Goal: Task Accomplishment & Management: Manage account settings

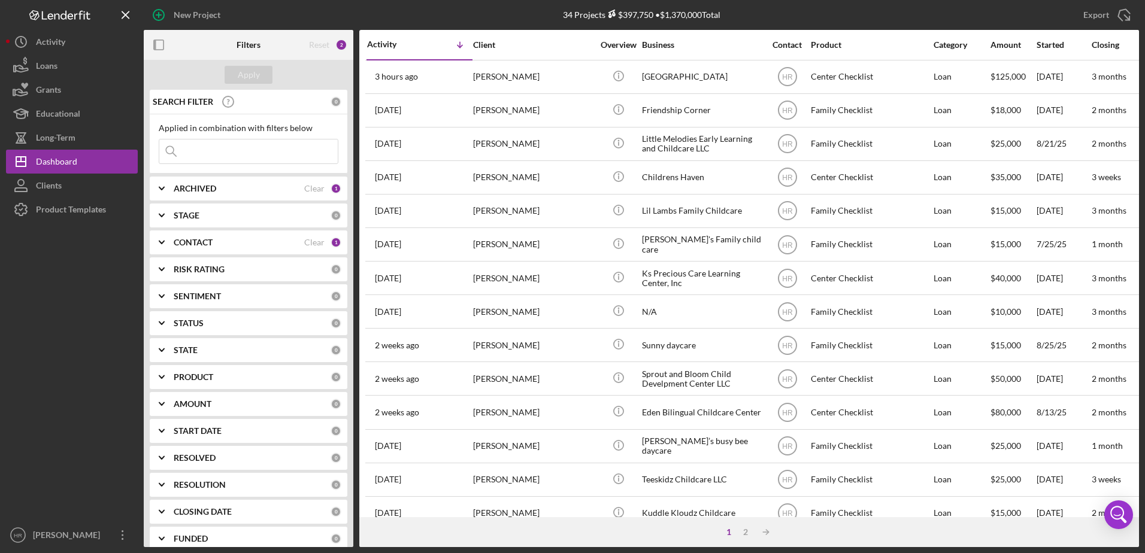
click at [195, 241] on b "CONTACT" at bounding box center [193, 243] width 39 height 10
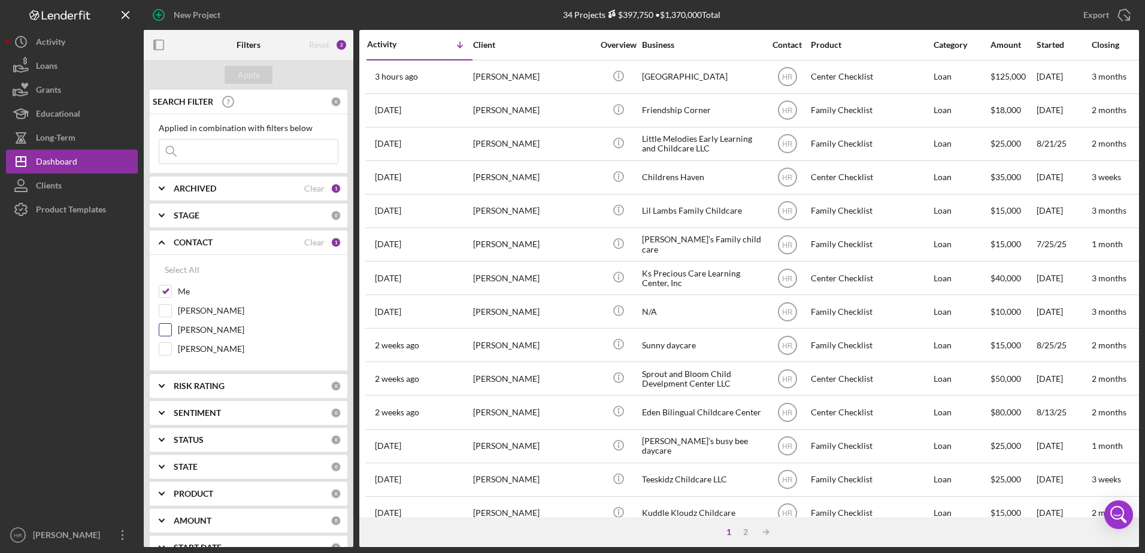
click at [202, 326] on label "[PERSON_NAME]" at bounding box center [258, 330] width 160 height 12
click at [171, 326] on input "[PERSON_NAME]" at bounding box center [165, 330] width 12 height 12
checkbox input "true"
click at [186, 293] on label "Me" at bounding box center [258, 292] width 160 height 12
click at [171, 293] on input "Me" at bounding box center [165, 292] width 12 height 12
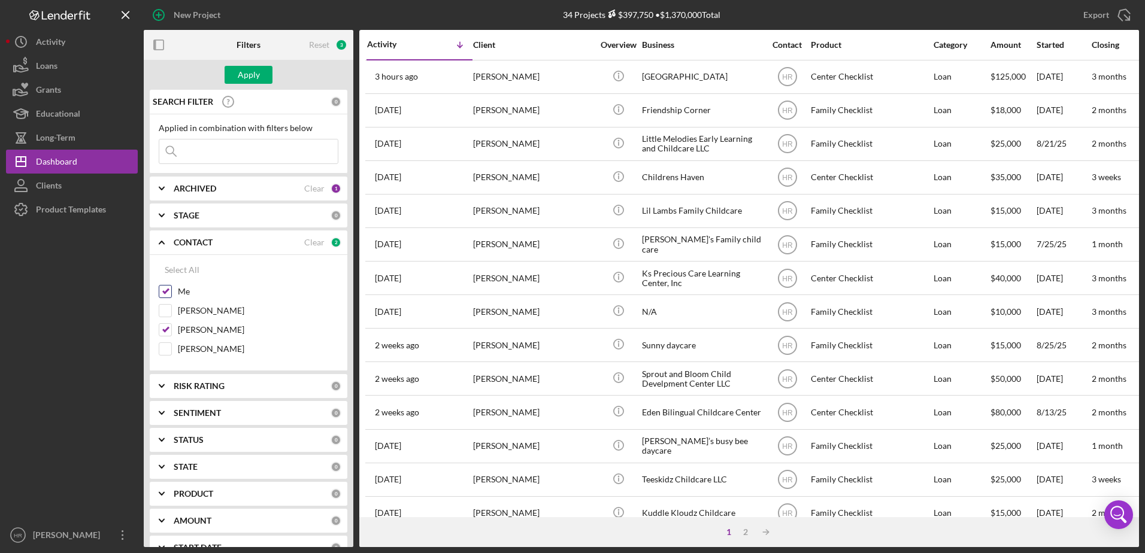
checkbox input "false"
click at [251, 77] on div "Apply" at bounding box center [249, 75] width 22 height 18
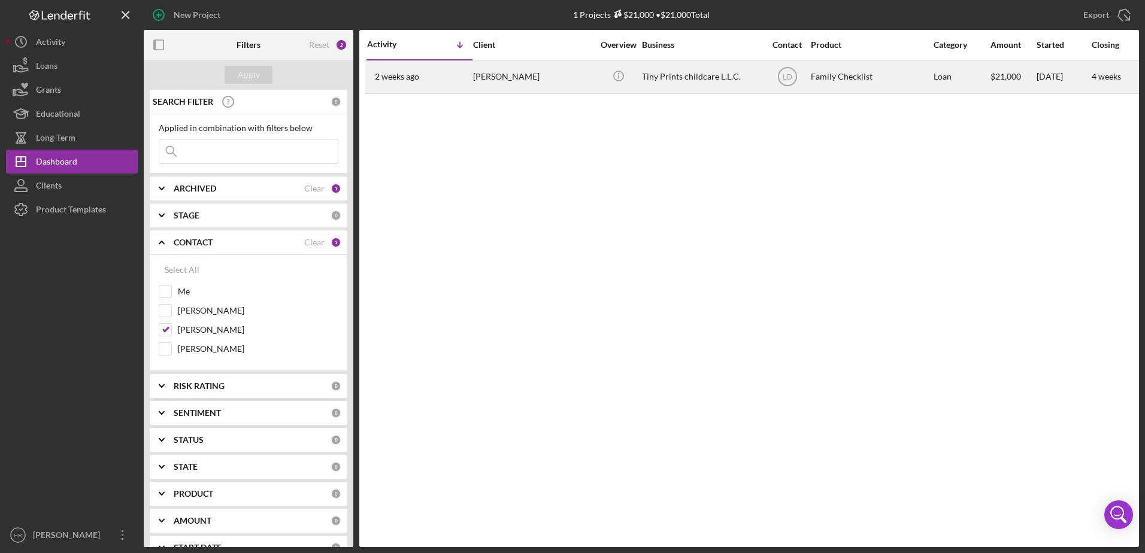
click at [696, 74] on div "Tiny Prints childcare L.L.C." at bounding box center [702, 77] width 120 height 32
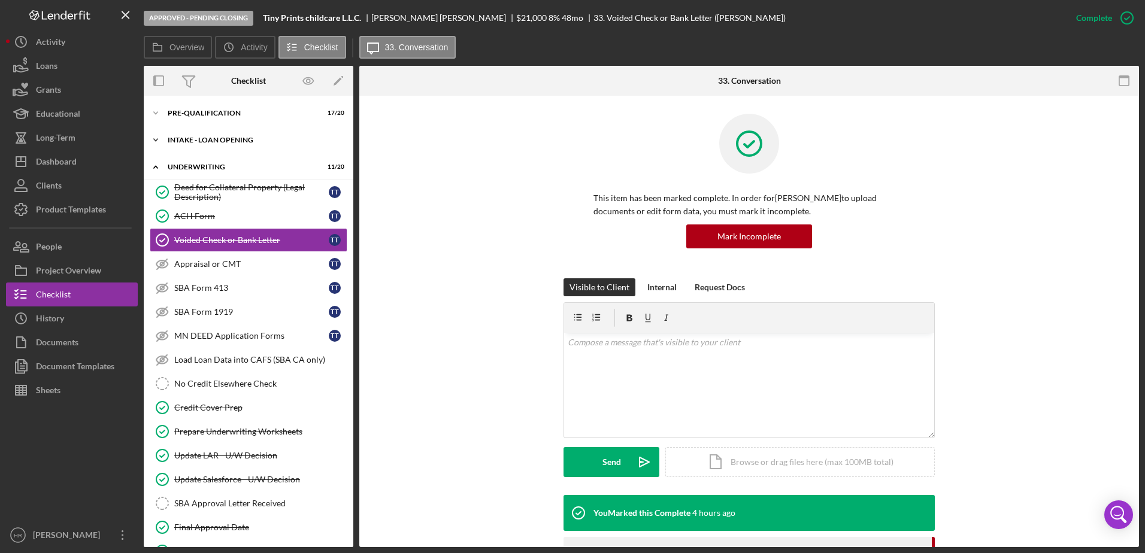
click at [207, 140] on div "INTAKE - LOAN OPENING" at bounding box center [253, 140] width 171 height 7
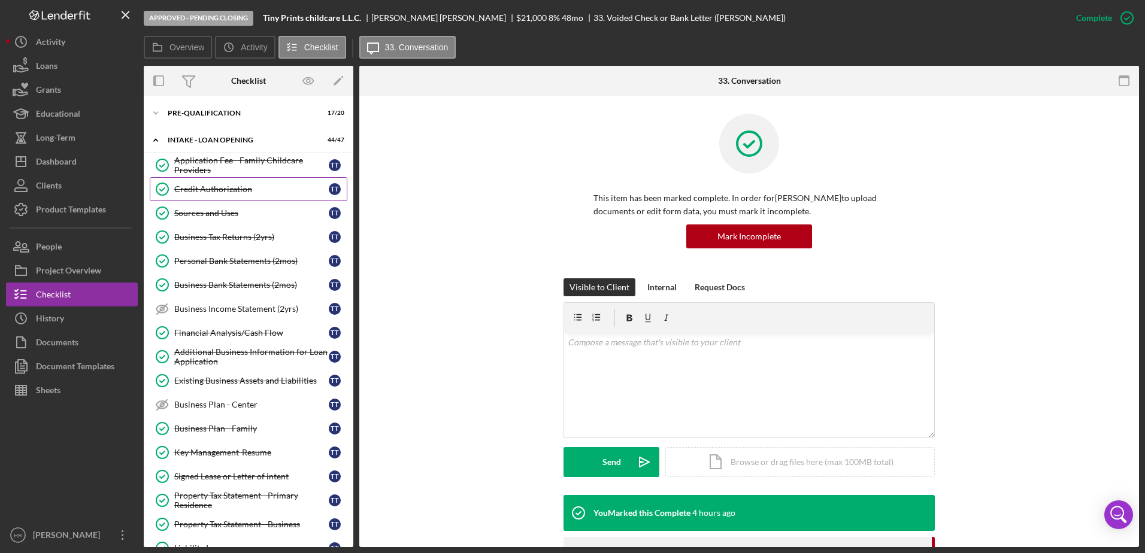
click at [221, 188] on div "Credit Authorization" at bounding box center [251, 189] width 154 height 10
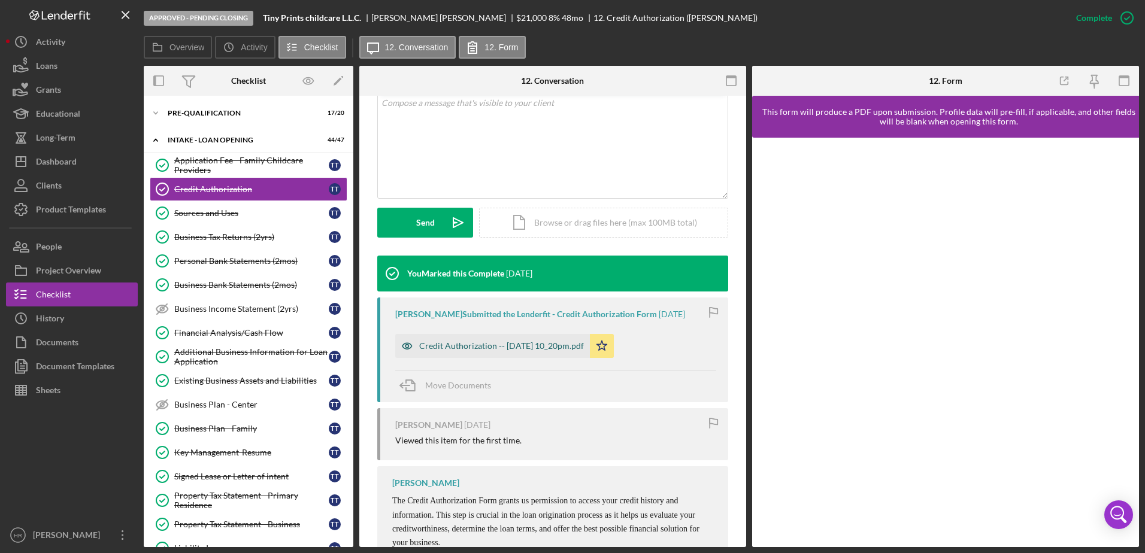
click at [446, 350] on div "Credit Authorization -- [DATE] 10_20pm.pdf" at bounding box center [501, 346] width 165 height 10
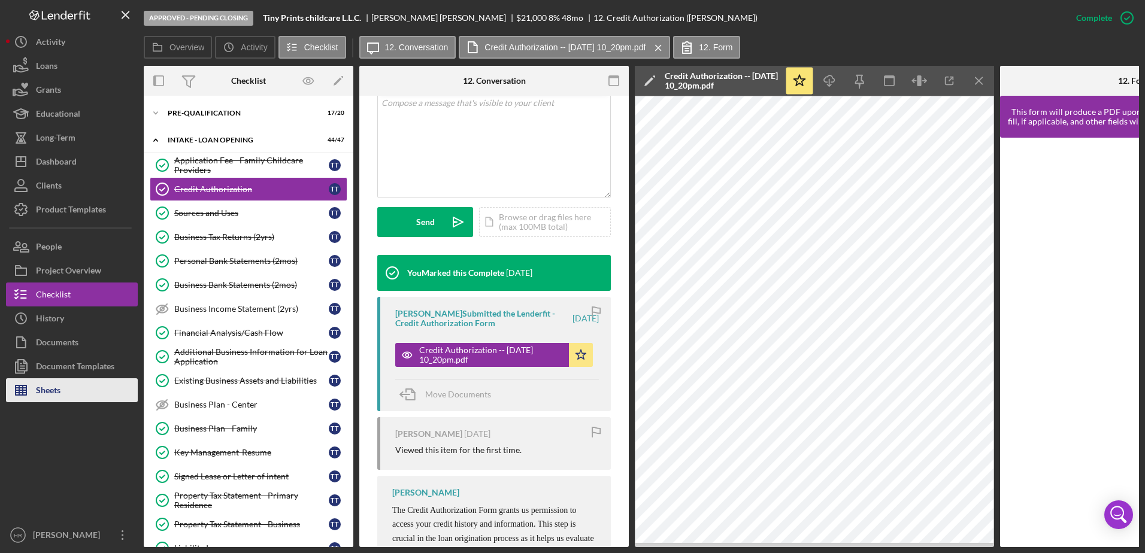
click at [43, 389] on div "Sheets" at bounding box center [48, 391] width 25 height 27
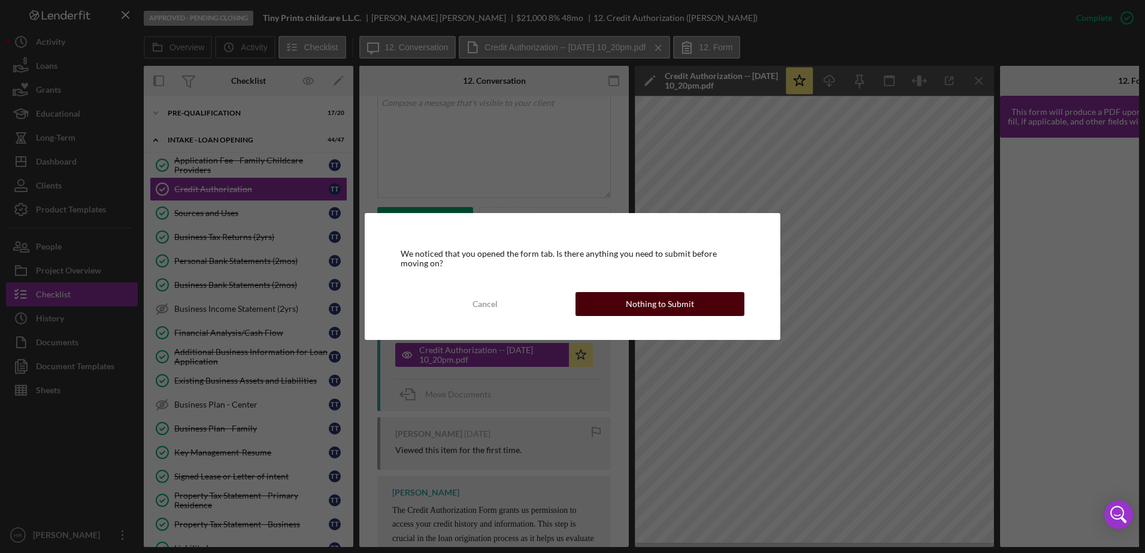
click at [618, 301] on button "Nothing to Submit" at bounding box center [659, 304] width 169 height 24
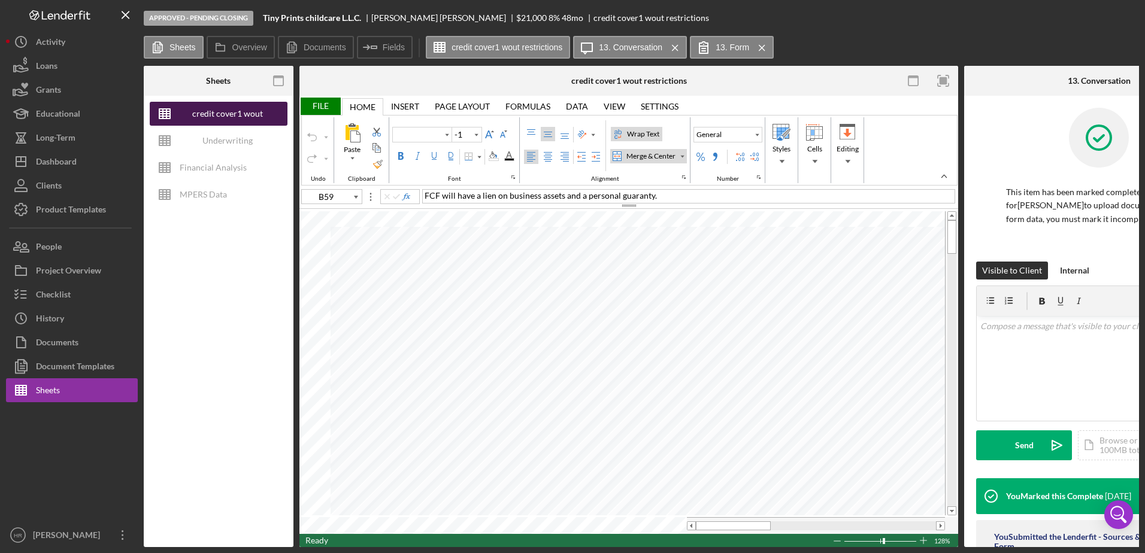
type input "Poppins"
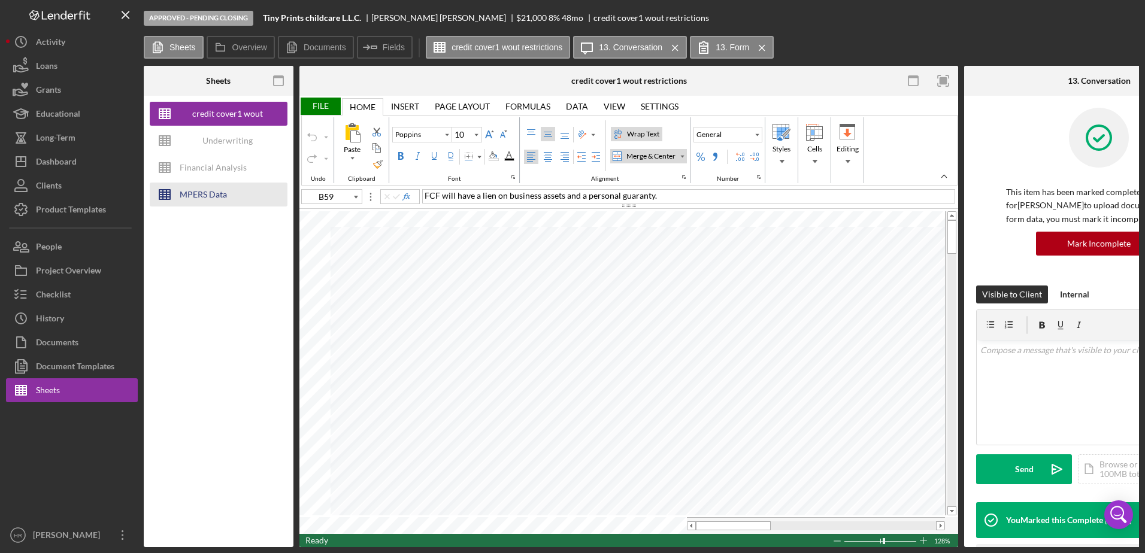
click at [207, 195] on div "MPERS Data" at bounding box center [203, 195] width 47 height 24
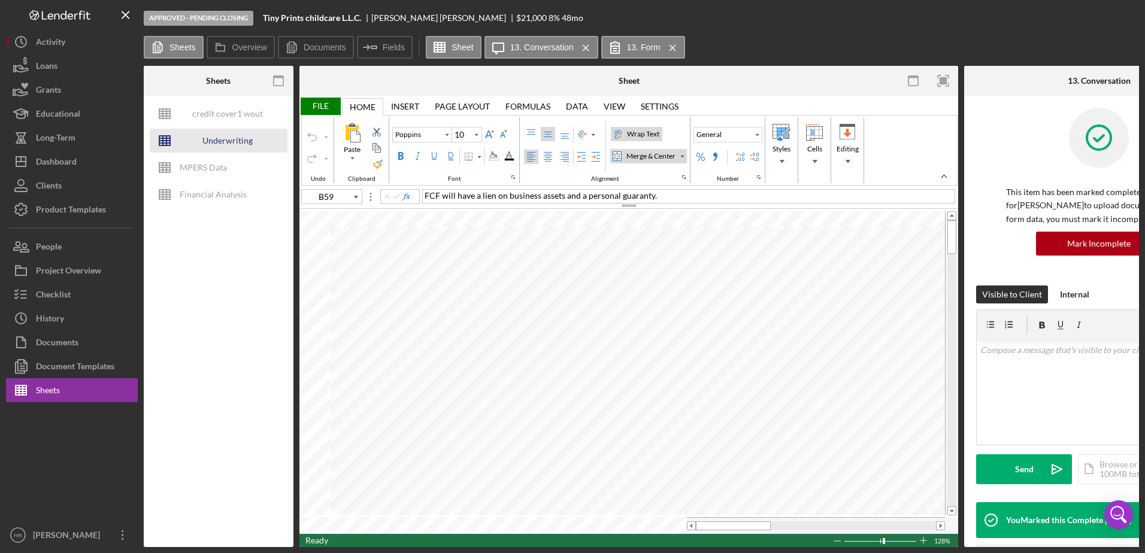
type input "12"
type input "B14"
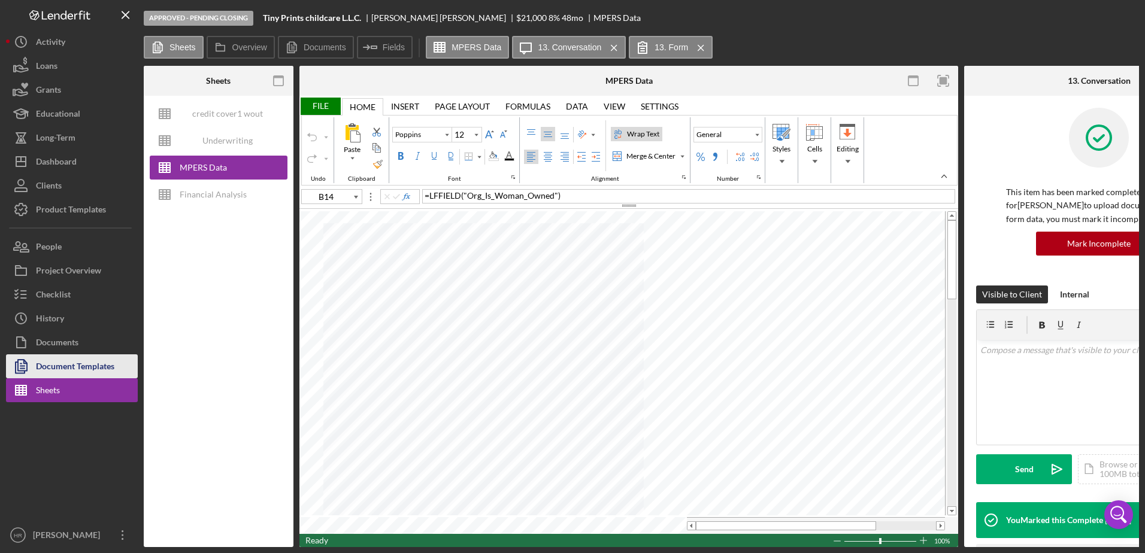
click at [65, 374] on div "Document Templates" at bounding box center [75, 367] width 78 height 27
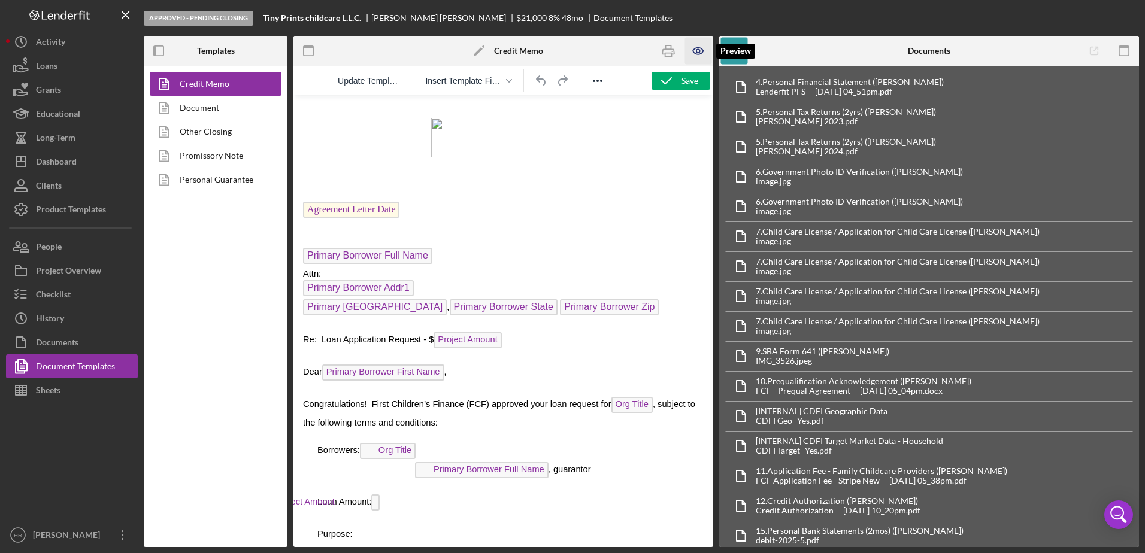
click at [701, 58] on icon "button" at bounding box center [698, 51] width 27 height 27
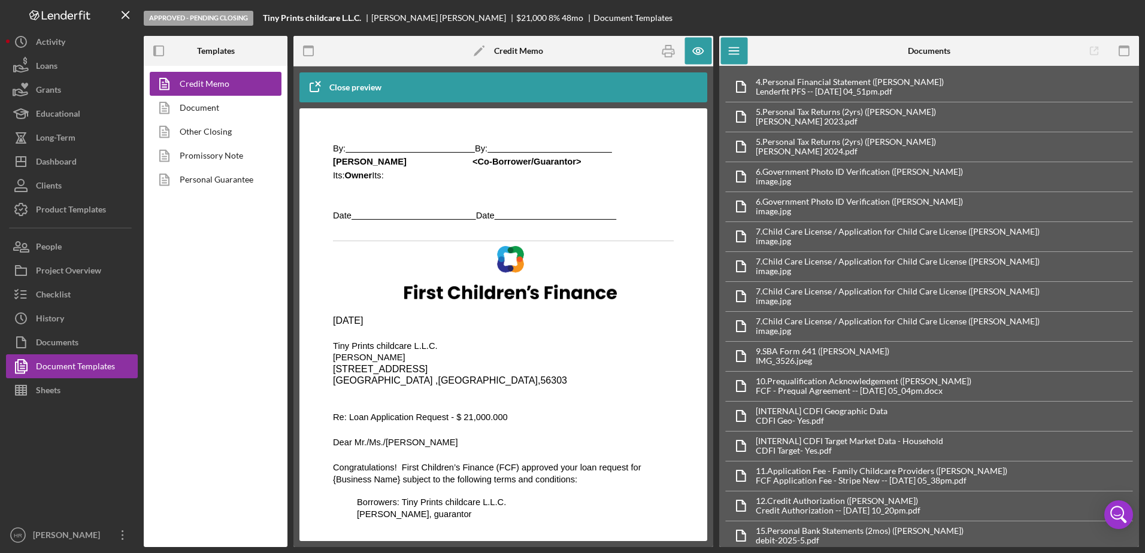
scroll to position [1257, 0]
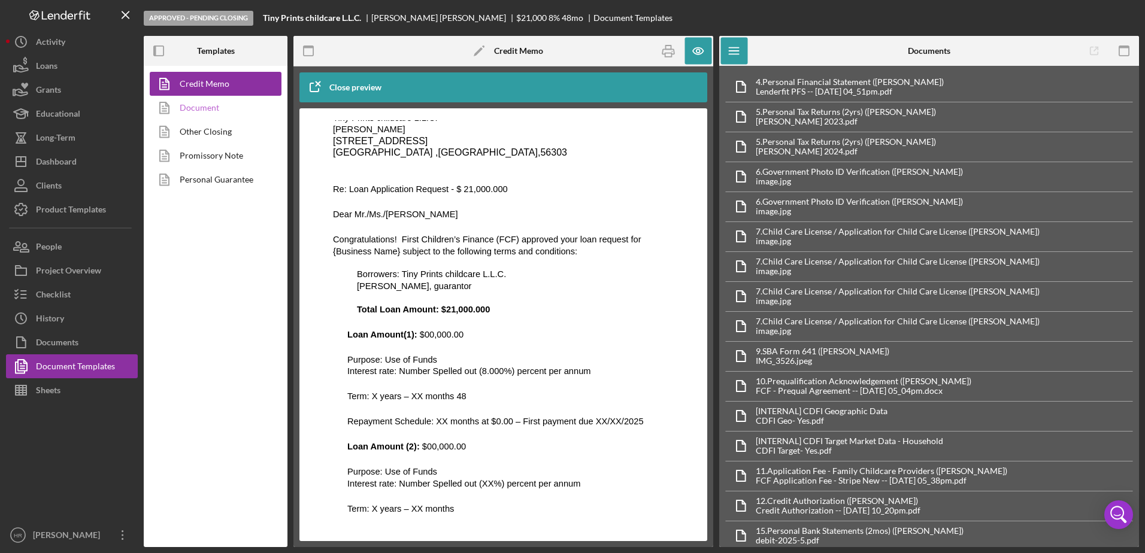
click at [192, 110] on link "Document" at bounding box center [213, 108] width 126 height 24
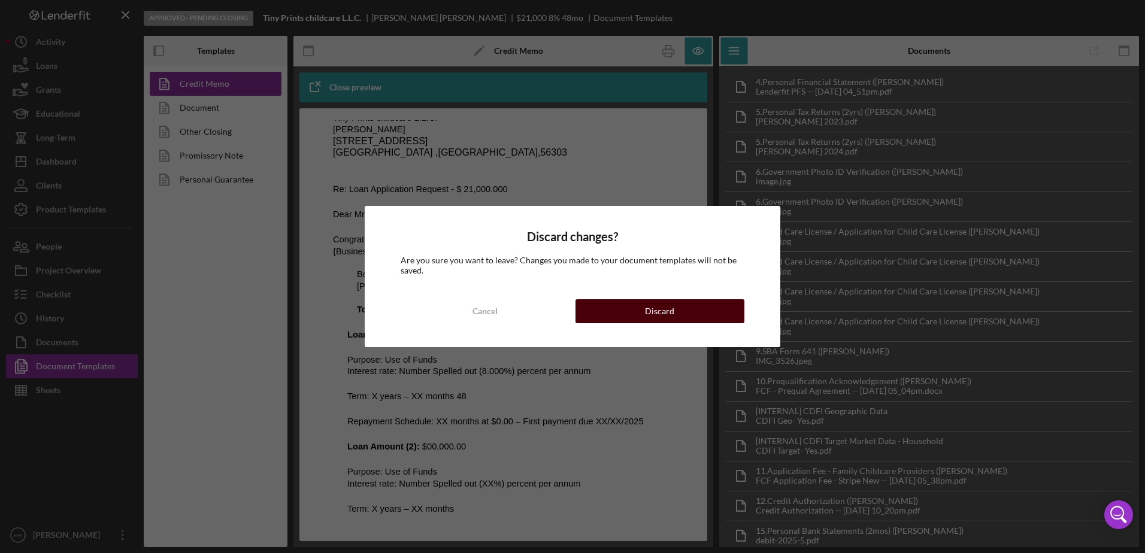
click at [621, 305] on button "Discard" at bounding box center [659, 311] width 169 height 24
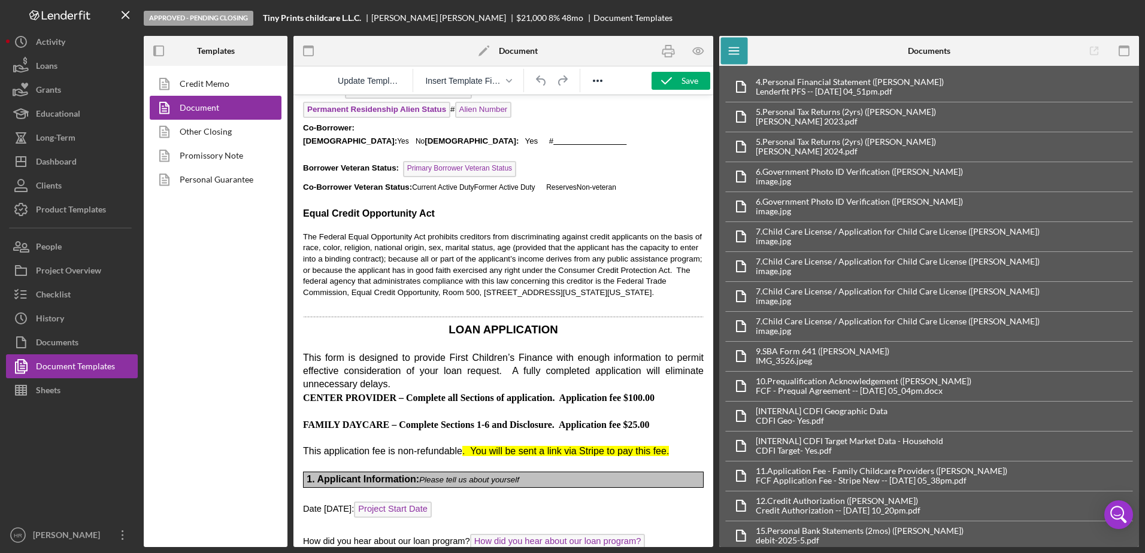
scroll to position [1557, 0]
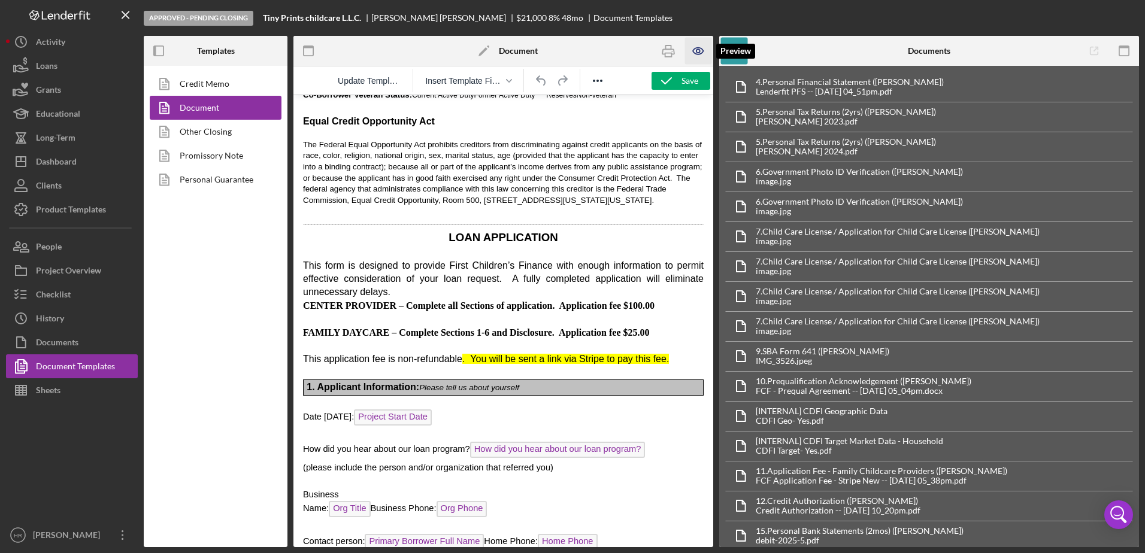
click at [697, 53] on icon "button" at bounding box center [698, 51] width 27 height 27
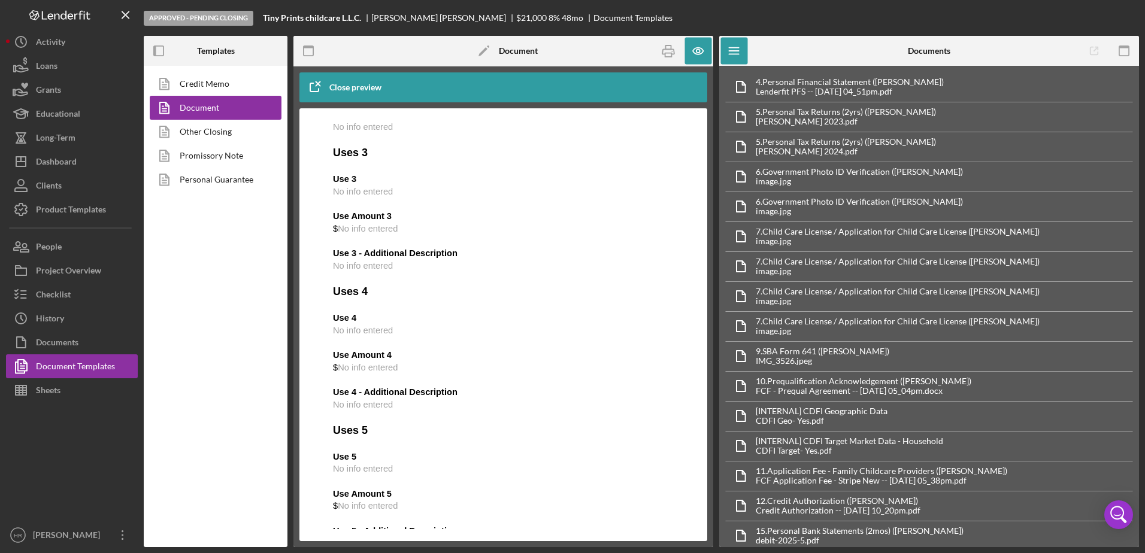
scroll to position [6570, 0]
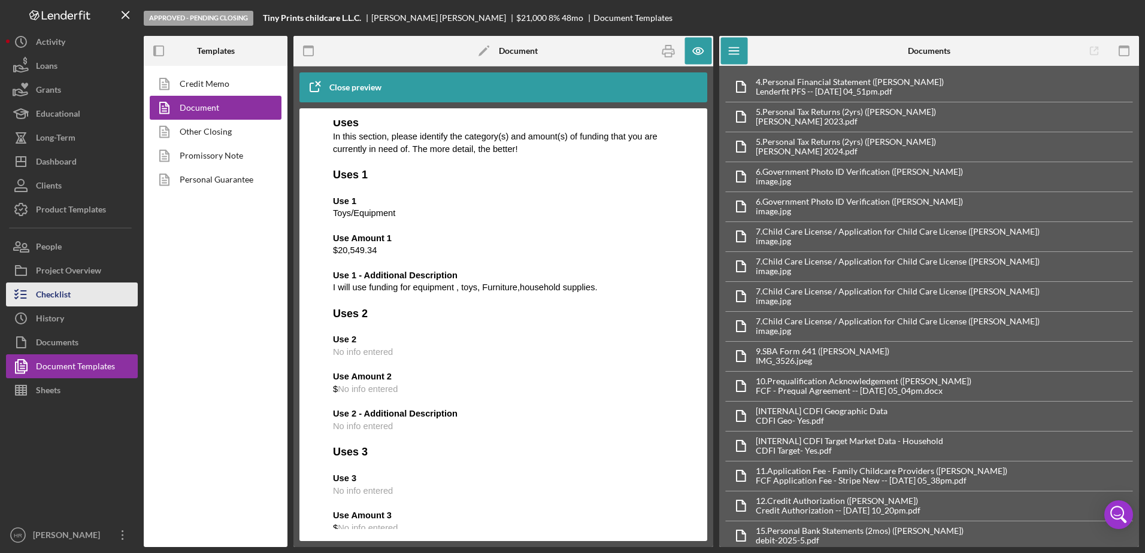
click at [62, 296] on div "Checklist" at bounding box center [53, 296] width 35 height 27
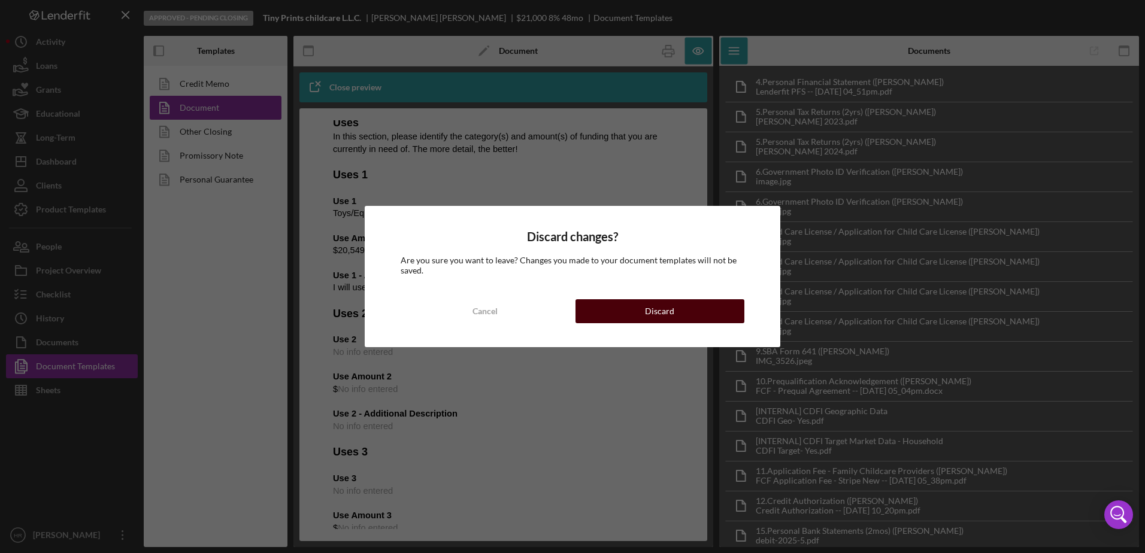
click at [657, 303] on div "Discard" at bounding box center [659, 311] width 29 height 24
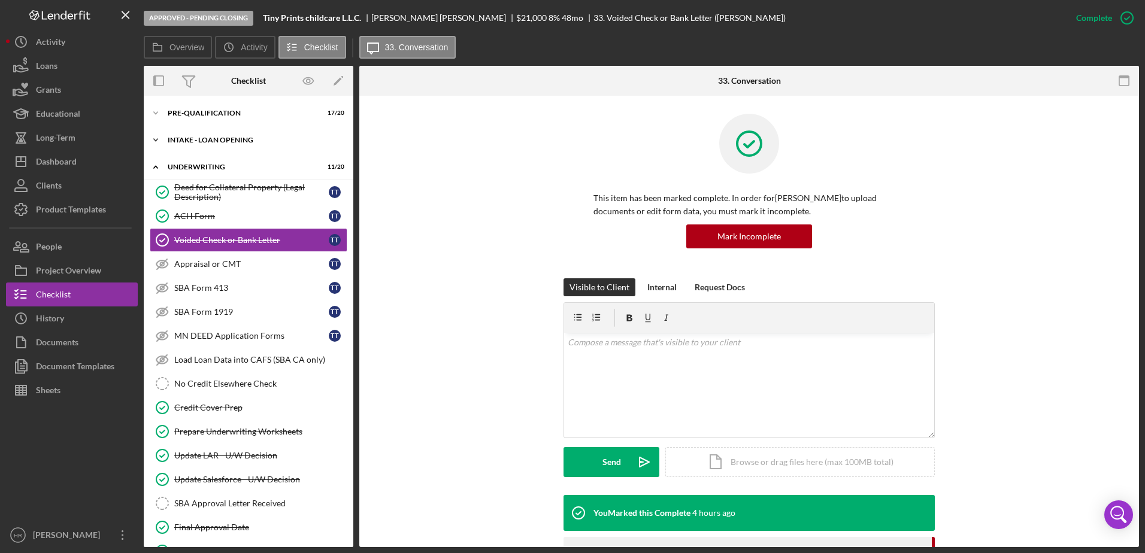
click at [213, 138] on div "INTAKE - LOAN OPENING" at bounding box center [253, 140] width 171 height 7
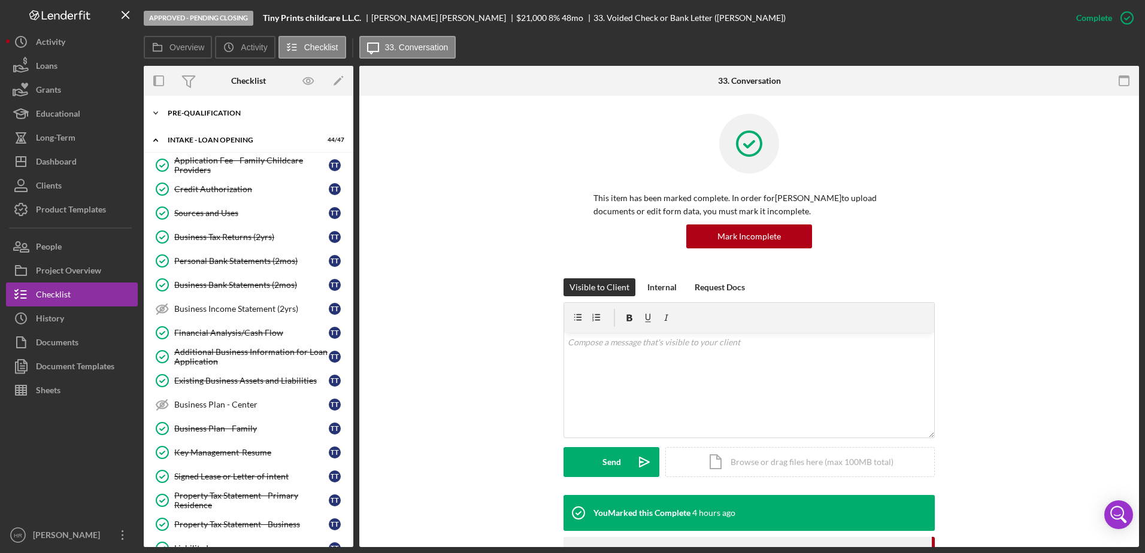
click at [193, 113] on div "Pre-Qualification" at bounding box center [253, 113] width 171 height 7
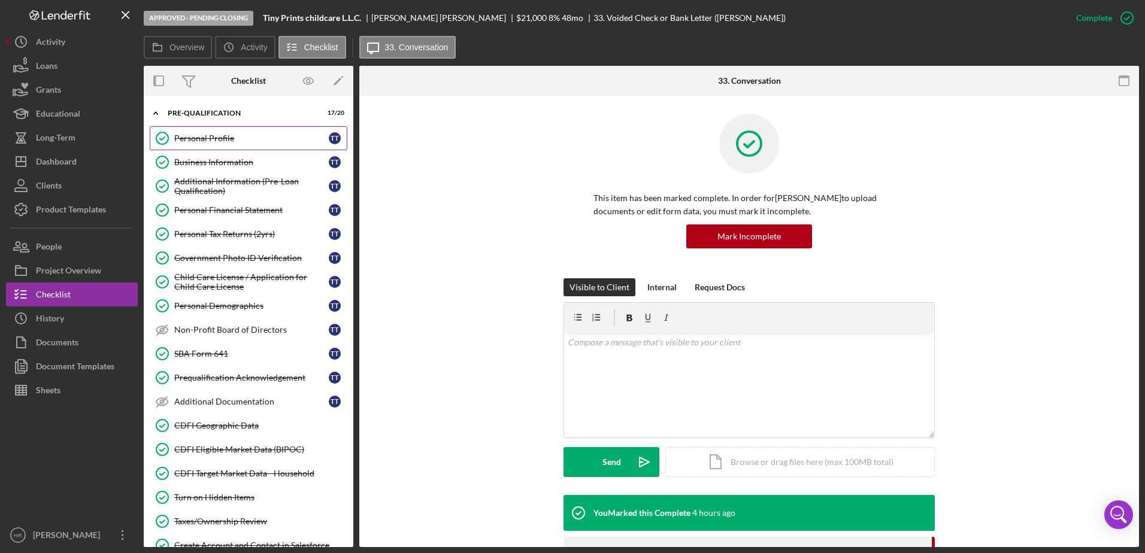
click at [218, 137] on div "Personal Profile" at bounding box center [251, 139] width 154 height 10
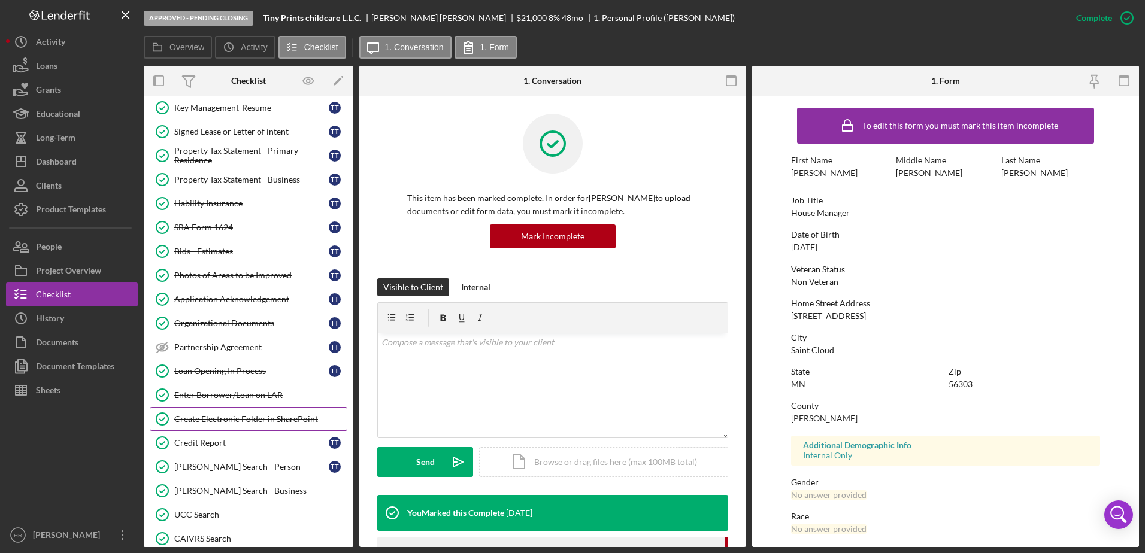
scroll to position [838, 0]
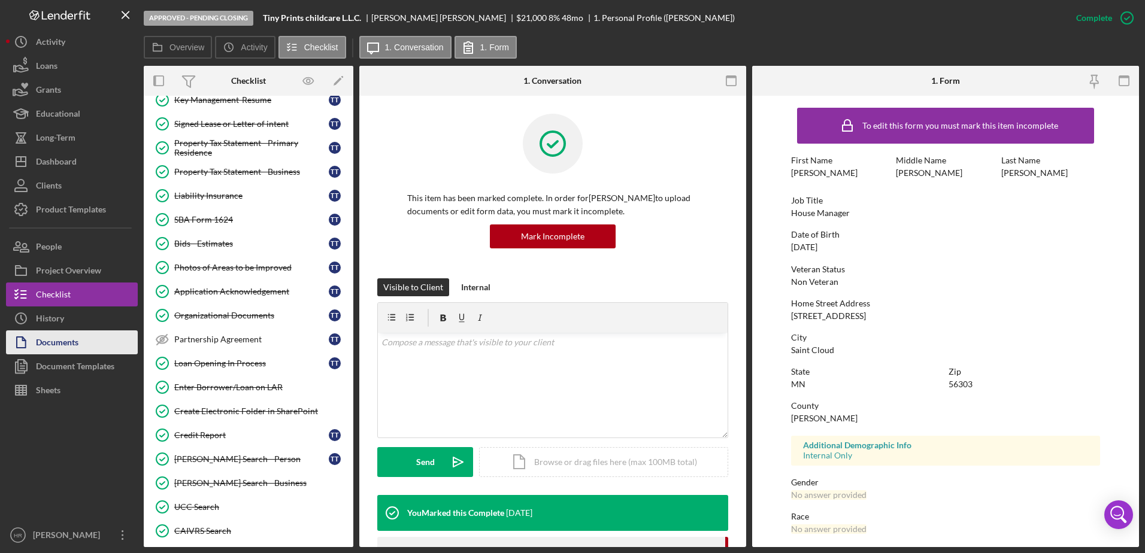
click at [75, 336] on div "Documents" at bounding box center [57, 343] width 43 height 27
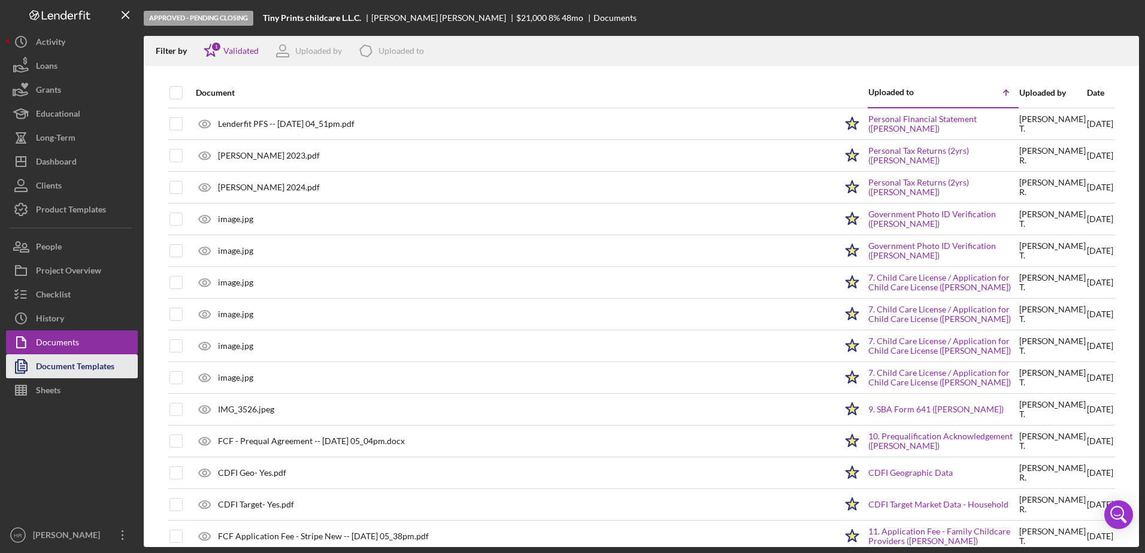
click at [53, 368] on div "Document Templates" at bounding box center [75, 367] width 78 height 27
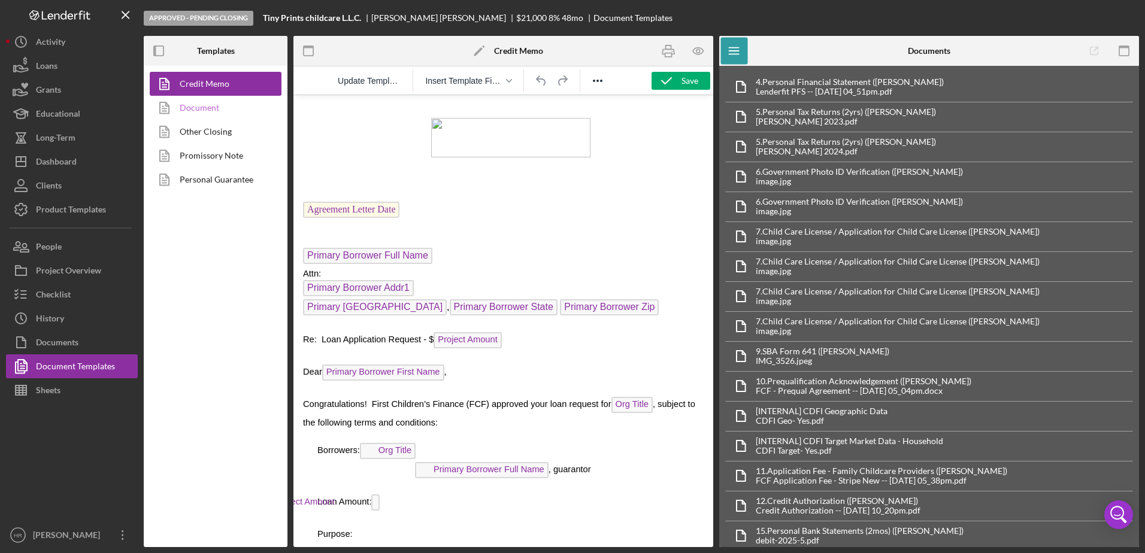
click at [198, 111] on link "Document" at bounding box center [213, 108] width 126 height 24
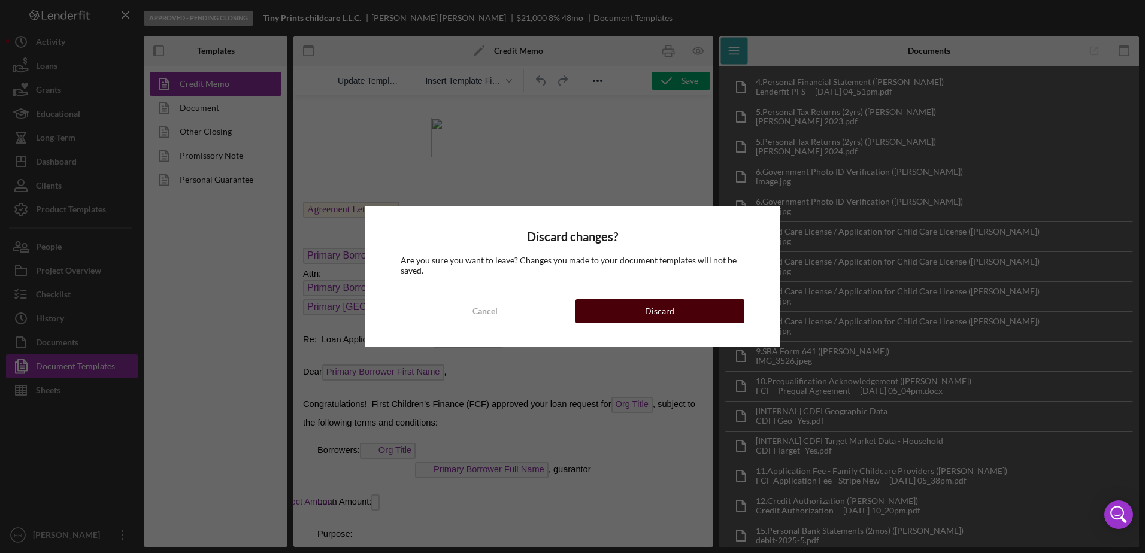
click at [708, 305] on button "Discard" at bounding box center [659, 311] width 169 height 24
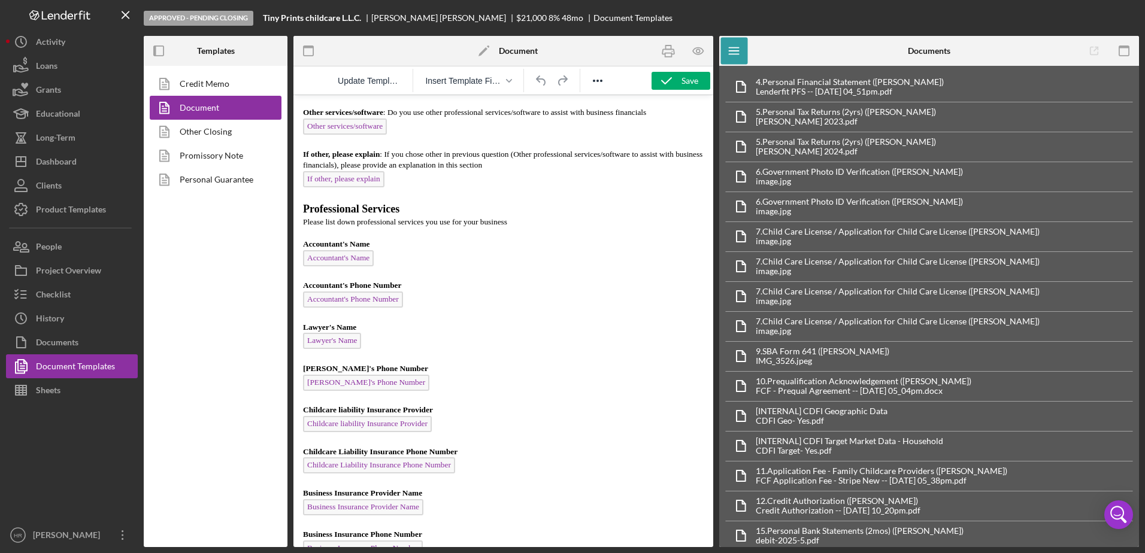
scroll to position [9579, 0]
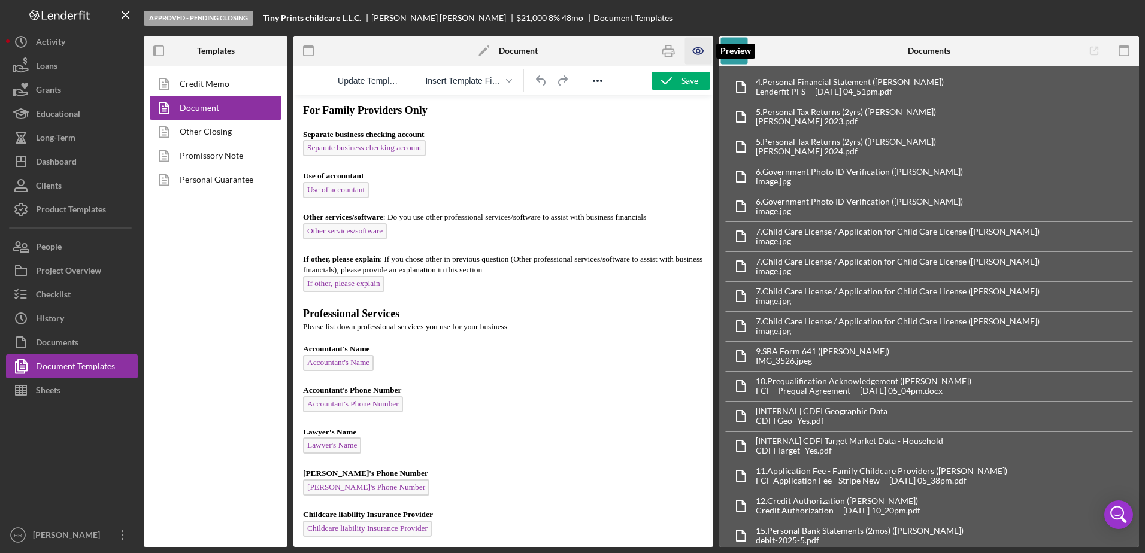
click at [706, 46] on icon "button" at bounding box center [698, 51] width 27 height 27
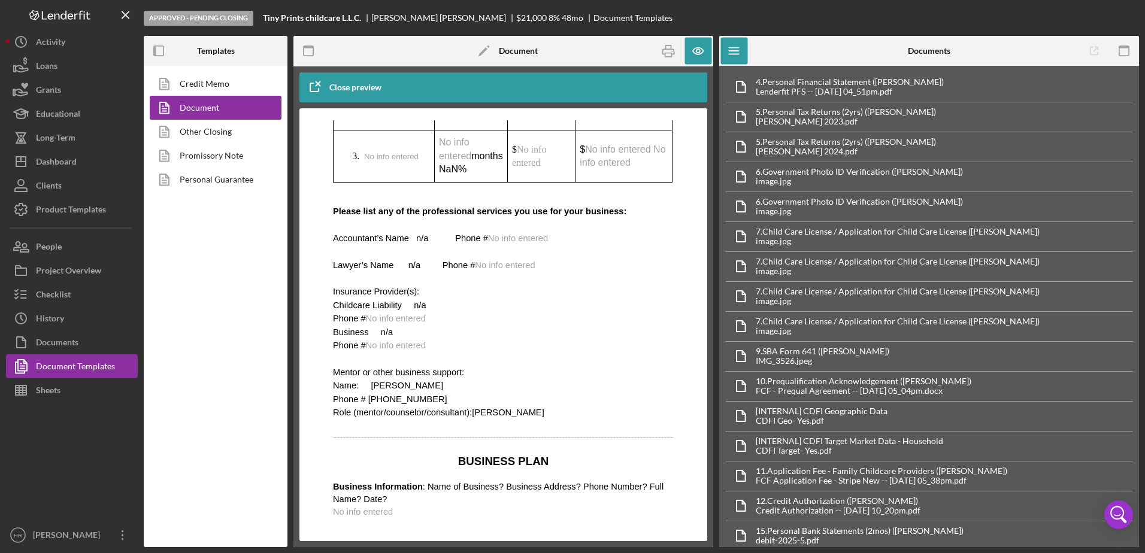
scroll to position [4610, 0]
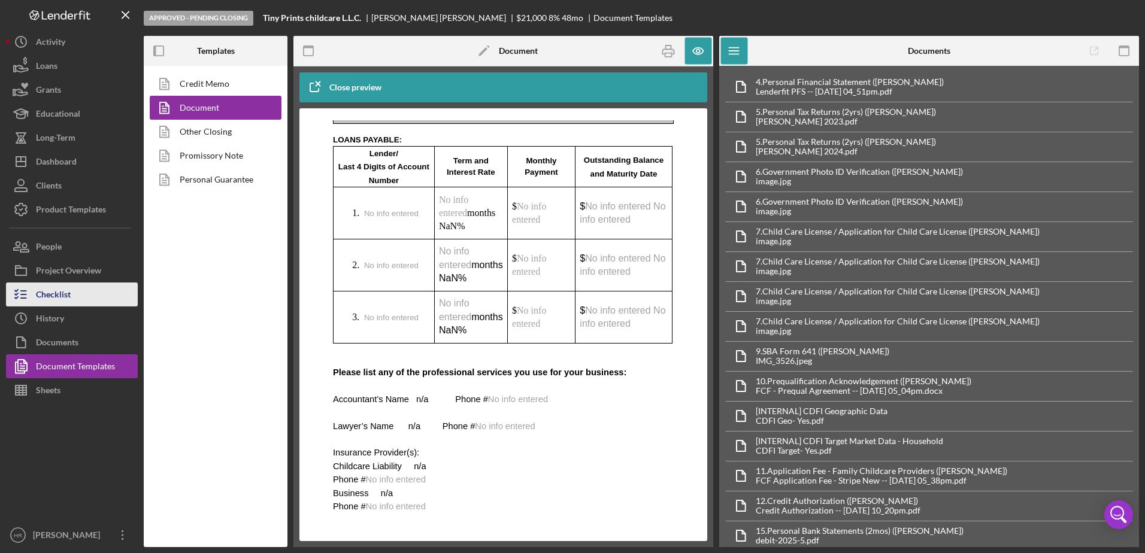
click at [68, 285] on div "Checklist" at bounding box center [53, 296] width 35 height 27
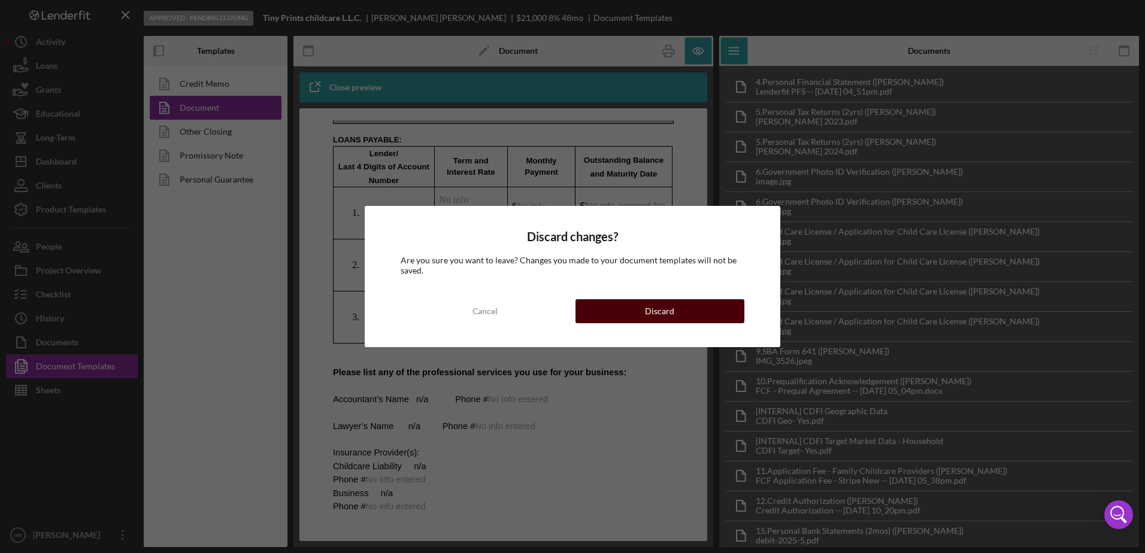
click at [625, 308] on button "Discard" at bounding box center [659, 311] width 169 height 24
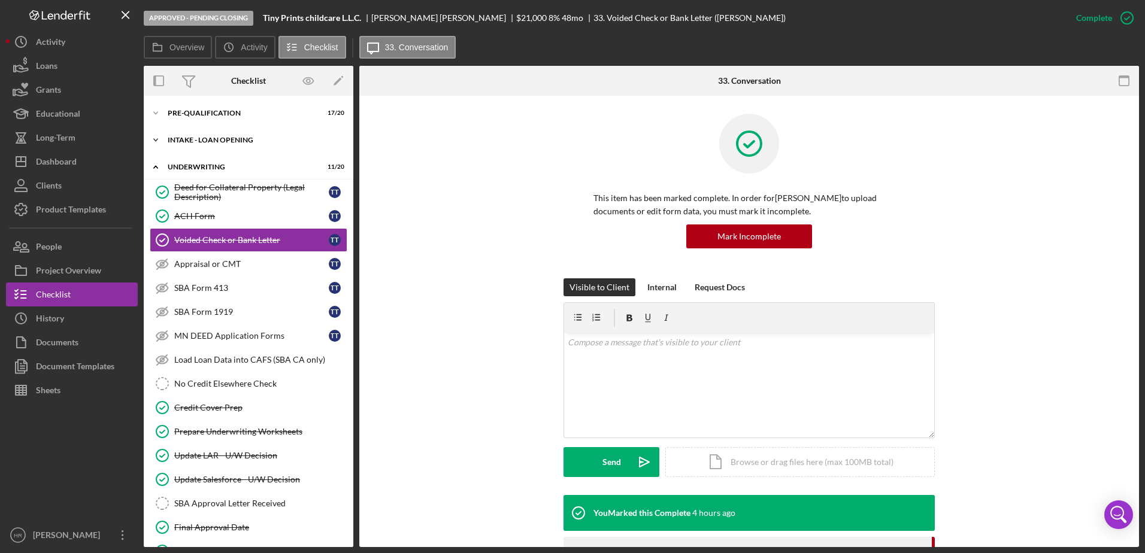
click at [217, 136] on div "Icon/Expander INTAKE - LOAN OPENING 44 / 47" at bounding box center [249, 140] width 210 height 24
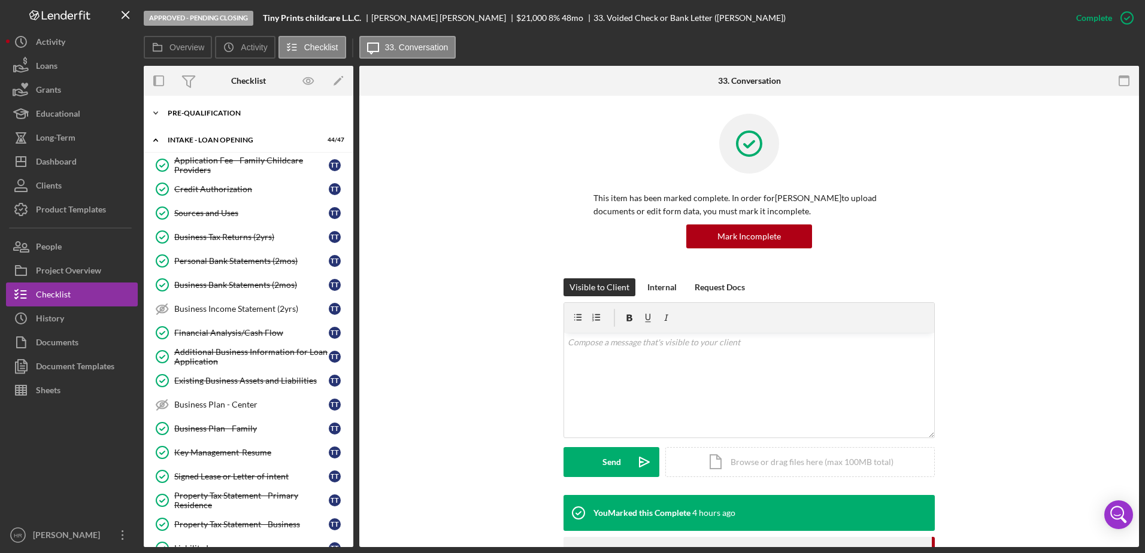
click at [216, 111] on div "Pre-Qualification" at bounding box center [253, 113] width 171 height 7
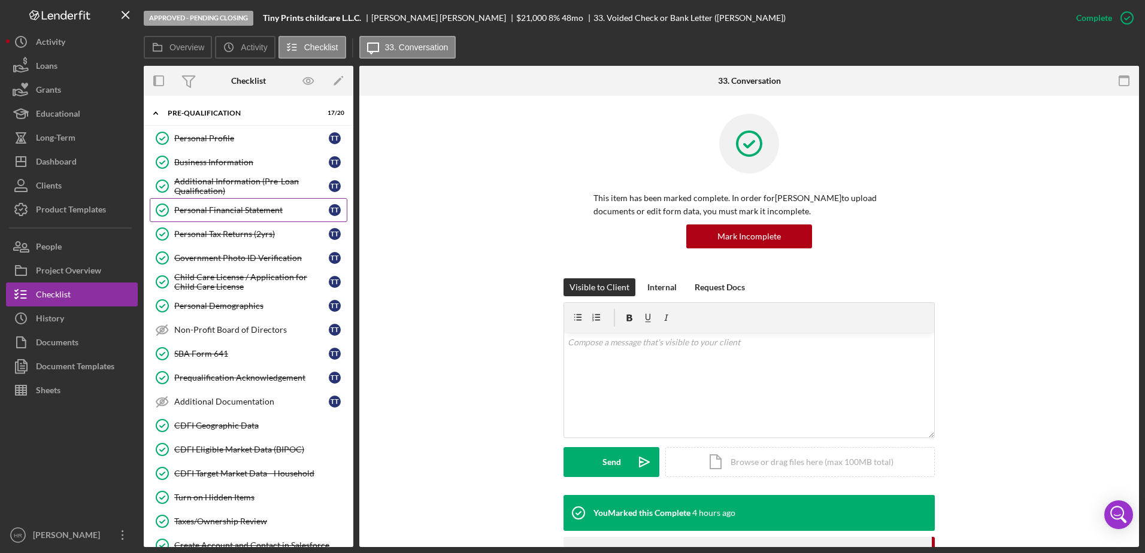
click at [207, 210] on div "Personal Financial Statement" at bounding box center [251, 210] width 154 height 10
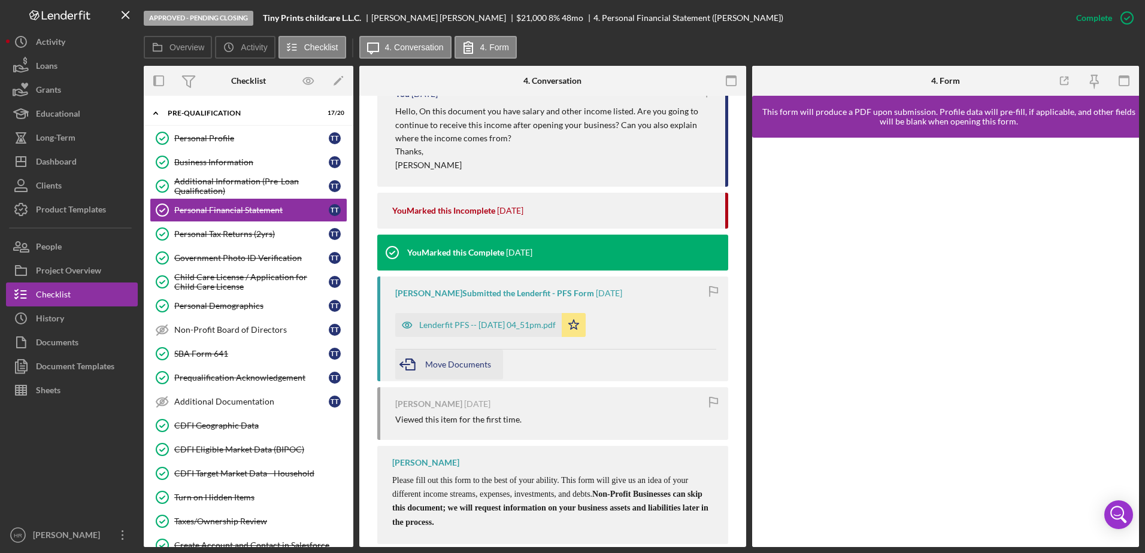
scroll to position [556, 0]
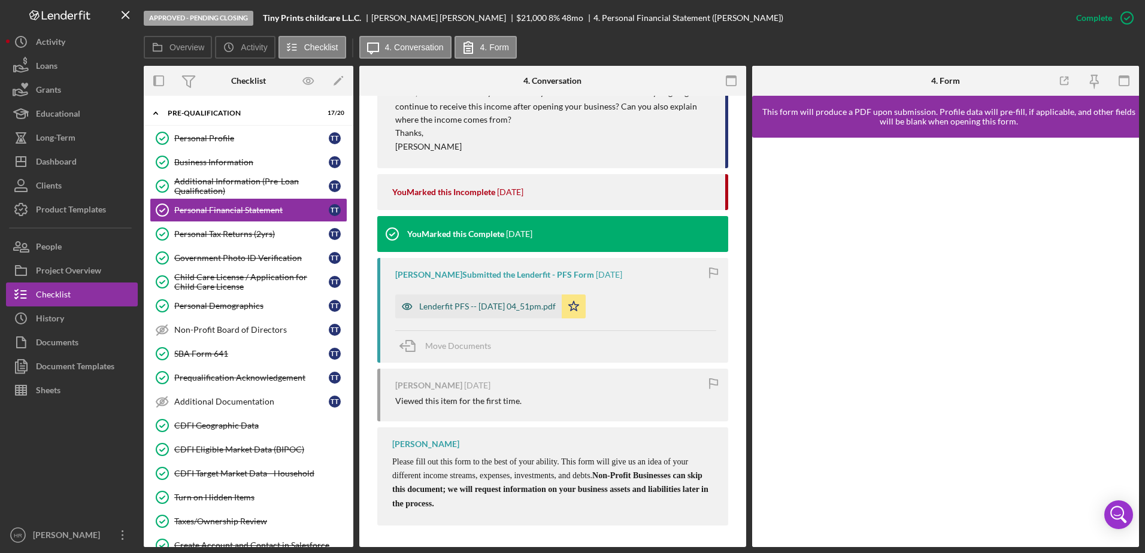
click at [451, 307] on div "Lenderfit PFS -- [DATE] 04_51pm.pdf" at bounding box center [487, 307] width 137 height 10
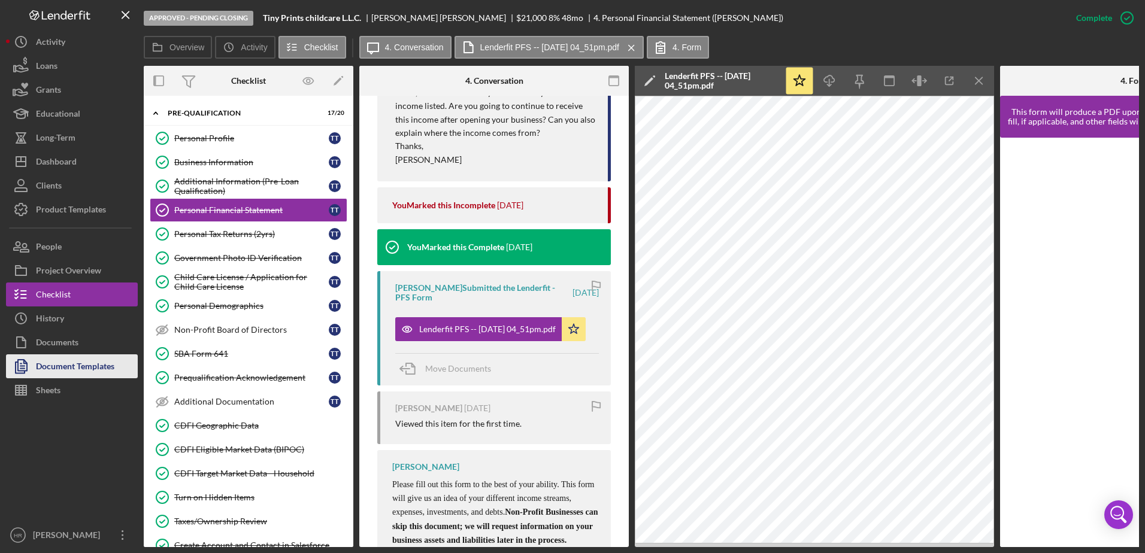
click at [37, 372] on div "Document Templates" at bounding box center [75, 367] width 78 height 27
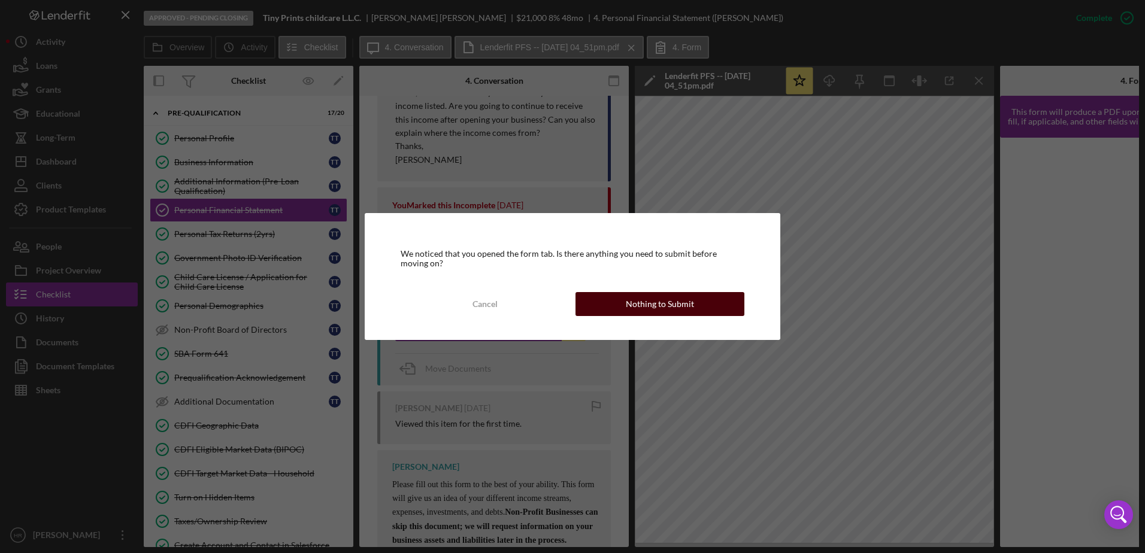
click at [606, 314] on button "Nothing to Submit" at bounding box center [659, 304] width 169 height 24
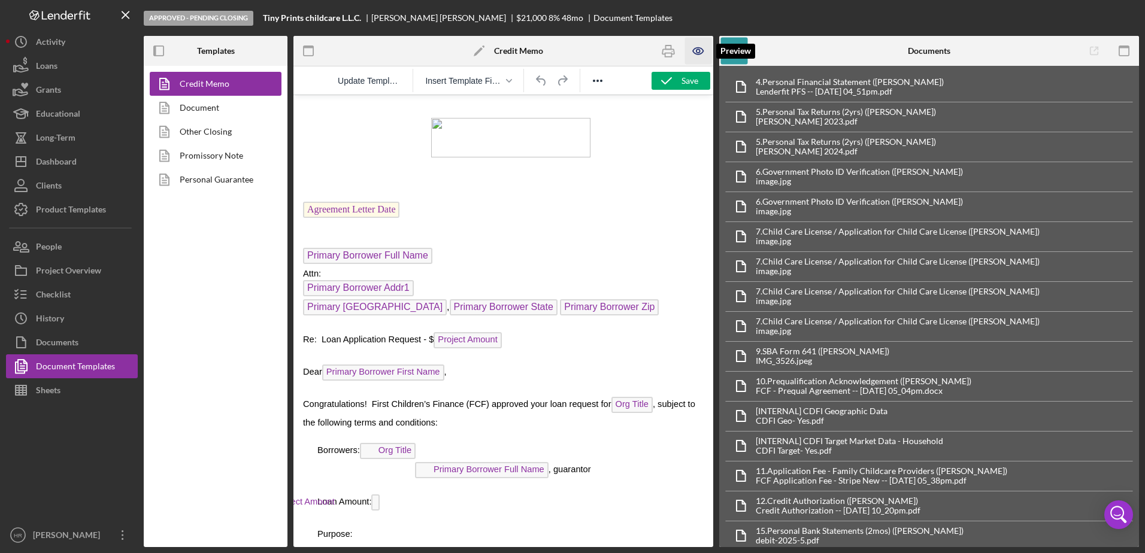
click at [707, 50] on icon "button" at bounding box center [698, 51] width 27 height 27
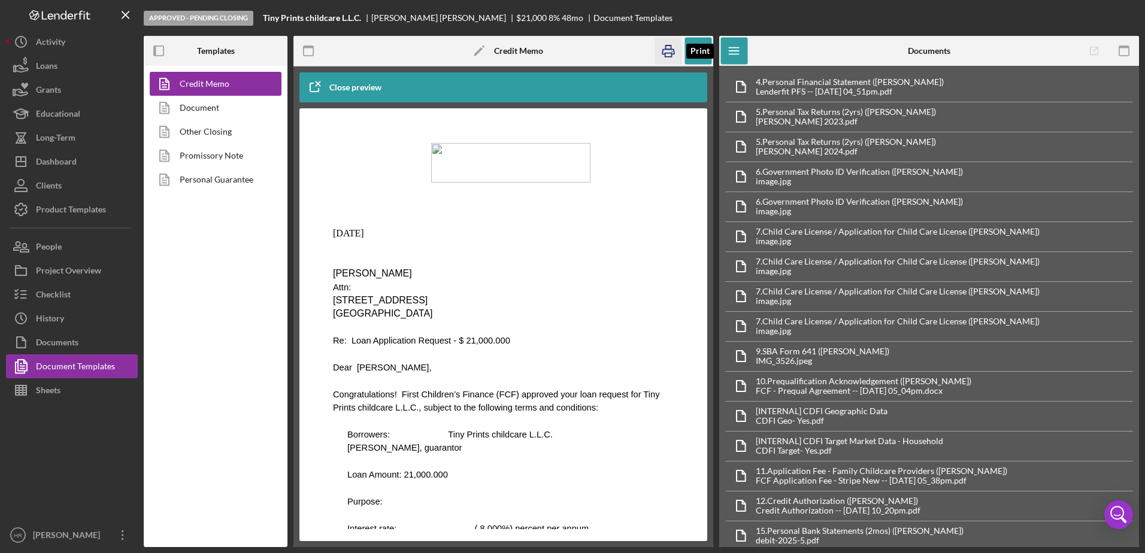
click at [665, 53] on rect "button" at bounding box center [668, 55] width 7 height 4
click at [64, 166] on div "Dashboard" at bounding box center [56, 163] width 41 height 27
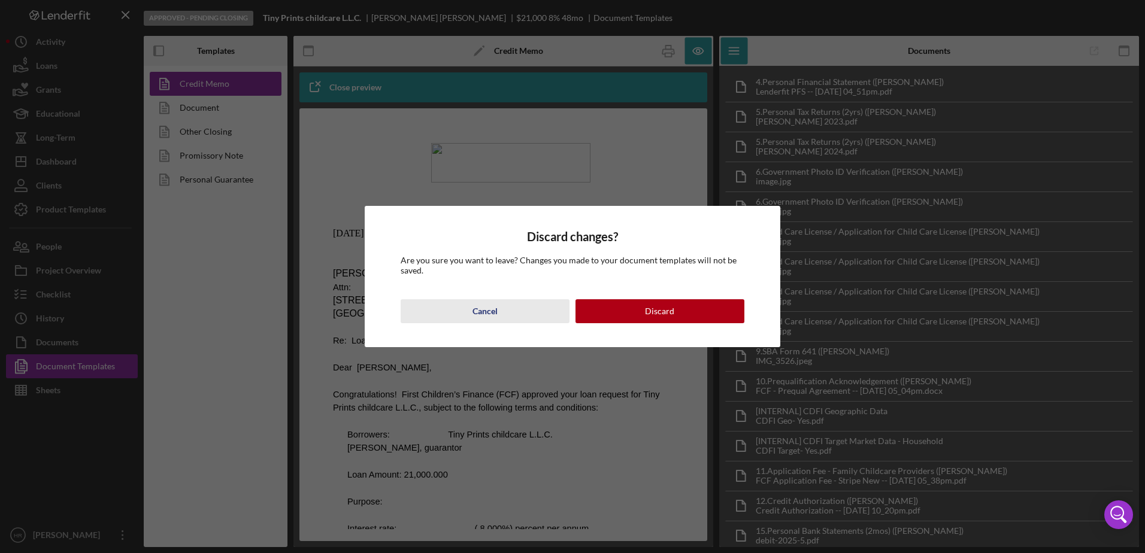
drag, startPoint x: 506, startPoint y: 311, endPoint x: 31, endPoint y: 191, distance: 489.8
click at [506, 311] on button "Cancel" at bounding box center [485, 311] width 169 height 24
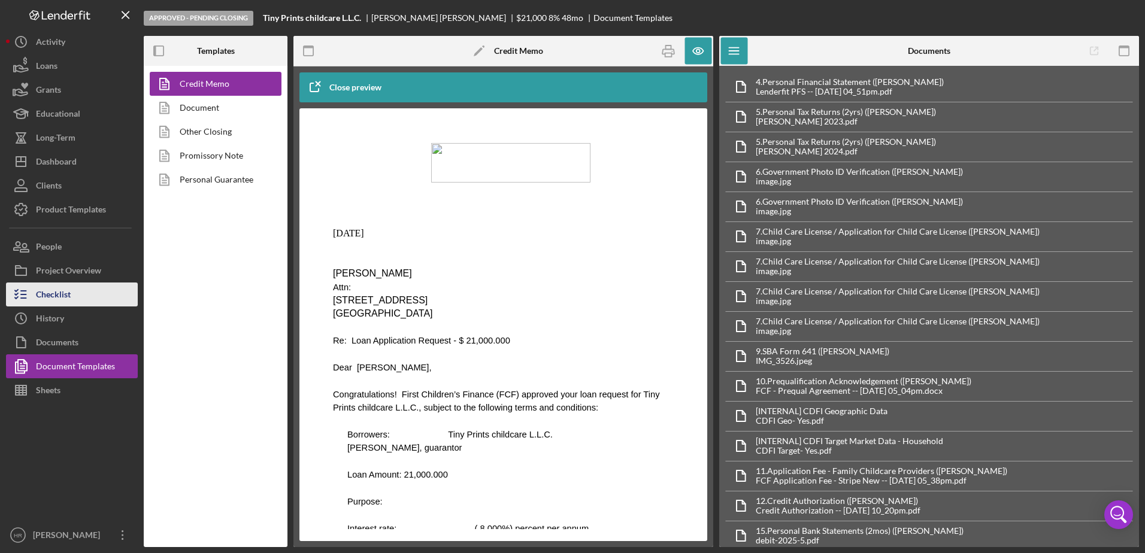
click at [59, 292] on div "Checklist" at bounding box center [53, 296] width 35 height 27
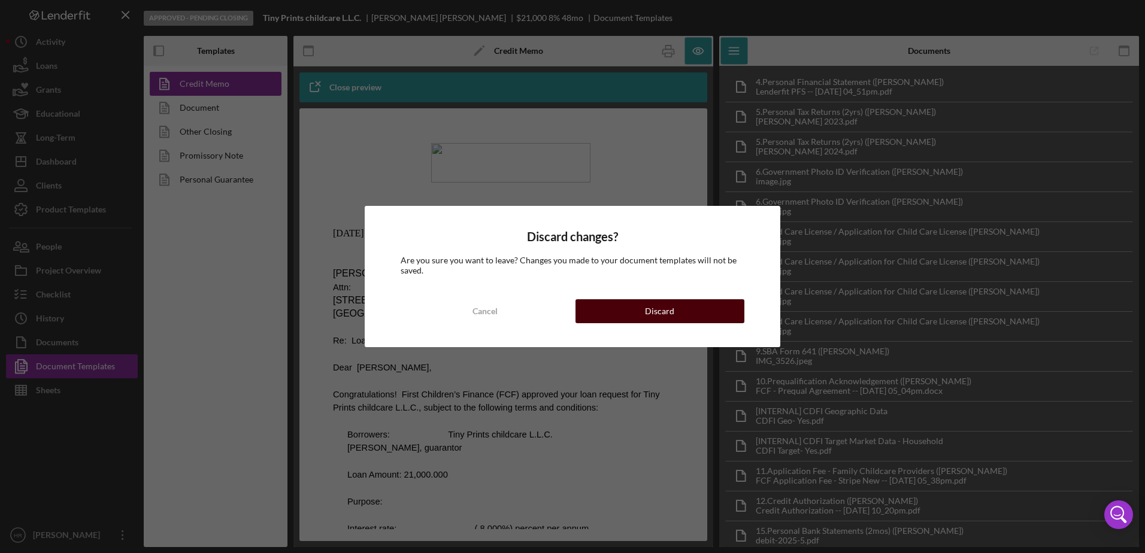
click at [663, 317] on div "Discard" at bounding box center [659, 311] width 29 height 24
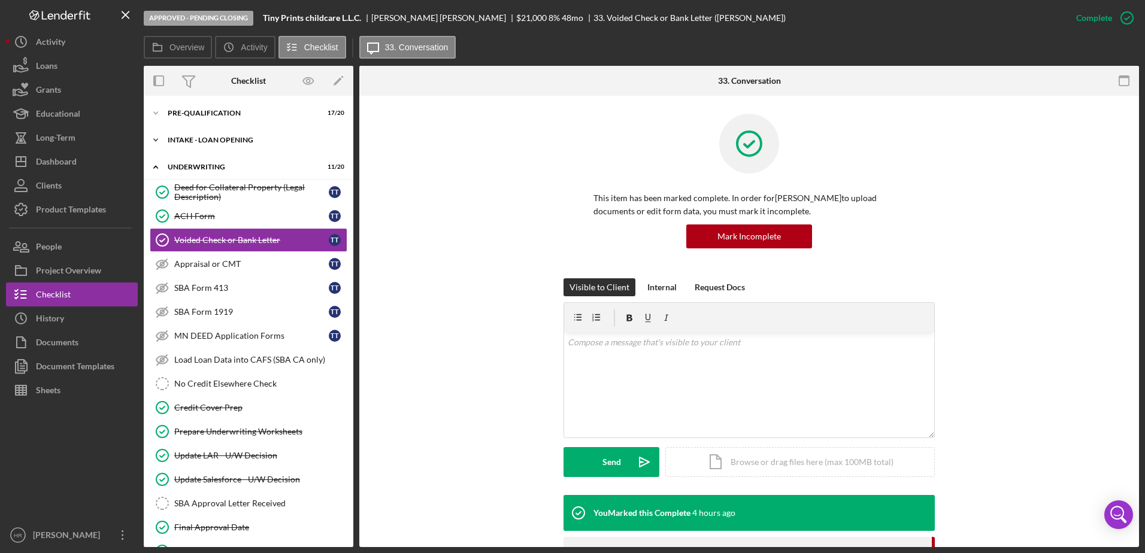
click at [210, 139] on div "INTAKE - LOAN OPENING" at bounding box center [253, 140] width 171 height 7
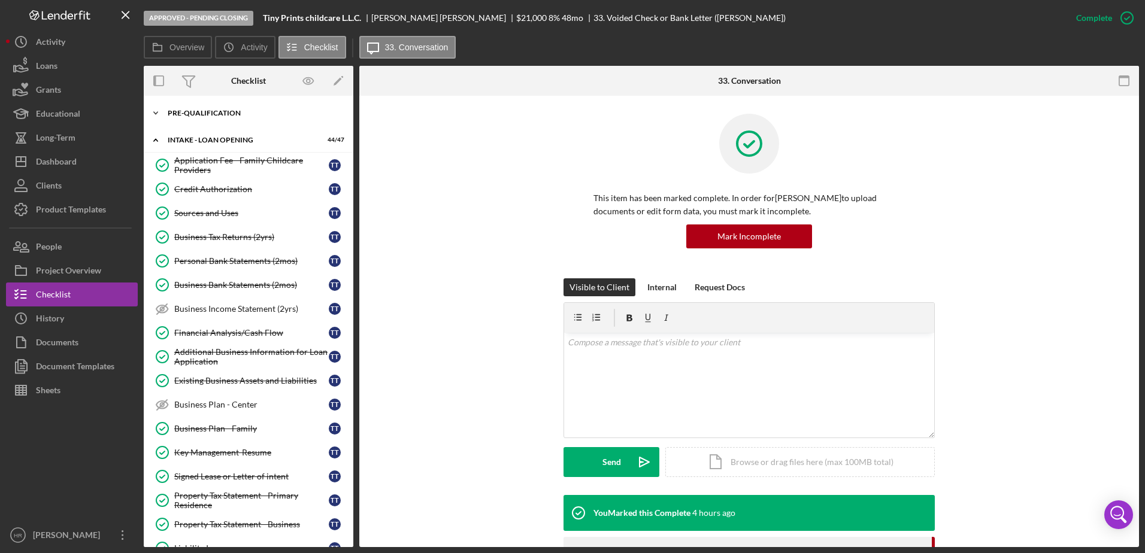
click at [204, 113] on div "Pre-Qualification" at bounding box center [253, 113] width 171 height 7
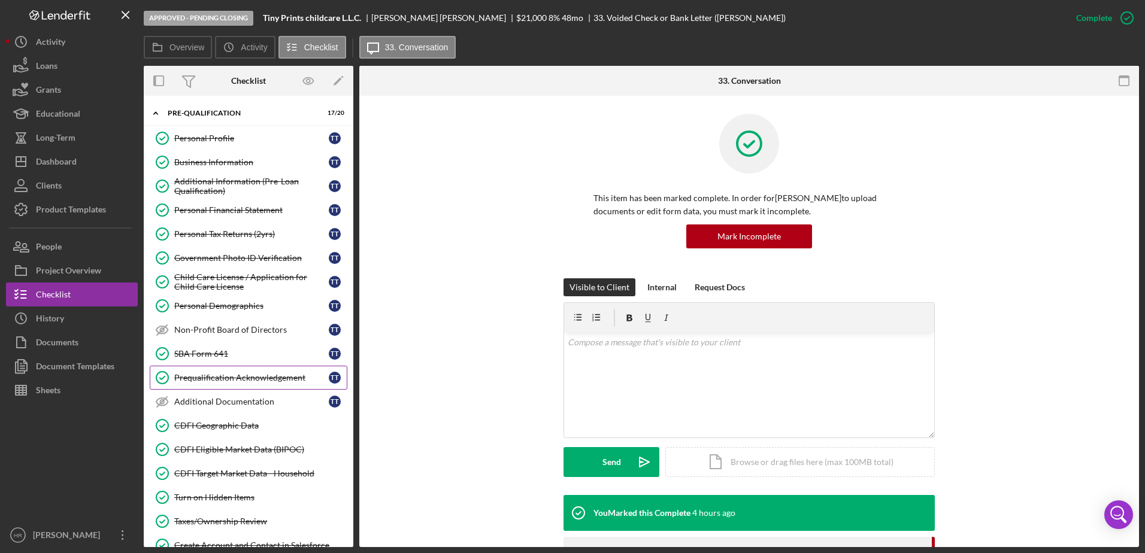
click at [230, 372] on link "Prequalification Acknowledgement Prequalification Acknowledgement T T" at bounding box center [249, 378] width 198 height 24
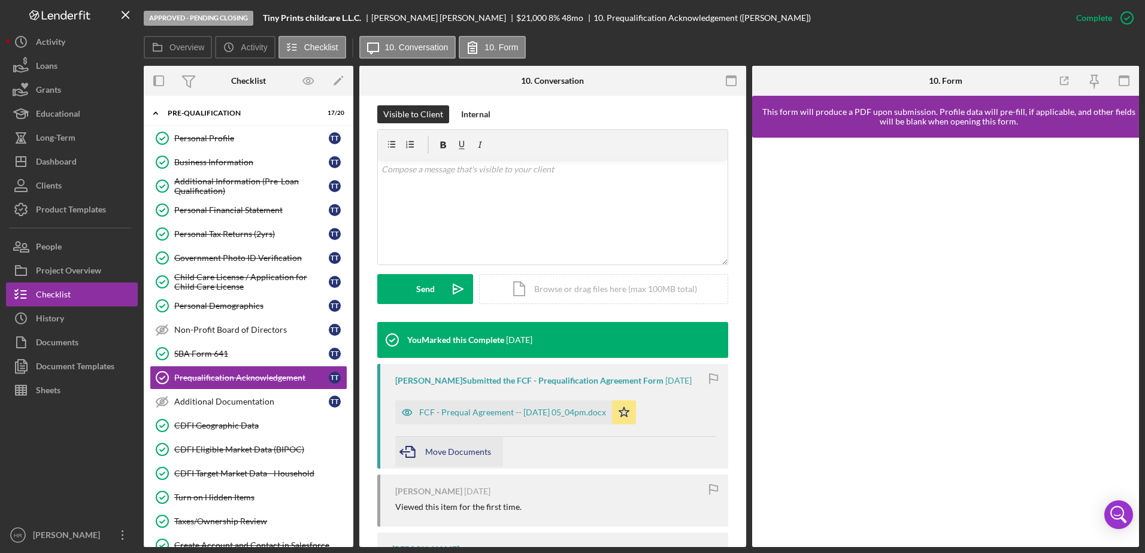
scroll to position [180, 0]
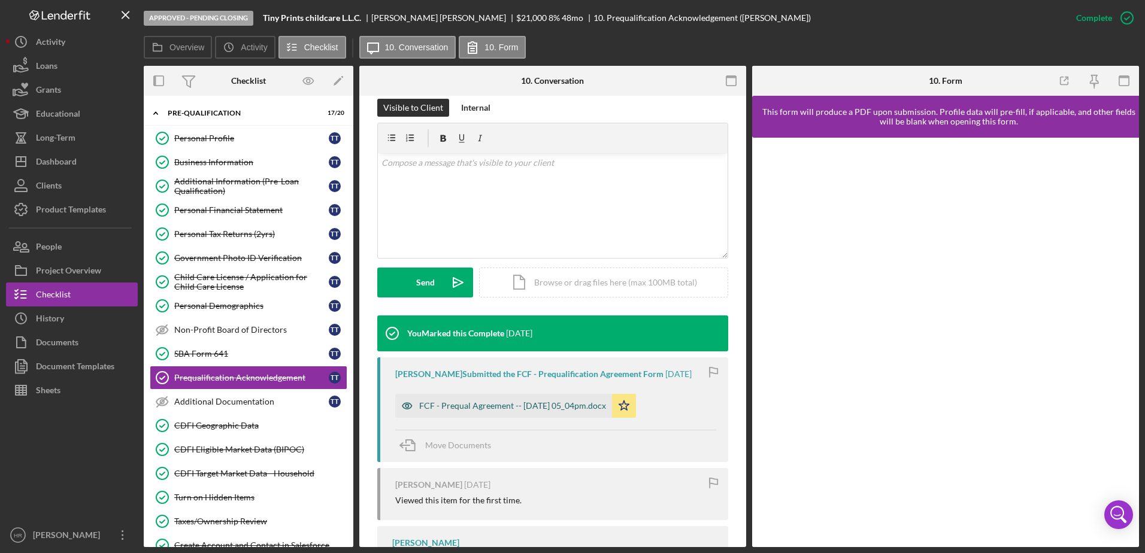
click at [474, 413] on div "FCF - Prequal Agreement -- [DATE] 05_04pm.docx" at bounding box center [503, 406] width 217 height 24
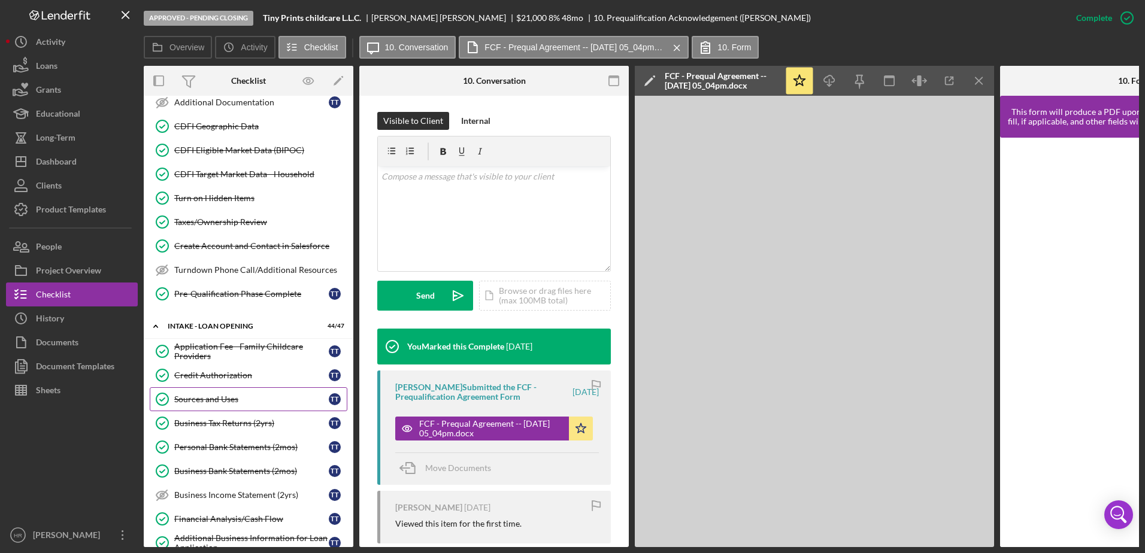
scroll to position [419, 0]
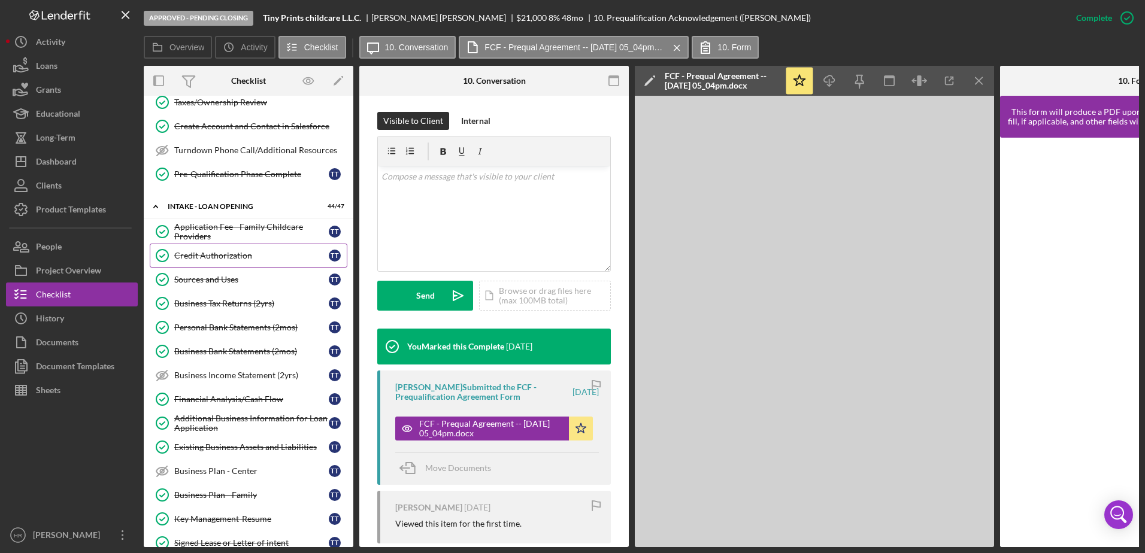
click at [207, 256] on div "Credit Authorization" at bounding box center [251, 256] width 154 height 10
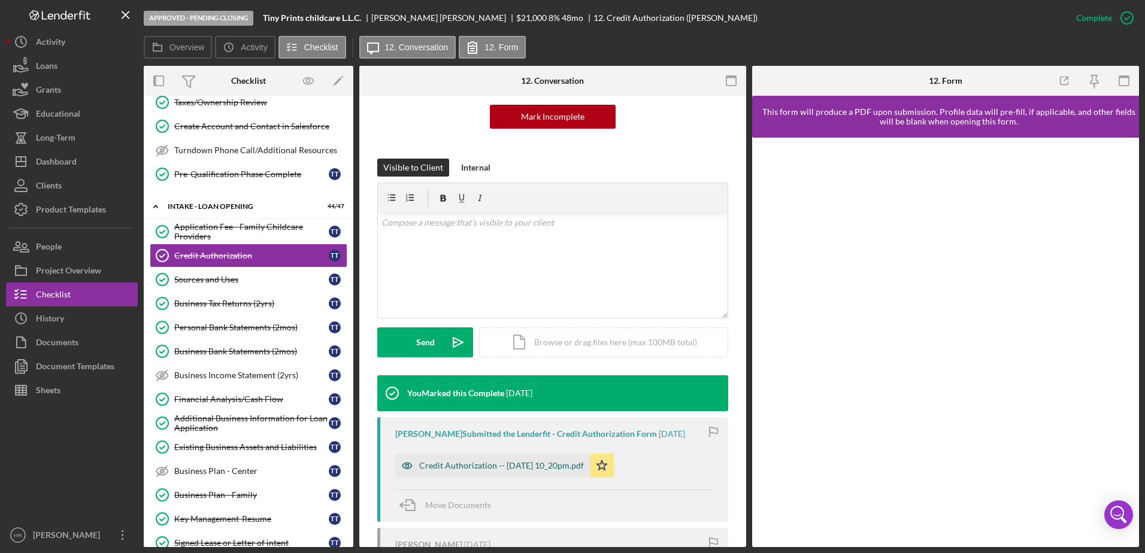
click at [488, 469] on div "Credit Authorization -- [DATE] 10_20pm.pdf" at bounding box center [501, 466] width 165 height 10
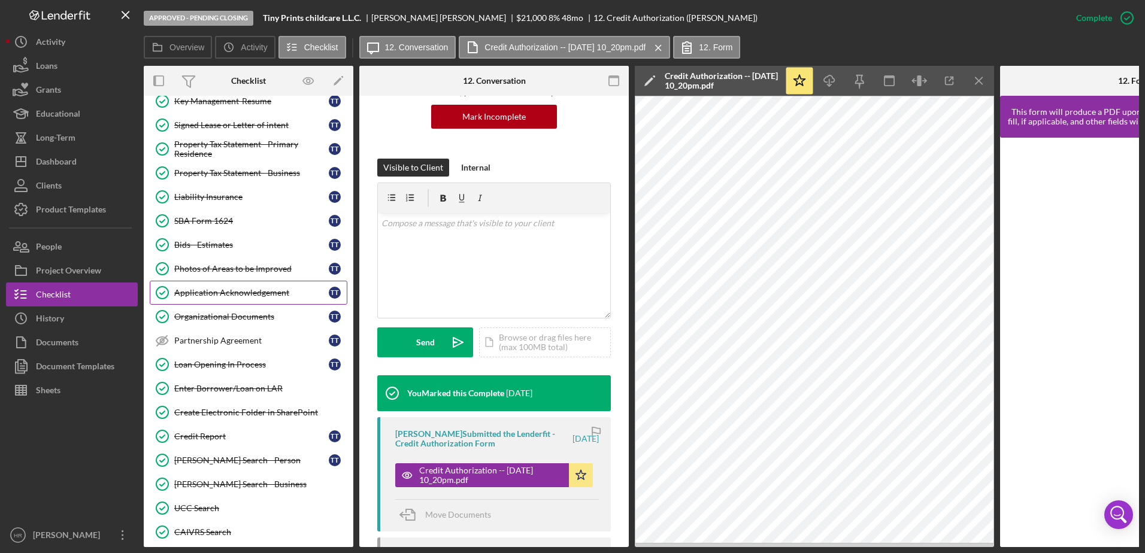
scroll to position [838, 0]
click at [208, 296] on div "Application Acknowledgement" at bounding box center [251, 292] width 154 height 10
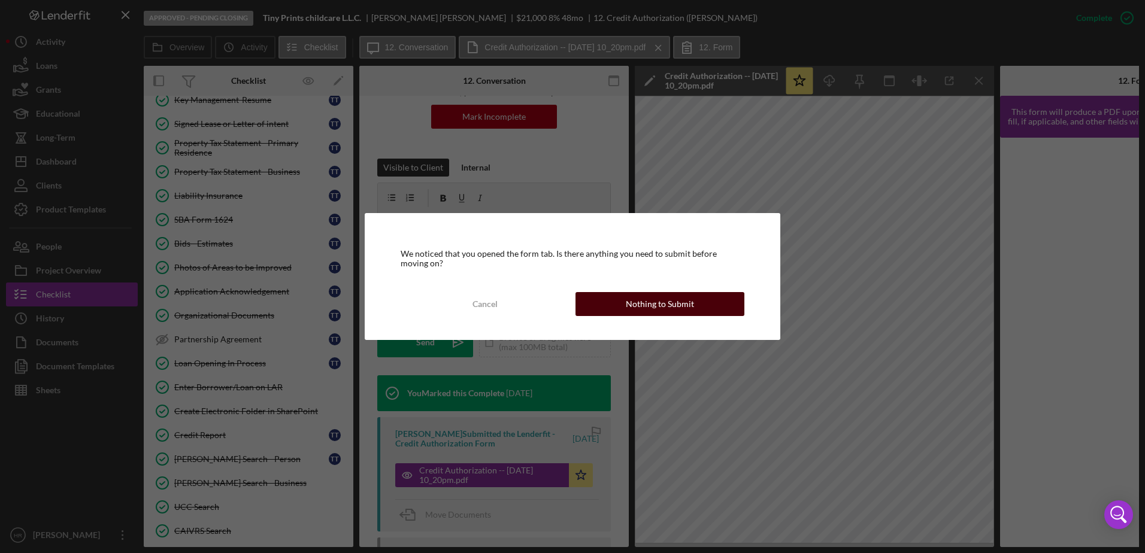
click at [660, 305] on div "Nothing to Submit" at bounding box center [660, 304] width 68 height 24
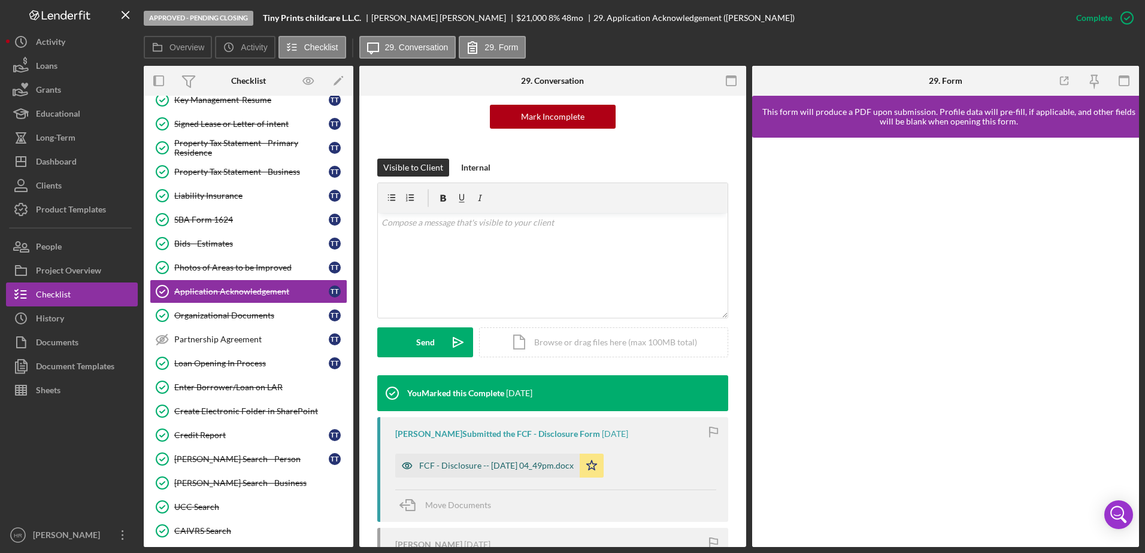
click at [498, 465] on div "FCF - Disclosure -- [DATE] 04_49pm.docx" at bounding box center [496, 466] width 154 height 10
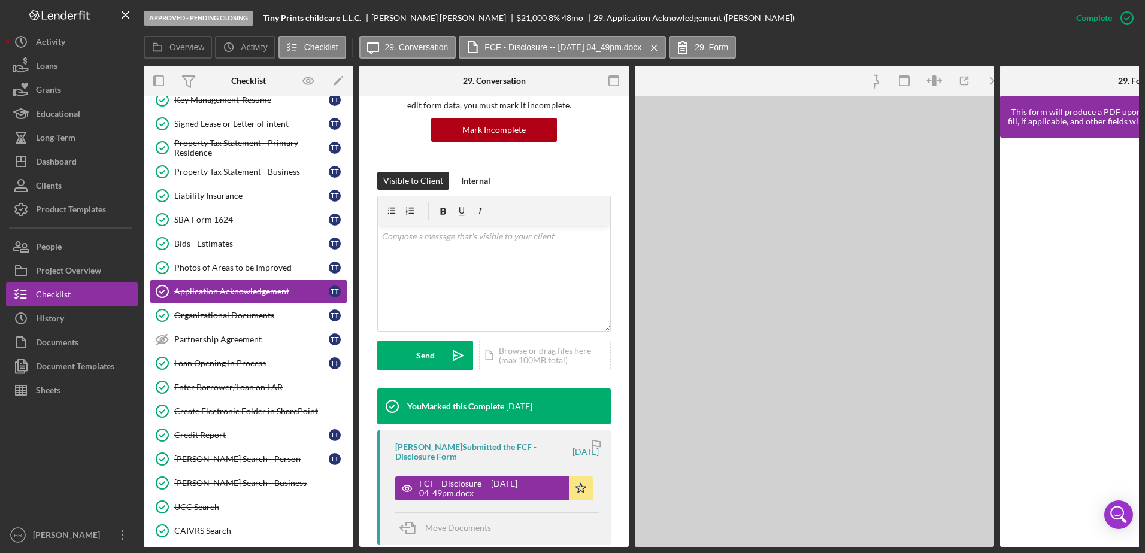
scroll to position [133, 0]
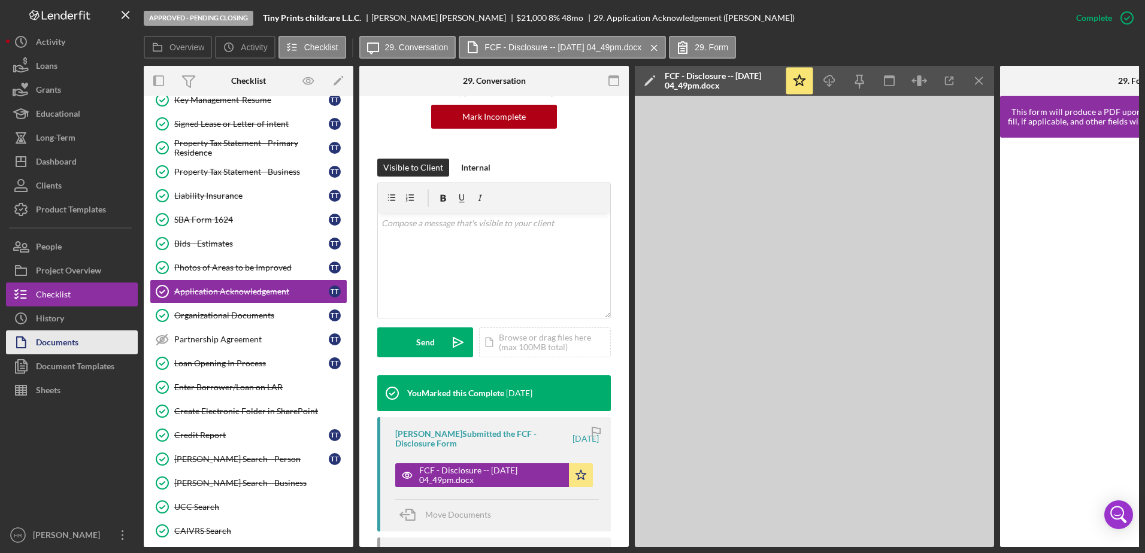
click at [65, 344] on div "Documents" at bounding box center [57, 343] width 43 height 27
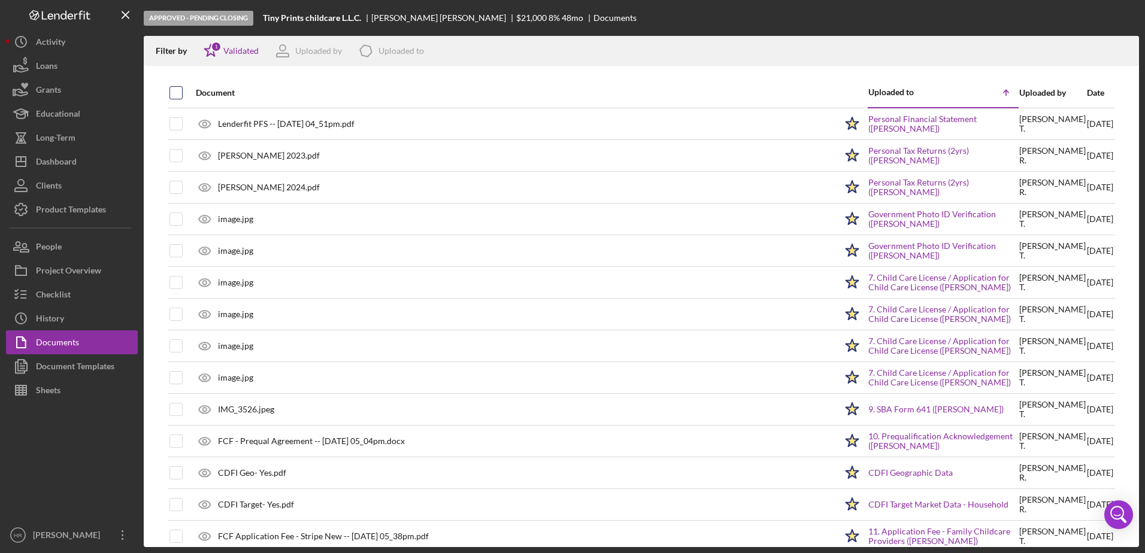
click at [174, 90] on input "checkbox" at bounding box center [176, 93] width 12 height 12
checkbox input "true"
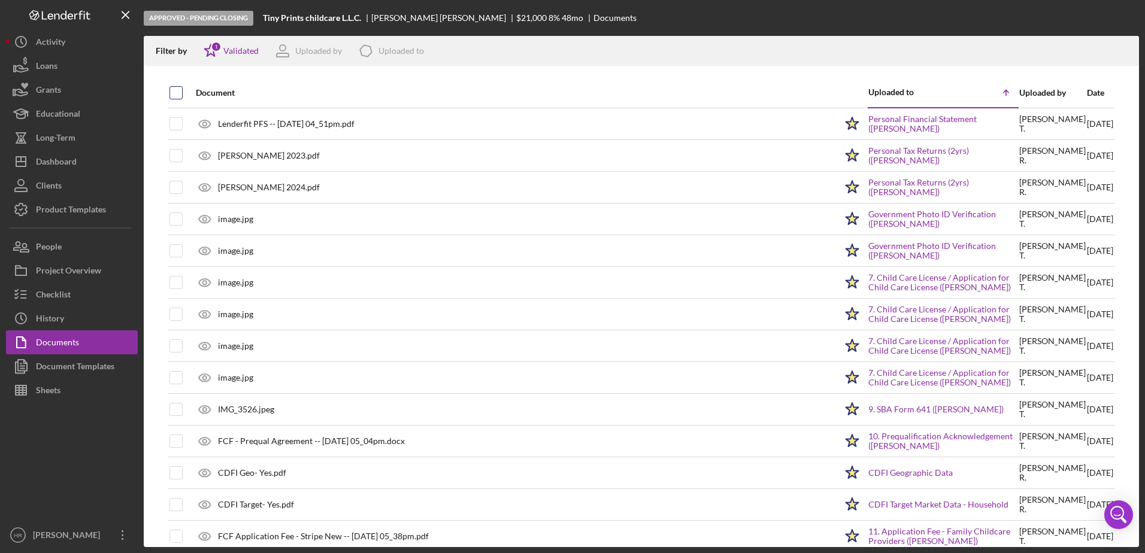
checkbox input "true"
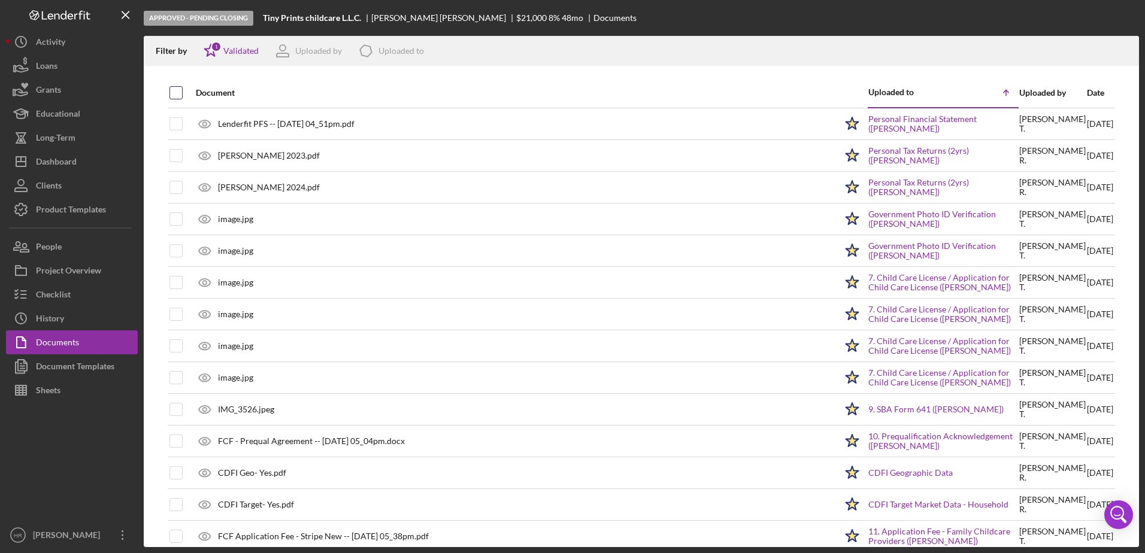
checkbox input "true"
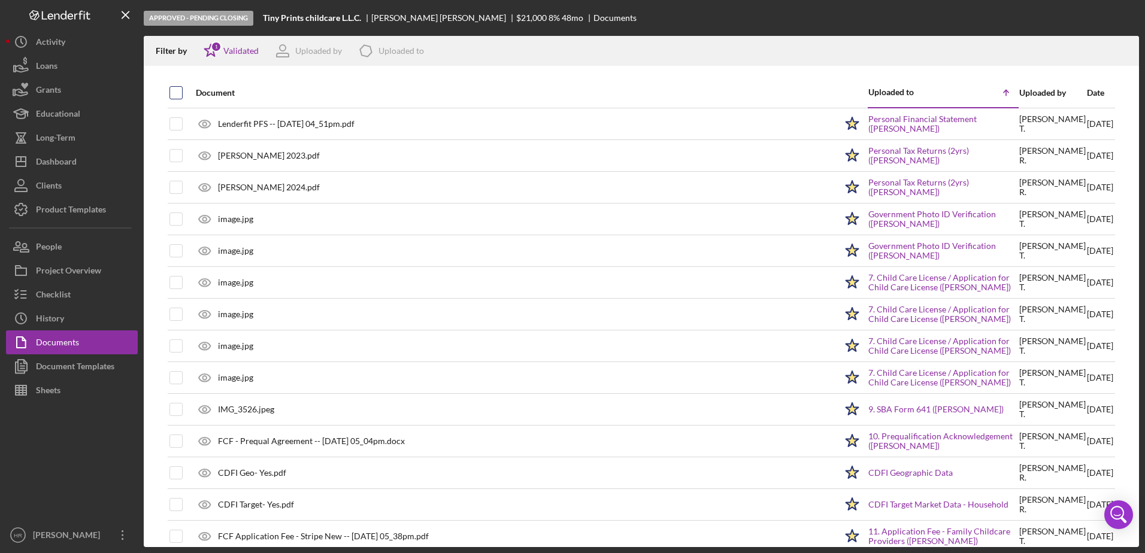
checkbox input "true"
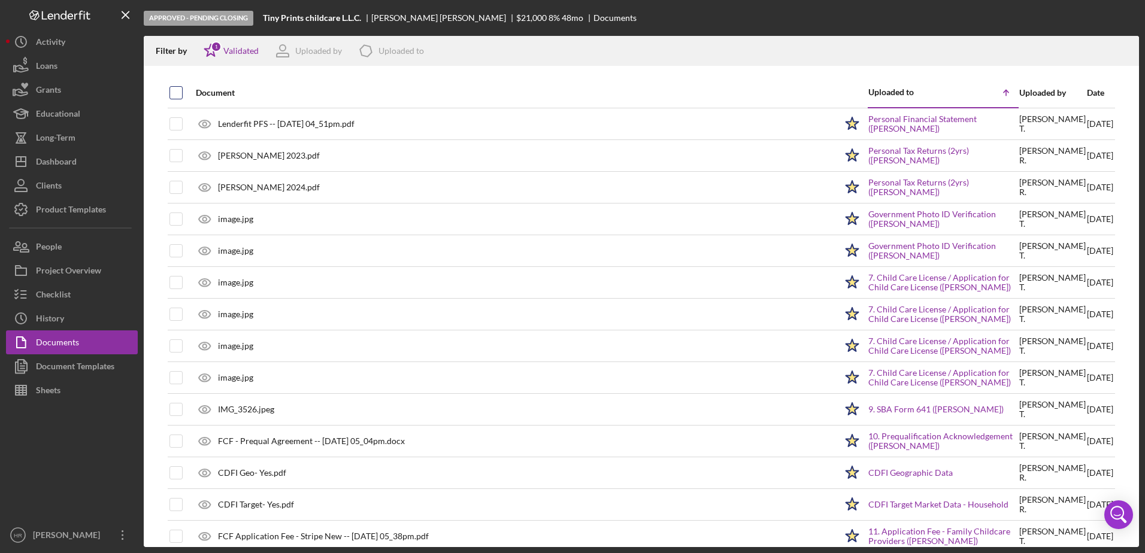
checkbox input "true"
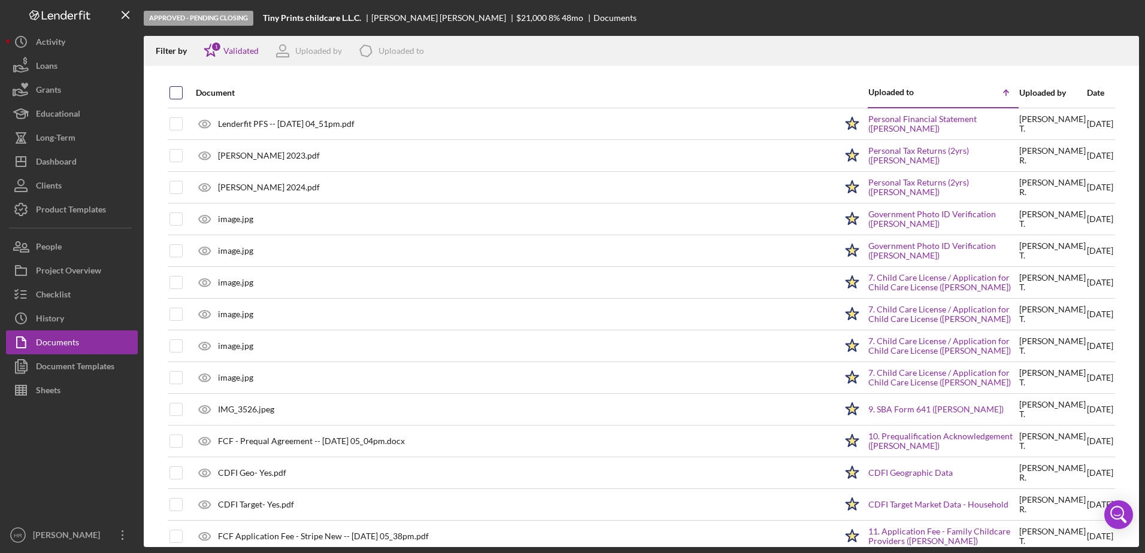
checkbox input "true"
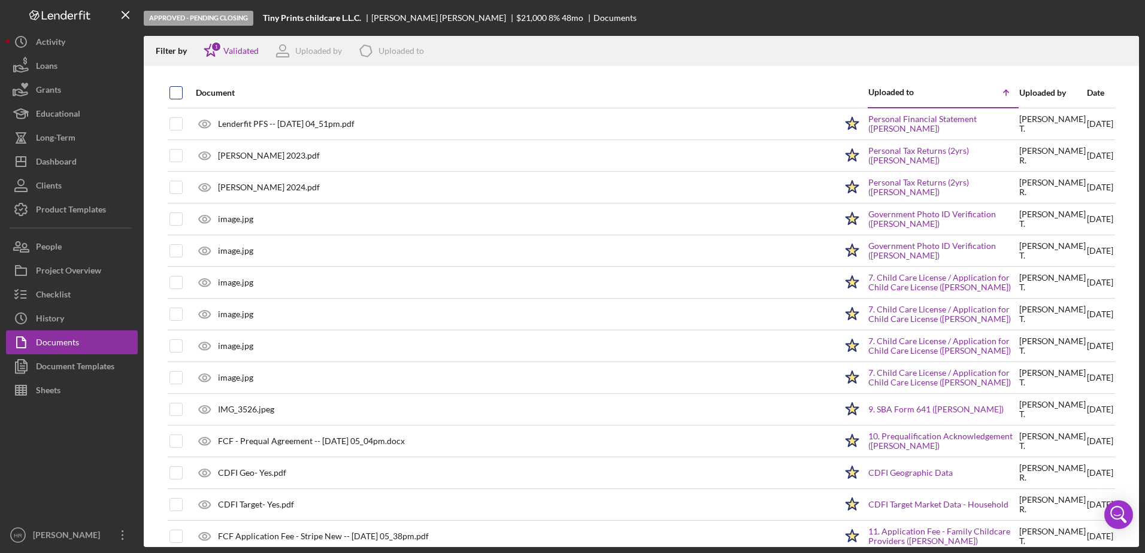
checkbox input "true"
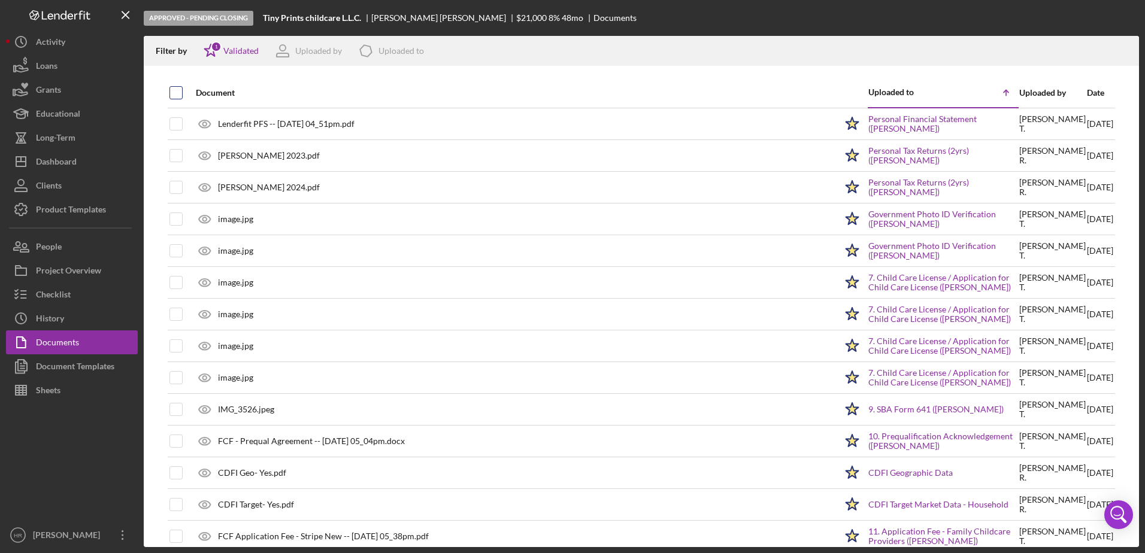
checkbox input "true"
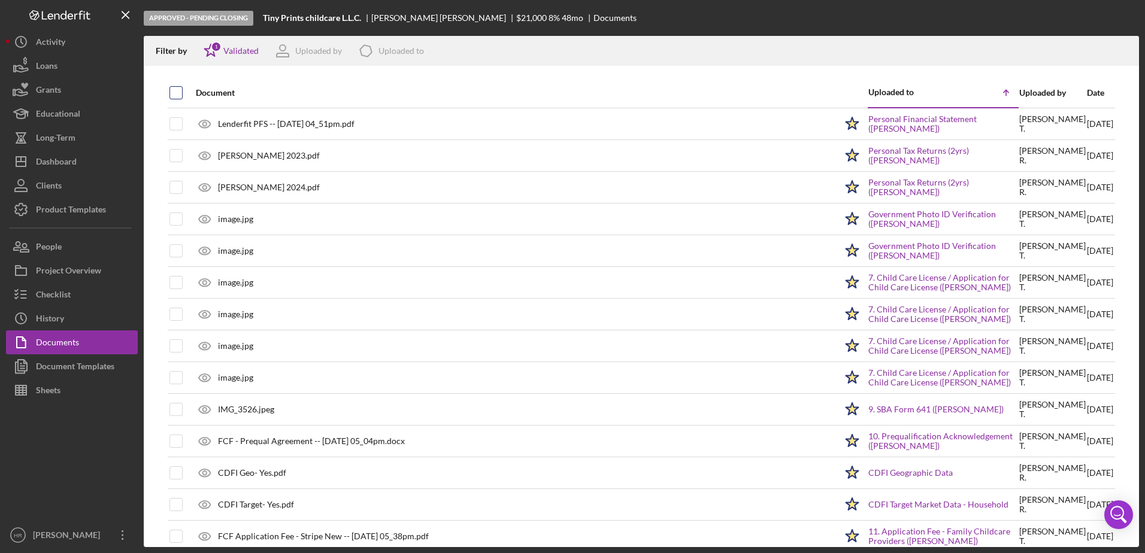
checkbox input "true"
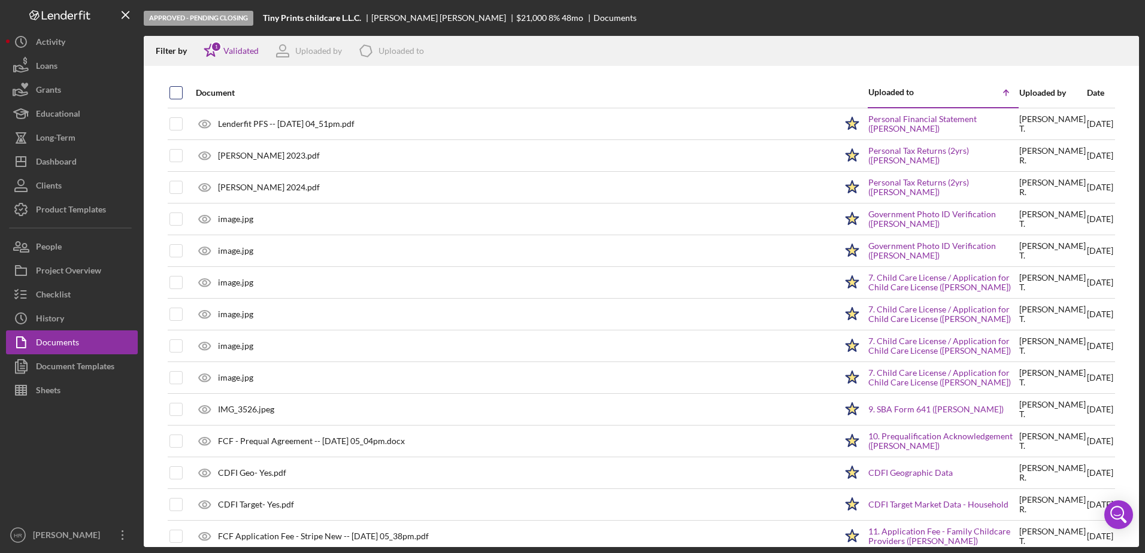
checkbox input "true"
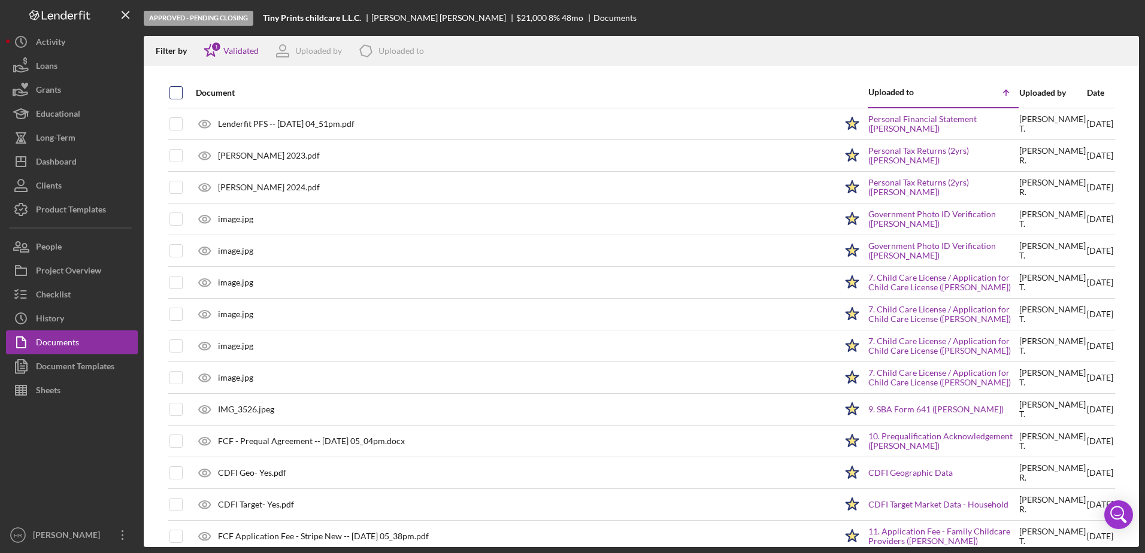
checkbox input "true"
click at [59, 369] on div "Document Templates" at bounding box center [75, 367] width 78 height 27
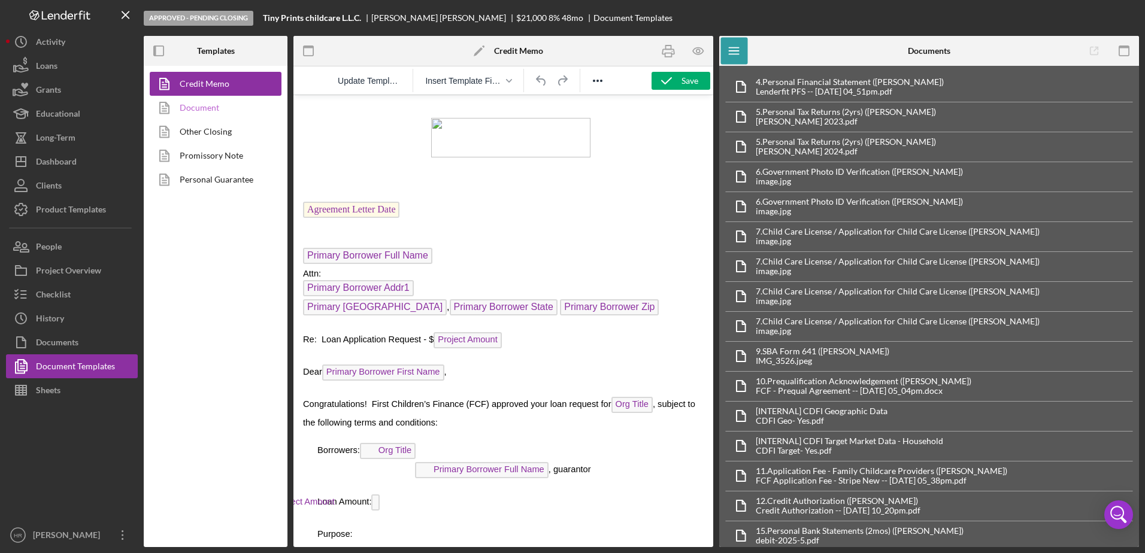
click at [202, 104] on link "Document" at bounding box center [213, 108] width 126 height 24
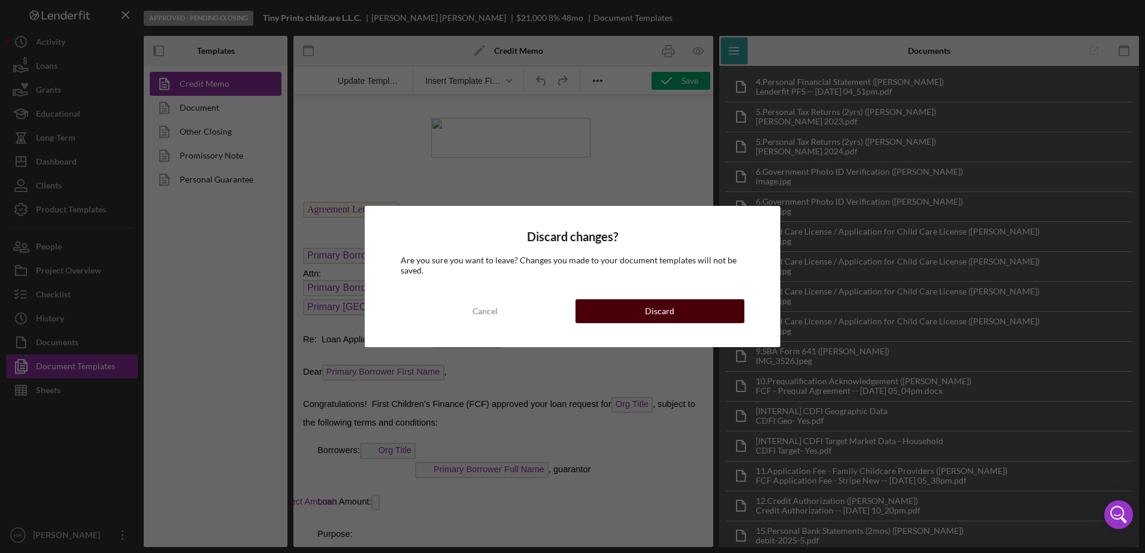
click at [658, 307] on div "Discard" at bounding box center [659, 311] width 29 height 24
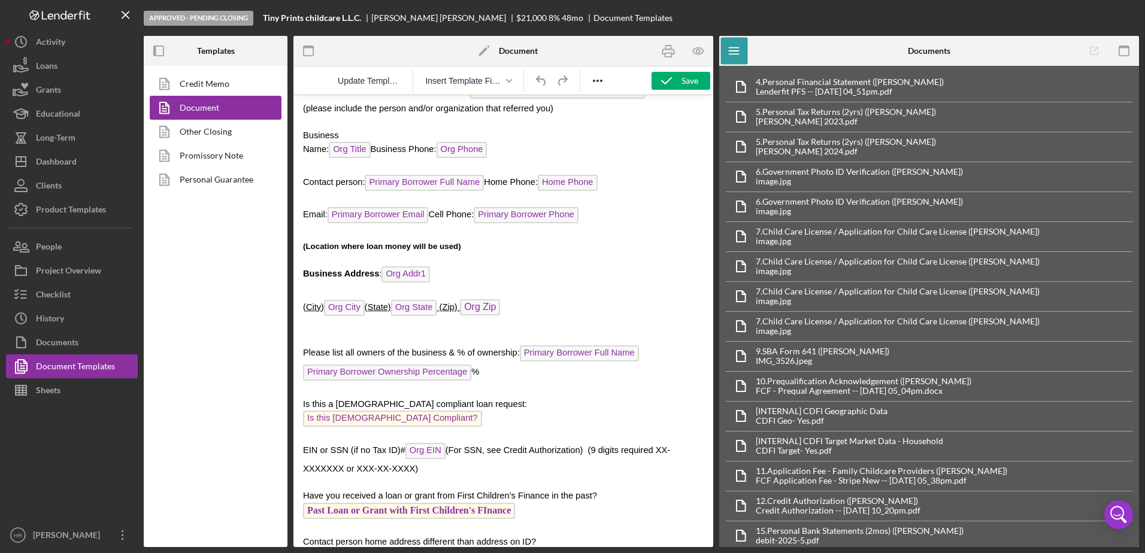
scroll to position [1557, 0]
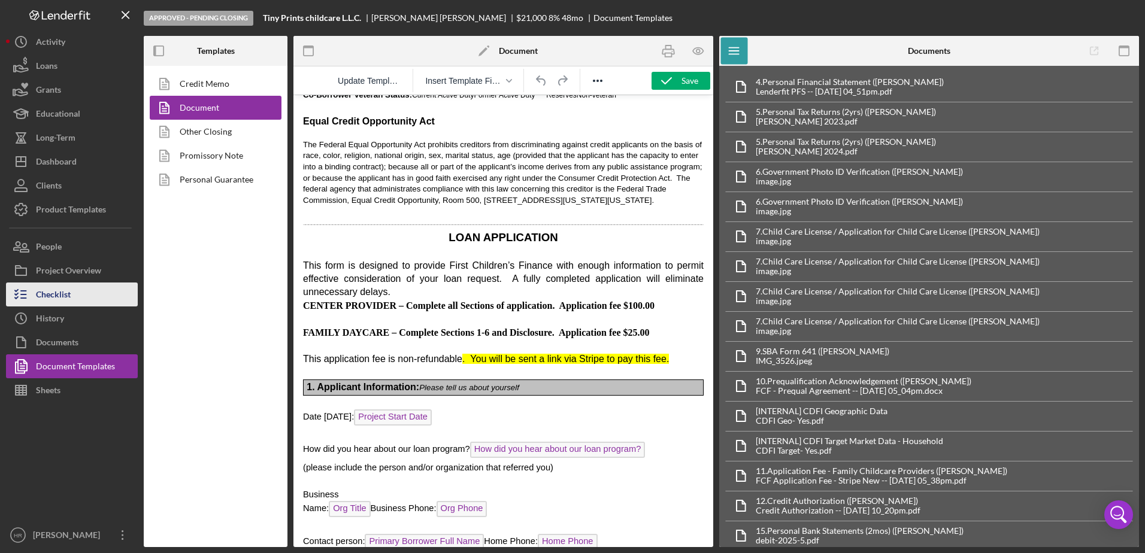
click at [42, 296] on div "Checklist" at bounding box center [53, 296] width 35 height 27
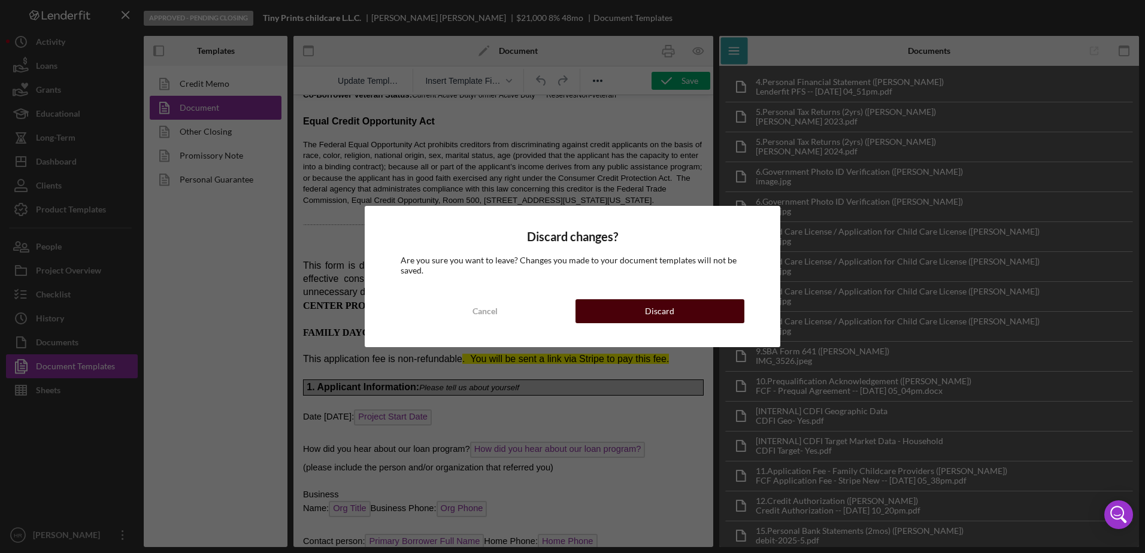
click at [612, 309] on button "Discard" at bounding box center [659, 311] width 169 height 24
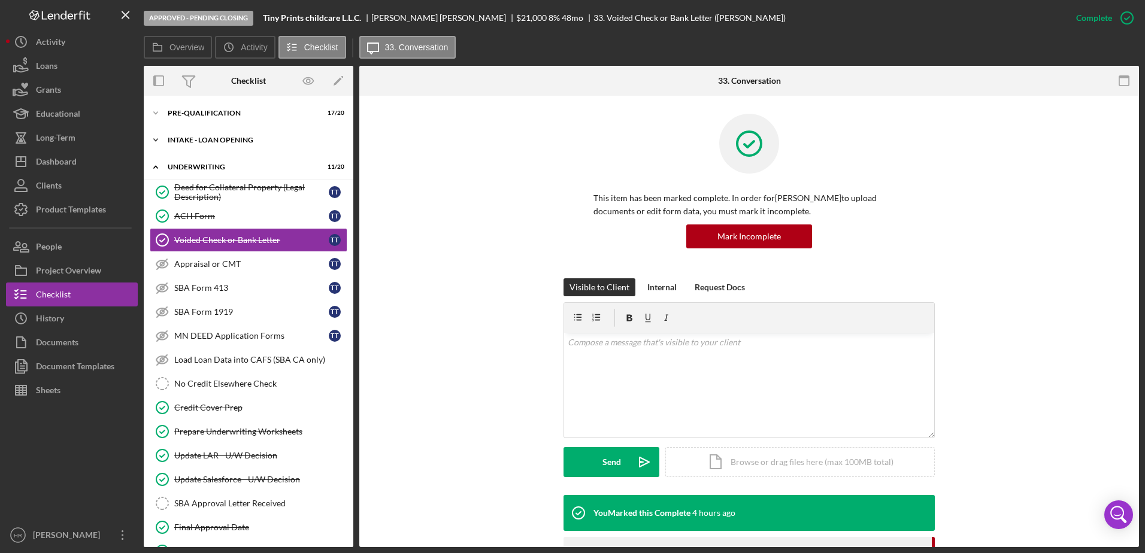
click at [226, 139] on div "INTAKE - LOAN OPENING" at bounding box center [253, 140] width 171 height 7
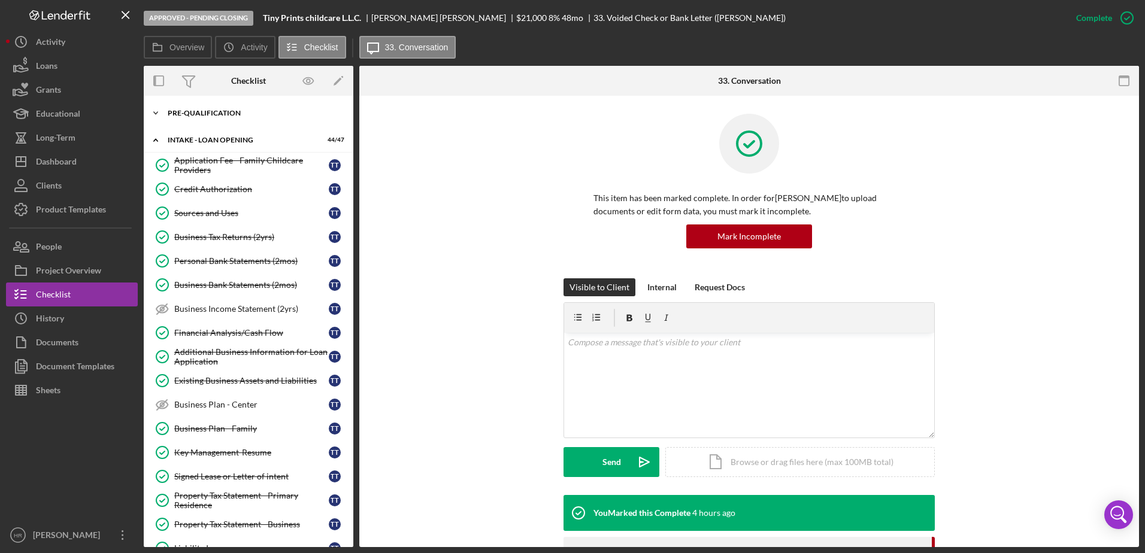
click at [192, 112] on div "Pre-Qualification" at bounding box center [253, 113] width 171 height 7
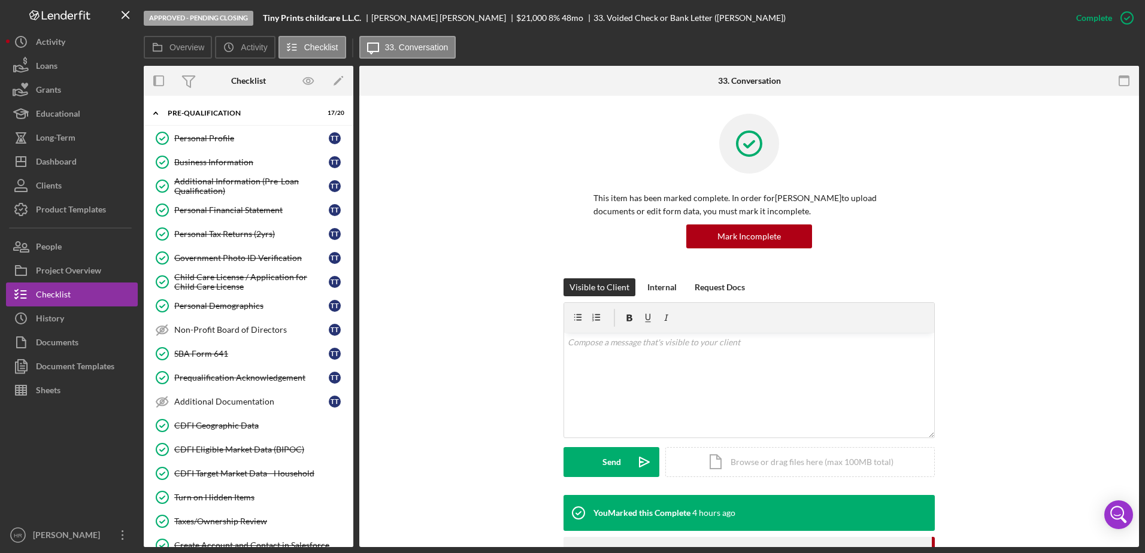
scroll to position [180, 0]
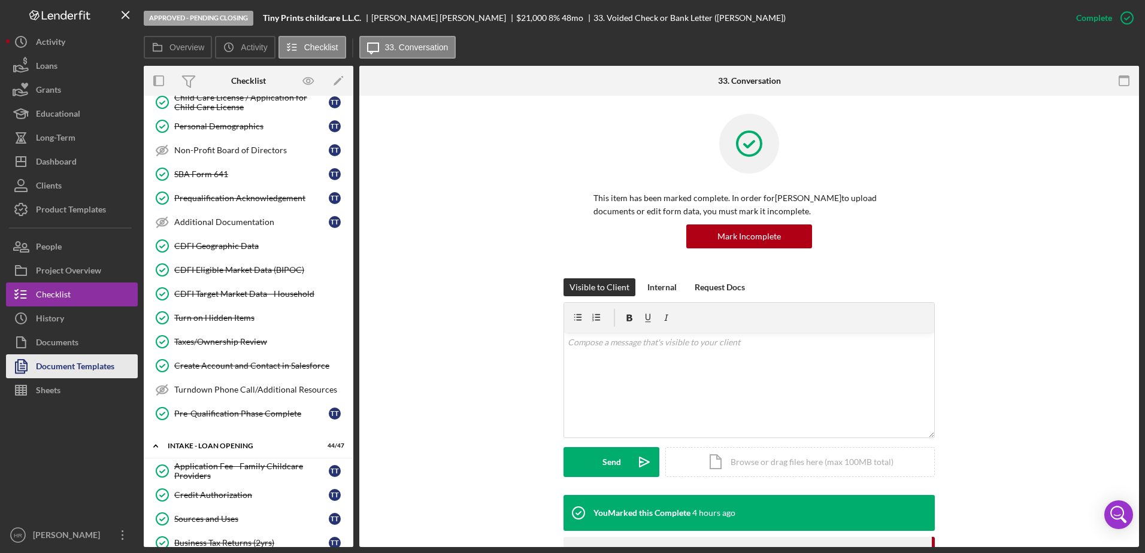
click at [72, 364] on div "Document Templates" at bounding box center [75, 367] width 78 height 27
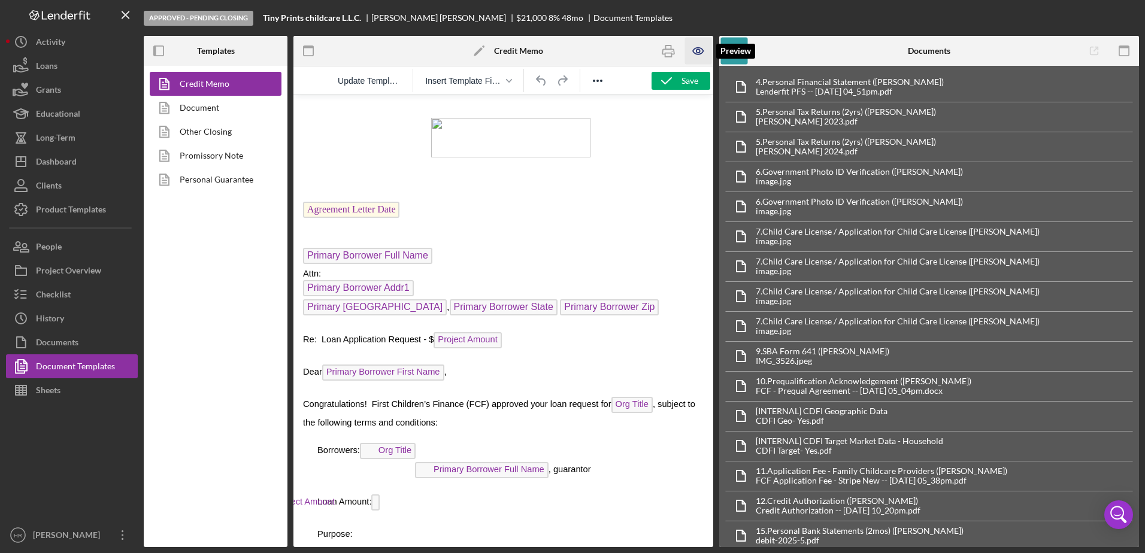
click at [694, 56] on icon "button" at bounding box center [698, 51] width 27 height 27
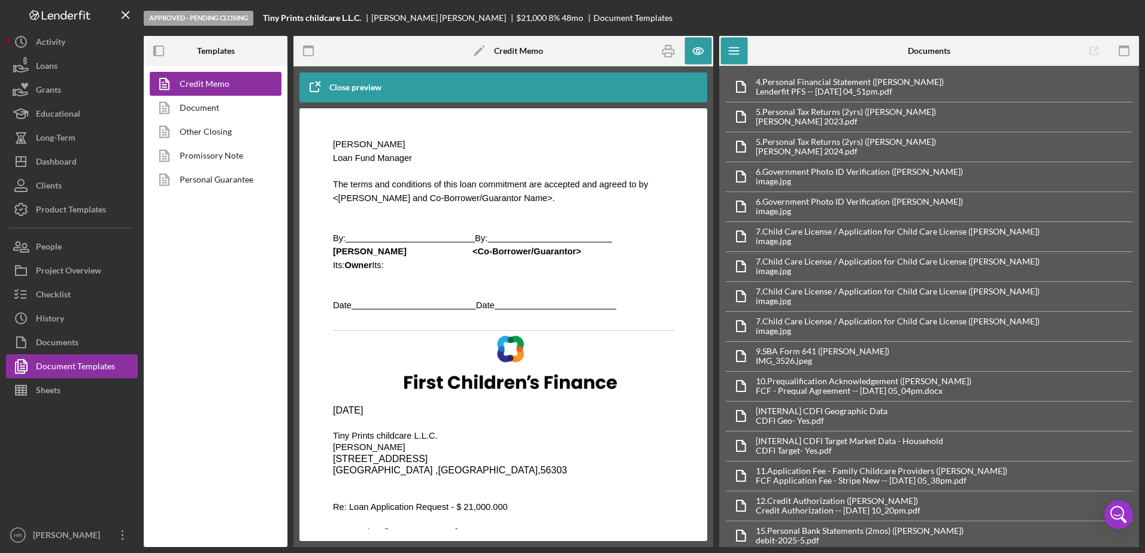
scroll to position [958, 0]
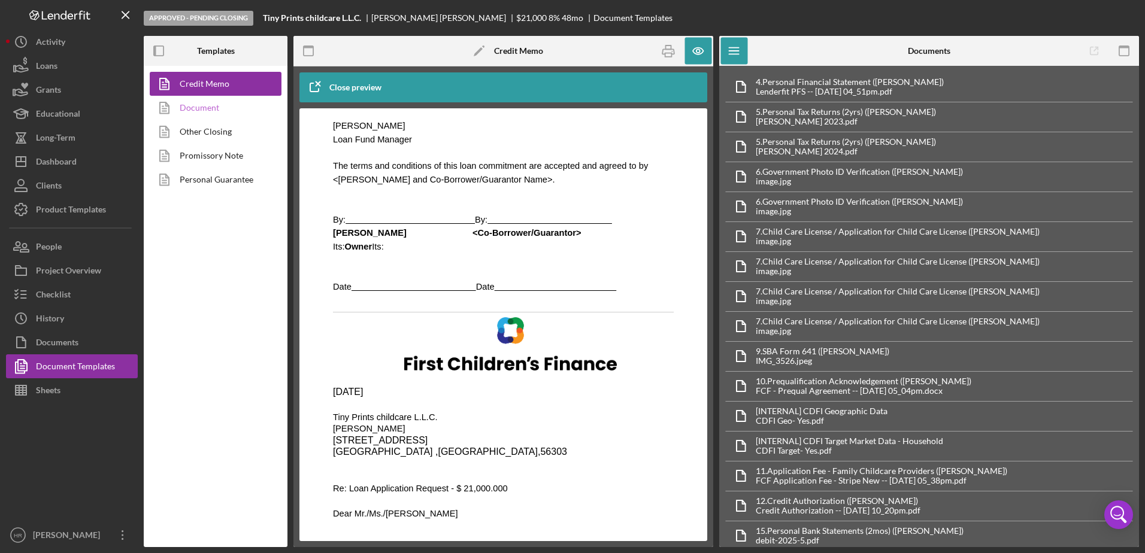
click at [202, 101] on link "Document" at bounding box center [213, 108] width 126 height 24
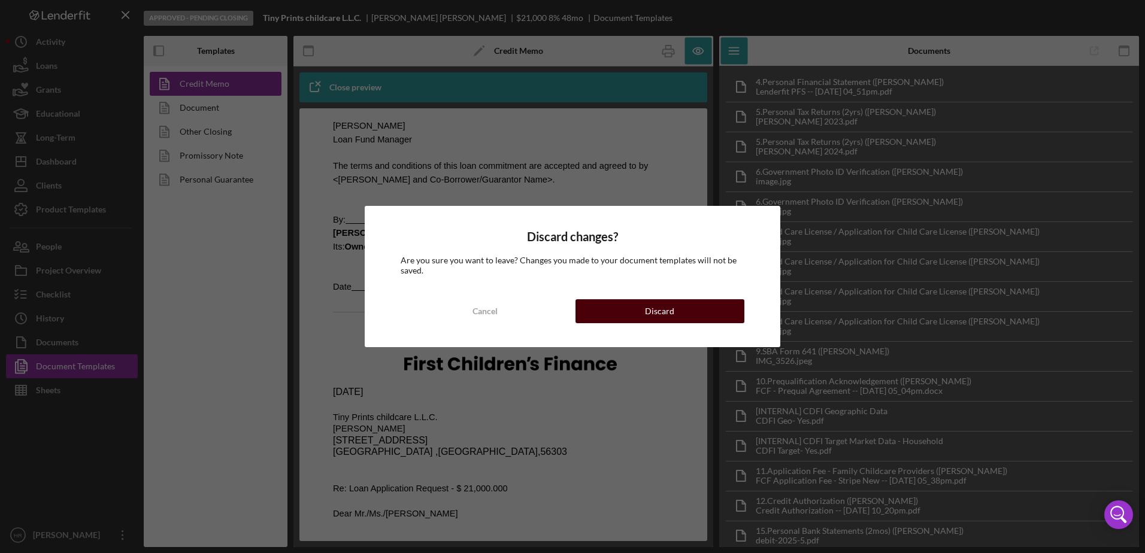
click at [630, 310] on button "Discard" at bounding box center [659, 311] width 169 height 24
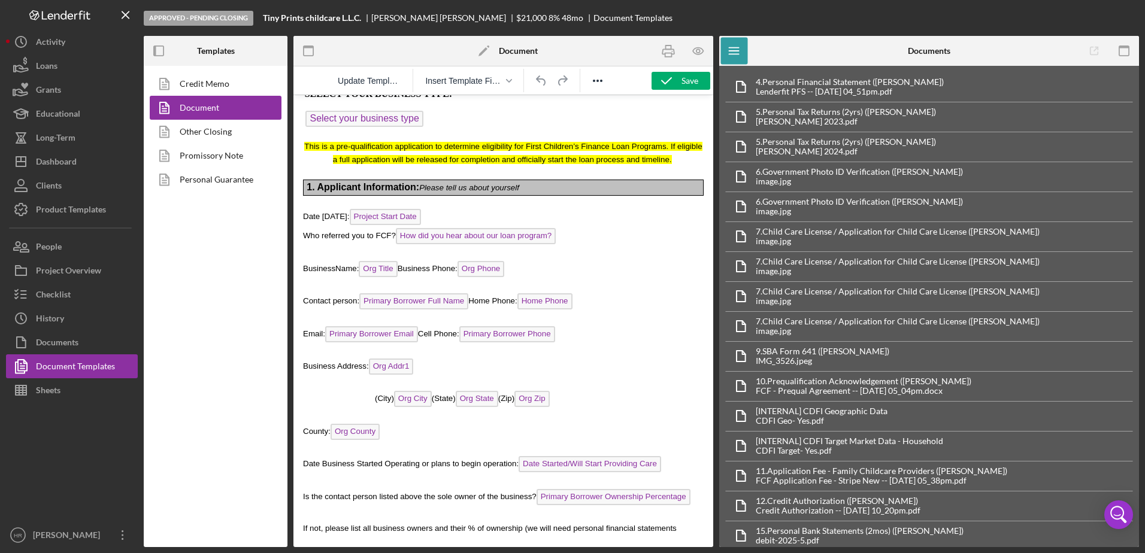
scroll to position [120, 0]
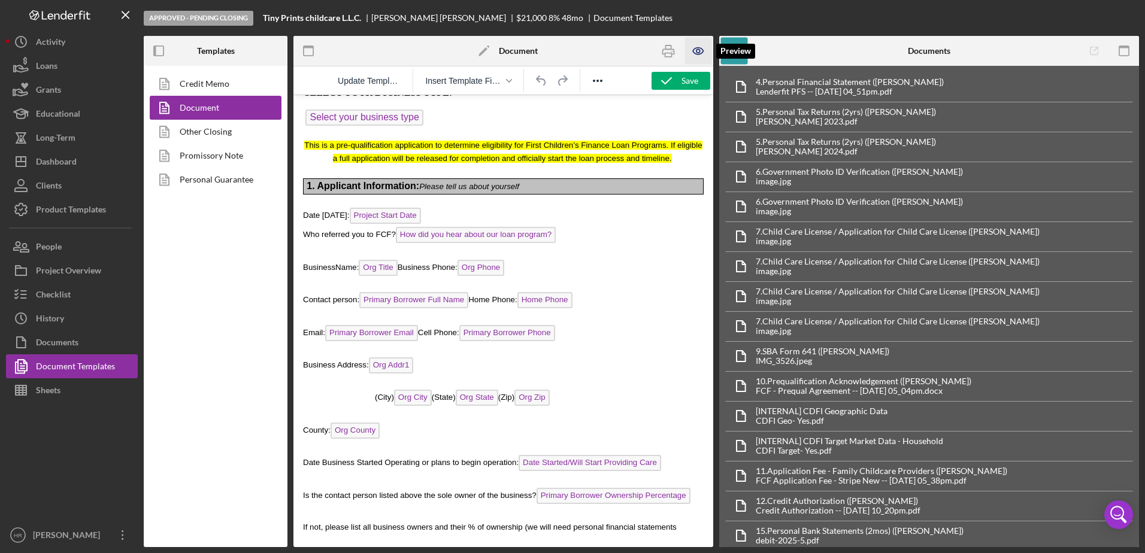
click at [696, 54] on icon "button" at bounding box center [698, 51] width 10 height 7
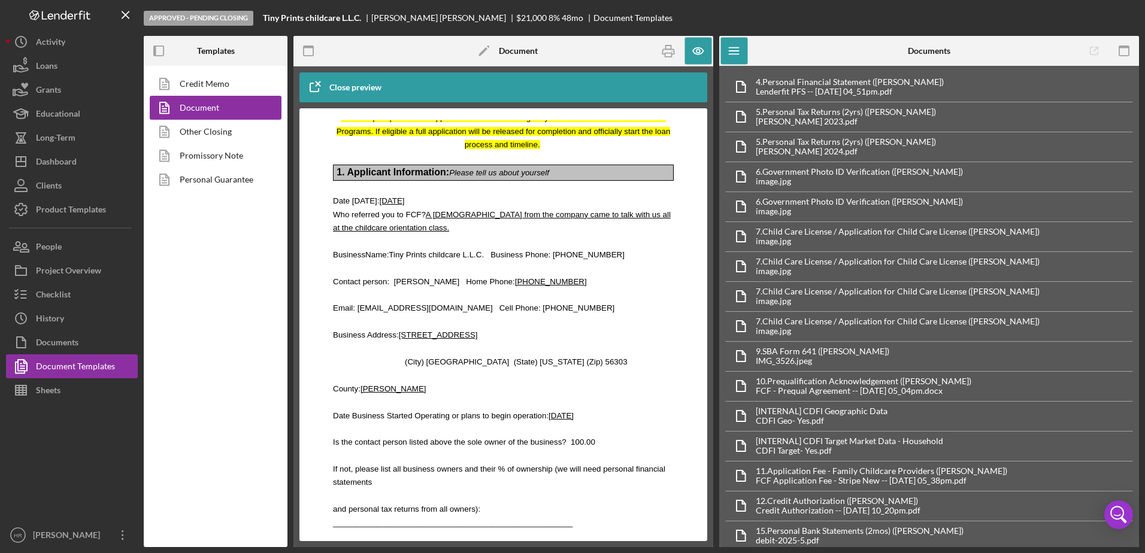
scroll to position [299, 0]
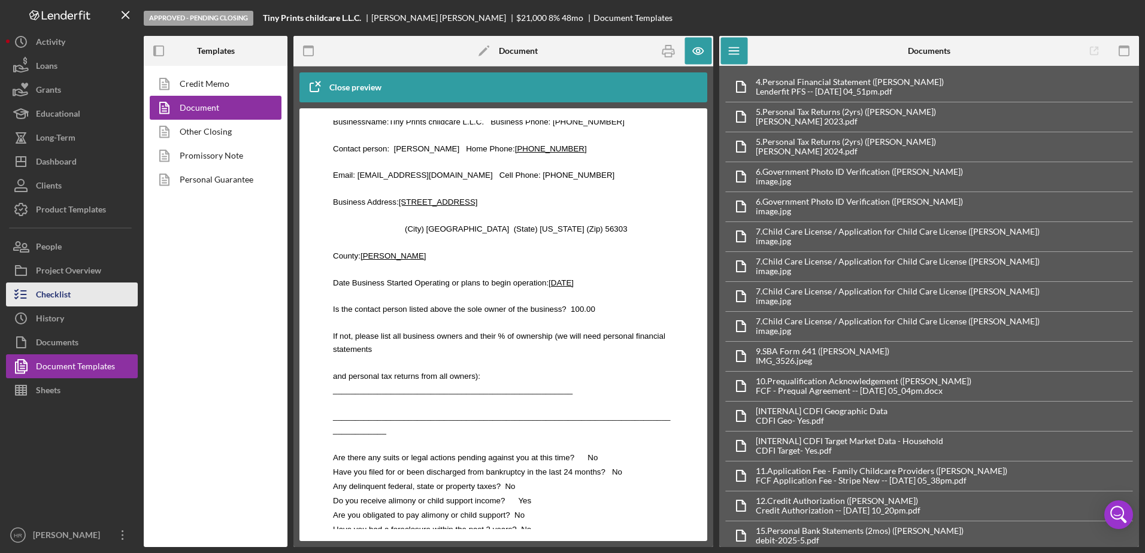
click at [59, 290] on div "Checklist" at bounding box center [53, 296] width 35 height 27
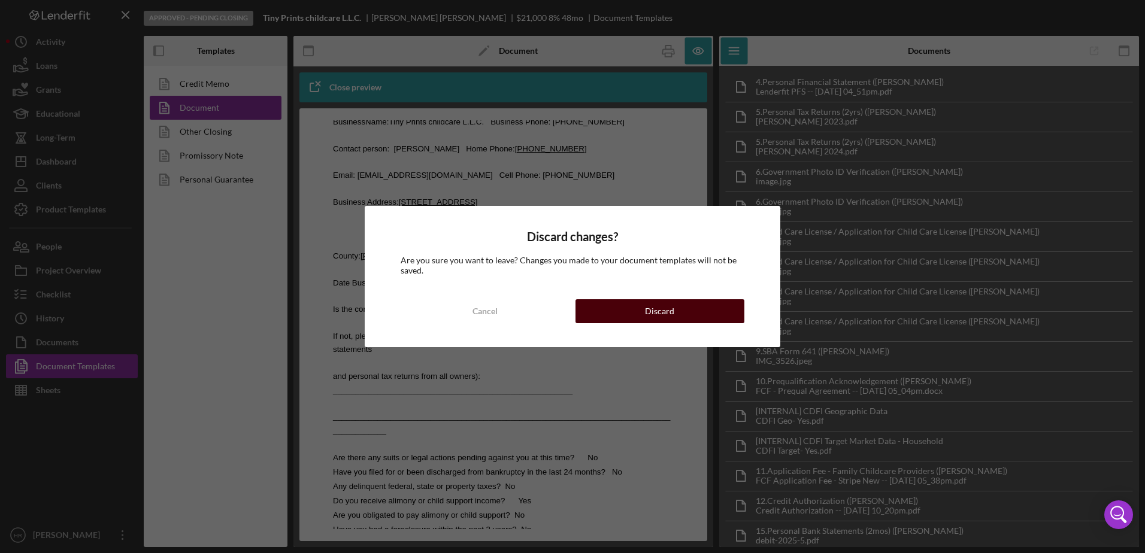
click at [651, 299] on div "Cancel Discard" at bounding box center [573, 311] width 344 height 24
click at [639, 303] on button "Discard" at bounding box center [659, 311] width 169 height 24
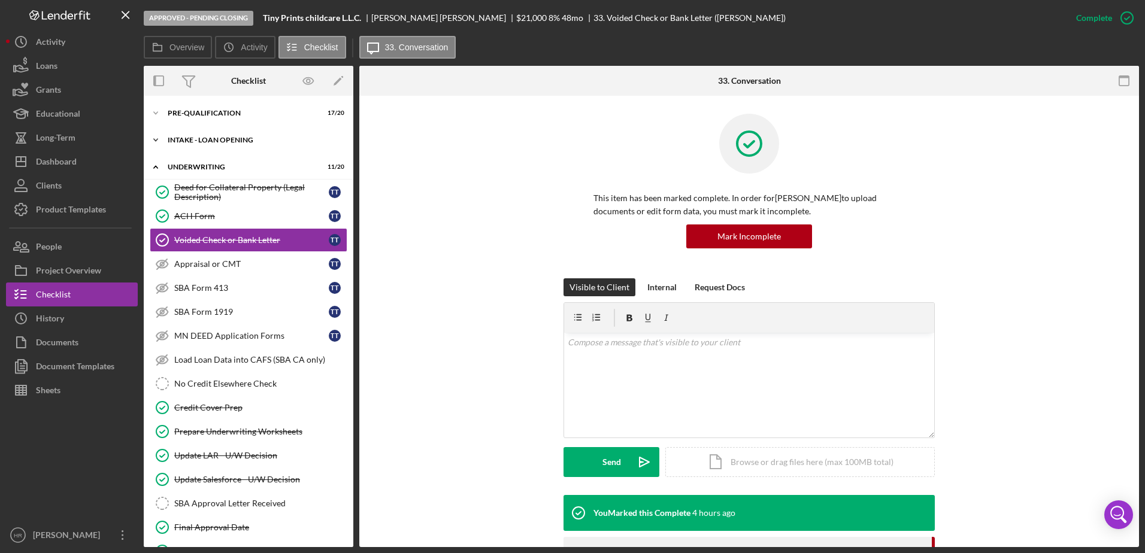
click at [222, 139] on div "INTAKE - LOAN OPENING" at bounding box center [253, 140] width 171 height 7
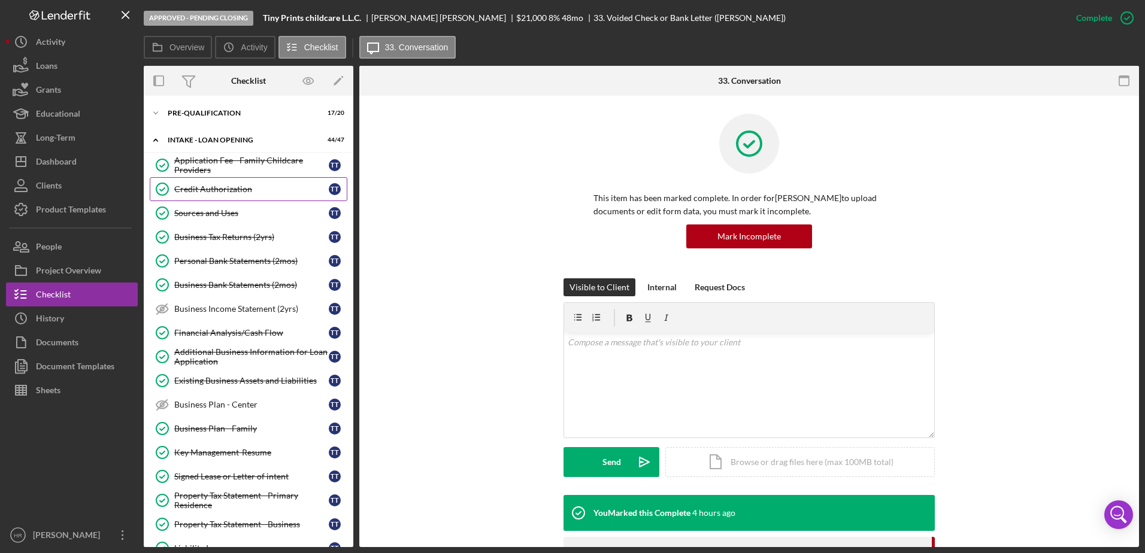
click at [199, 195] on link "Credit Authorization Credit Authorization T T" at bounding box center [249, 189] width 198 height 24
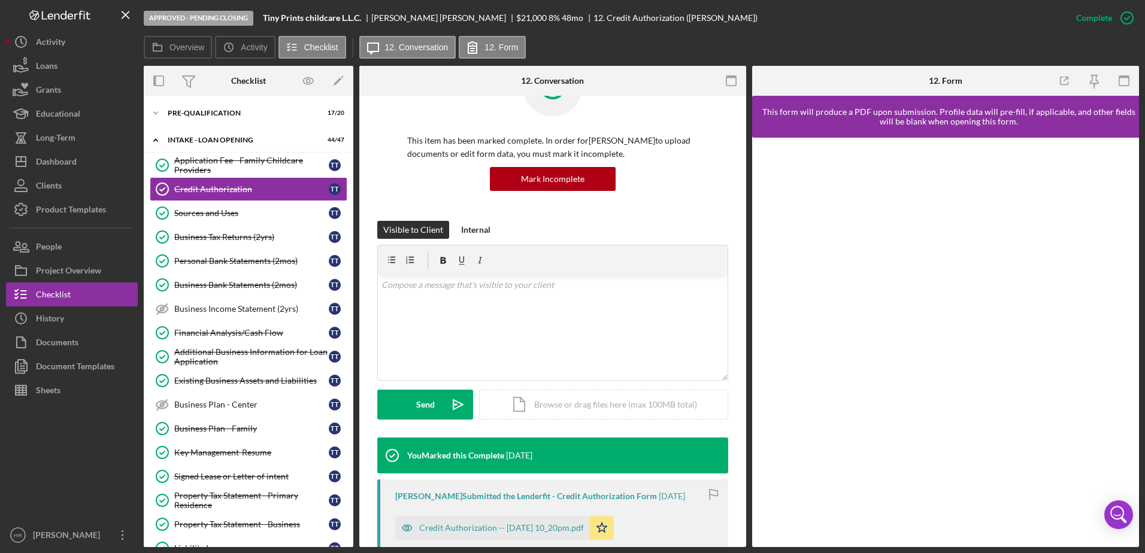
scroll to position [180, 0]
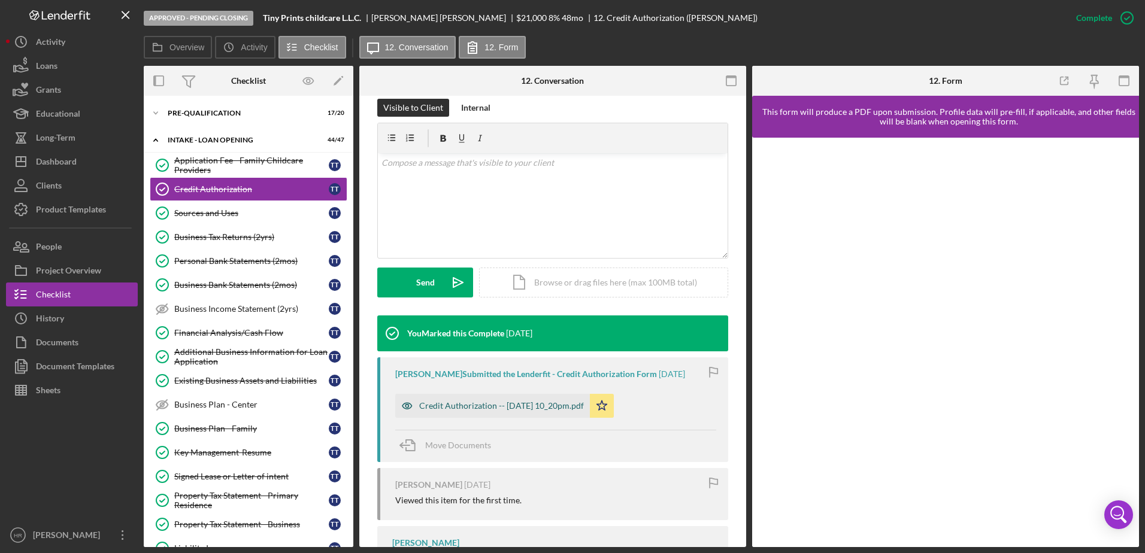
click at [490, 402] on div "Credit Authorization -- [DATE] 10_20pm.pdf" at bounding box center [501, 406] width 165 height 10
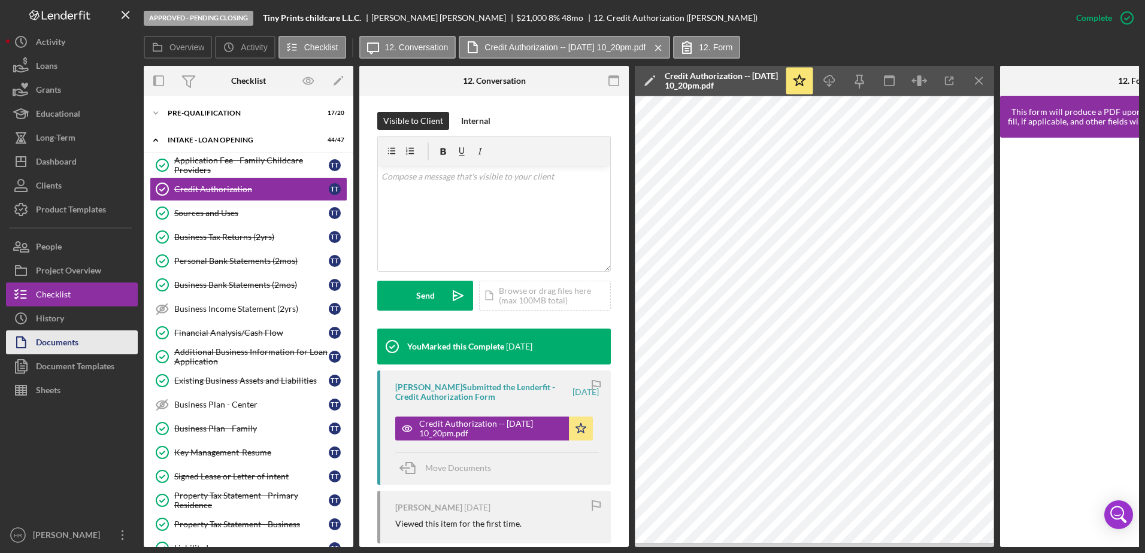
click at [75, 350] on div "Documents" at bounding box center [57, 343] width 43 height 27
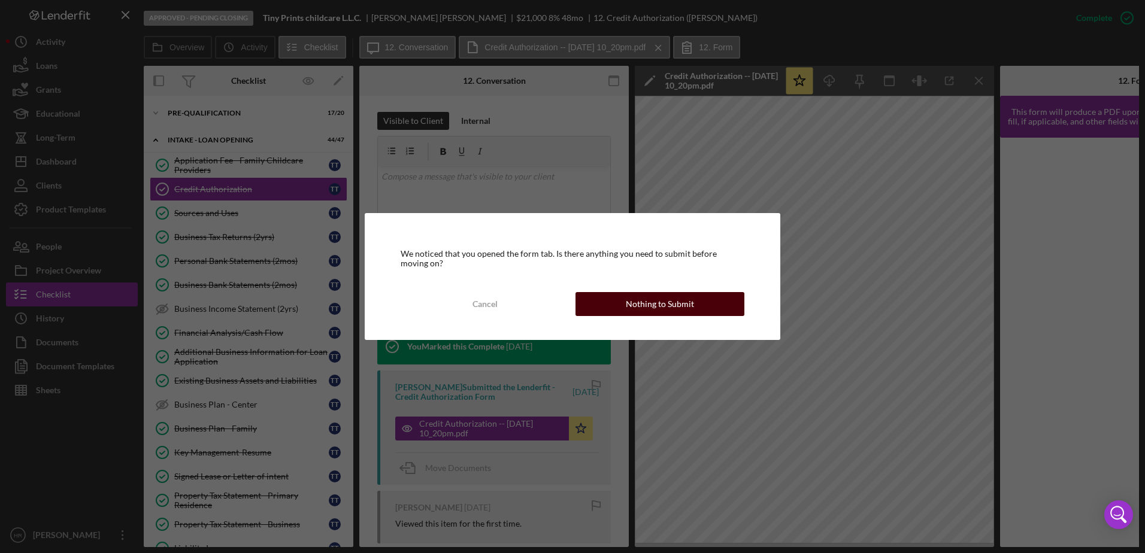
click at [715, 300] on button "Nothing to Submit" at bounding box center [659, 304] width 169 height 24
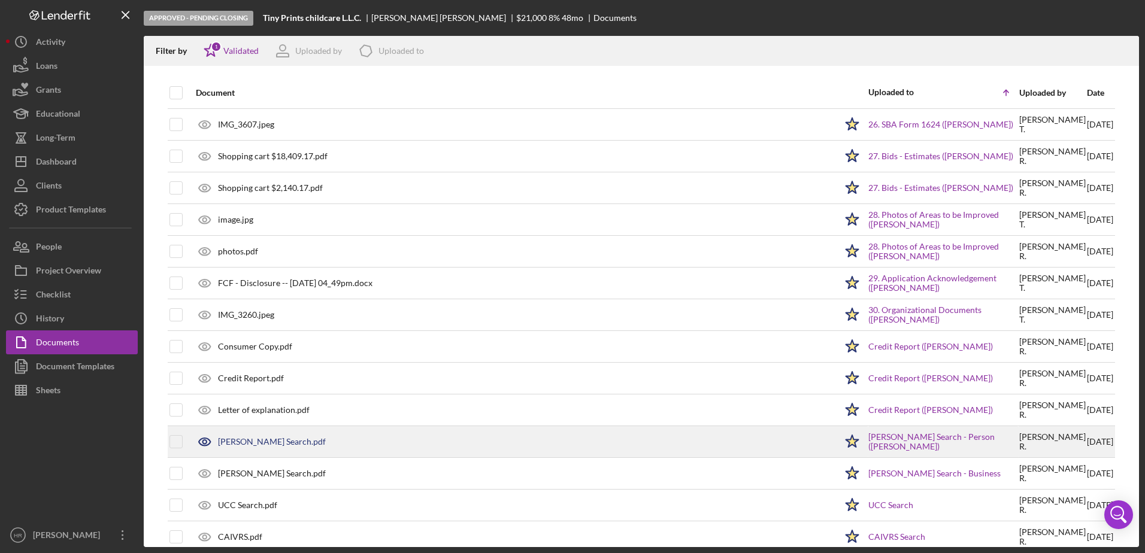
scroll to position [718, 0]
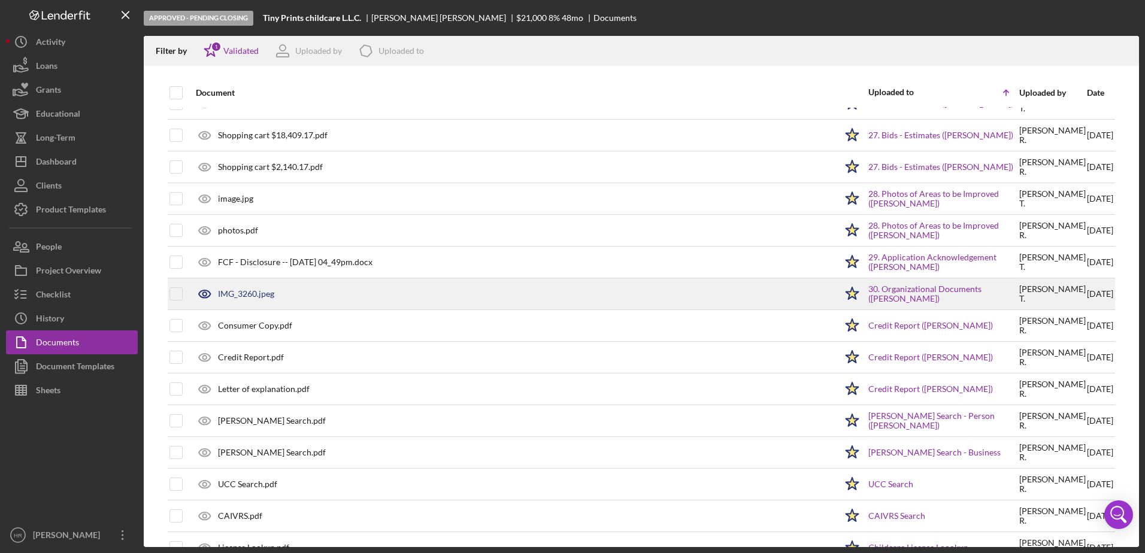
click at [885, 304] on div "30. Organizational Documents ([PERSON_NAME])" at bounding box center [943, 294] width 150 height 30
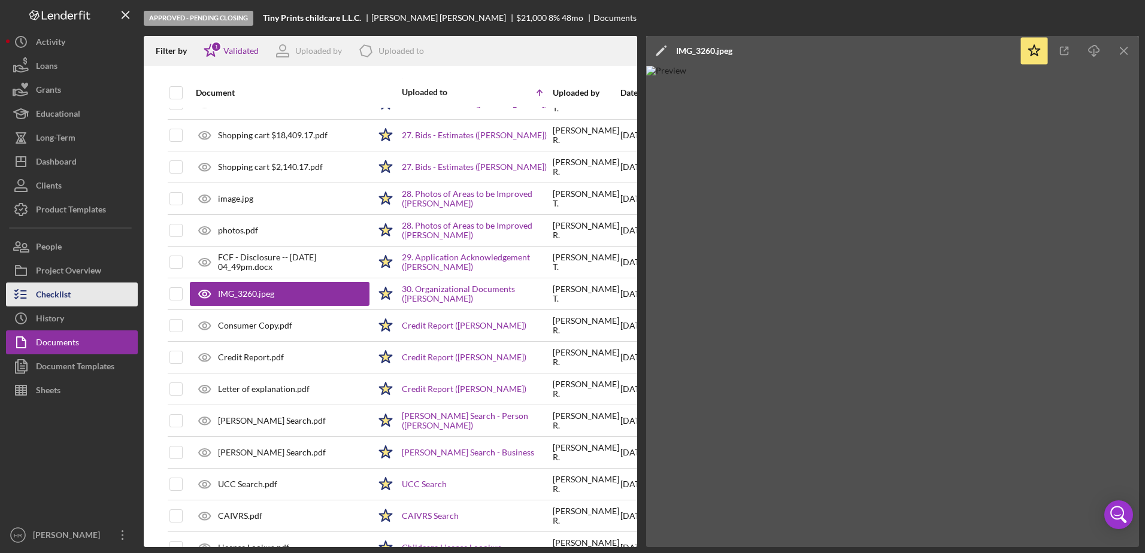
click at [51, 299] on div "Checklist" at bounding box center [53, 296] width 35 height 27
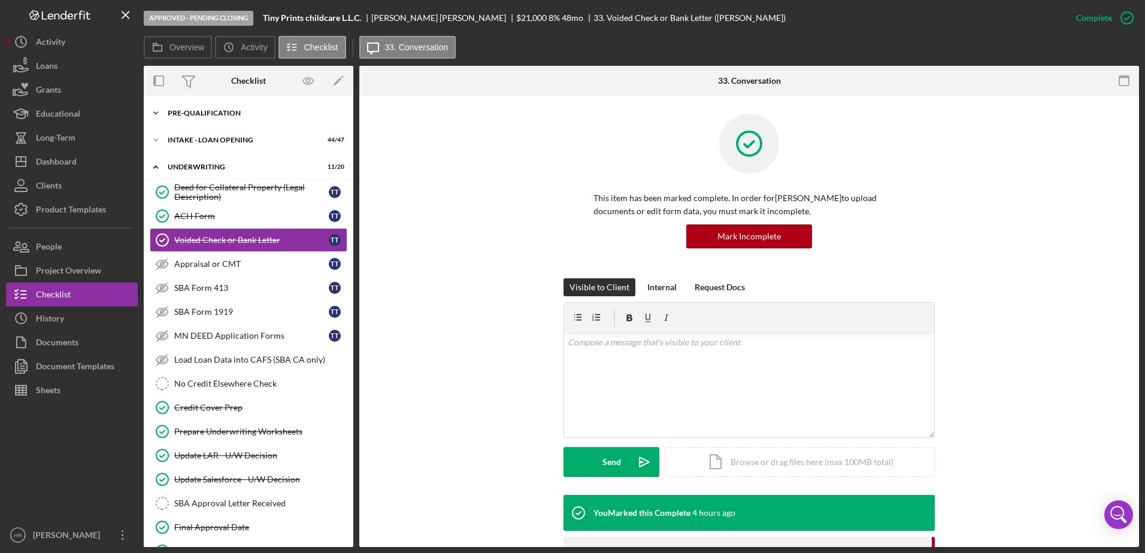
click at [189, 119] on div "Icon/Expander Pre-Qualification 17 / 20" at bounding box center [249, 113] width 210 height 24
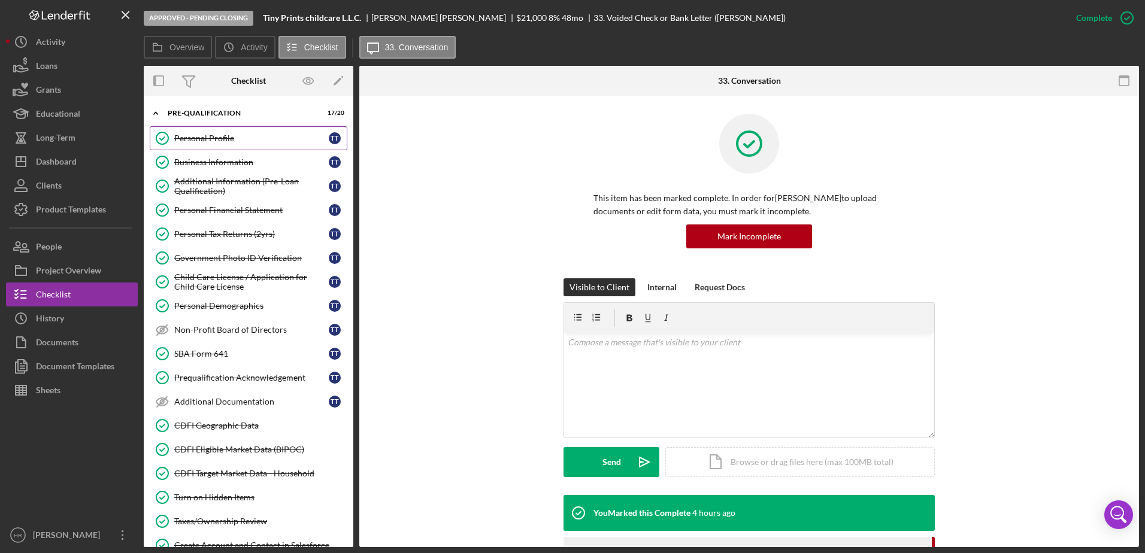
click at [183, 137] on div "Personal Profile" at bounding box center [251, 139] width 154 height 10
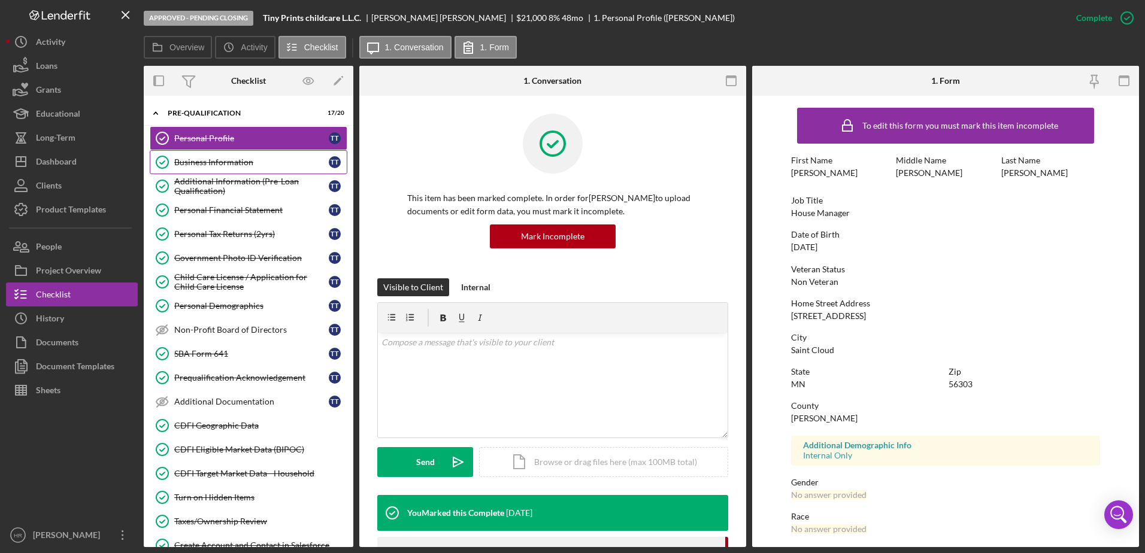
click at [230, 163] on div "Business Information" at bounding box center [251, 162] width 154 height 10
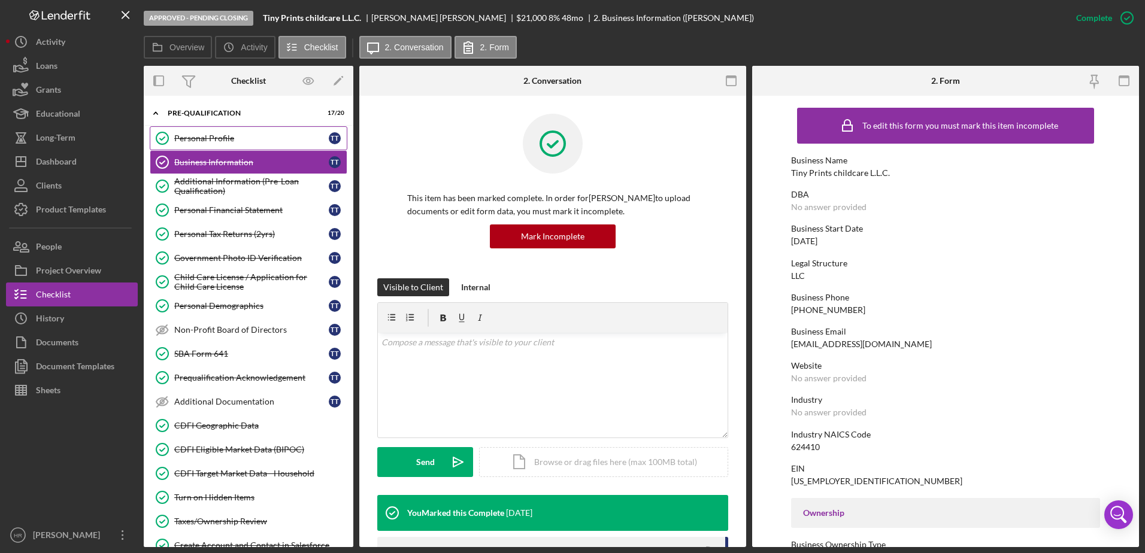
click at [222, 134] on div "Personal Profile" at bounding box center [251, 139] width 154 height 10
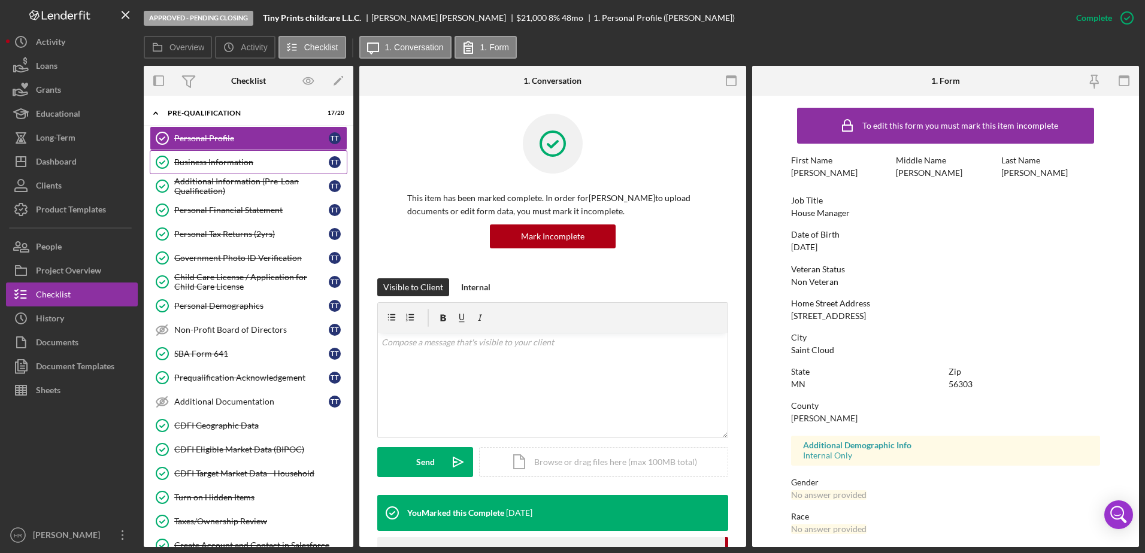
click at [202, 158] on div "Business Information" at bounding box center [251, 162] width 154 height 10
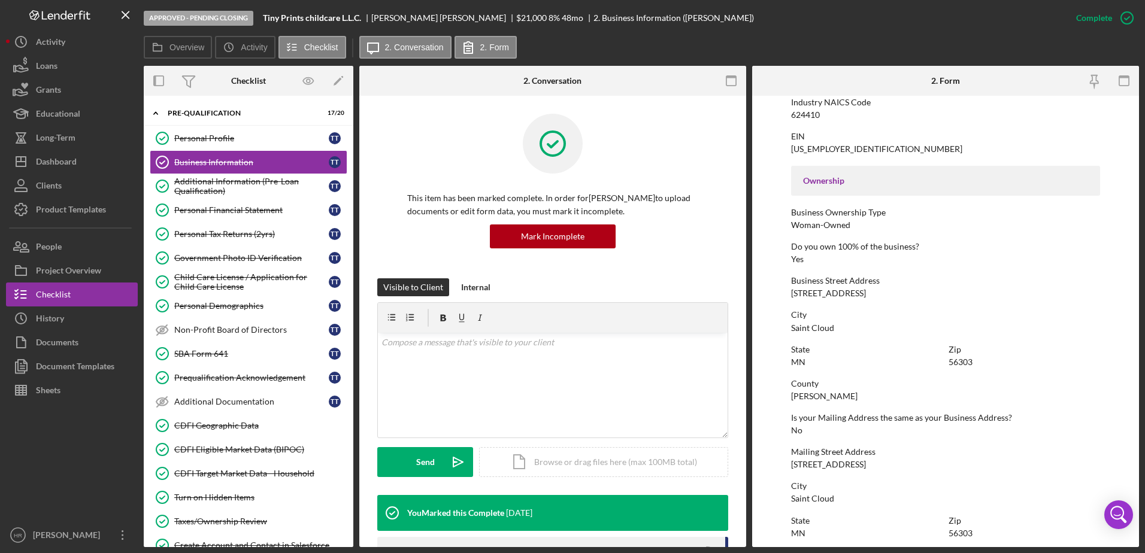
scroll to position [359, 0]
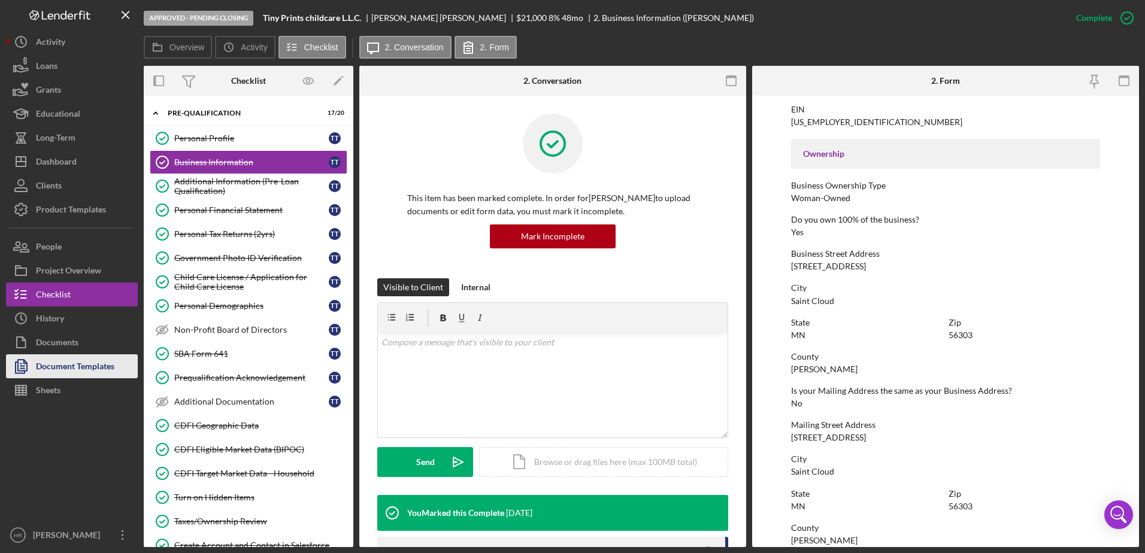
click at [64, 375] on div "Document Templates" at bounding box center [75, 367] width 78 height 27
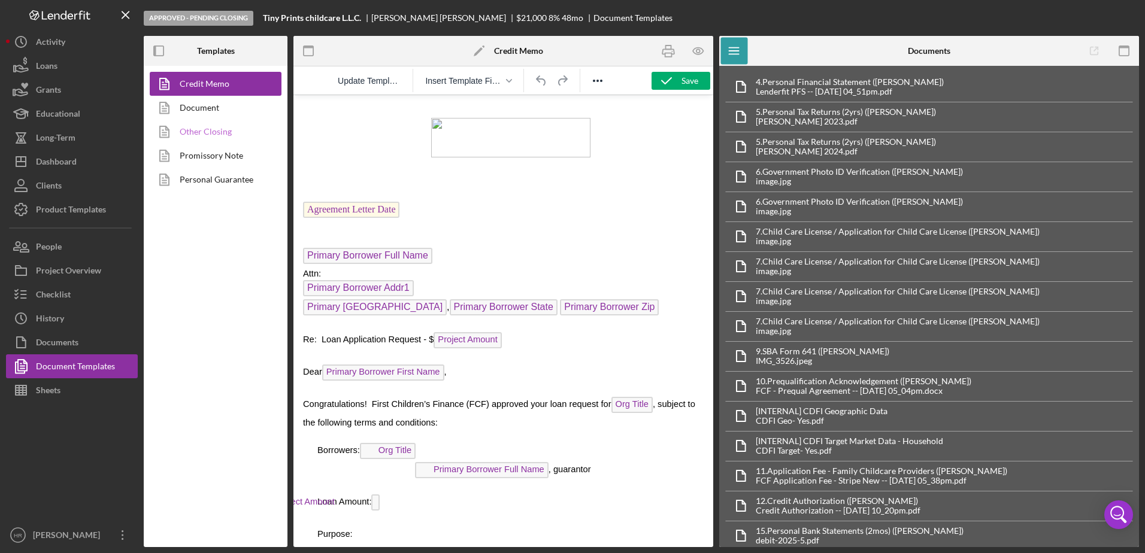
click at [184, 136] on link "Other Closing" at bounding box center [213, 132] width 126 height 24
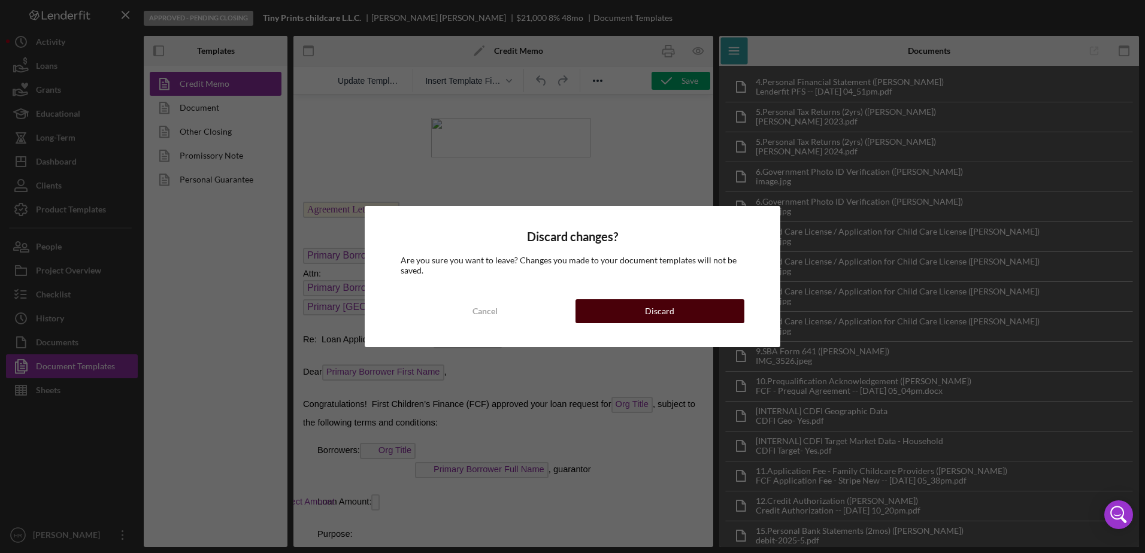
click at [617, 310] on button "Discard" at bounding box center [659, 311] width 169 height 24
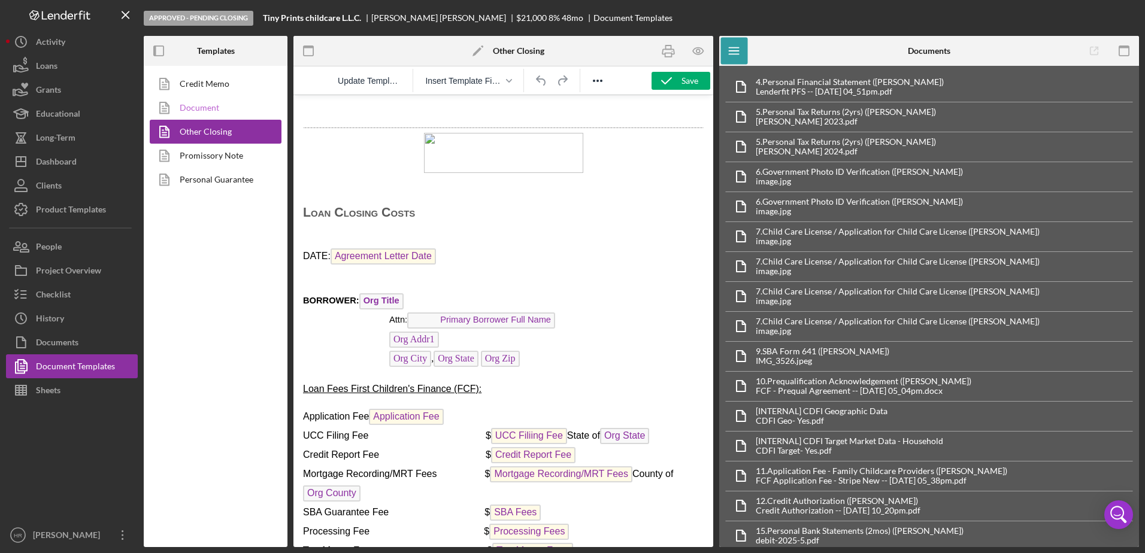
click at [202, 103] on link "Document" at bounding box center [213, 108] width 126 height 24
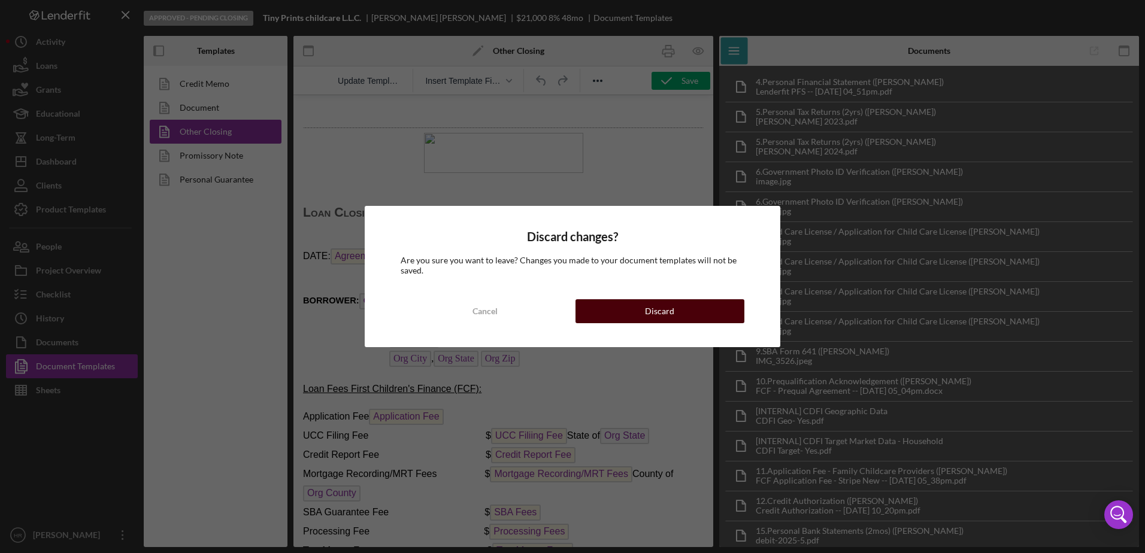
click at [636, 318] on button "Discard" at bounding box center [659, 311] width 169 height 24
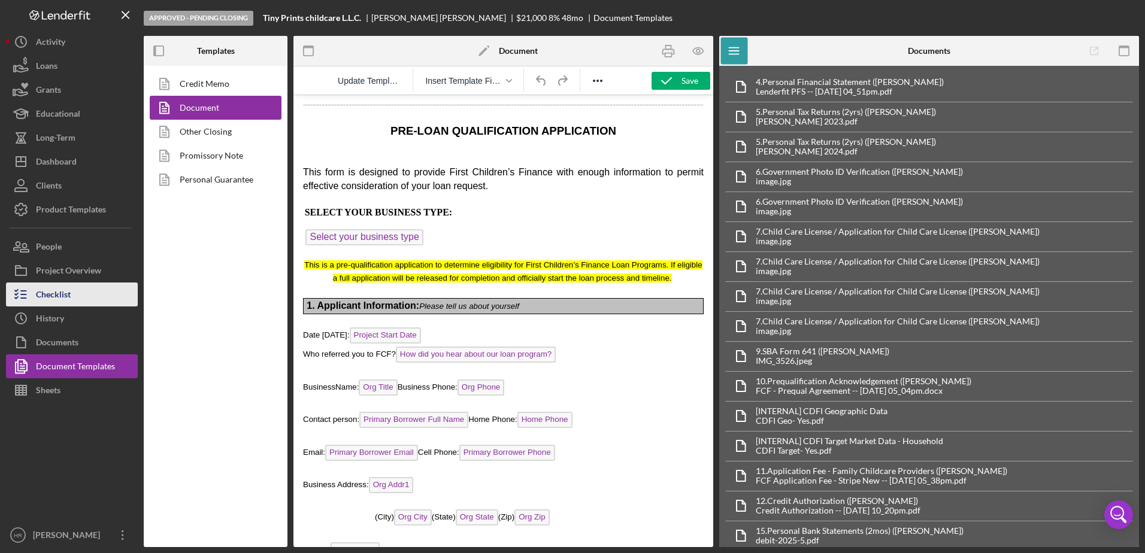
click at [61, 296] on div "Checklist" at bounding box center [53, 296] width 35 height 27
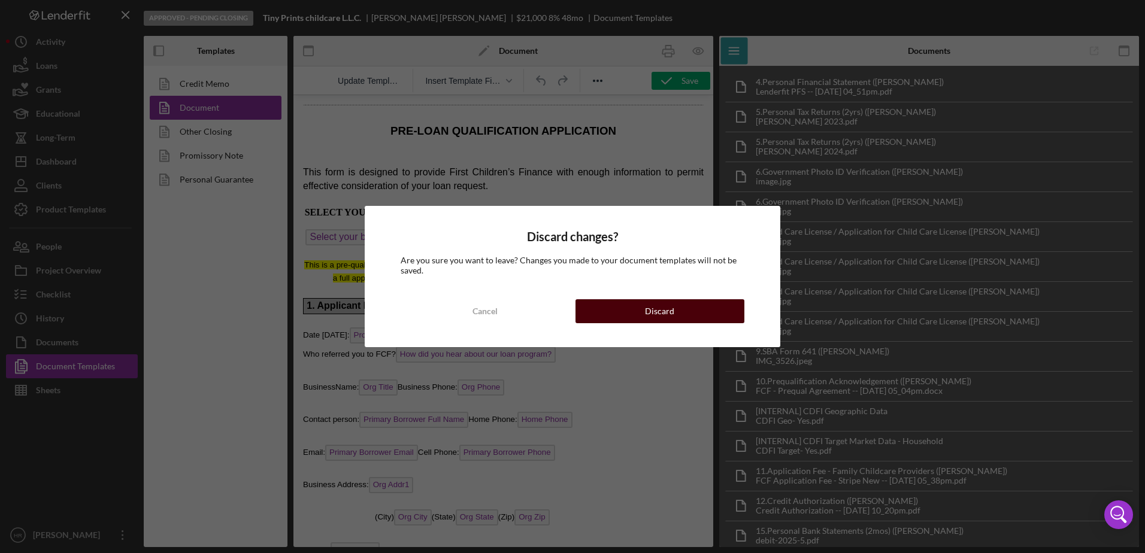
click at [621, 311] on button "Discard" at bounding box center [659, 311] width 169 height 24
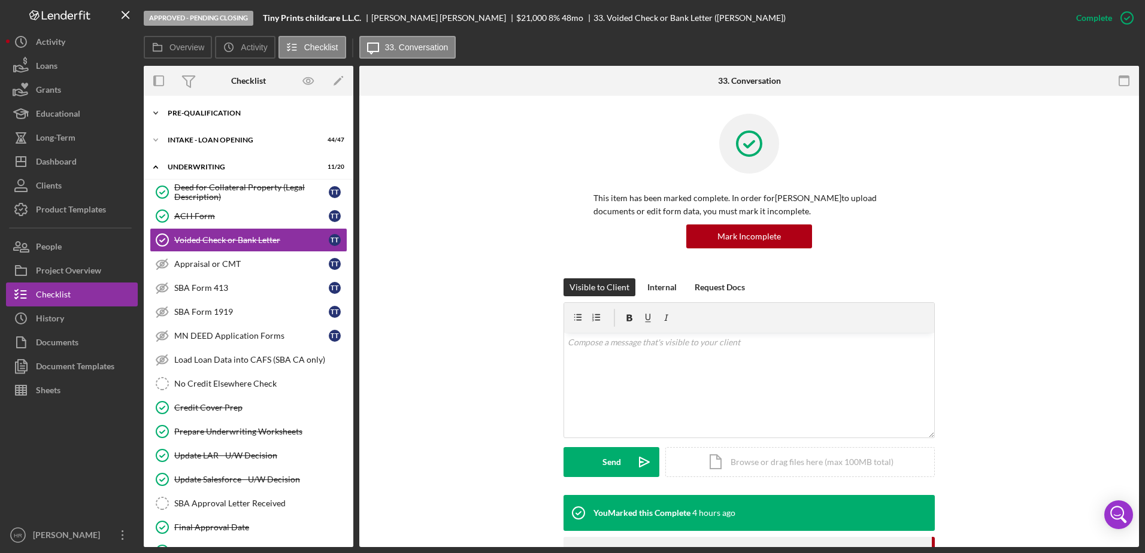
click at [196, 107] on div "Icon/Expander Pre-Qualification 17 / 20" at bounding box center [249, 113] width 210 height 24
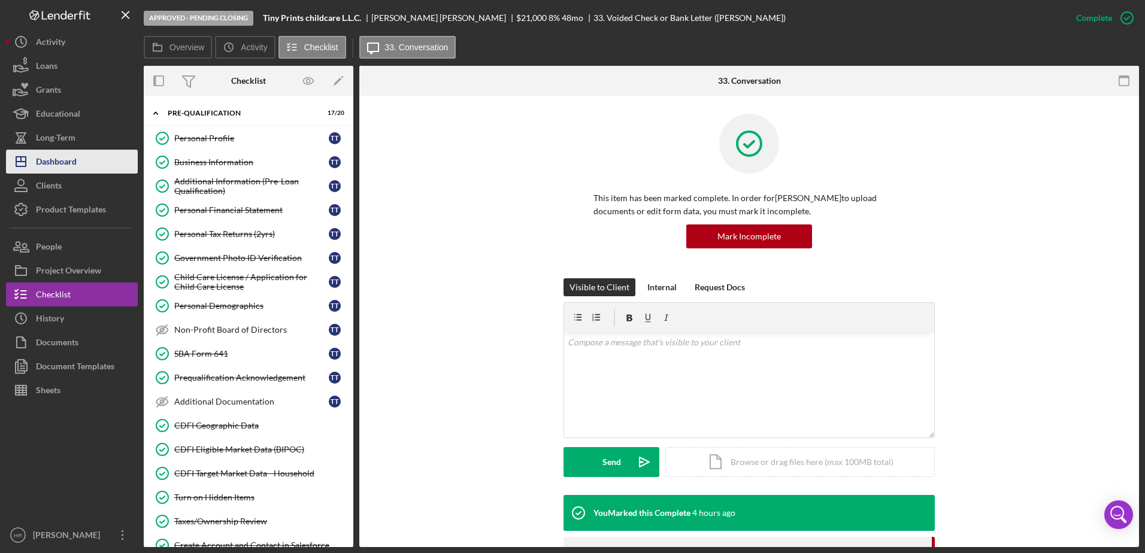
click at [81, 165] on button "Icon/Dashboard Dashboard" at bounding box center [72, 162] width 132 height 24
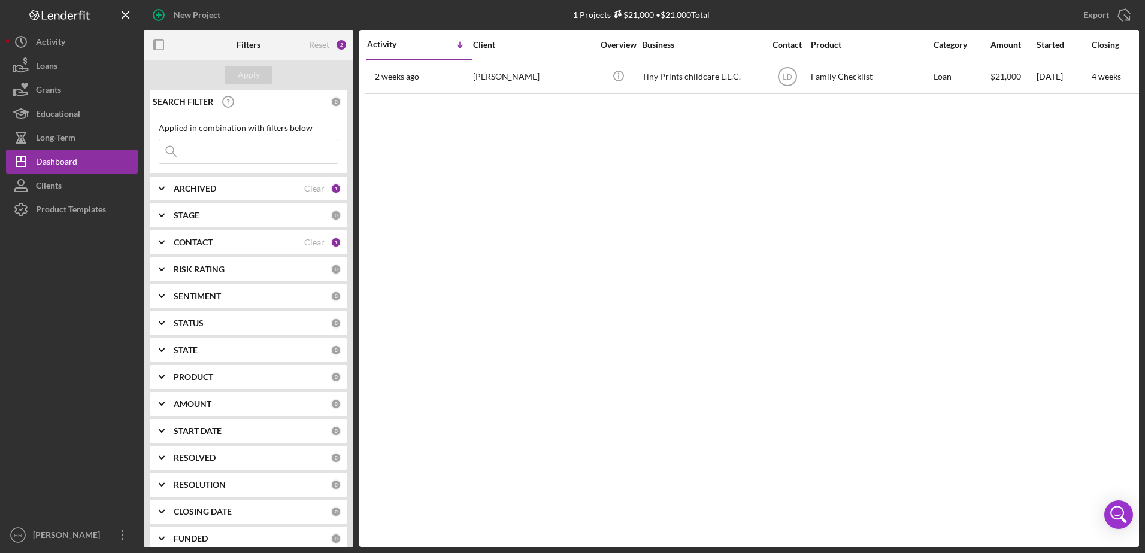
click at [222, 245] on div "CONTACT" at bounding box center [239, 243] width 131 height 10
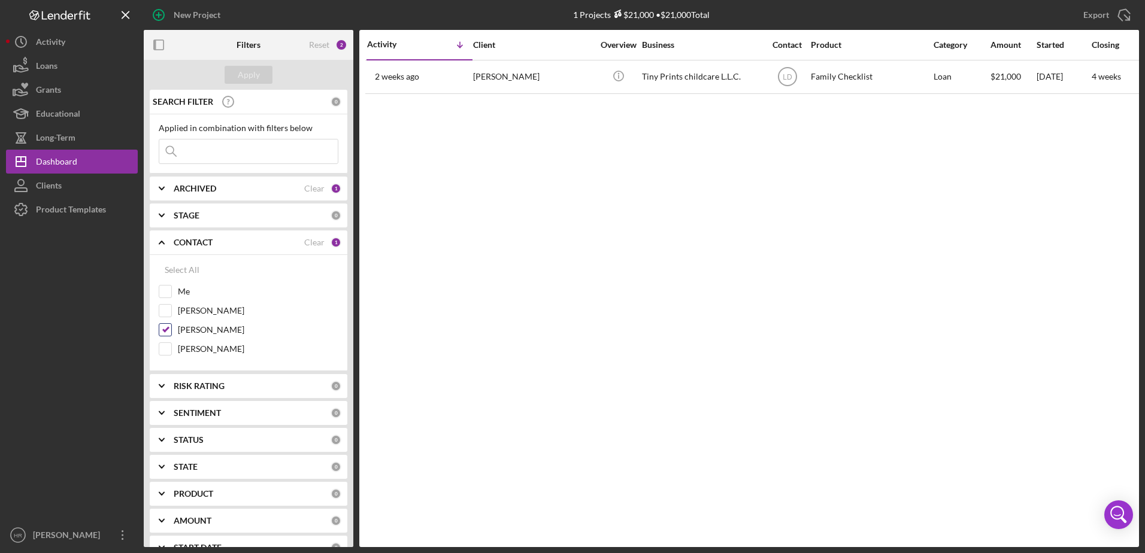
click at [207, 328] on label "[PERSON_NAME]" at bounding box center [258, 330] width 160 height 12
click at [171, 328] on input "[PERSON_NAME]" at bounding box center [165, 330] width 12 height 12
checkbox input "false"
click at [185, 287] on label "Me" at bounding box center [258, 292] width 160 height 12
click at [171, 287] on input "Me" at bounding box center [165, 292] width 12 height 12
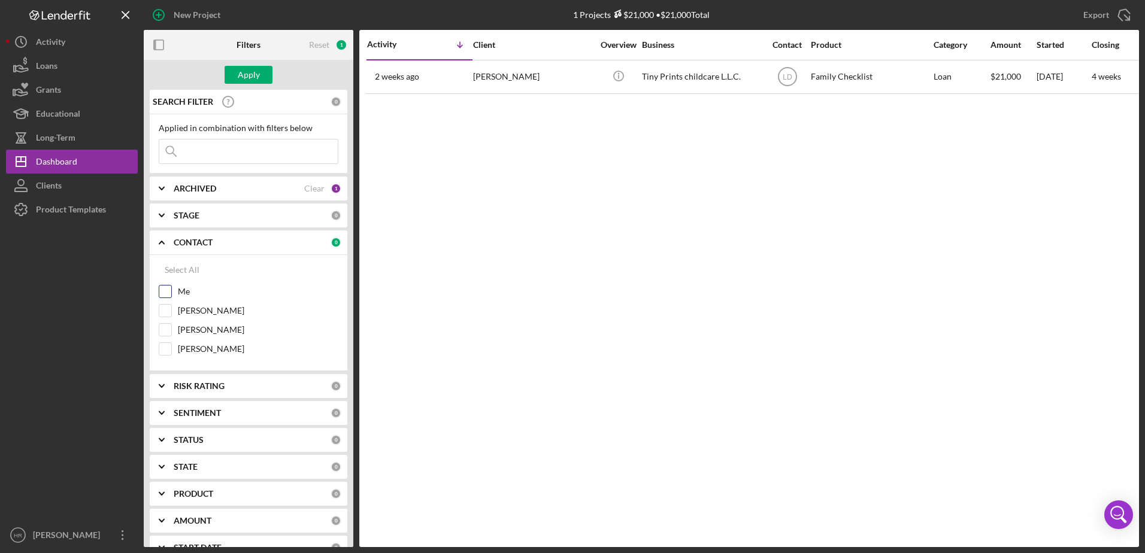
checkbox input "true"
click at [240, 69] on div "Apply" at bounding box center [249, 75] width 22 height 18
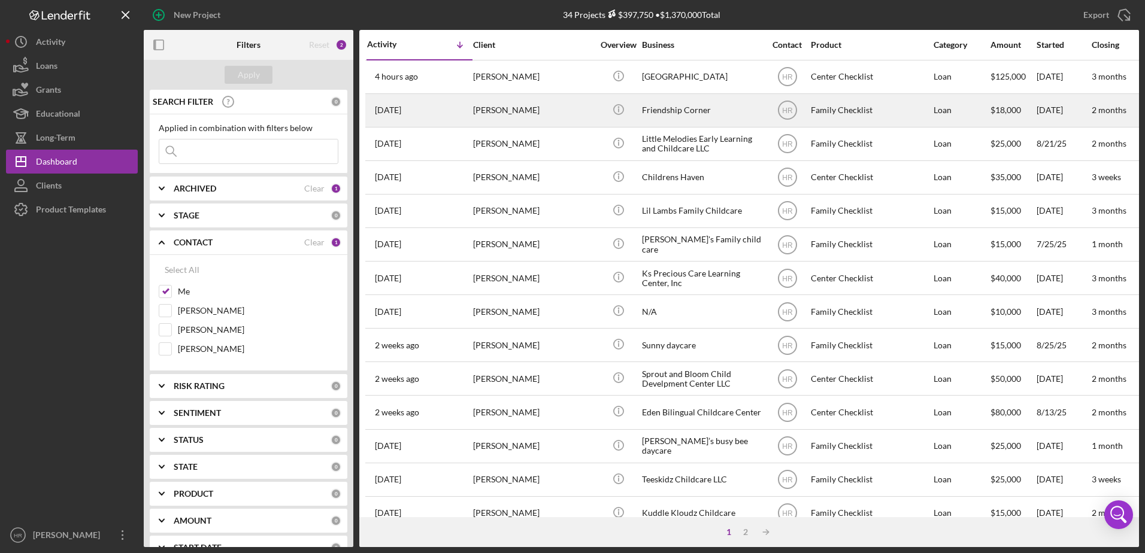
click at [676, 102] on div "Friendship Corner" at bounding box center [702, 111] width 120 height 32
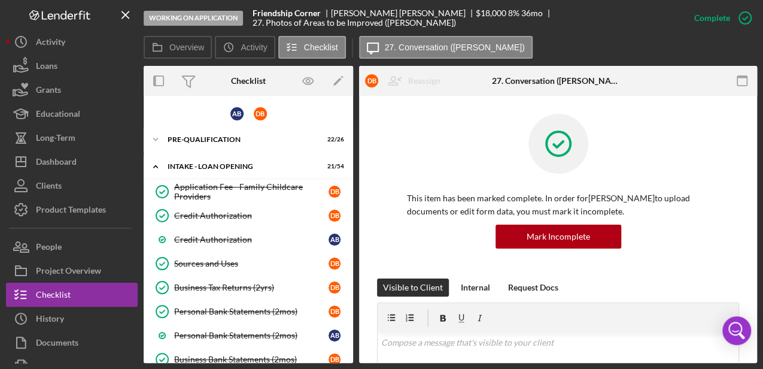
drag, startPoint x: 839, startPoint y: 1, endPoint x: 466, endPoint y: 115, distance: 390.0
click at [466, 115] on div at bounding box center [558, 153] width 302 height 78
click at [204, 139] on div "Pre-Qualification" at bounding box center [253, 139] width 171 height 7
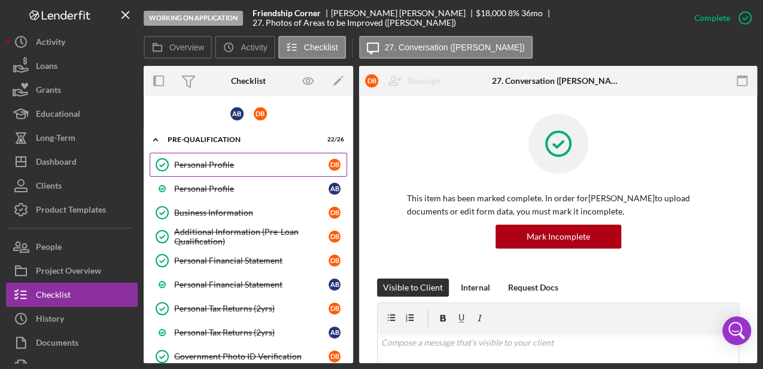
click at [216, 160] on div "Personal Profile" at bounding box center [251, 165] width 154 height 10
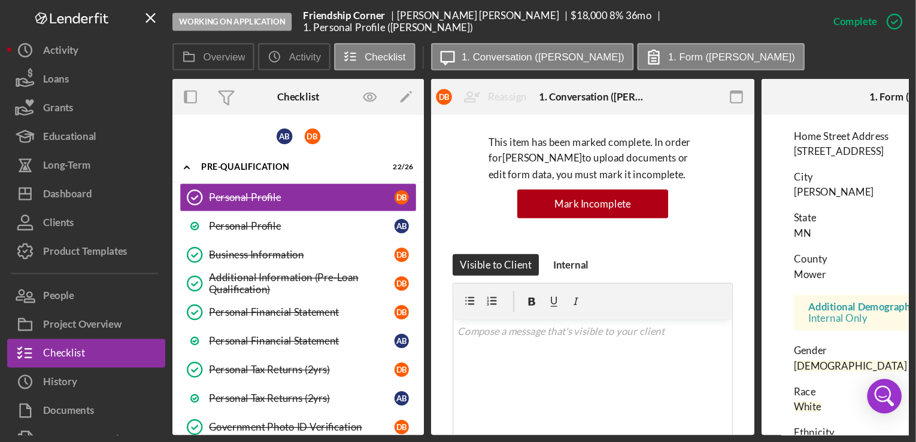
scroll to position [199, 0]
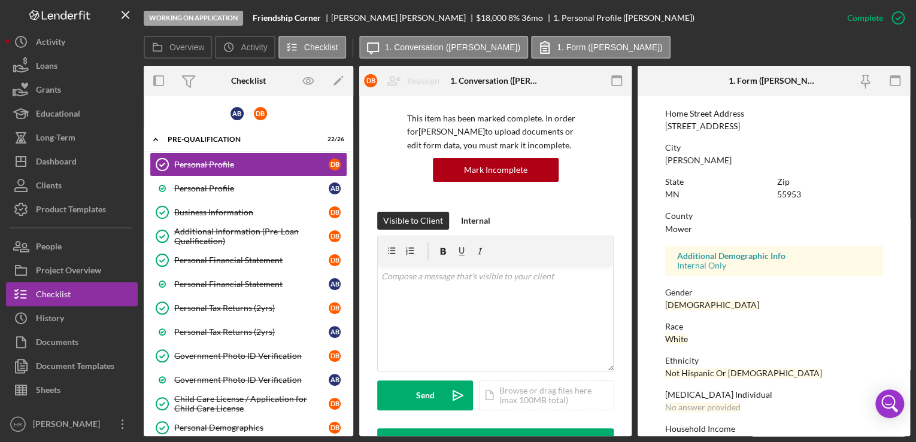
drag, startPoint x: 589, startPoint y: 2, endPoint x: 656, endPoint y: 39, distance: 75.8
click at [656, 39] on div "Overview Icon/History Activity Checklist Icon/Message 1. Conversation ([PERSON_…" at bounding box center [527, 48] width 766 height 24
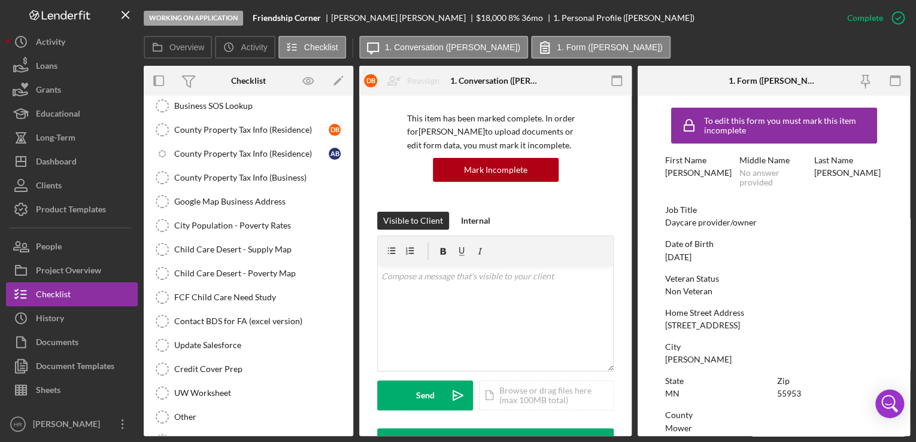
scroll to position [1765, 0]
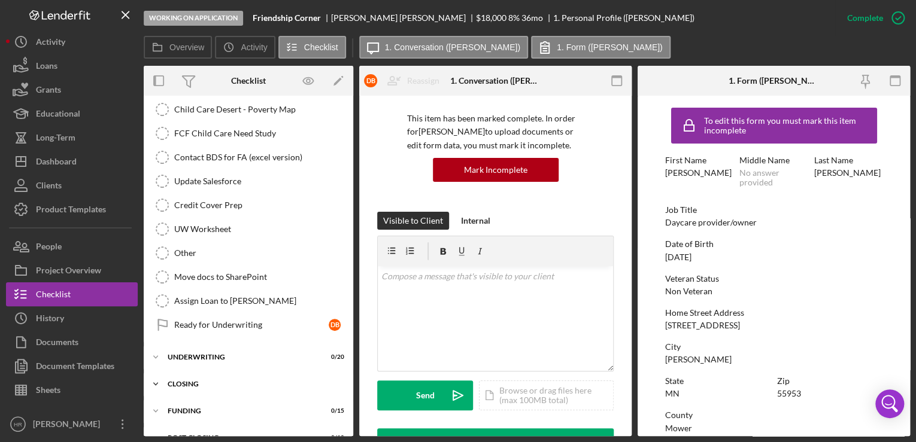
click at [187, 372] on div "Icon/Expander CLOSING 0 / 16" at bounding box center [249, 384] width 210 height 24
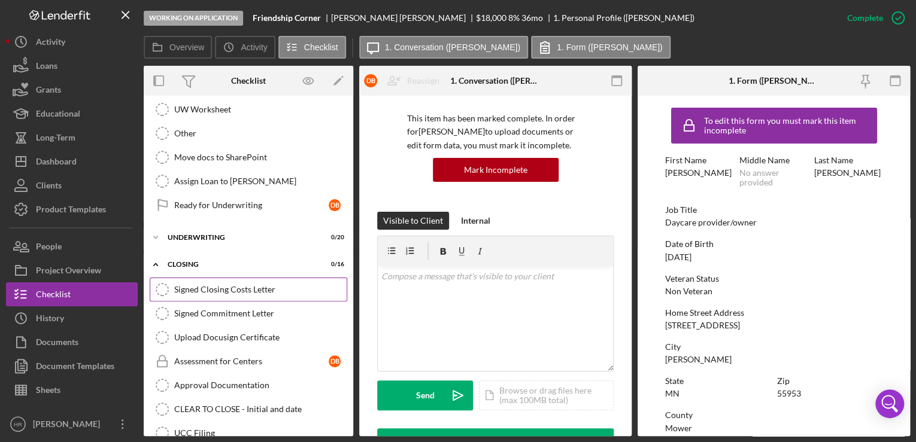
scroll to position [1957, 0]
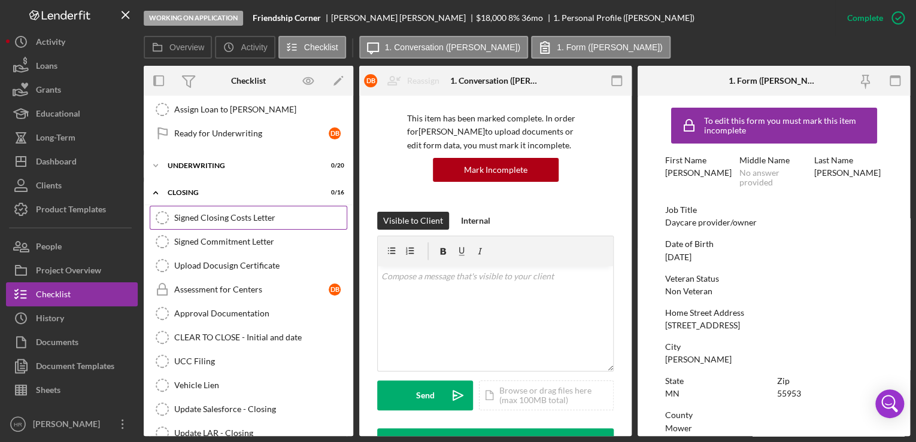
click at [190, 213] on div "Signed Closing Costs Letter" at bounding box center [260, 218] width 172 height 10
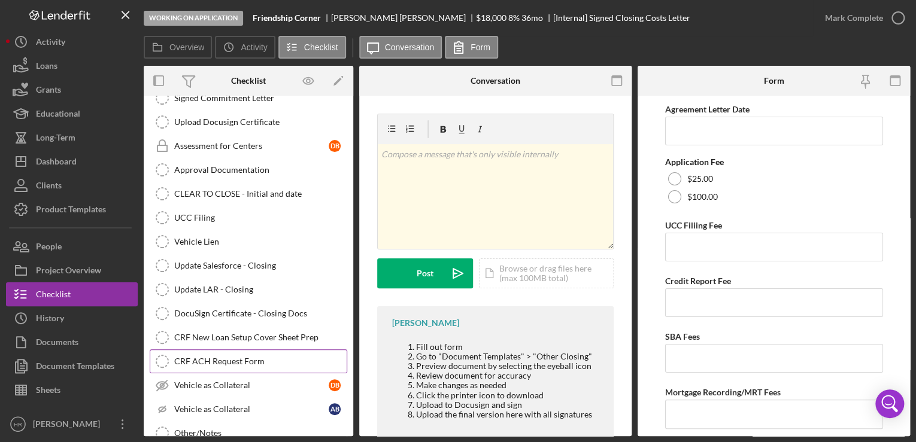
scroll to position [2151, 0]
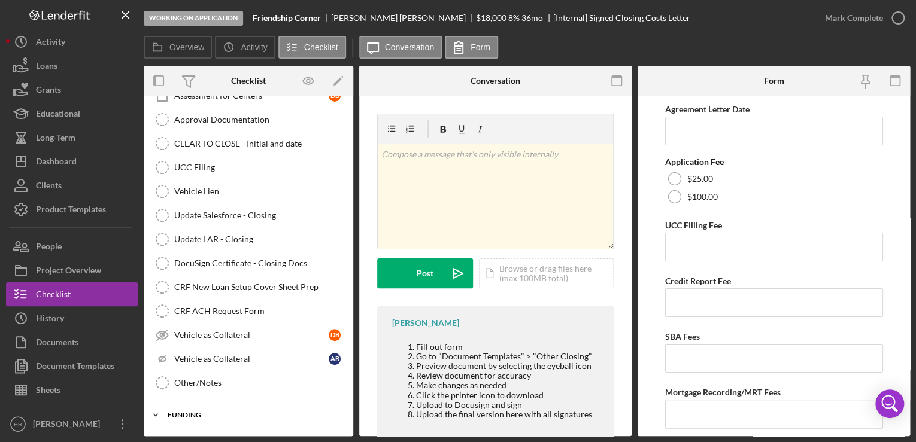
click at [204, 412] on div "Funding" at bounding box center [253, 415] width 171 height 7
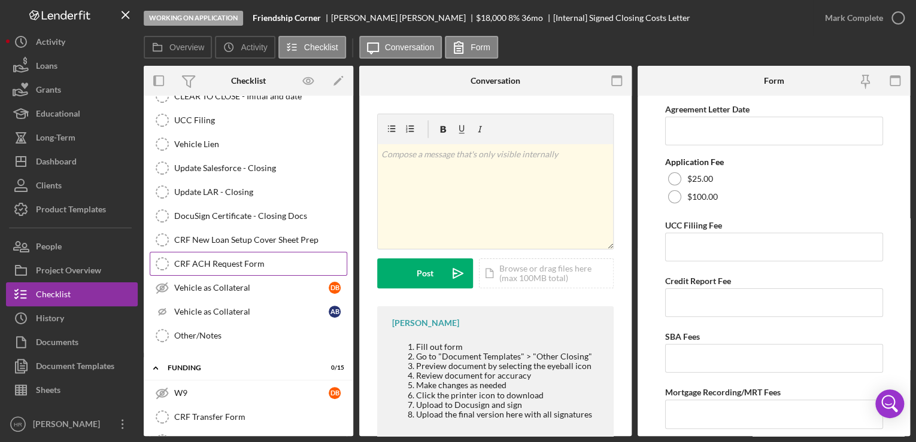
scroll to position [2055, 0]
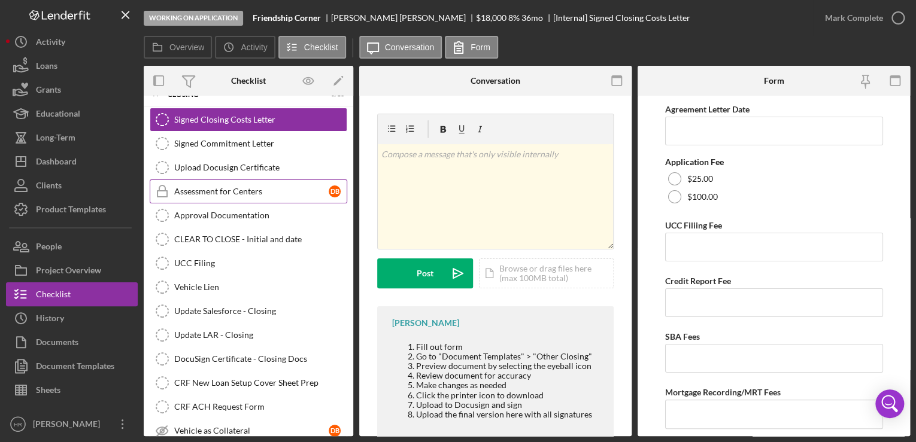
click at [237, 187] on div "Assessment for Centers" at bounding box center [251, 192] width 154 height 10
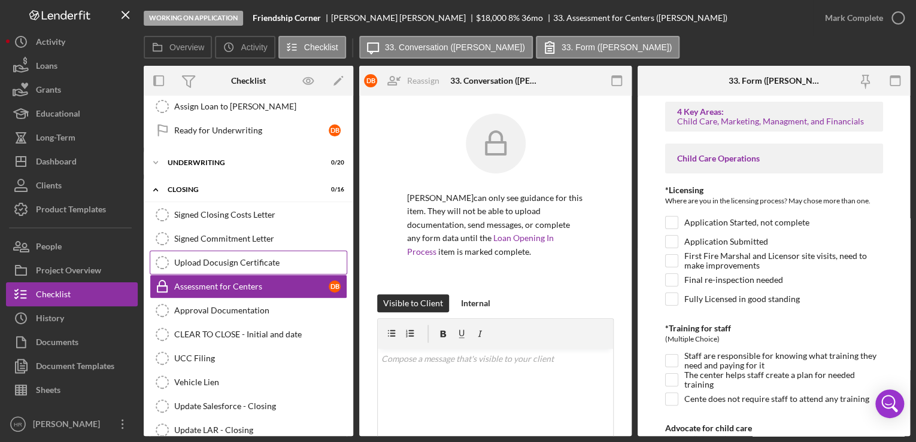
scroll to position [1959, 0]
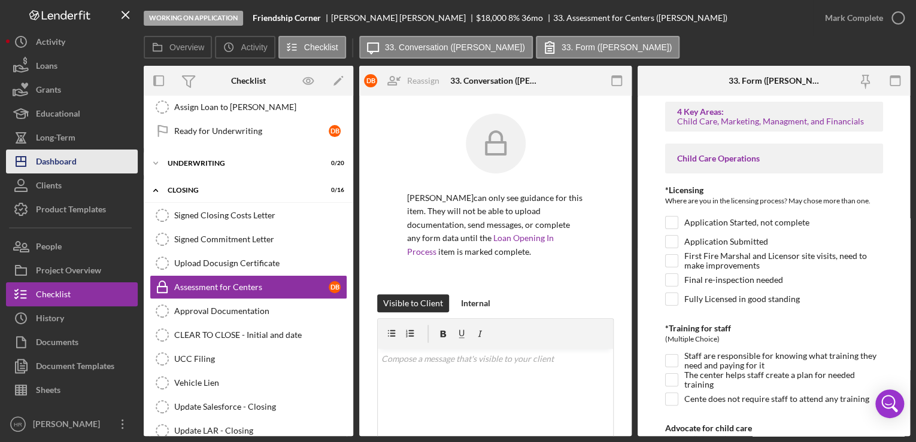
click at [76, 163] on div "Dashboard" at bounding box center [56, 163] width 41 height 27
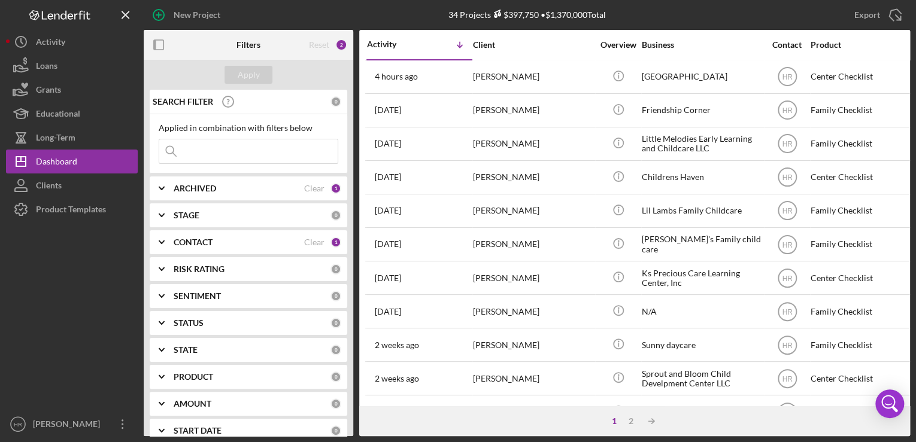
click at [184, 238] on b "CONTACT" at bounding box center [193, 243] width 39 height 10
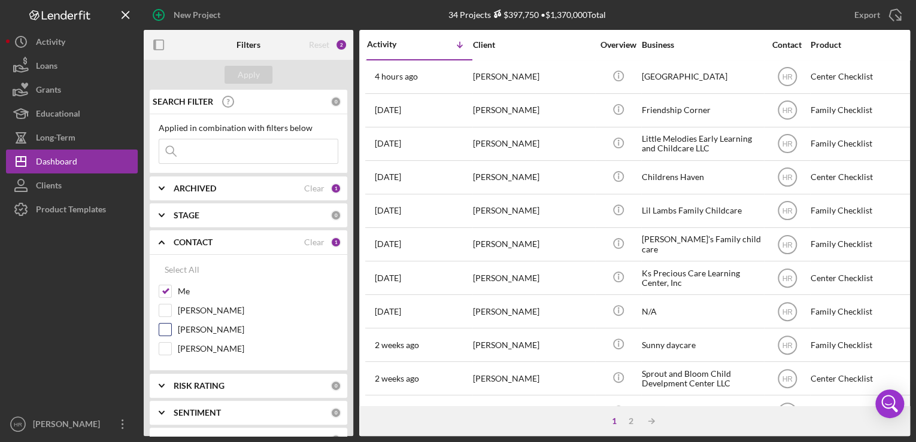
click at [201, 332] on label "[PERSON_NAME]" at bounding box center [258, 330] width 160 height 12
click at [171, 332] on input "[PERSON_NAME]" at bounding box center [165, 330] width 12 height 12
checkbox input "true"
click at [179, 283] on div "Select All Me [PERSON_NAME] [PERSON_NAME] [PERSON_NAME]" at bounding box center [249, 310] width 180 height 104
click at [179, 290] on label "Me" at bounding box center [258, 292] width 160 height 12
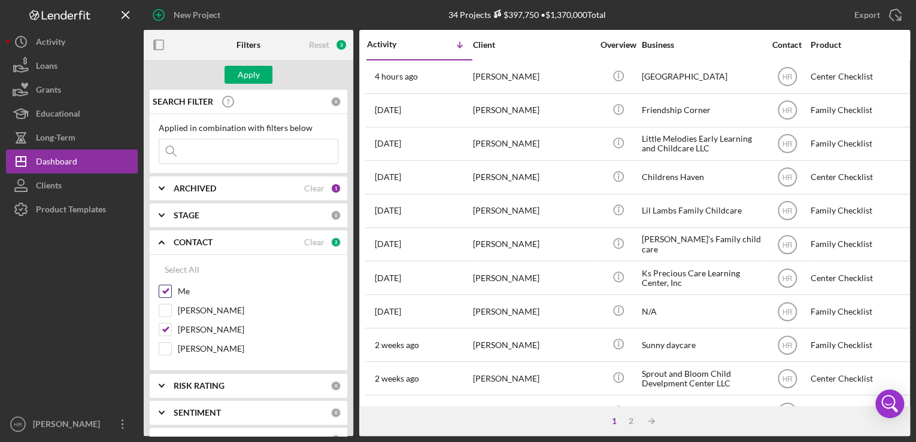
click at [171, 290] on input "Me" at bounding box center [165, 292] width 12 height 12
checkbox input "false"
click at [251, 80] on div "Apply" at bounding box center [249, 75] width 22 height 18
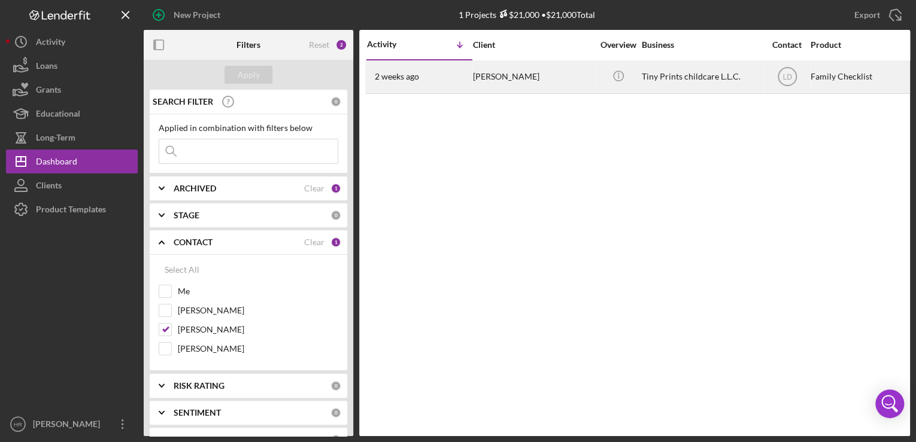
click at [553, 71] on div "[PERSON_NAME]" at bounding box center [533, 77] width 120 height 32
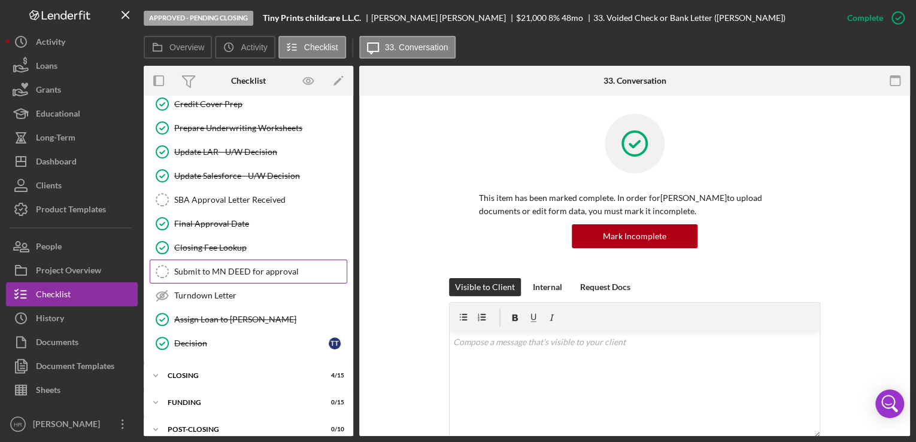
scroll to position [310, 0]
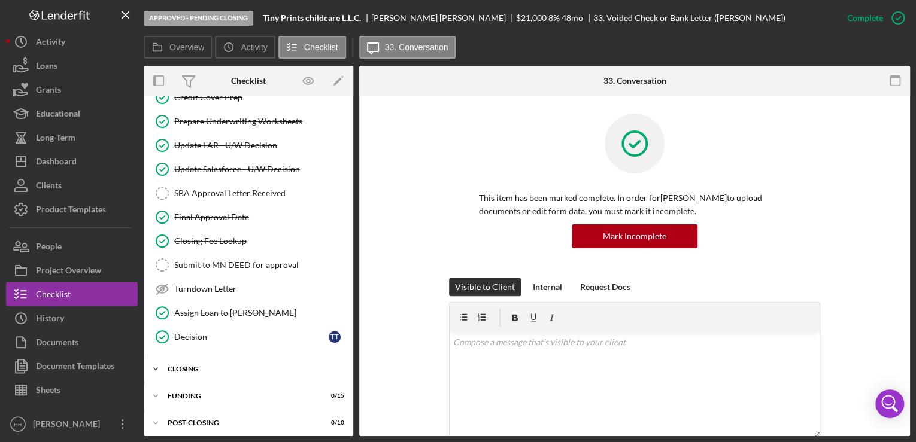
click at [193, 366] on div "CLOSING" at bounding box center [253, 369] width 171 height 7
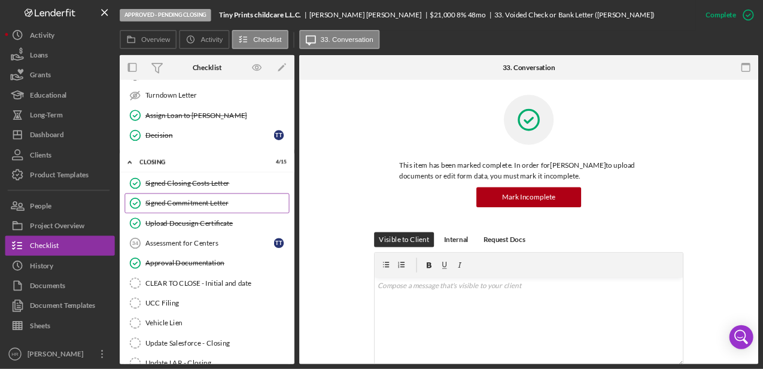
scroll to position [502, 0]
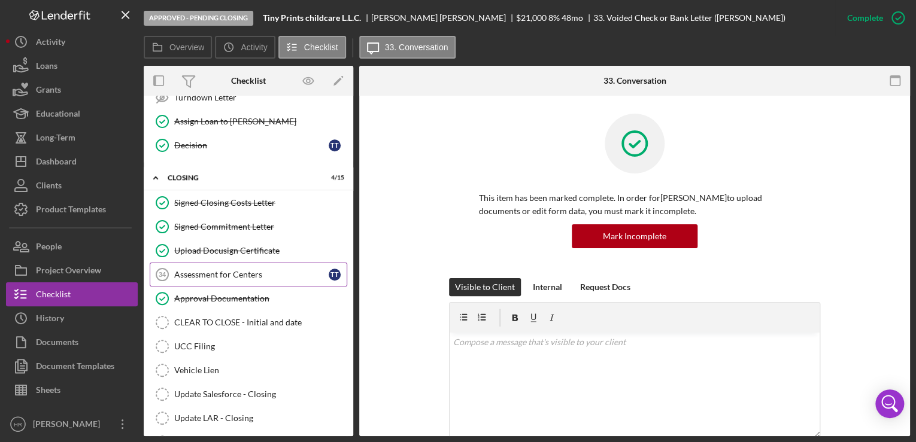
click at [197, 271] on div "Assessment for Centers" at bounding box center [251, 275] width 154 height 10
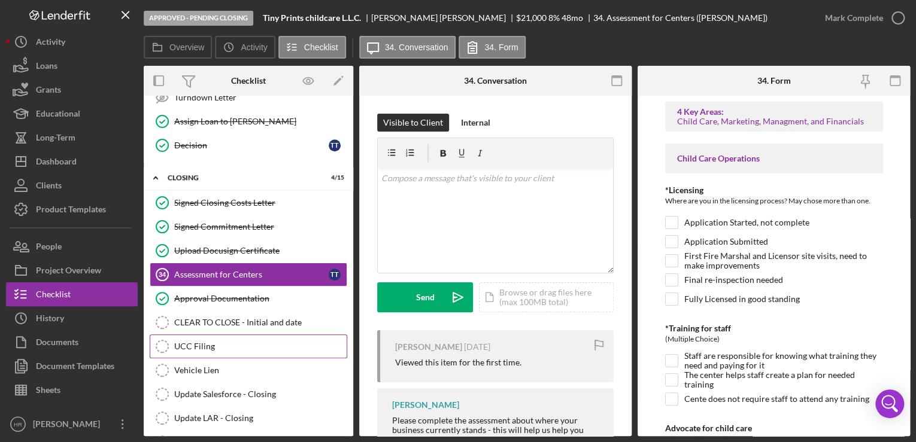
click at [192, 342] on div "UCC Filing" at bounding box center [260, 347] width 172 height 10
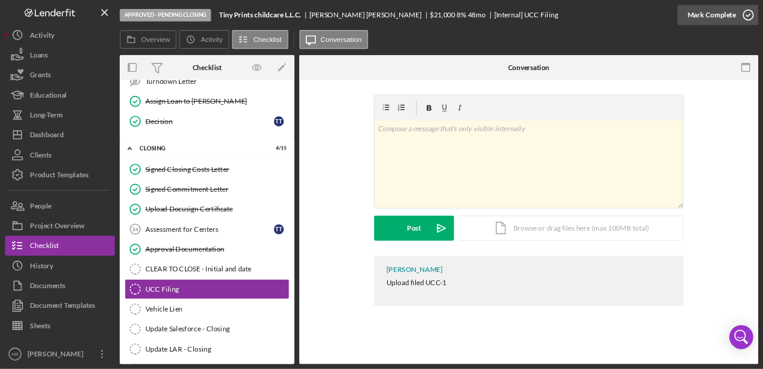
scroll to position [502, 0]
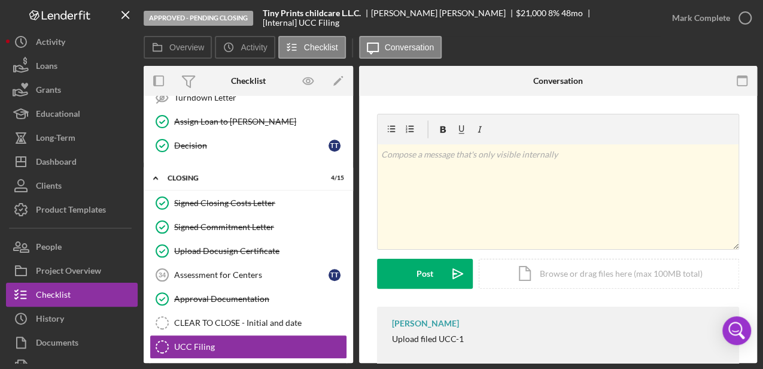
drag, startPoint x: 897, startPoint y: 7, endPoint x: 466, endPoint y: 74, distance: 436.2
click at [473, 77] on div at bounding box center [425, 81] width 133 height 30
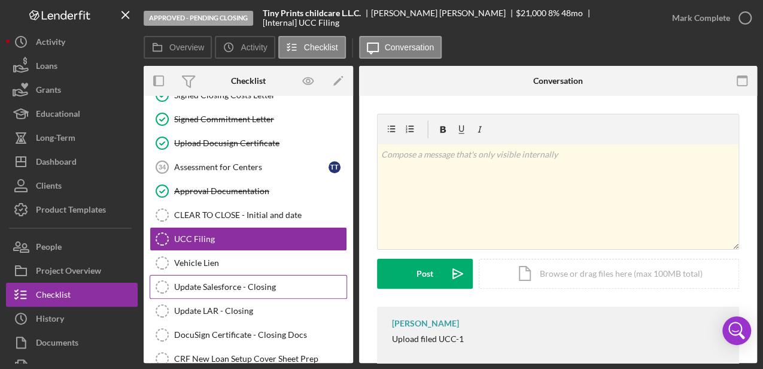
scroll to position [662, 0]
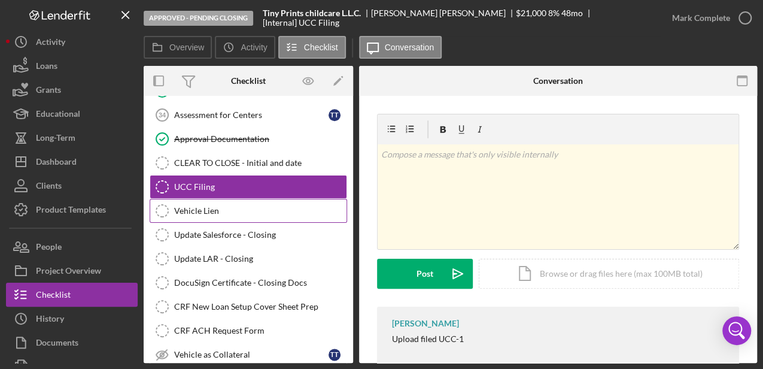
click at [194, 206] on div "Vehicle Lien" at bounding box center [260, 211] width 172 height 10
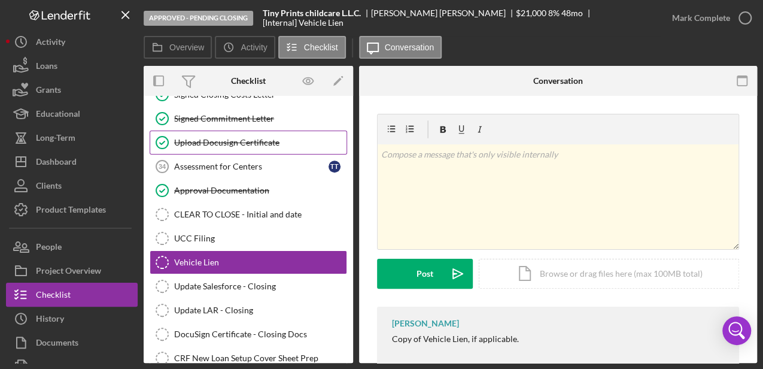
scroll to position [542, 0]
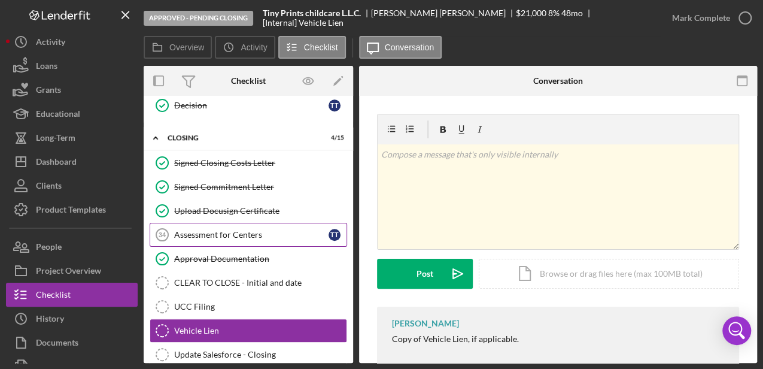
click at [197, 230] on div "Assessment for Centers" at bounding box center [251, 235] width 154 height 10
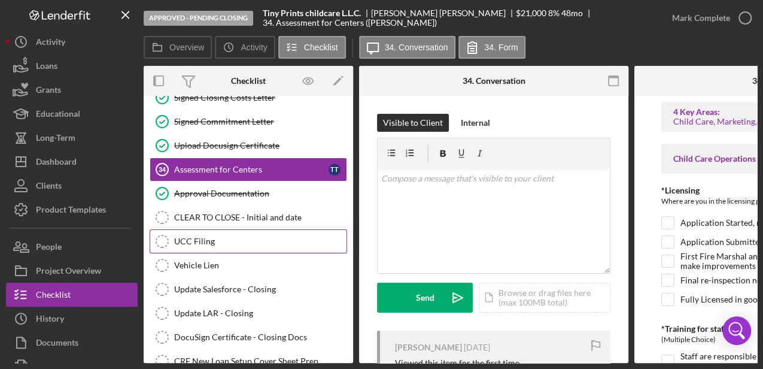
scroll to position [621, 0]
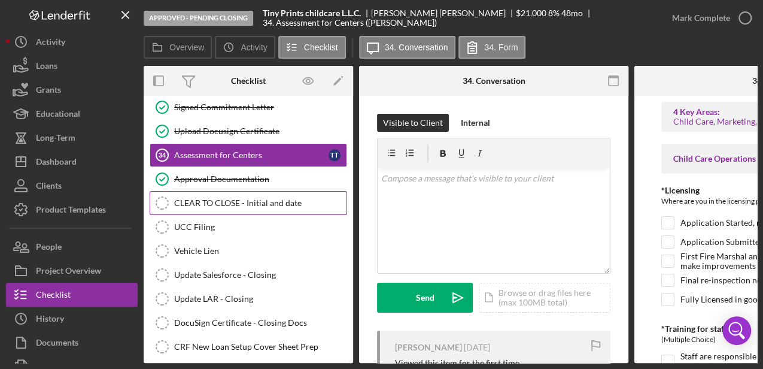
click at [275, 198] on div "CLEAR TO CLOSE - Initial and date" at bounding box center [260, 203] width 172 height 10
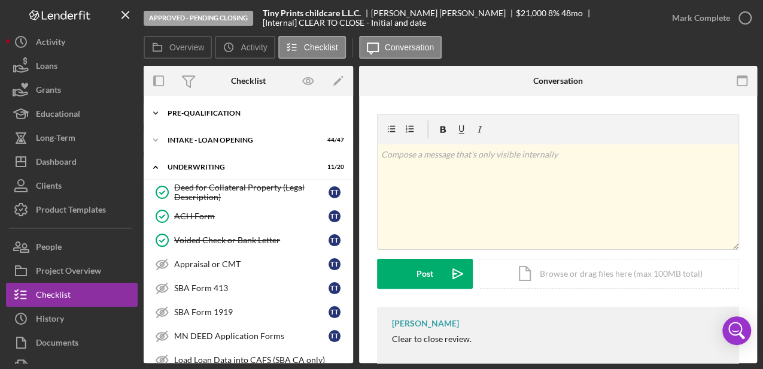
click at [206, 112] on div "Pre-Qualification" at bounding box center [253, 113] width 171 height 7
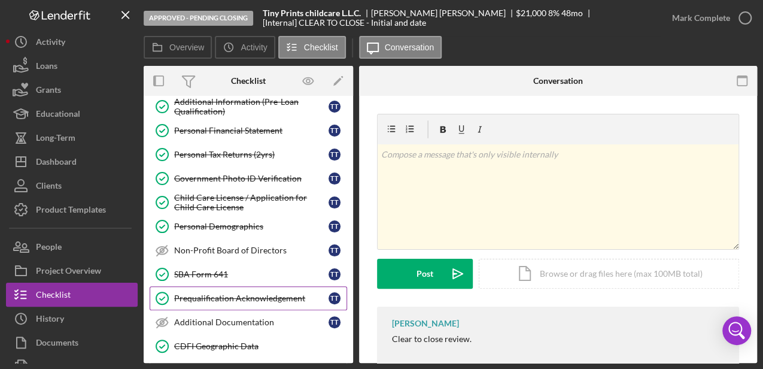
scroll to position [120, 0]
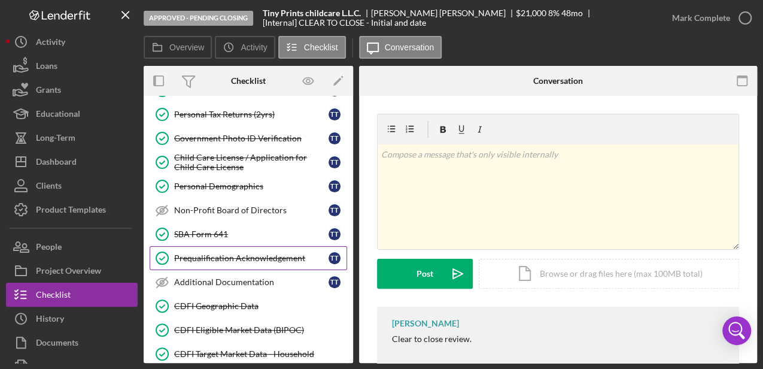
click at [210, 253] on div "Prequalification Acknowledgement" at bounding box center [251, 258] width 154 height 10
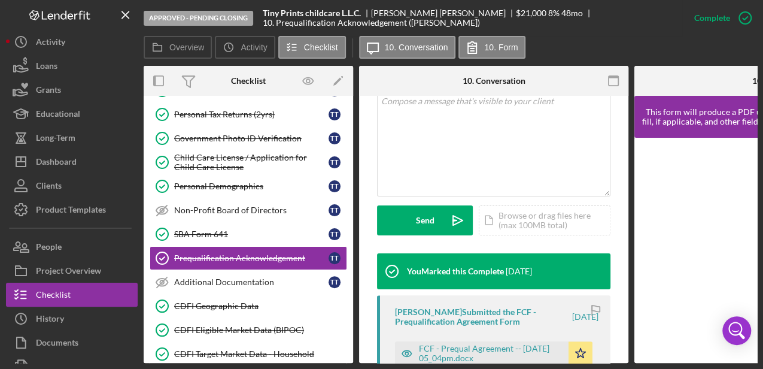
scroll to position [399, 0]
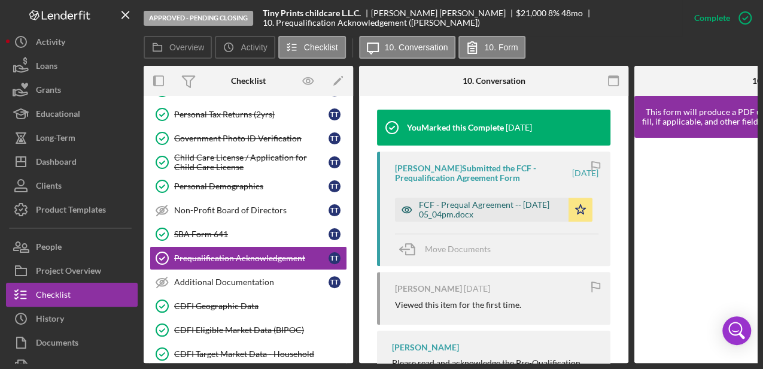
click at [452, 210] on div "FCF - Prequal Agreement -- [DATE] 05_04pm.docx" at bounding box center [491, 209] width 144 height 19
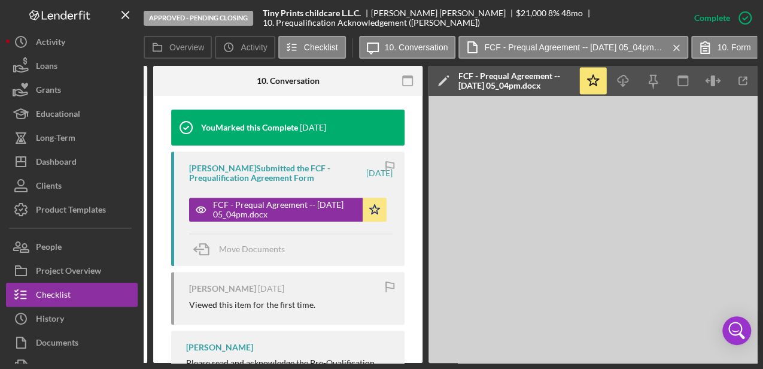
scroll to position [0, 225]
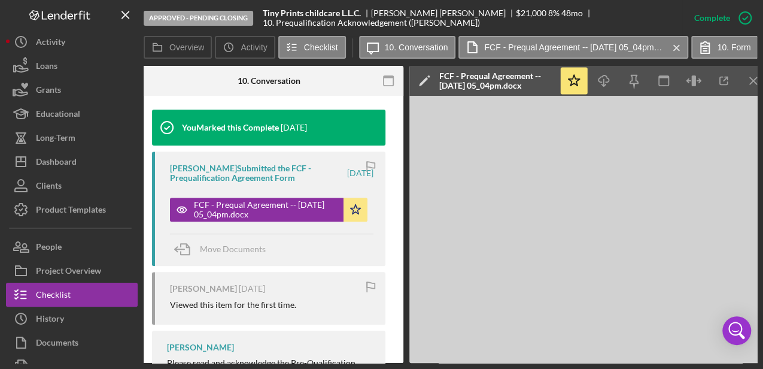
click at [498, 364] on div "Approved - Pending Closing Tiny Prints childcare L.L.C. [PERSON_NAME] $21,000 $…" at bounding box center [381, 184] width 763 height 369
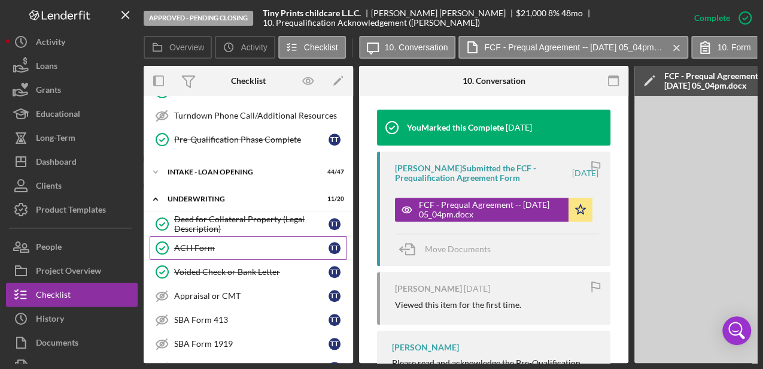
scroll to position [439, 0]
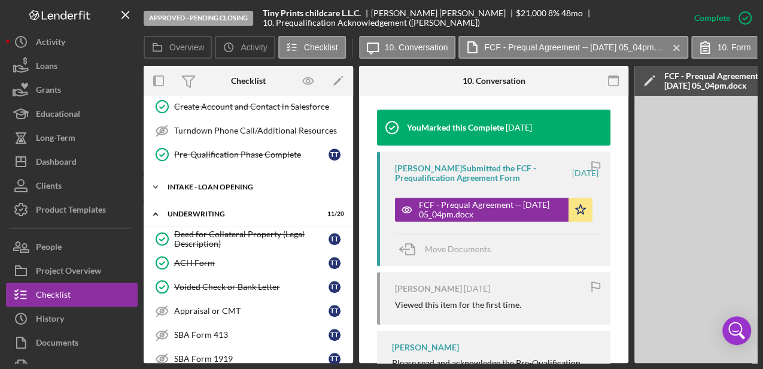
click at [214, 184] on div "Icon/Expander INTAKE - LOAN OPENING 44 / 47" at bounding box center [249, 187] width 210 height 24
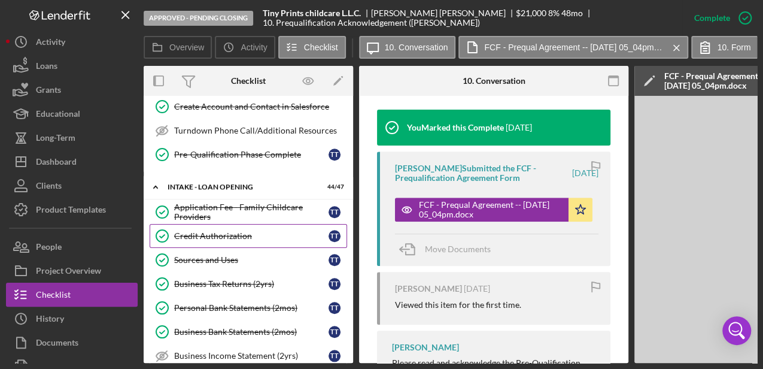
click at [214, 231] on div "Credit Authorization" at bounding box center [251, 236] width 154 height 10
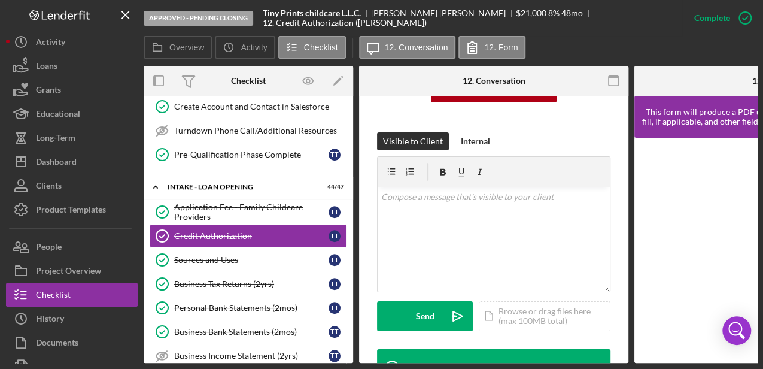
scroll to position [279, 0]
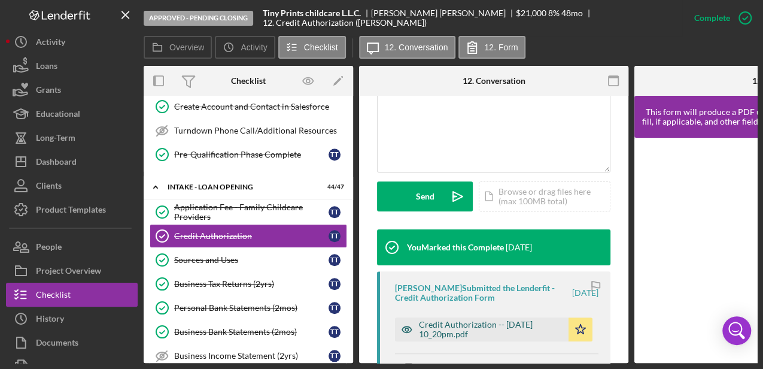
click at [456, 326] on div "Credit Authorization -- [DATE] 10_20pm.pdf" at bounding box center [491, 329] width 144 height 19
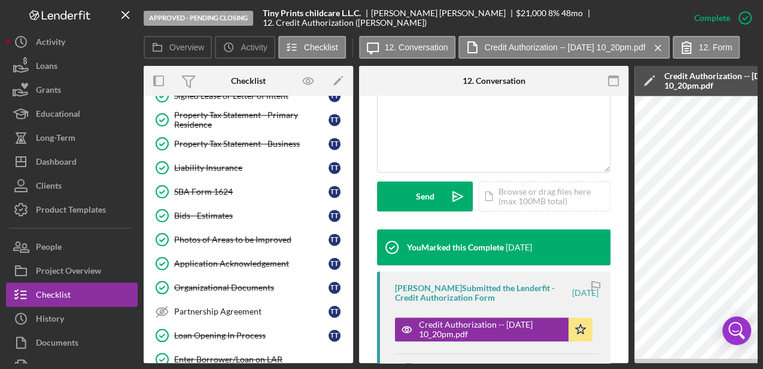
scroll to position [918, 0]
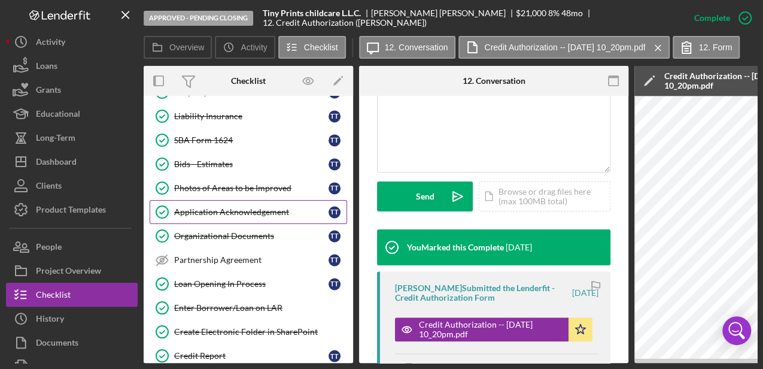
click at [220, 207] on div "Application Acknowledgement" at bounding box center [251, 212] width 154 height 10
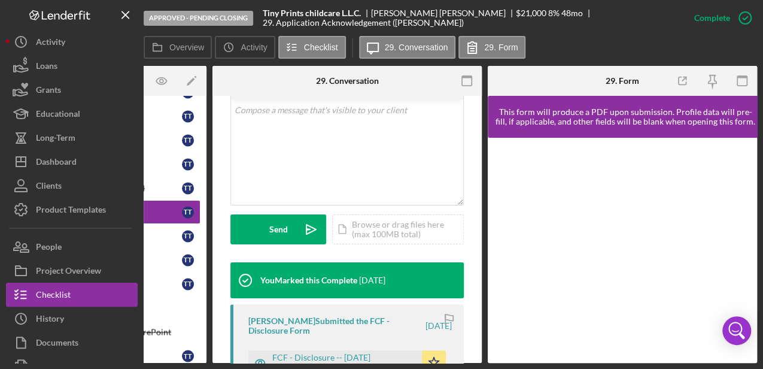
scroll to position [319, 0]
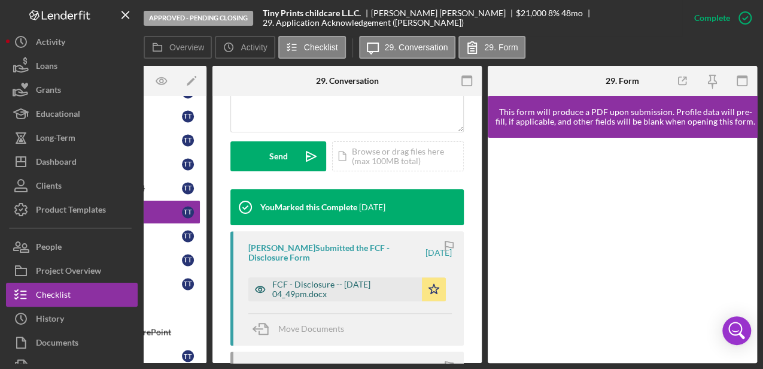
click at [311, 281] on div "FCF - Disclosure -- [DATE] 04_49pm.docx" at bounding box center [344, 289] width 144 height 19
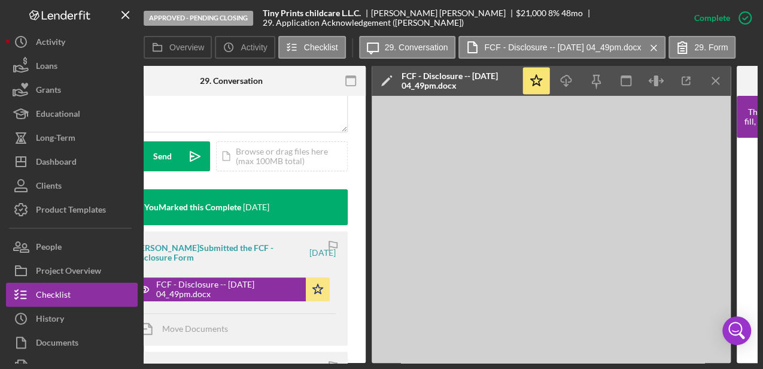
scroll to position [0, 281]
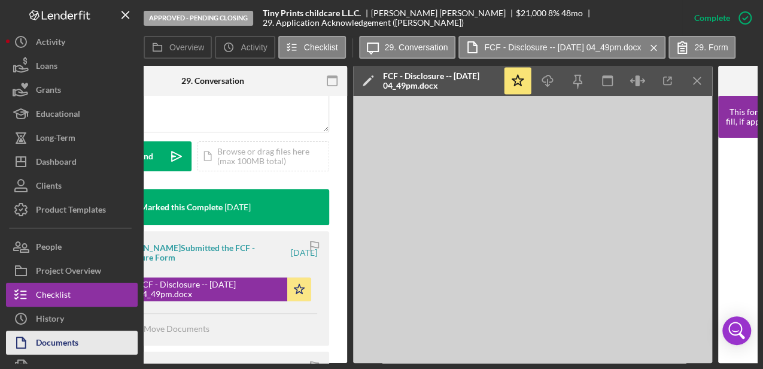
click at [62, 339] on div "Documents" at bounding box center [57, 343] width 43 height 27
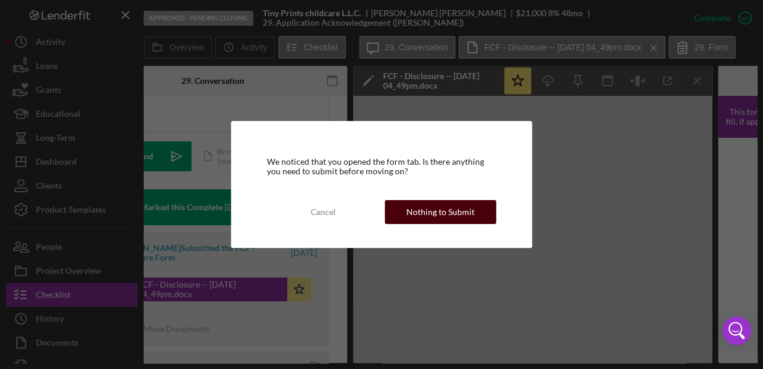
click at [443, 222] on div "Nothing to Submit" at bounding box center [441, 212] width 68 height 24
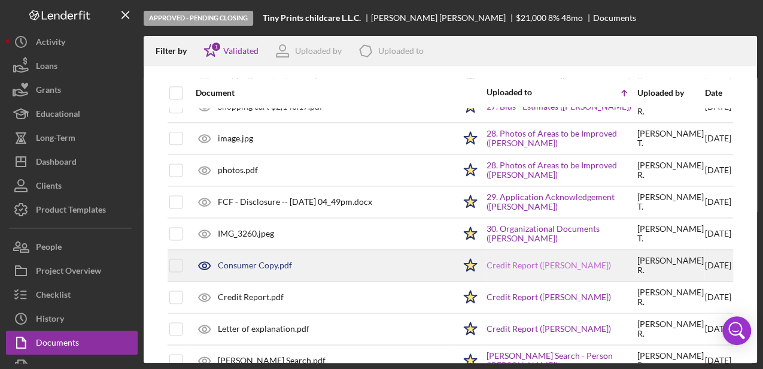
scroll to position [798, 0]
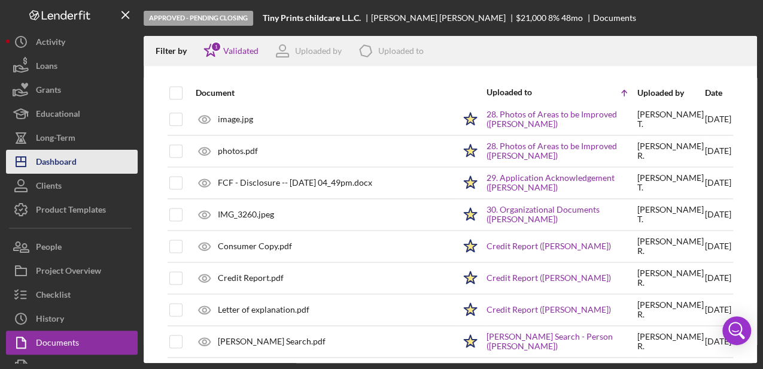
click at [61, 163] on div "Dashboard" at bounding box center [56, 163] width 41 height 27
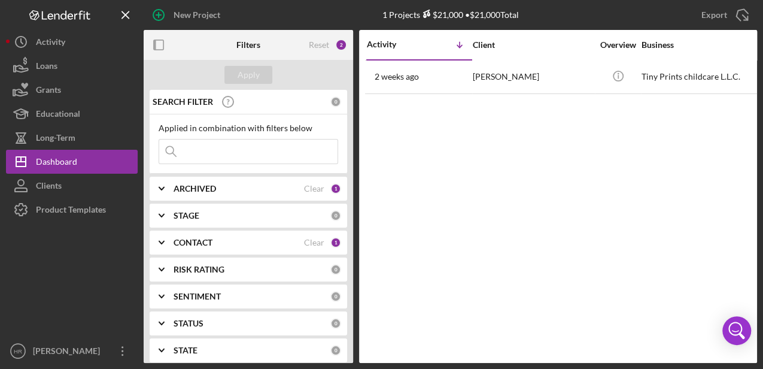
click at [190, 243] on b "CONTACT" at bounding box center [193, 243] width 39 height 10
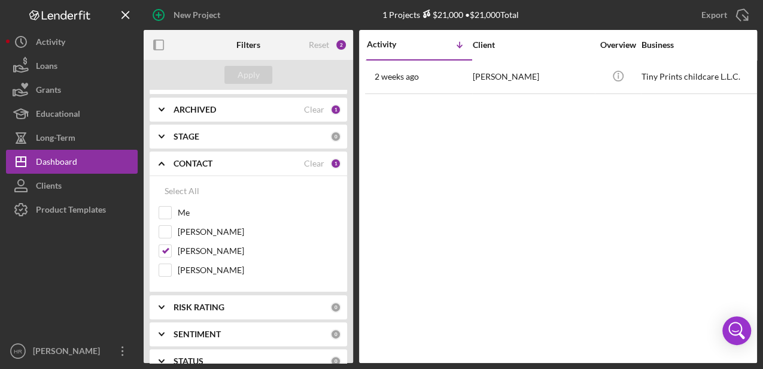
scroll to position [80, 0]
click at [198, 270] on label "[PERSON_NAME]" at bounding box center [258, 269] width 160 height 12
click at [171, 270] on input "[PERSON_NAME]" at bounding box center [165, 269] width 12 height 12
click at [197, 269] on label "[PERSON_NAME]" at bounding box center [258, 269] width 160 height 12
click at [171, 269] on input "[PERSON_NAME]" at bounding box center [165, 269] width 12 height 12
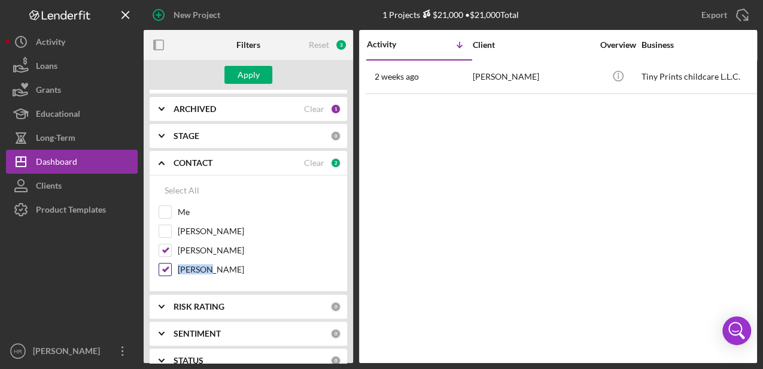
checkbox input "false"
drag, startPoint x: 197, startPoint y: 269, endPoint x: 182, endPoint y: 210, distance: 61.7
click at [182, 208] on label "Me" at bounding box center [258, 212] width 160 height 12
click at [171, 208] on input "Me" at bounding box center [165, 212] width 12 height 12
checkbox input "true"
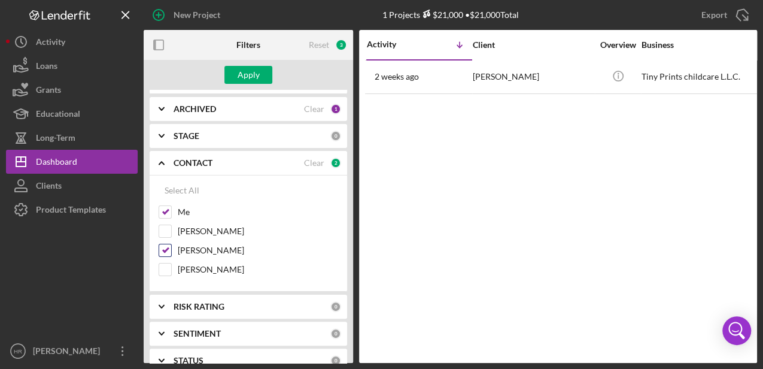
click at [189, 247] on label "[PERSON_NAME]" at bounding box center [258, 250] width 160 height 12
click at [171, 247] on input "[PERSON_NAME]" at bounding box center [165, 250] width 12 height 12
checkbox input "false"
click at [248, 71] on div "Apply" at bounding box center [249, 75] width 22 height 18
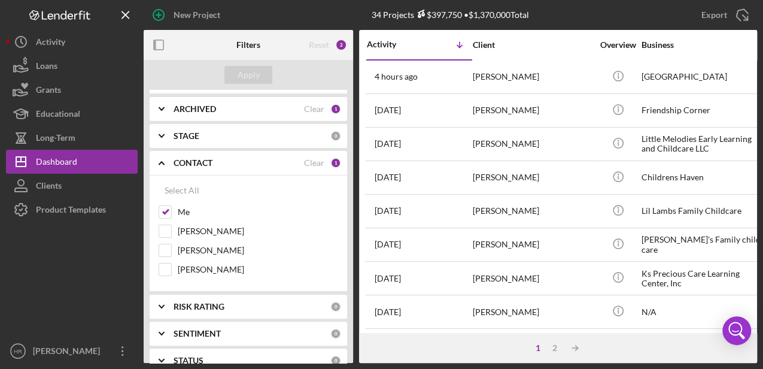
scroll to position [0, 98]
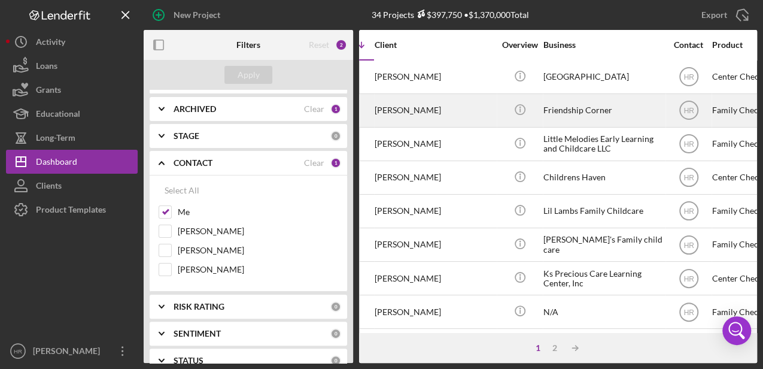
click at [581, 103] on div "Friendship Corner" at bounding box center [604, 111] width 120 height 32
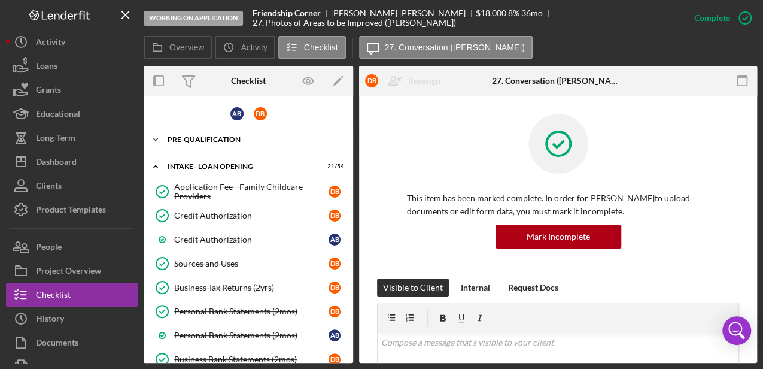
click at [222, 139] on div "Pre-Qualification" at bounding box center [253, 139] width 171 height 7
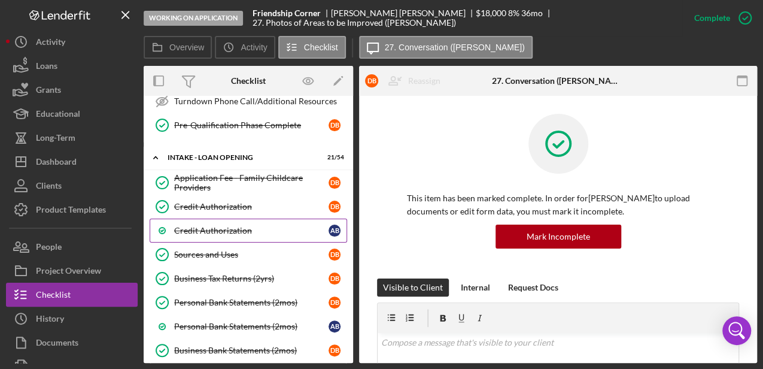
scroll to position [678, 0]
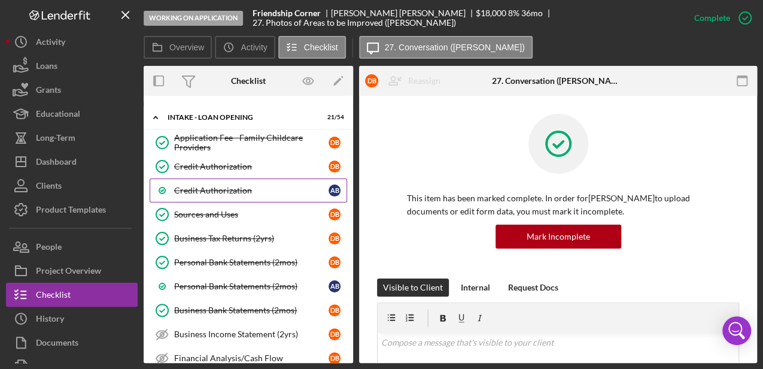
click at [210, 186] on div "Credit Authorization" at bounding box center [251, 191] width 154 height 10
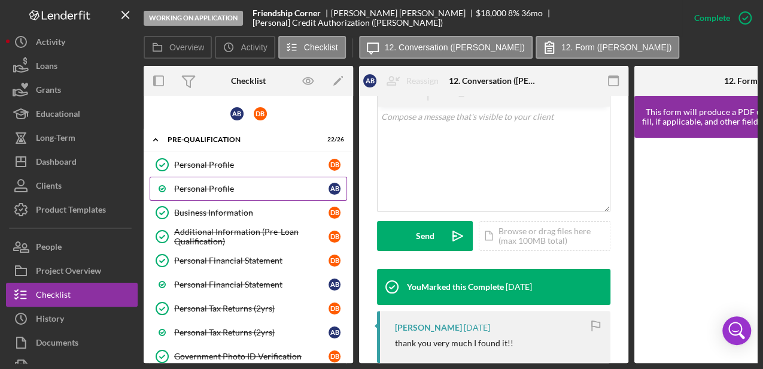
click at [213, 187] on div "Personal Profile" at bounding box center [251, 189] width 154 height 10
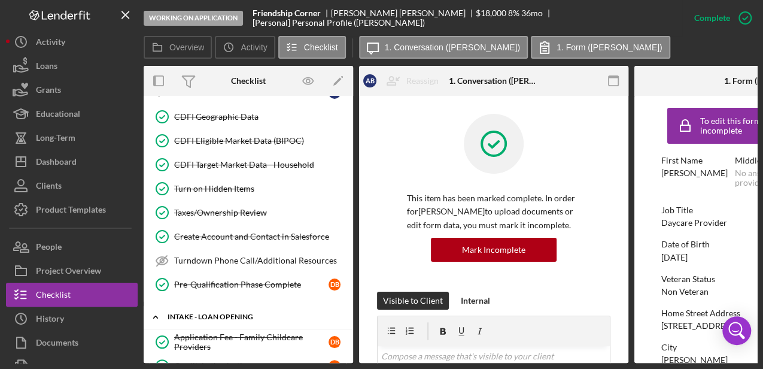
scroll to position [559, 0]
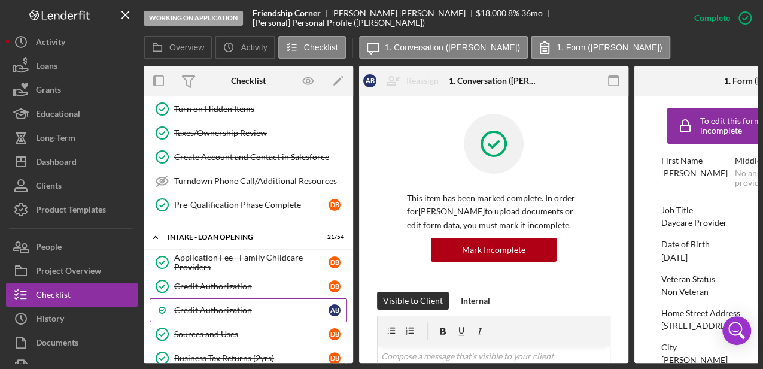
drag, startPoint x: 241, startPoint y: 295, endPoint x: 269, endPoint y: 296, distance: 28.8
click at [241, 305] on div "Credit Authorization" at bounding box center [251, 310] width 154 height 10
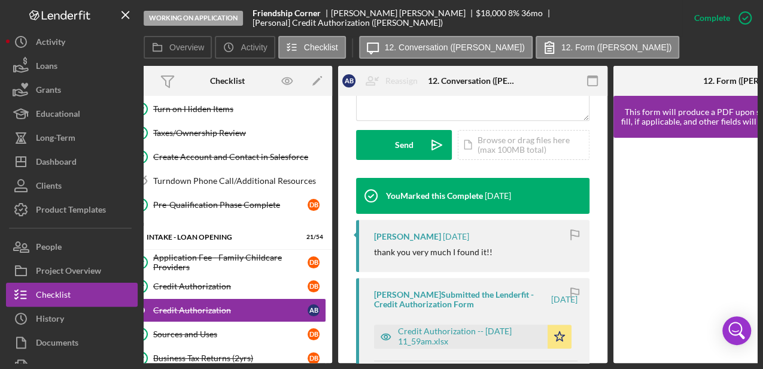
scroll to position [399, 0]
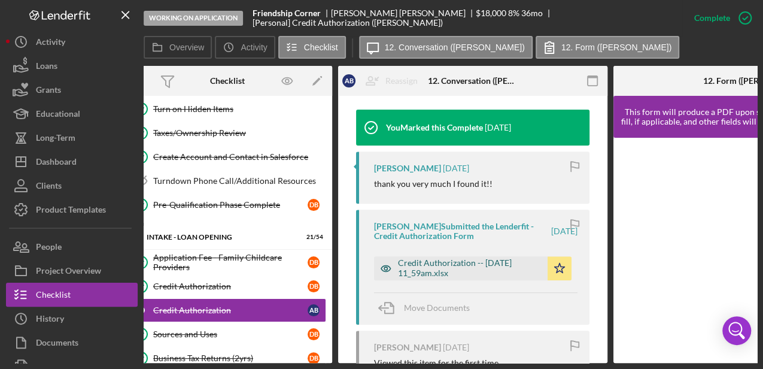
click at [421, 266] on div "Credit Authorization -- [DATE] 11_59am.xlsx" at bounding box center [470, 267] width 144 height 19
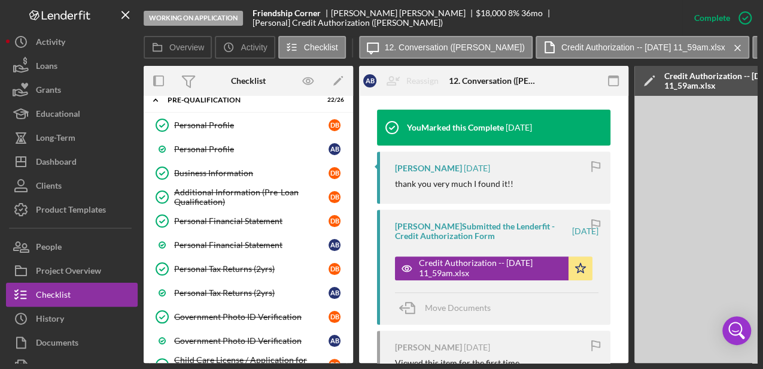
scroll to position [0, 0]
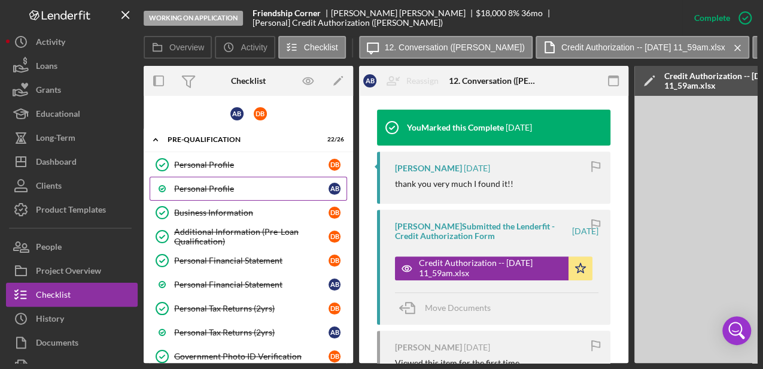
click at [225, 186] on div "Personal Profile" at bounding box center [251, 189] width 154 height 10
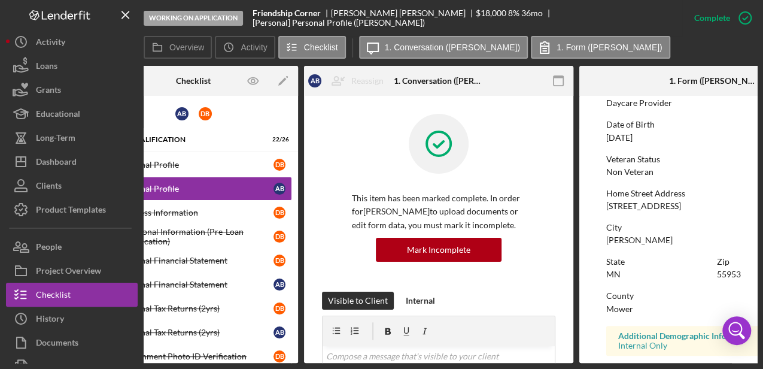
scroll to position [0, 7]
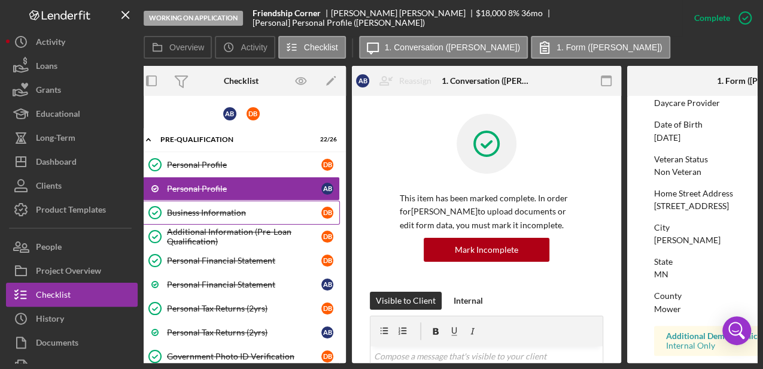
click at [222, 210] on div "Business Information" at bounding box center [244, 213] width 154 height 10
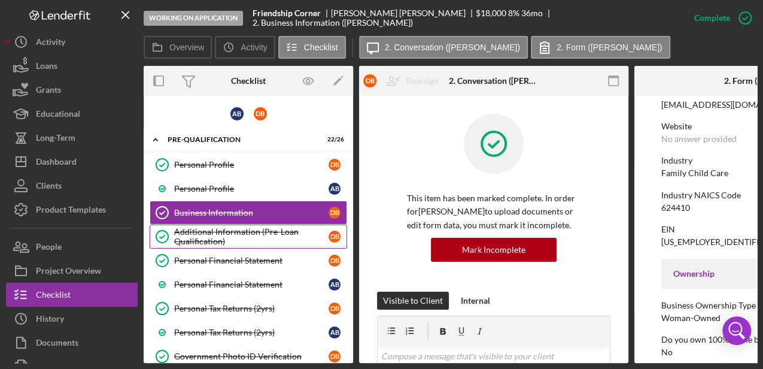
click at [233, 232] on div "Additional Information (Pre-Loan Qualification)" at bounding box center [251, 236] width 154 height 19
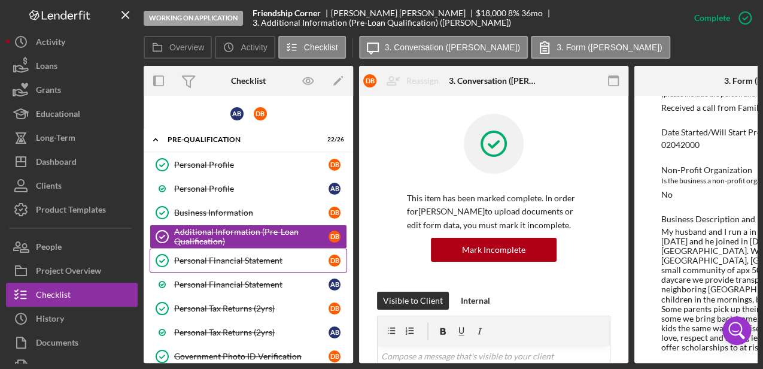
click at [211, 256] on div "Personal Financial Statement" at bounding box center [251, 261] width 154 height 10
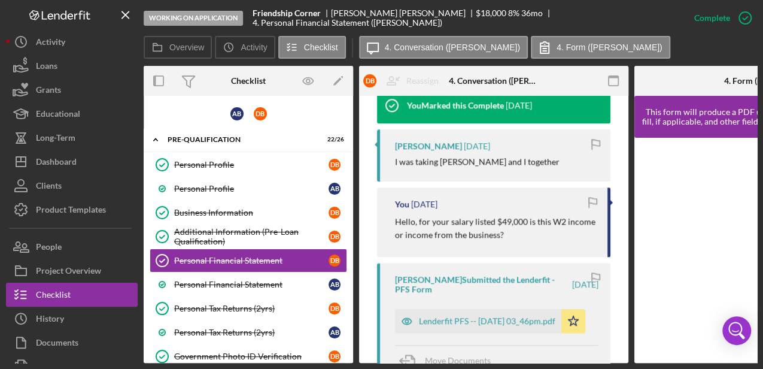
scroll to position [599, 0]
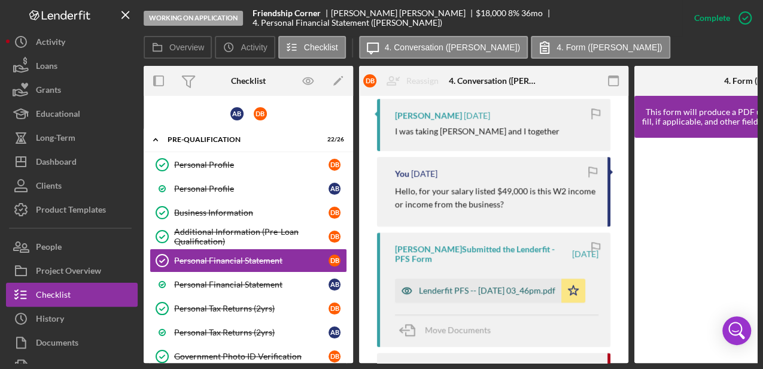
click at [435, 287] on div "Lenderfit PFS -- [DATE] 03_46pm.pdf" at bounding box center [487, 291] width 137 height 10
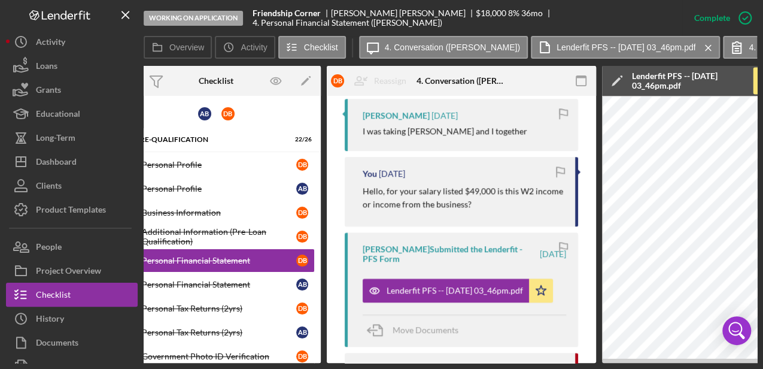
scroll to position [0, 0]
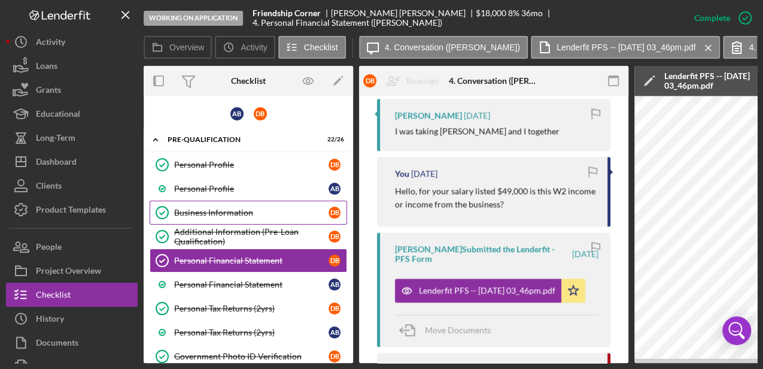
click at [208, 208] on div "Business Information" at bounding box center [251, 213] width 154 height 10
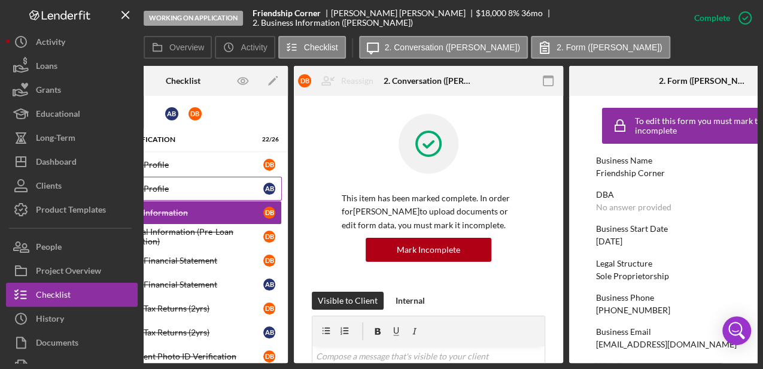
click at [184, 187] on div "Personal Profile" at bounding box center [186, 189] width 154 height 10
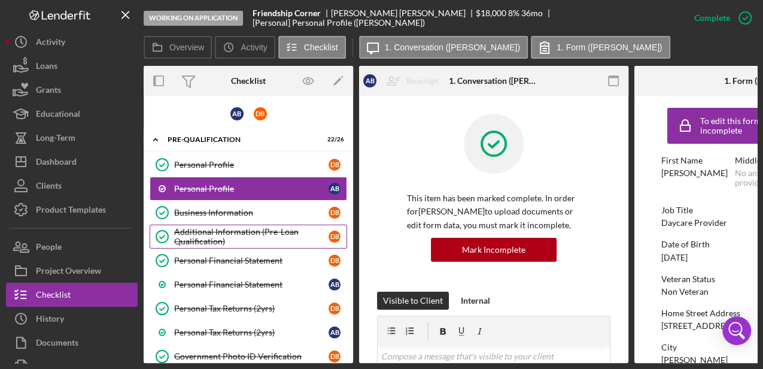
click at [217, 231] on div "Additional Information (Pre-Loan Qualification)" at bounding box center [251, 236] width 154 height 19
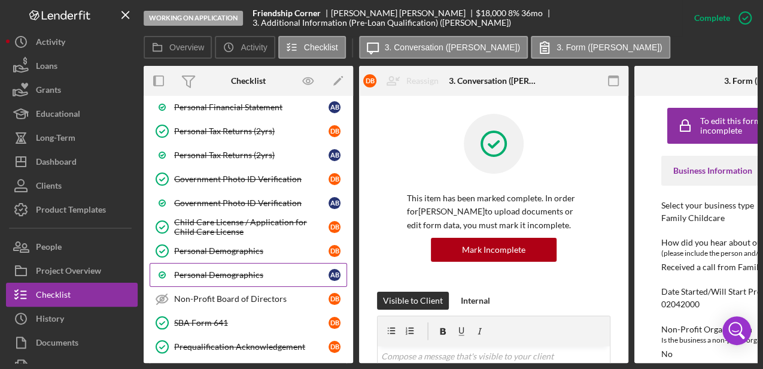
scroll to position [199, 0]
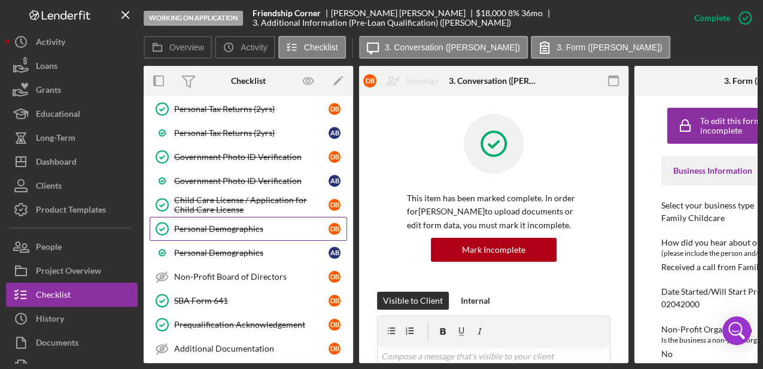
click at [229, 224] on div "Personal Demographics" at bounding box center [251, 229] width 154 height 10
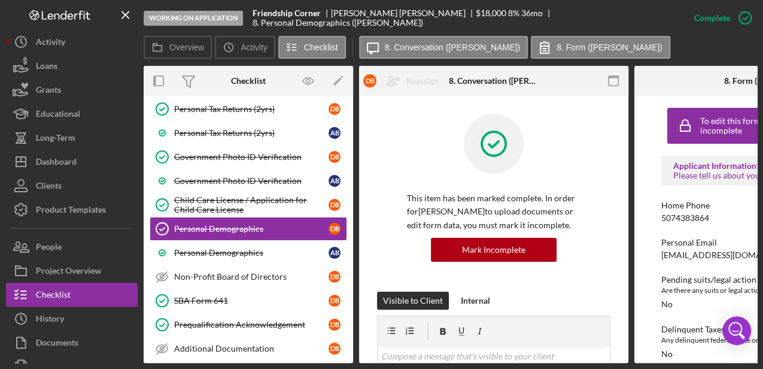
scroll to position [0, 147]
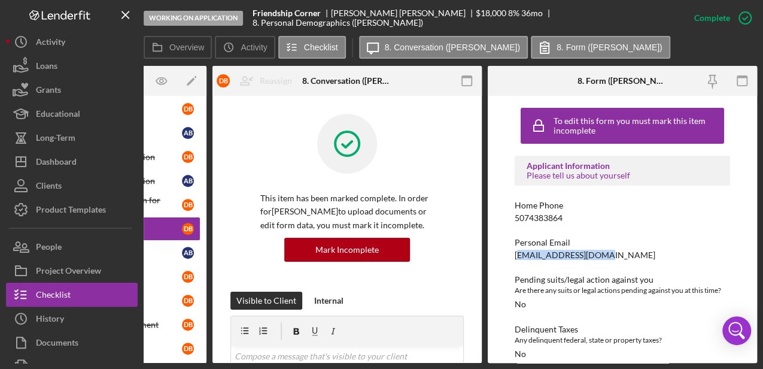
drag, startPoint x: 518, startPoint y: 257, endPoint x: 621, endPoint y: 257, distance: 102.4
click at [621, 257] on div "Personal Email [EMAIL_ADDRESS][DOMAIN_NAME]" at bounding box center [623, 249] width 216 height 22
click at [623, 257] on div "Personal Email [EMAIL_ADDRESS][DOMAIN_NAME]" at bounding box center [623, 249] width 216 height 22
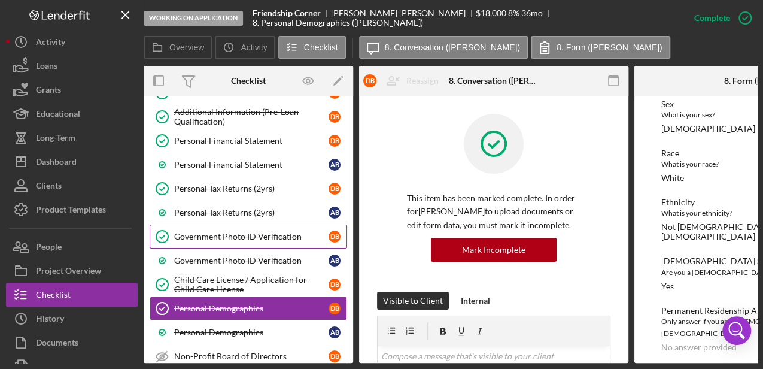
scroll to position [0, 0]
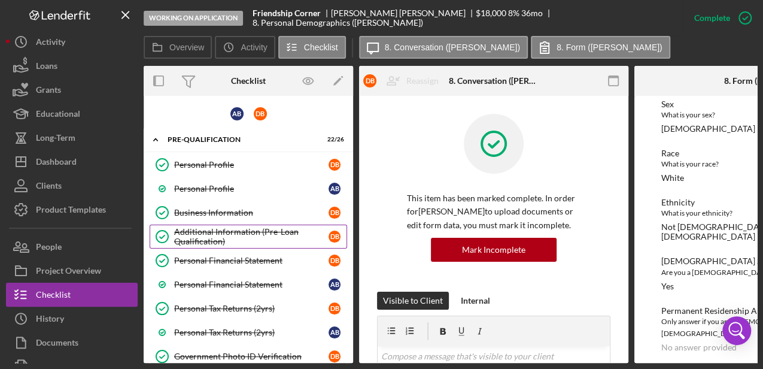
click at [217, 227] on div "Additional Information (Pre-Loan Qualification)" at bounding box center [251, 236] width 154 height 19
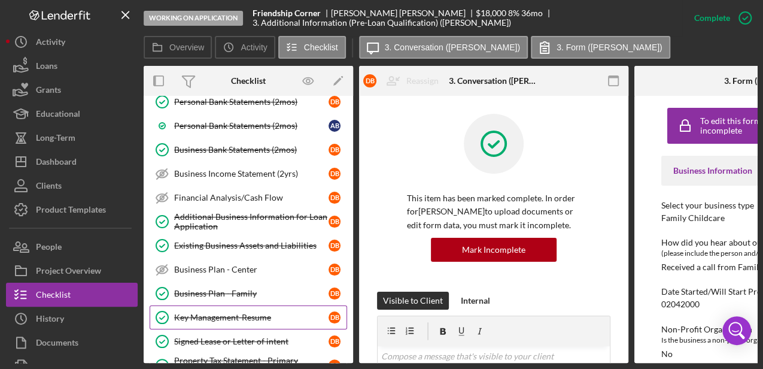
scroll to position [918, 0]
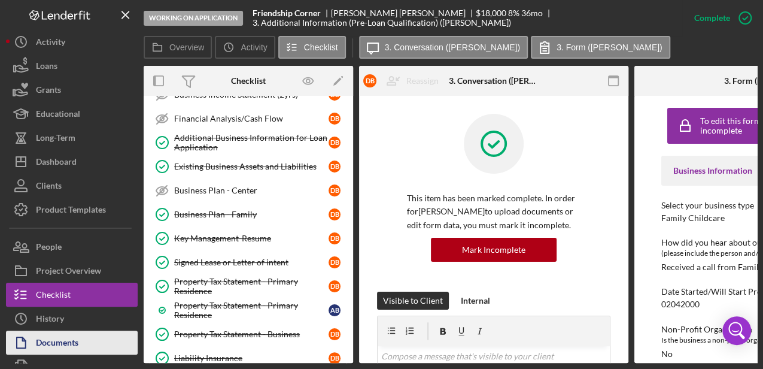
click at [72, 340] on div "Documents" at bounding box center [57, 343] width 43 height 27
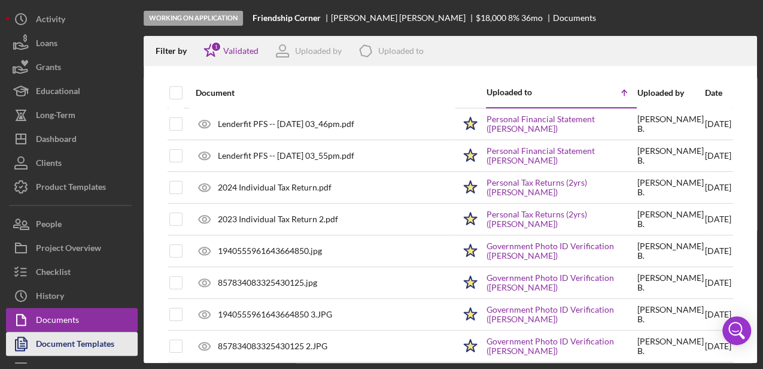
scroll to position [63, 0]
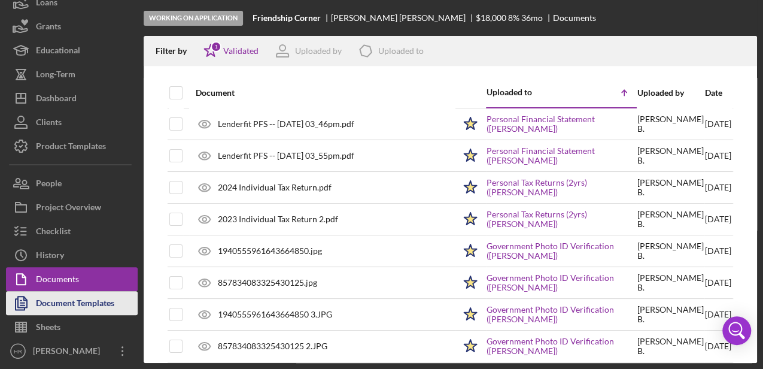
click at [71, 304] on div "Document Templates" at bounding box center [75, 304] width 78 height 27
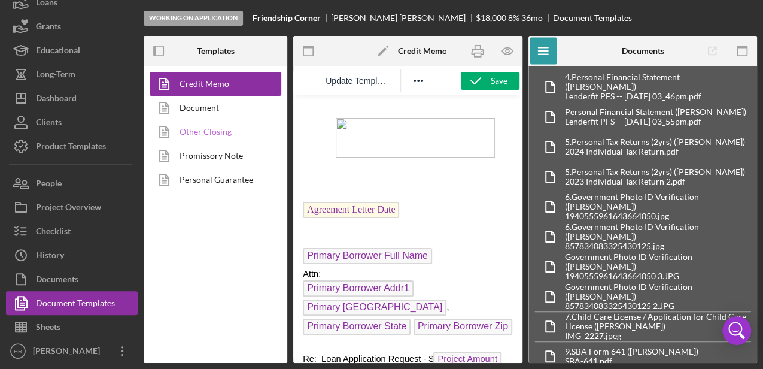
click at [196, 131] on link "Other Closing" at bounding box center [213, 132] width 126 height 24
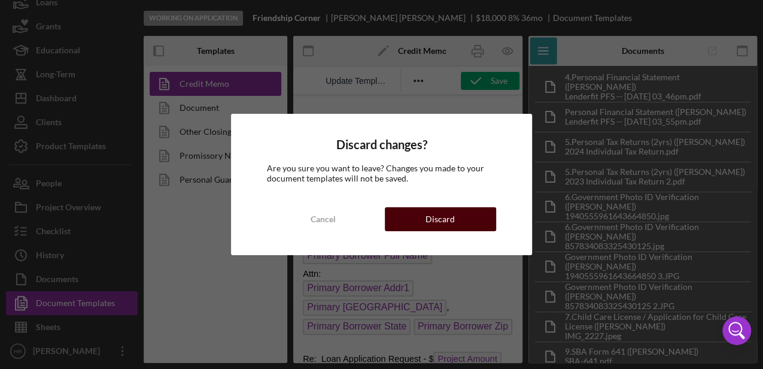
click at [459, 223] on button "Discard" at bounding box center [440, 219] width 111 height 24
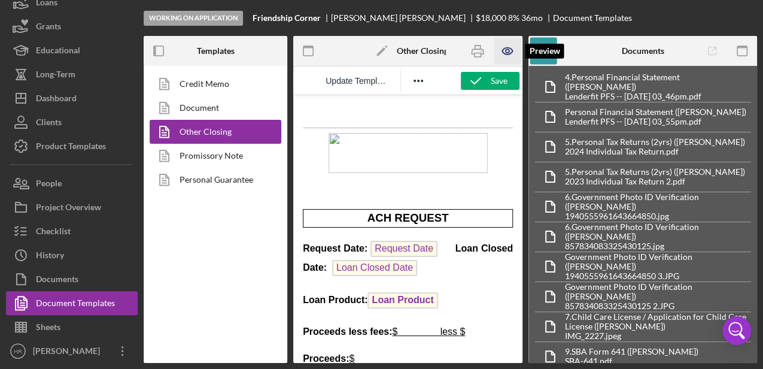
click at [509, 50] on icon "button" at bounding box center [507, 51] width 27 height 27
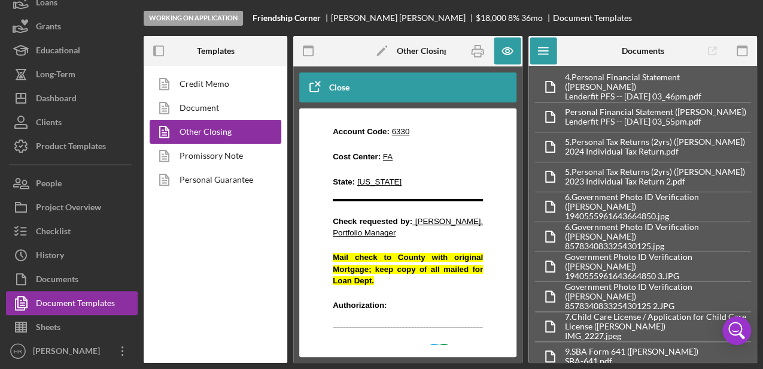
scroll to position [3113, 0]
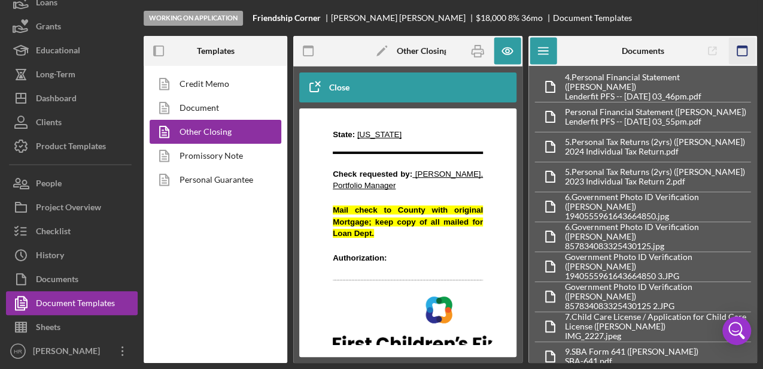
click at [745, 56] on rect "button" at bounding box center [743, 51] width 10 height 10
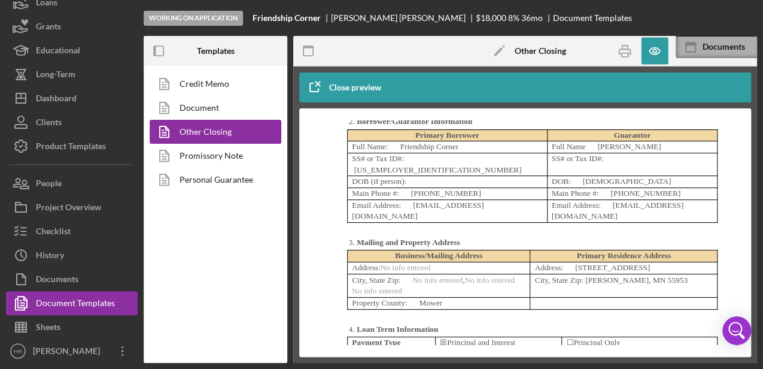
click at [703, 50] on div "Documents" at bounding box center [730, 47] width 54 height 10
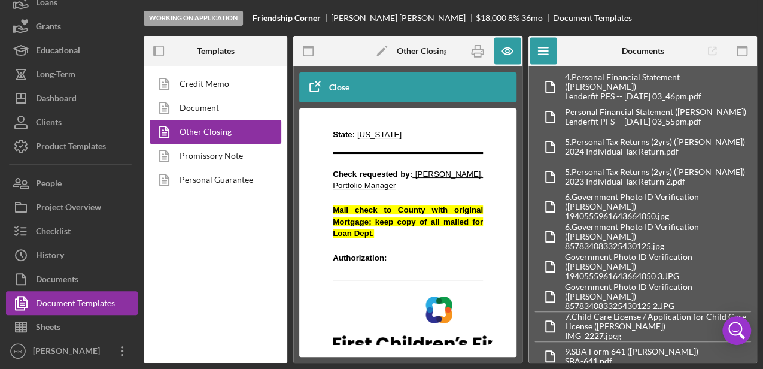
click at [324, 87] on icon "button" at bounding box center [314, 87] width 30 height 30
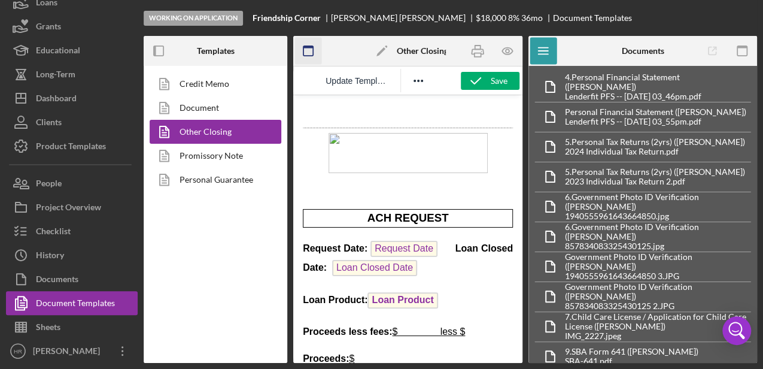
scroll to position [0, 0]
click at [746, 50] on icon "button" at bounding box center [742, 51] width 27 height 27
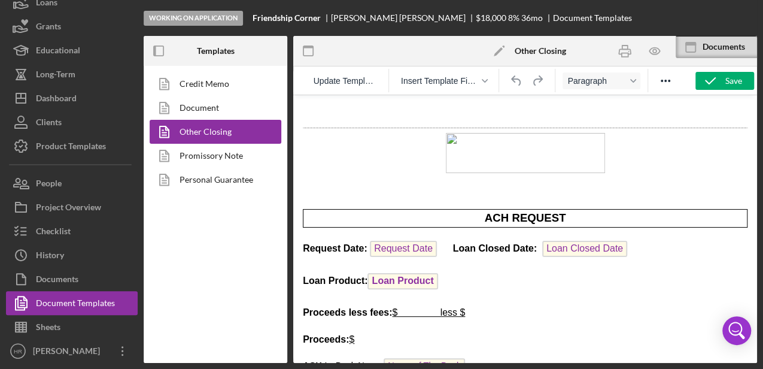
click at [746, 50] on div "Documents" at bounding box center [730, 47] width 54 height 10
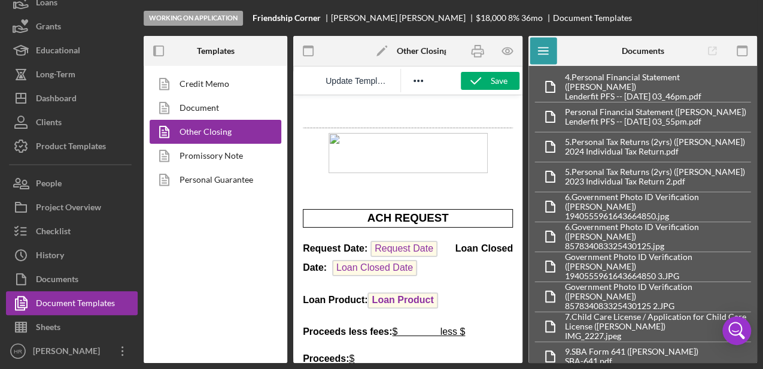
scroll to position [120, 0]
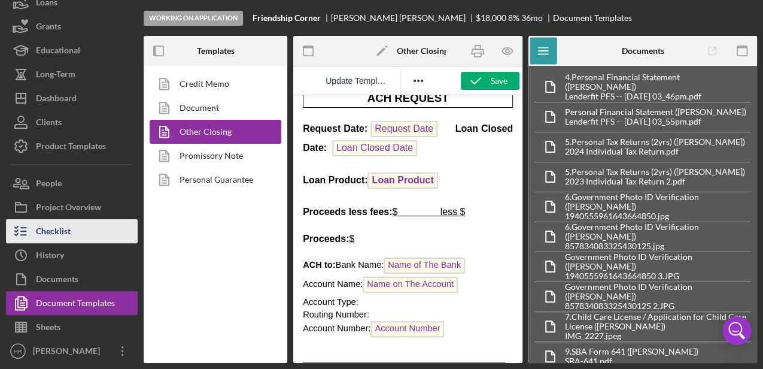
click at [79, 229] on button "Checklist" at bounding box center [72, 231] width 132 height 24
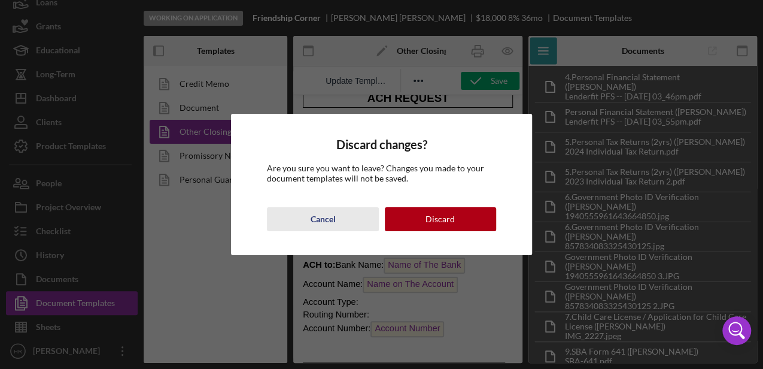
click at [336, 218] on button "Cancel" at bounding box center [322, 219] width 111 height 24
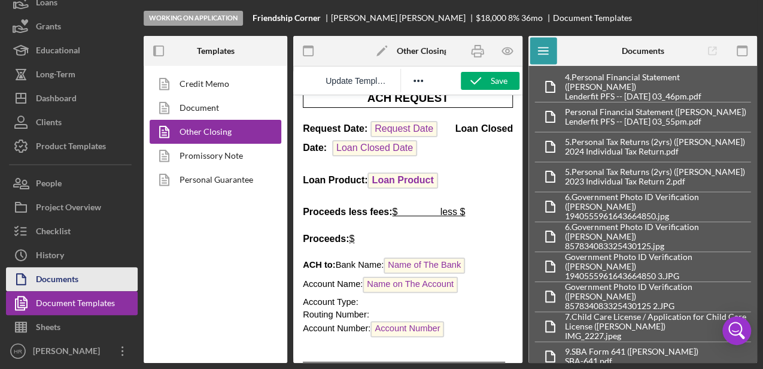
click at [50, 274] on div "Documents" at bounding box center [57, 280] width 43 height 27
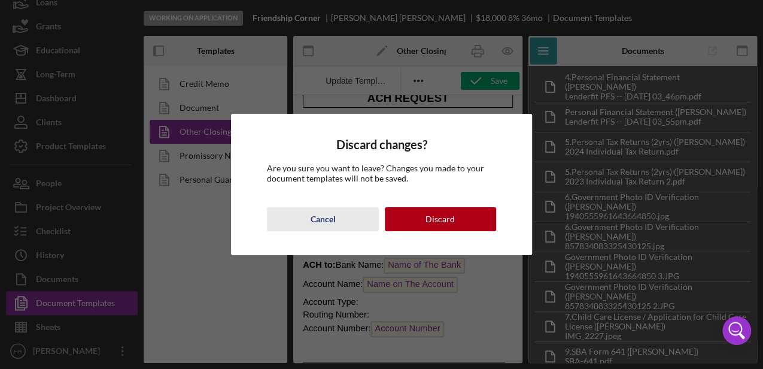
click at [329, 219] on div "Cancel" at bounding box center [322, 219] width 25 height 24
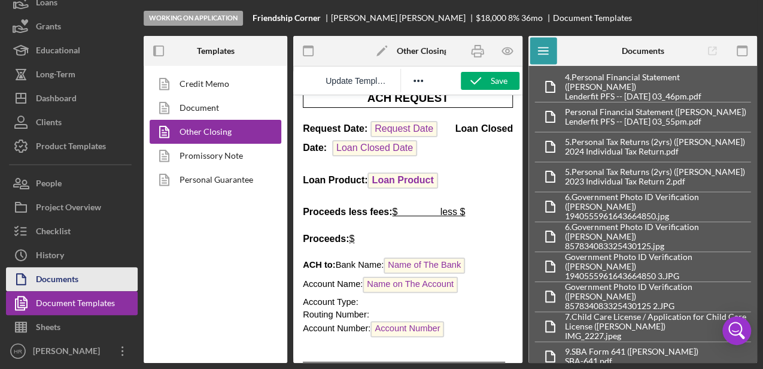
click at [71, 274] on div "Documents" at bounding box center [57, 280] width 43 height 27
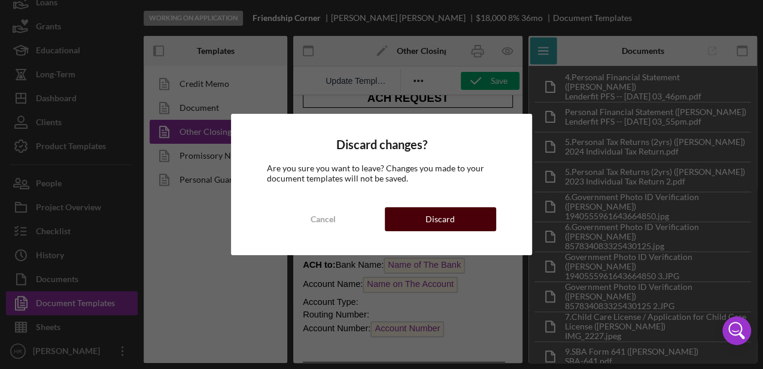
click at [447, 222] on div "Discard" at bounding box center [440, 219] width 29 height 24
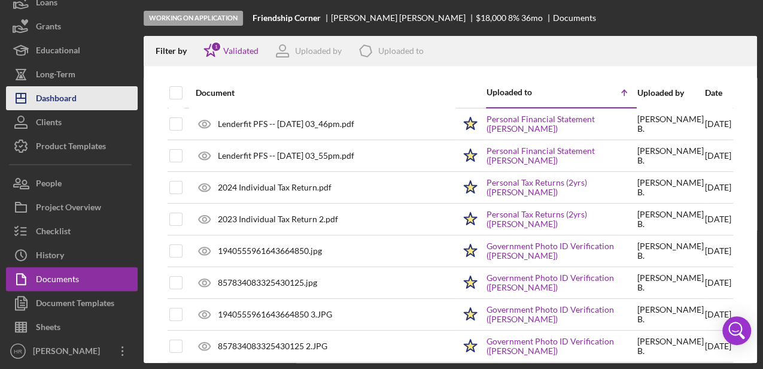
click at [60, 104] on div "Dashboard" at bounding box center [56, 99] width 41 height 27
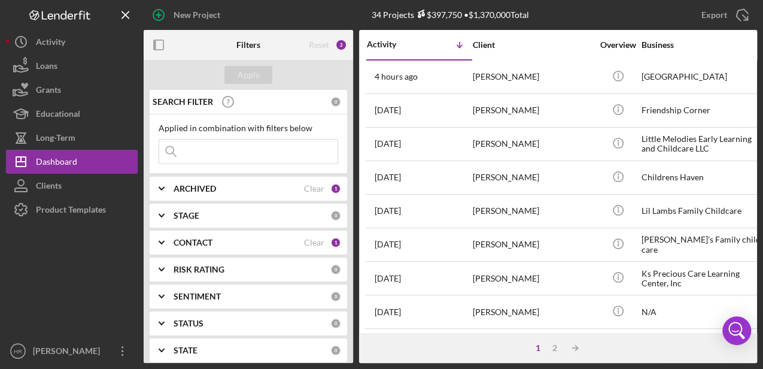
click at [196, 238] on b "CONTACT" at bounding box center [193, 243] width 39 height 10
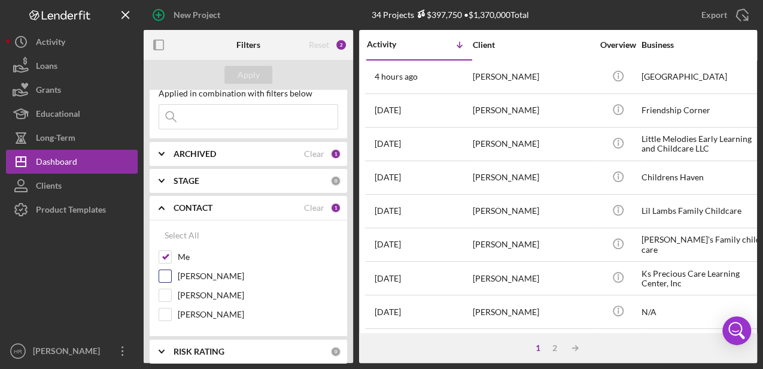
scroll to position [80, 0]
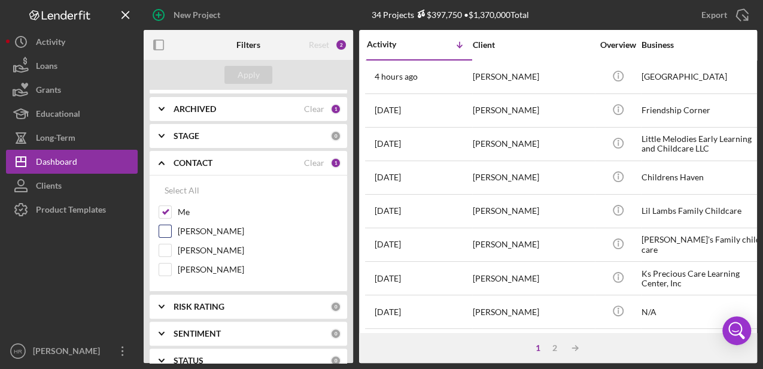
click at [190, 241] on div "[PERSON_NAME]" at bounding box center [249, 234] width 180 height 19
click at [187, 249] on label "[PERSON_NAME]" at bounding box center [258, 250] width 160 height 12
click at [171, 249] on input "[PERSON_NAME]" at bounding box center [165, 250] width 12 height 12
checkbox input "true"
click at [190, 212] on label "Me" at bounding box center [258, 212] width 160 height 12
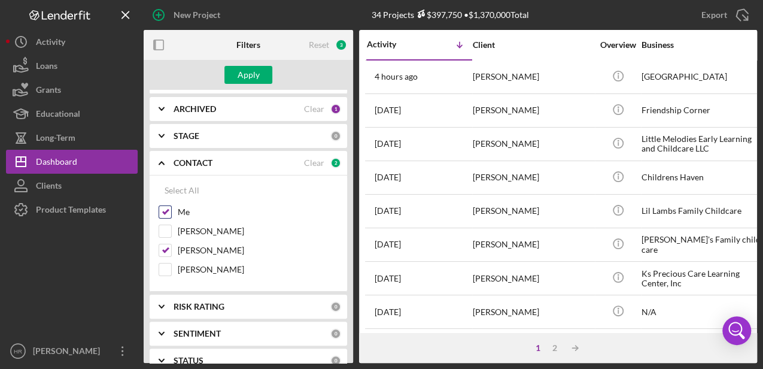
click at [171, 212] on input "Me" at bounding box center [165, 212] width 12 height 12
checkbox input "false"
click at [250, 73] on div "Apply" at bounding box center [249, 75] width 22 height 18
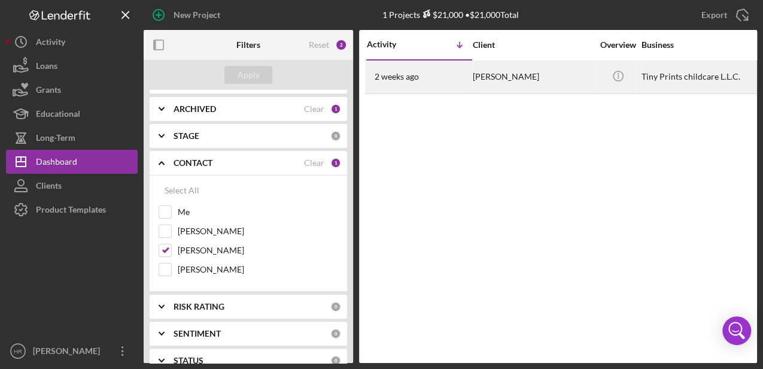
click at [590, 72] on div "[PERSON_NAME]" at bounding box center [533, 77] width 120 height 32
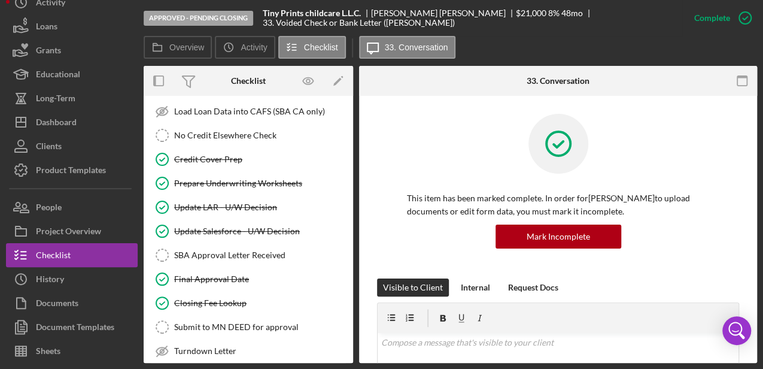
scroll to position [381, 0]
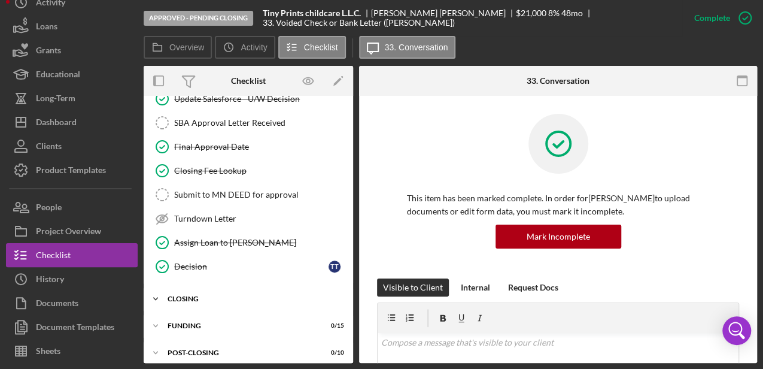
click at [199, 294] on div "Icon/Expander CLOSING 4 / 15" at bounding box center [249, 299] width 210 height 24
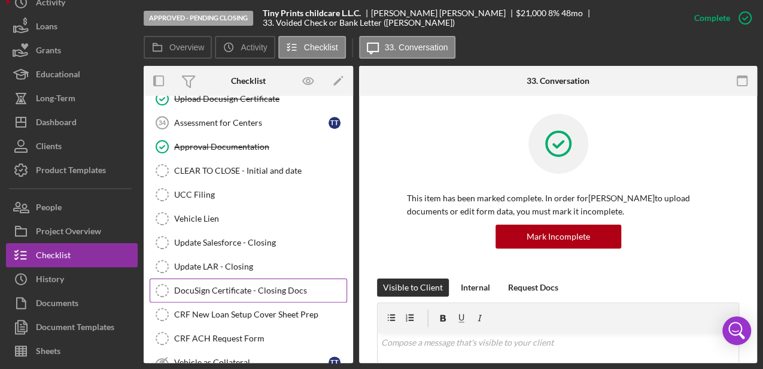
scroll to position [700, 0]
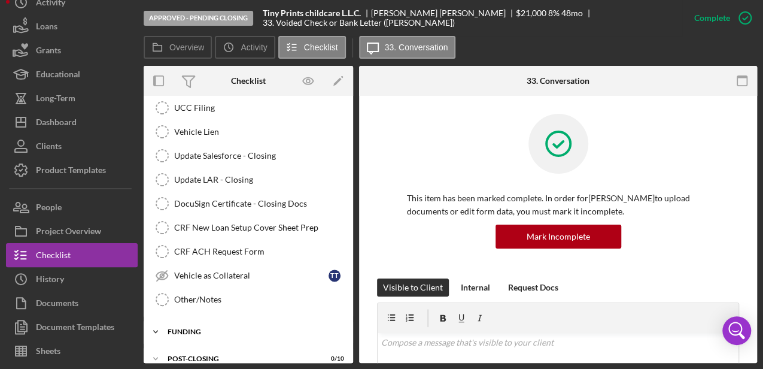
click at [196, 320] on div "Icon/Expander Funding 0 / 15" at bounding box center [249, 332] width 210 height 24
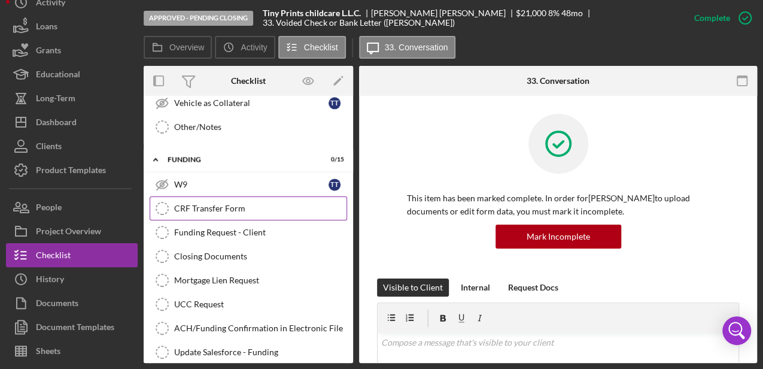
scroll to position [820, 0]
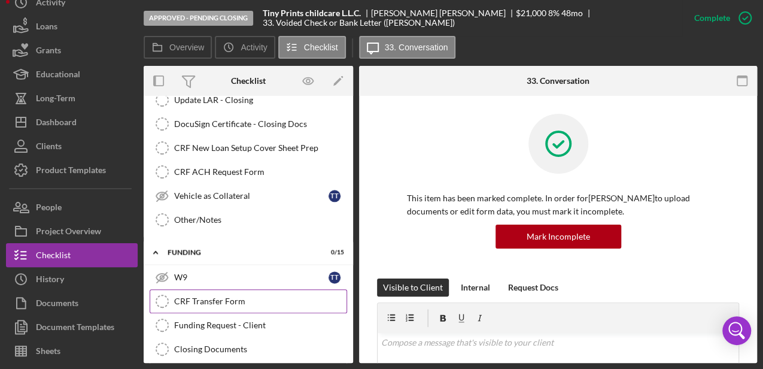
click at [207, 293] on link "CRF Transfer Form CRF Transfer Form" at bounding box center [249, 301] width 198 height 24
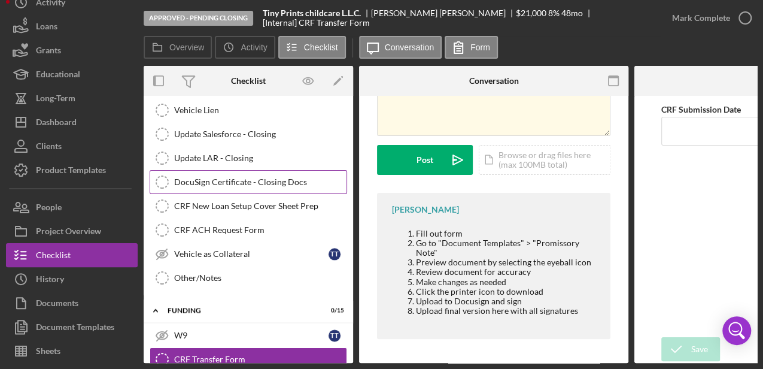
scroll to position [661, 0]
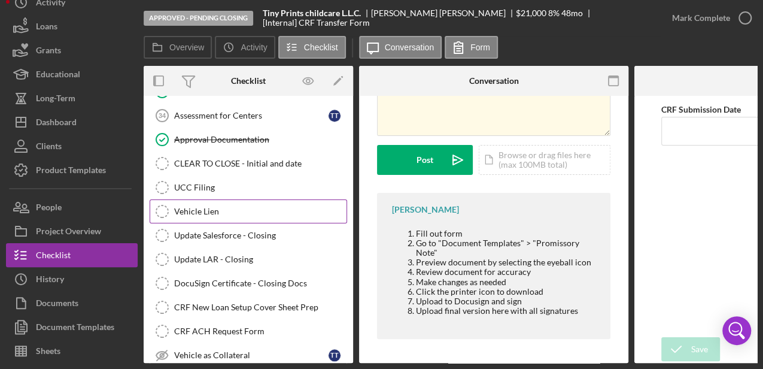
click at [210, 207] on div "Vehicle Lien" at bounding box center [260, 212] width 172 height 10
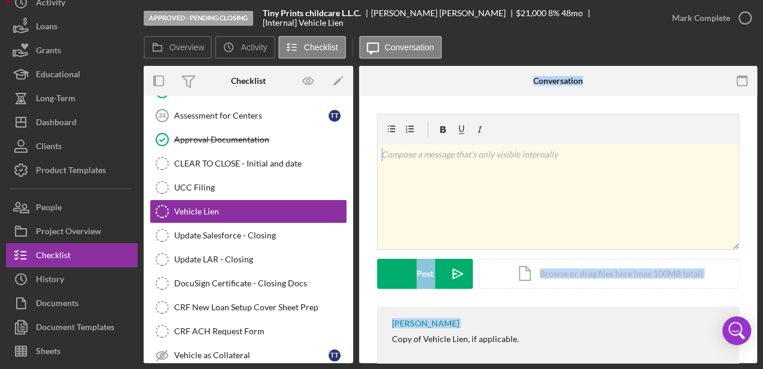
drag, startPoint x: 271, startPoint y: 368, endPoint x: 372, endPoint y: 370, distance: 101.2
click at [372, 369] on html "Approved - Pending Closing Tiny Prints childcare L.L.C. [PERSON_NAME] $21,000 $…" at bounding box center [381, 184] width 763 height 369
click at [205, 256] on link "Update LAR - Closing Update LAR - Closing" at bounding box center [249, 259] width 198 height 24
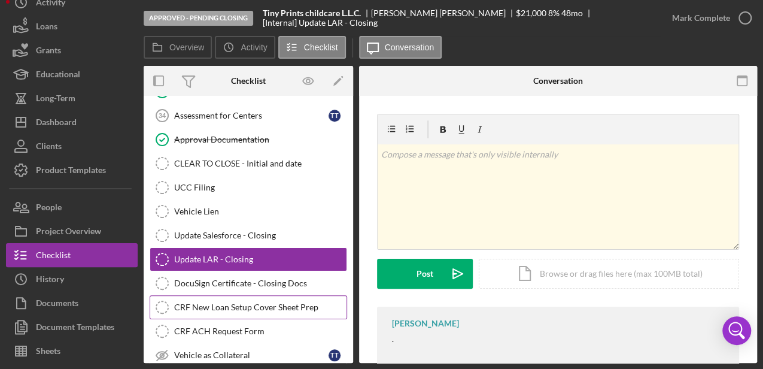
click at [198, 302] on div "CRF New Loan Setup Cover Sheet Prep" at bounding box center [260, 307] width 172 height 10
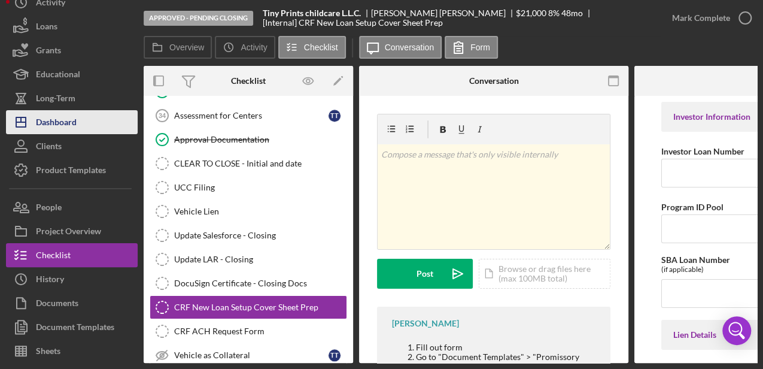
click at [60, 122] on div "Dashboard" at bounding box center [56, 123] width 41 height 27
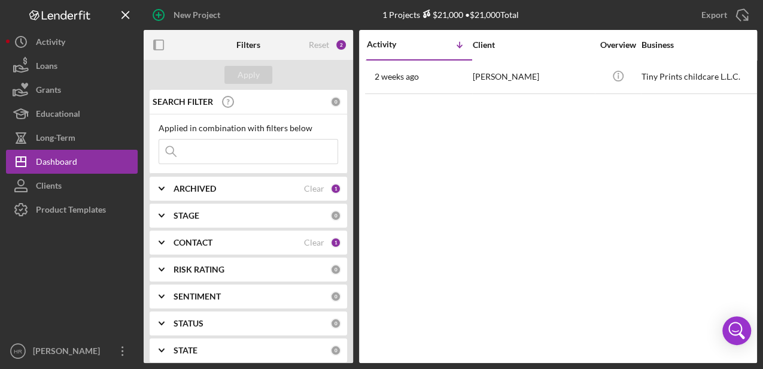
click at [198, 241] on b "CONTACT" at bounding box center [193, 243] width 39 height 10
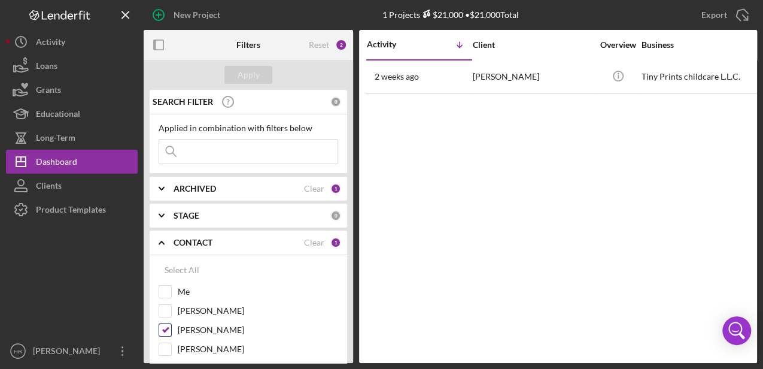
click at [196, 326] on label "[PERSON_NAME]" at bounding box center [258, 330] width 160 height 12
click at [171, 326] on input "[PERSON_NAME]" at bounding box center [165, 330] width 12 height 12
checkbox input "false"
click at [184, 293] on label "Me" at bounding box center [258, 292] width 160 height 12
click at [171, 293] on input "Me" at bounding box center [165, 292] width 12 height 12
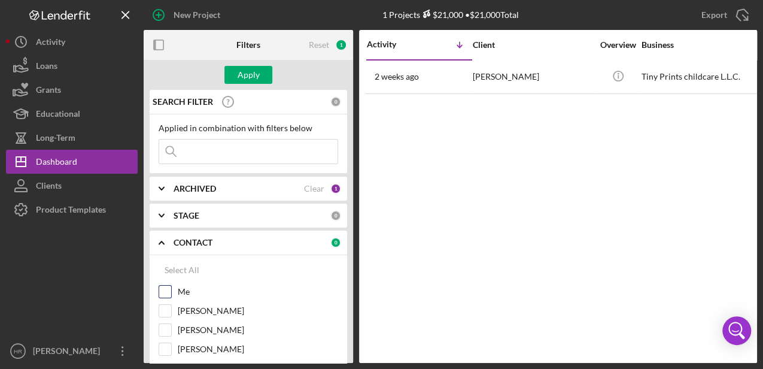
checkbox input "true"
click at [248, 80] on div "Apply" at bounding box center [249, 75] width 22 height 18
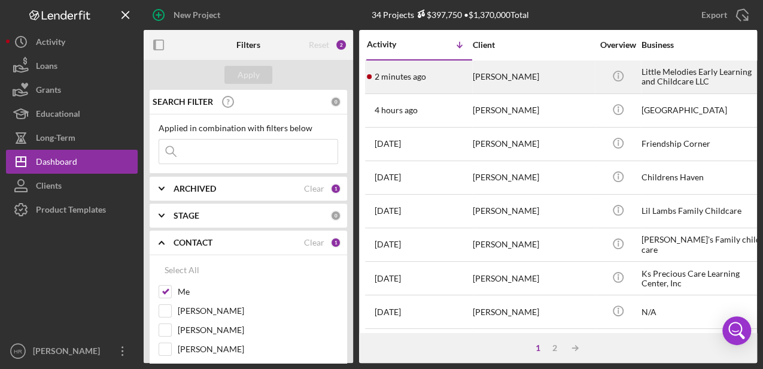
click at [501, 75] on div "[PERSON_NAME]" at bounding box center [533, 77] width 120 height 32
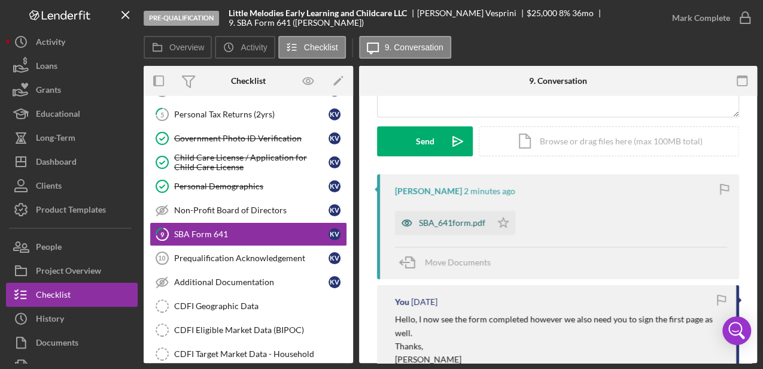
scroll to position [159, 0]
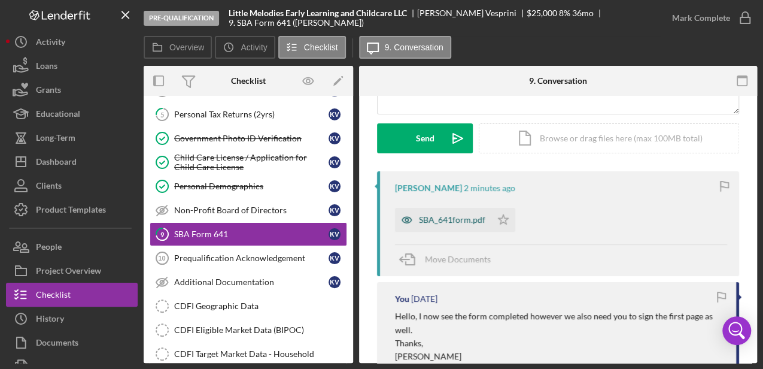
click at [437, 222] on div "SBA_641form.pdf" at bounding box center [452, 220] width 66 height 10
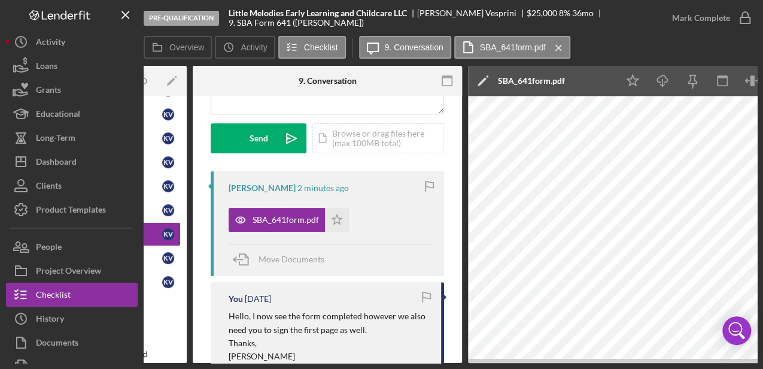
scroll to position [0, 166]
click at [338, 222] on polygon "button" at bounding box center [337, 219] width 10 height 10
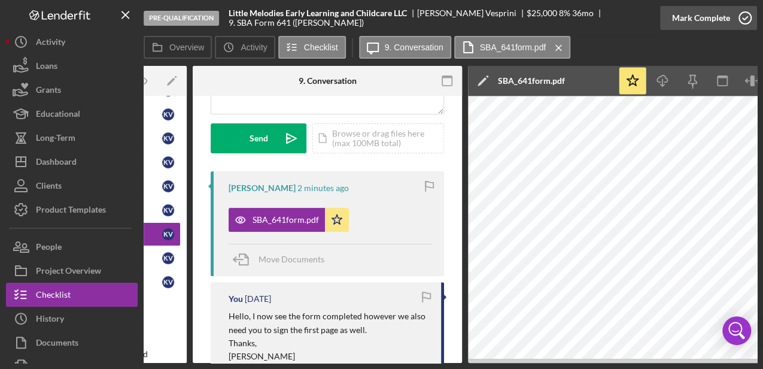
click at [750, 17] on icon "button" at bounding box center [745, 18] width 30 height 30
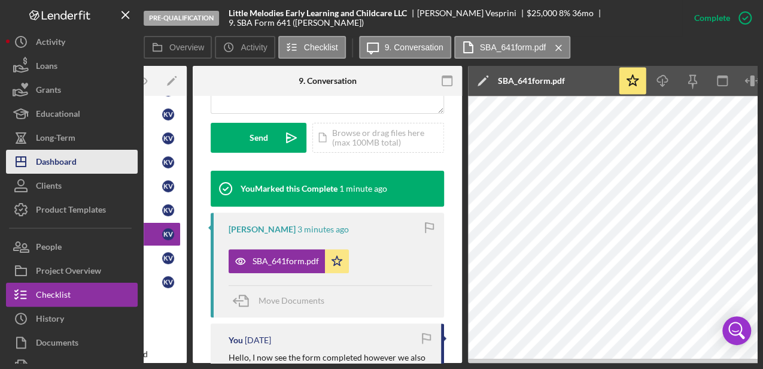
click at [86, 167] on button "Icon/Dashboard Dashboard" at bounding box center [72, 162] width 132 height 24
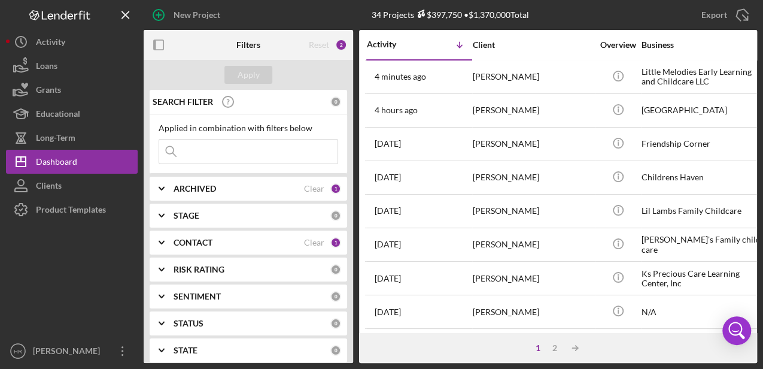
click at [191, 235] on div "CONTACT Clear 1" at bounding box center [258, 242] width 168 height 24
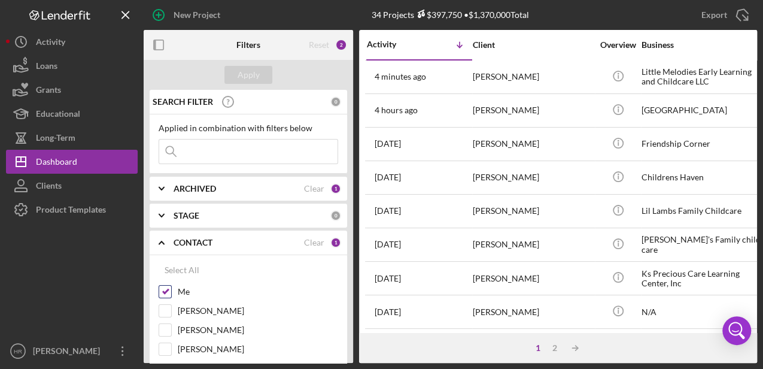
click at [192, 292] on label "Me" at bounding box center [258, 292] width 160 height 12
click at [171, 292] on input "Me" at bounding box center [165, 292] width 12 height 12
checkbox input "false"
click at [200, 326] on label "[PERSON_NAME]" at bounding box center [258, 330] width 160 height 12
click at [171, 326] on input "[PERSON_NAME]" at bounding box center [165, 330] width 12 height 12
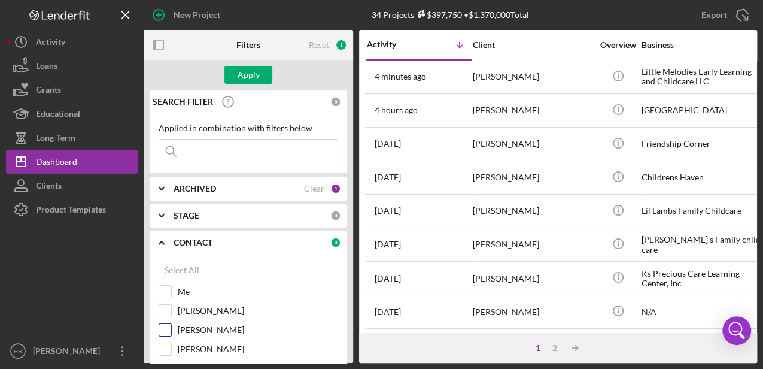
checkbox input "true"
click at [245, 75] on div "Apply" at bounding box center [249, 75] width 22 height 18
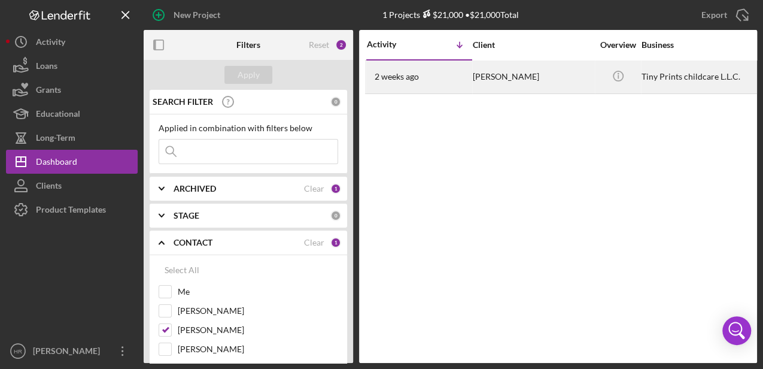
click at [490, 77] on div "[PERSON_NAME]" at bounding box center [533, 77] width 120 height 32
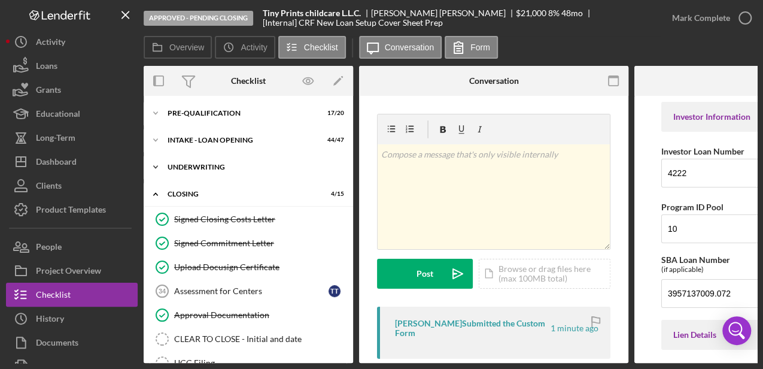
click at [197, 171] on div "Icon/Expander UNDERWRITING 11 / 20" at bounding box center [249, 167] width 210 height 24
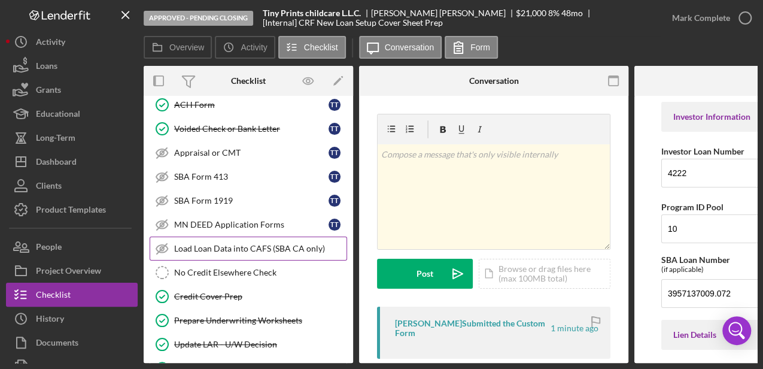
scroll to position [159, 0]
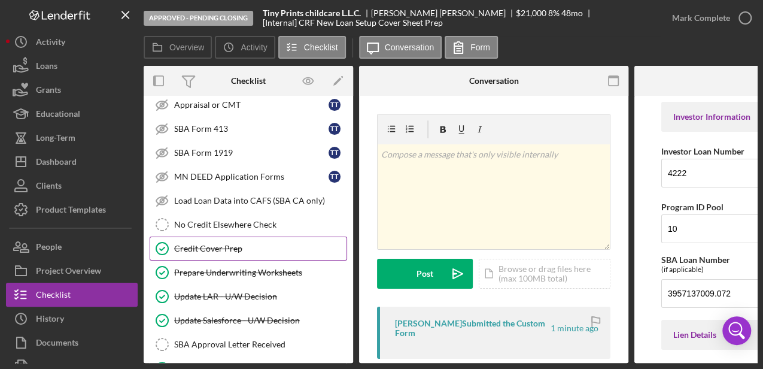
click at [198, 247] on div "Credit Cover Prep" at bounding box center [260, 249] width 172 height 10
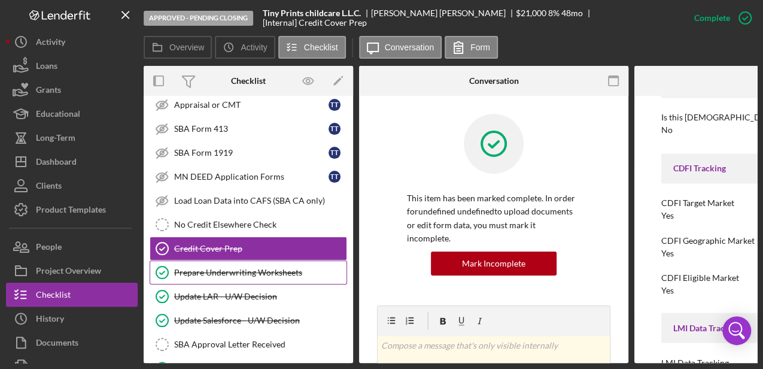
click at [229, 272] on div "Prepare Underwriting Worksheets" at bounding box center [260, 273] width 172 height 10
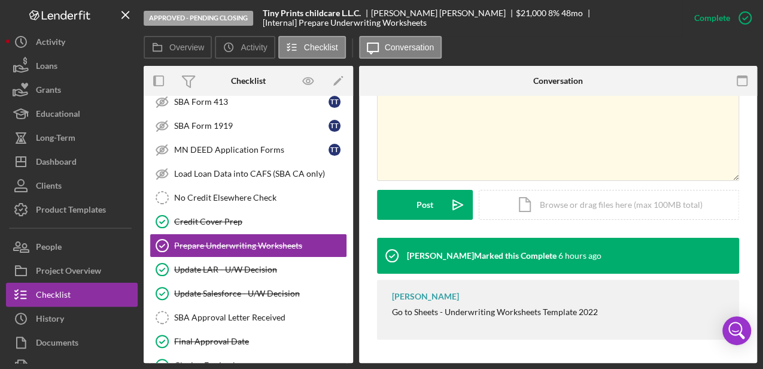
scroll to position [80, 0]
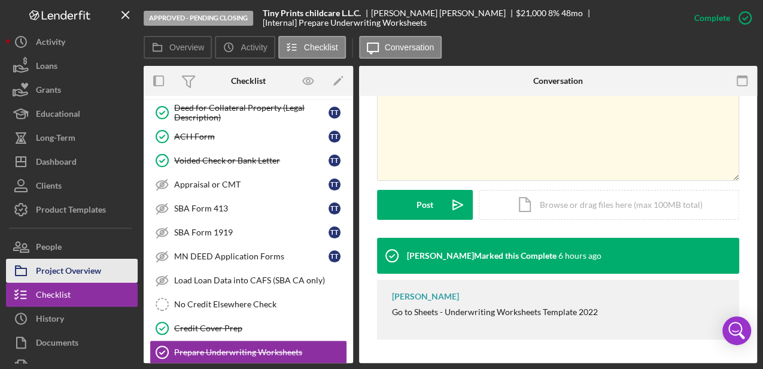
click at [66, 269] on div "Project Overview" at bounding box center [68, 272] width 65 height 27
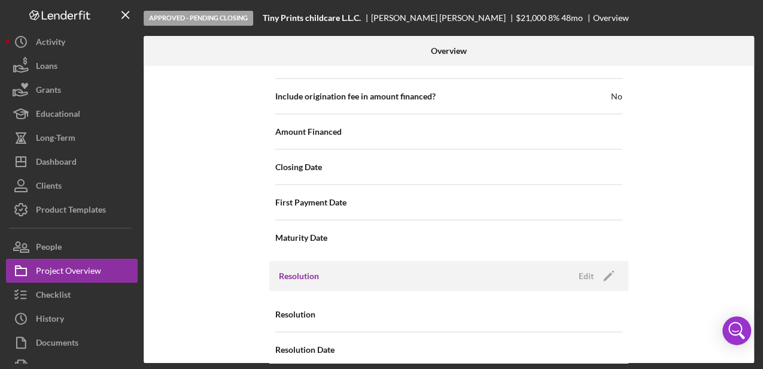
scroll to position [1452, 0]
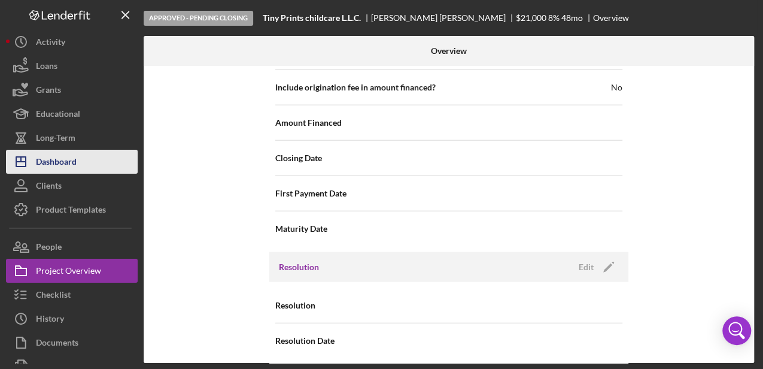
click at [68, 171] on div "Dashboard" at bounding box center [56, 163] width 41 height 27
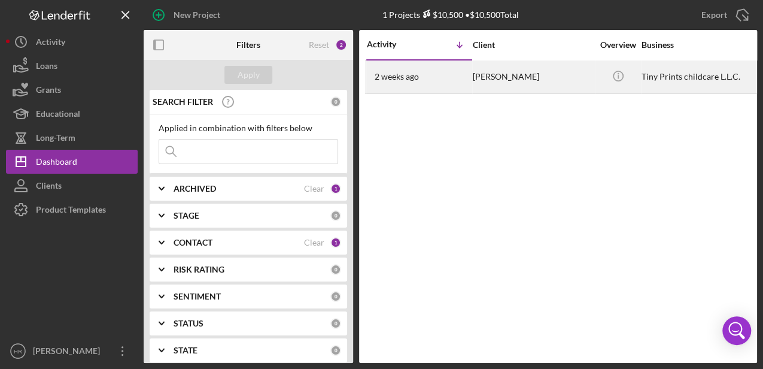
click at [508, 84] on div "[PERSON_NAME]" at bounding box center [533, 77] width 120 height 32
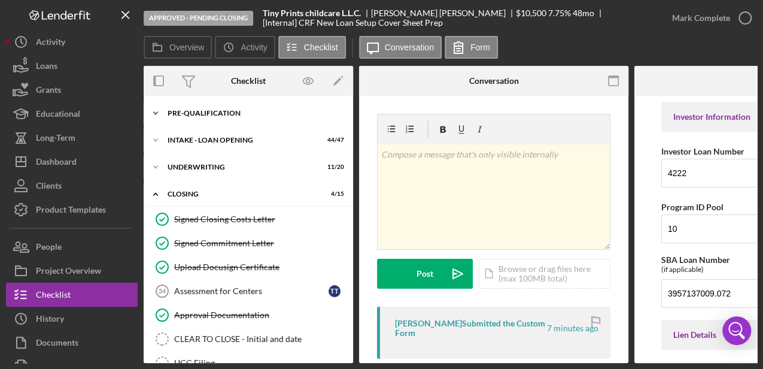
click at [199, 113] on div "Pre-Qualification" at bounding box center [253, 113] width 171 height 7
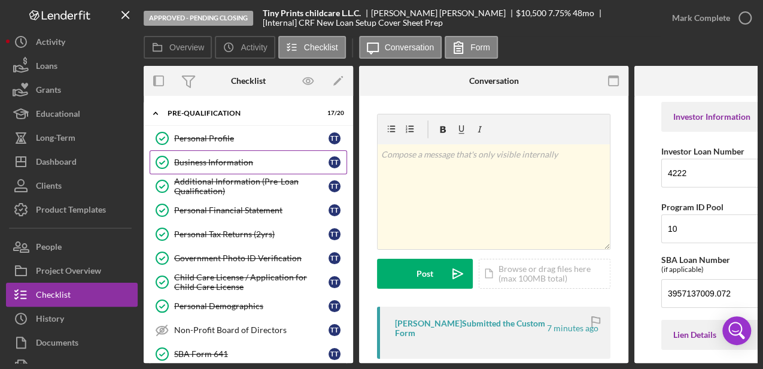
click at [210, 160] on div "Business Information" at bounding box center [251, 162] width 154 height 10
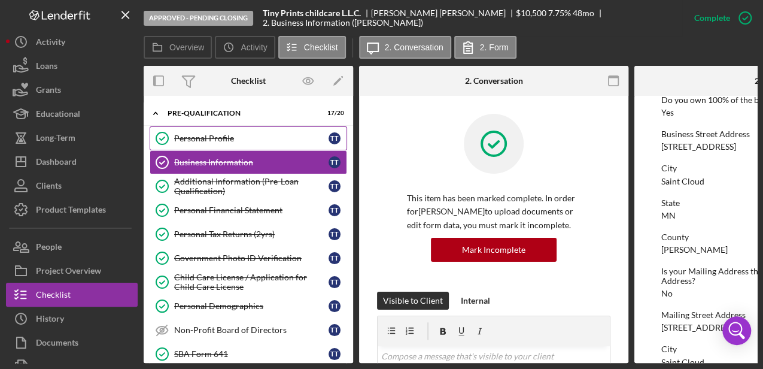
click at [199, 144] on link "Personal Profile Personal Profile T T" at bounding box center [249, 138] width 198 height 24
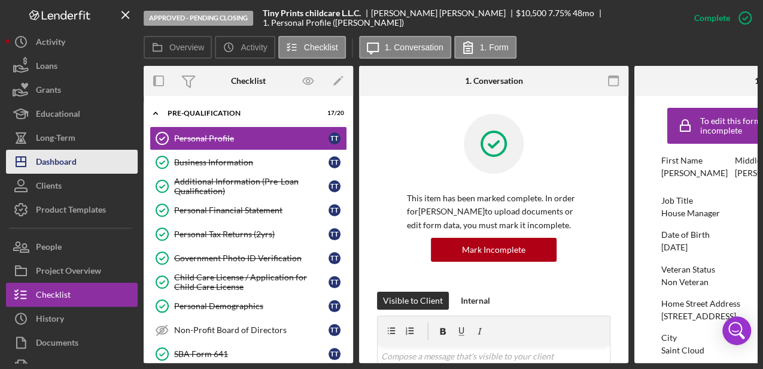
click at [80, 153] on button "Icon/Dashboard Dashboard" at bounding box center [72, 162] width 132 height 24
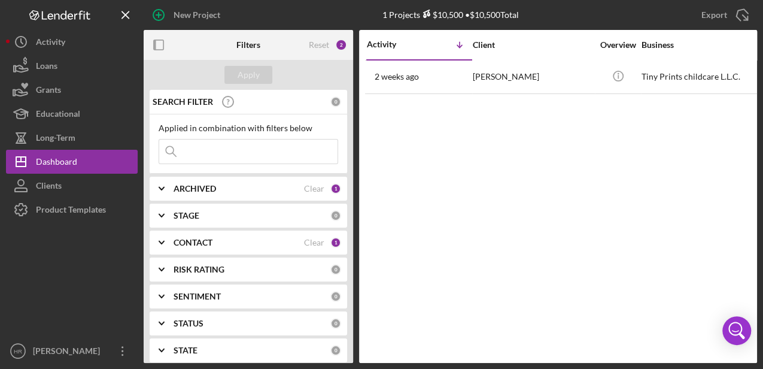
click at [213, 238] on b "CONTACT" at bounding box center [193, 243] width 39 height 10
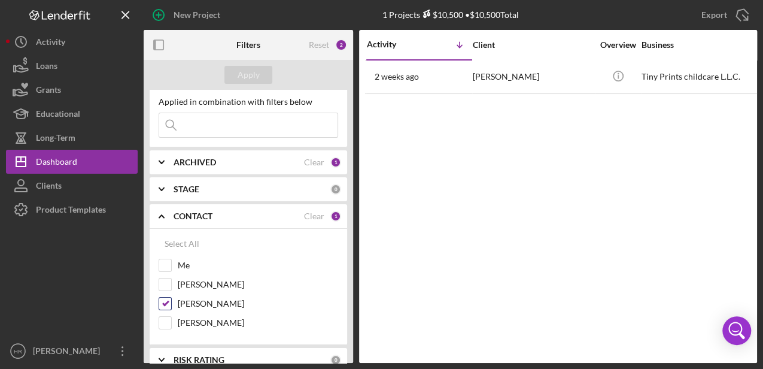
scroll to position [80, 0]
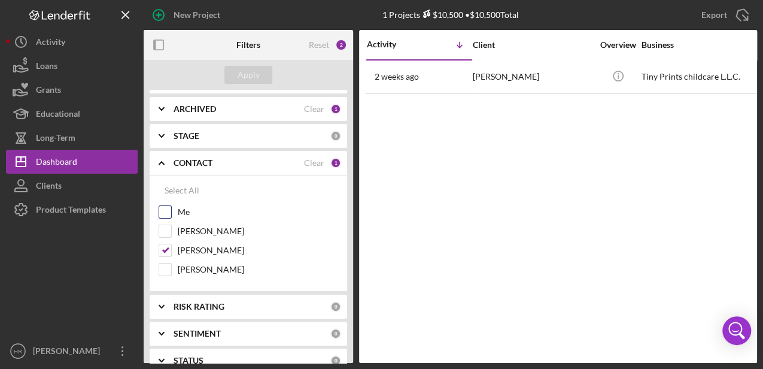
click at [190, 206] on label "Me" at bounding box center [258, 212] width 160 height 12
click at [171, 206] on input "Me" at bounding box center [165, 212] width 12 height 12
checkbox input "true"
click at [198, 256] on div "[PERSON_NAME]" at bounding box center [249, 253] width 180 height 19
click at [195, 249] on label "[PERSON_NAME]" at bounding box center [258, 250] width 160 height 12
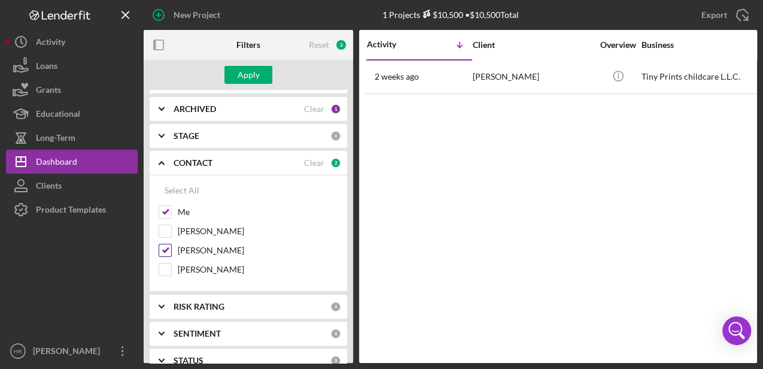
click at [171, 249] on input "[PERSON_NAME]" at bounding box center [165, 250] width 12 height 12
checkbox input "false"
click at [257, 73] on div "Apply" at bounding box center [249, 75] width 22 height 18
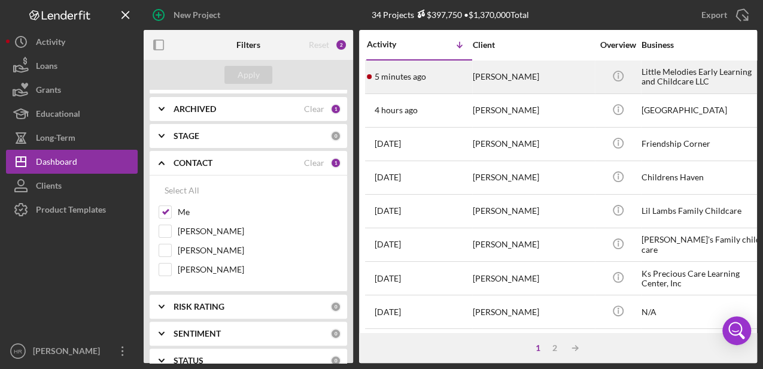
click at [545, 74] on div "[PERSON_NAME]" at bounding box center [533, 77] width 120 height 32
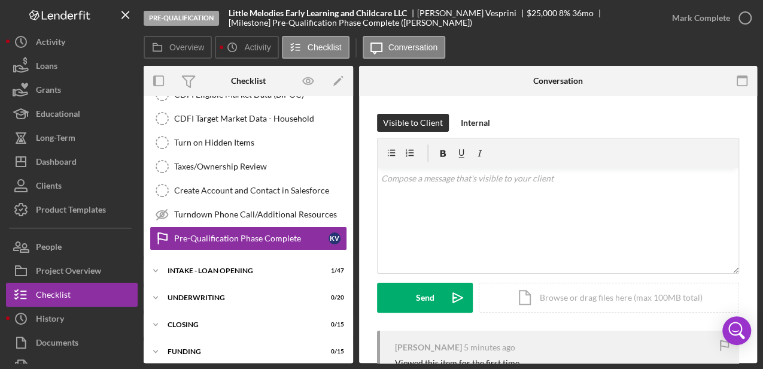
scroll to position [356, 0]
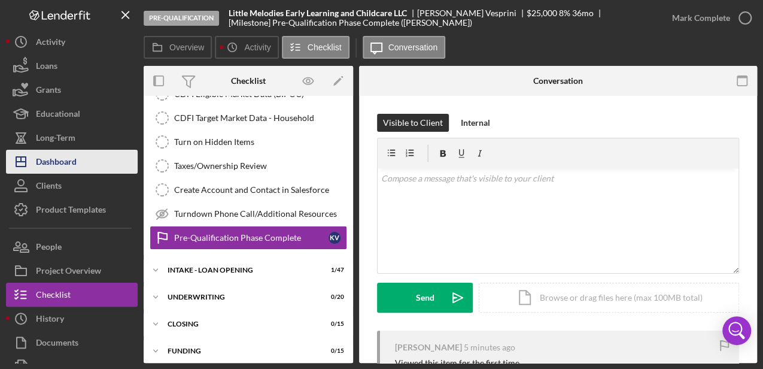
click at [69, 154] on div "Dashboard" at bounding box center [56, 163] width 41 height 27
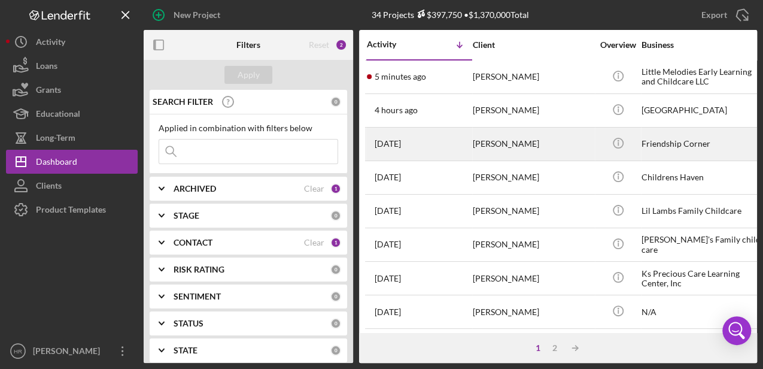
click at [477, 146] on div "[PERSON_NAME]" at bounding box center [533, 144] width 120 height 32
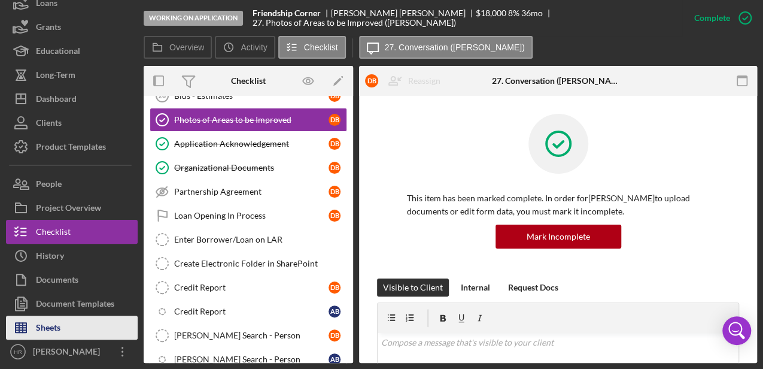
scroll to position [63, 0]
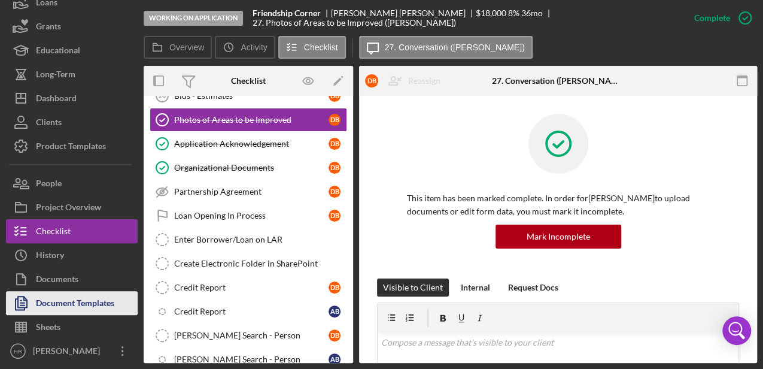
click at [53, 301] on div "Document Templates" at bounding box center [75, 304] width 78 height 27
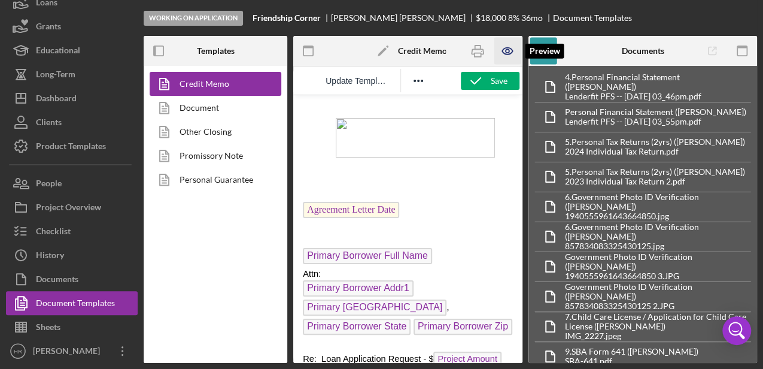
click at [505, 52] on icon "button" at bounding box center [507, 51] width 27 height 27
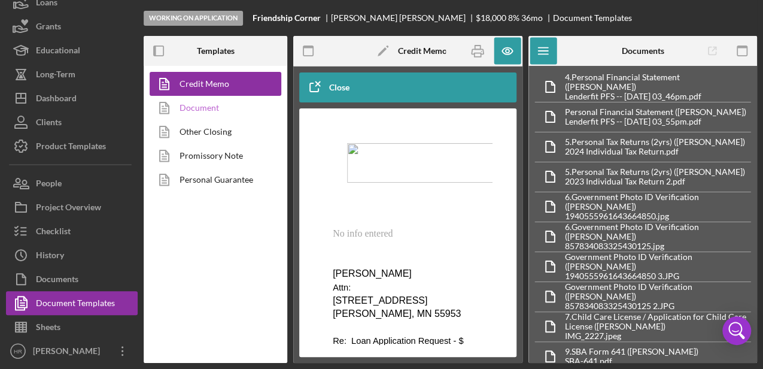
click at [179, 104] on icon at bounding box center [165, 108] width 30 height 30
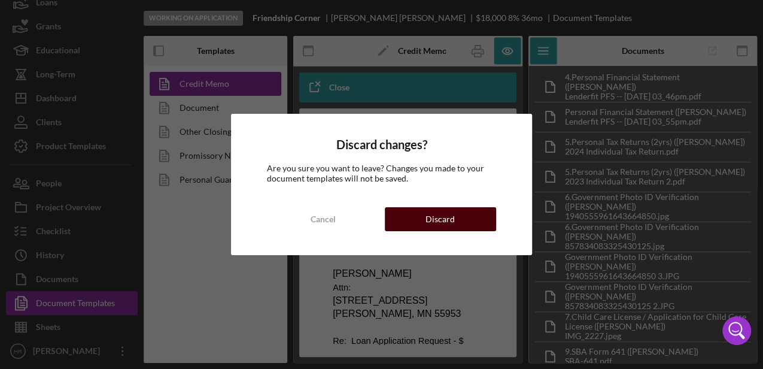
click at [415, 219] on button "Discard" at bounding box center [440, 219] width 111 height 24
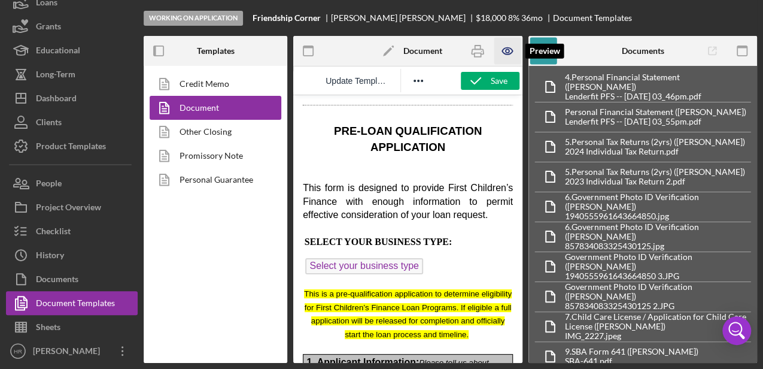
click at [503, 52] on icon "button" at bounding box center [507, 51] width 10 height 7
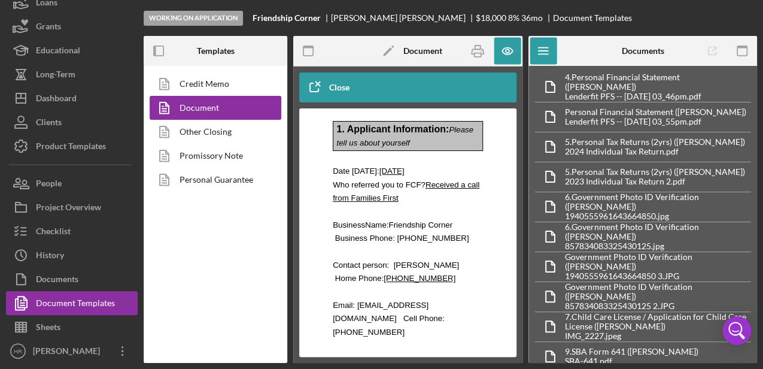
scroll to position [319, 0]
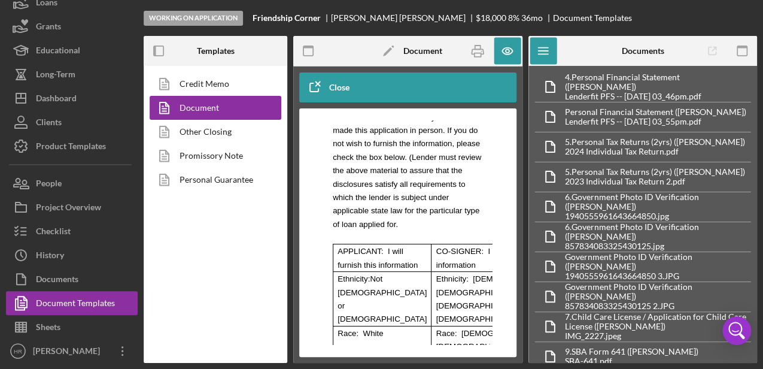
scroll to position [2075, 0]
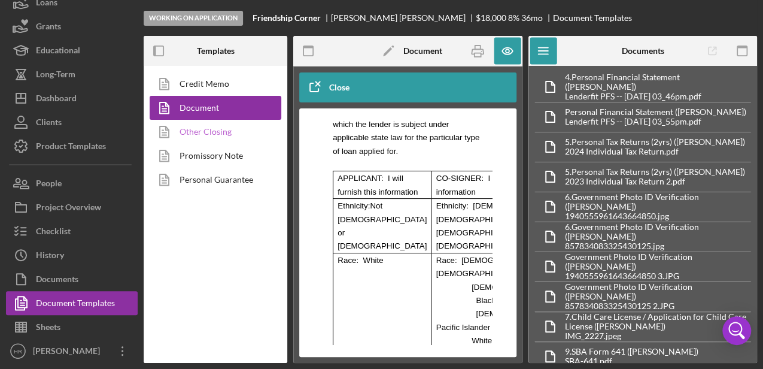
click at [214, 136] on link "Other Closing" at bounding box center [213, 132] width 126 height 24
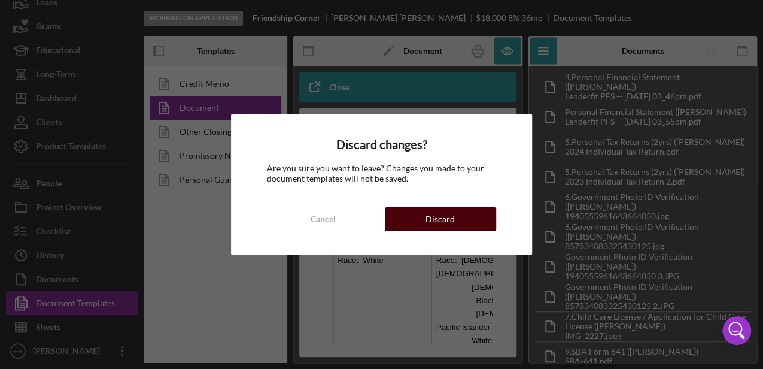
click at [403, 207] on button "Discard" at bounding box center [440, 219] width 111 height 24
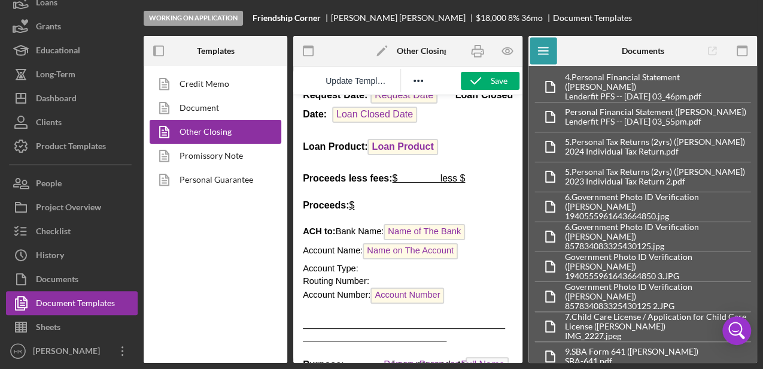
scroll to position [159, 0]
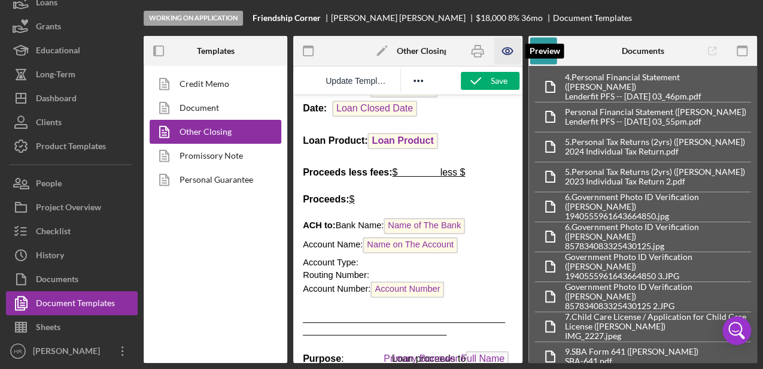
click at [506, 54] on icon "button" at bounding box center [507, 51] width 10 height 7
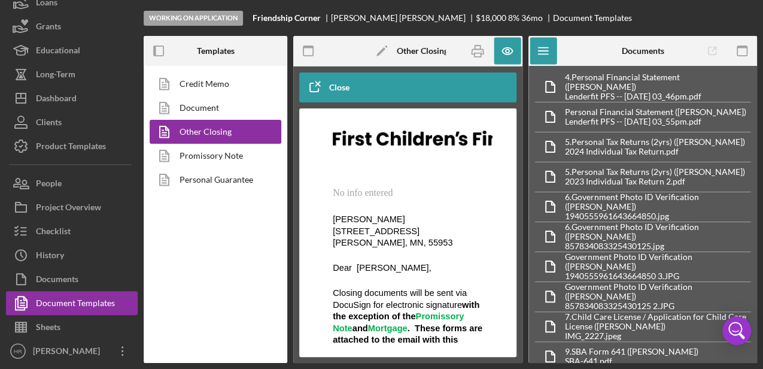
scroll to position [1078, 0]
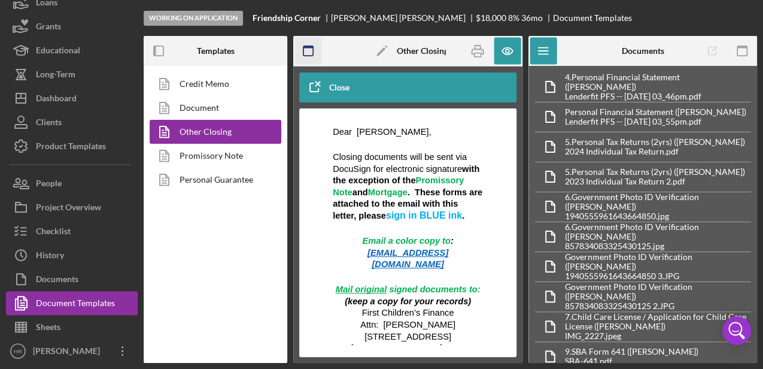
click at [310, 48] on rect "button" at bounding box center [309, 47] width 10 height 2
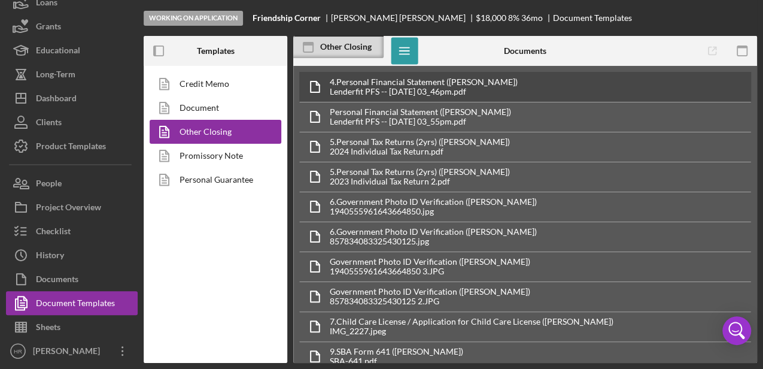
scroll to position [0, 0]
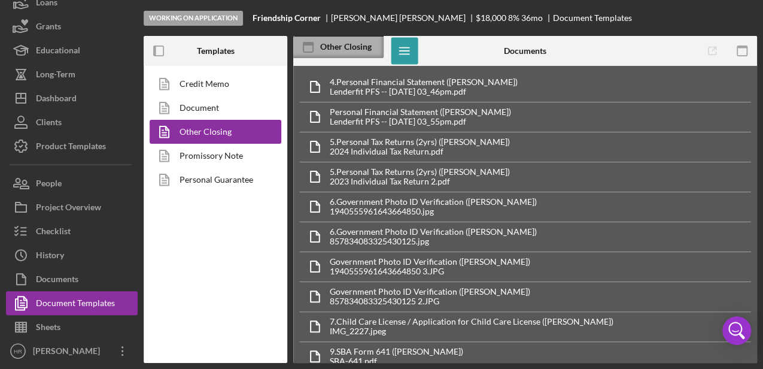
click at [357, 49] on div "Other Closing" at bounding box center [351, 47] width 63 height 10
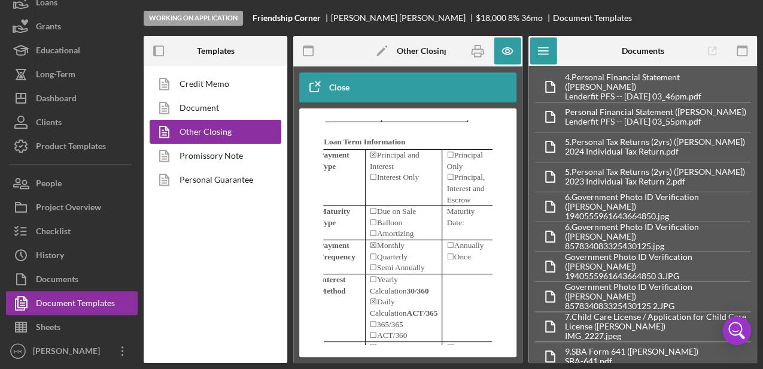
scroll to position [4470, 38]
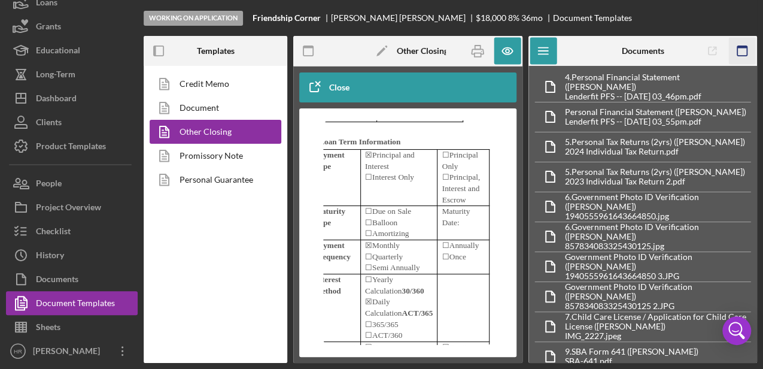
click at [745, 52] on icon "button" at bounding box center [742, 51] width 27 height 27
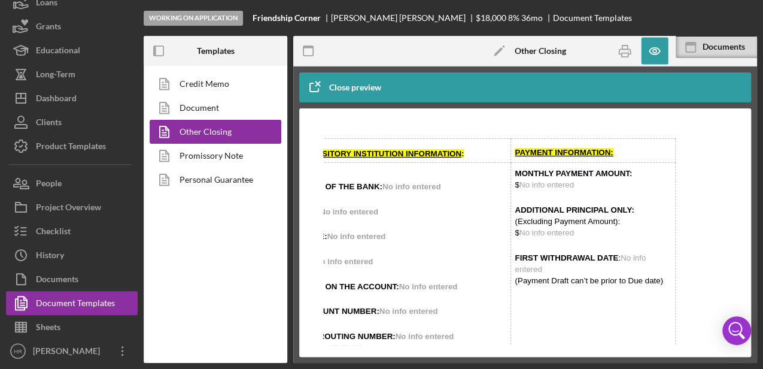
scroll to position [4264, 38]
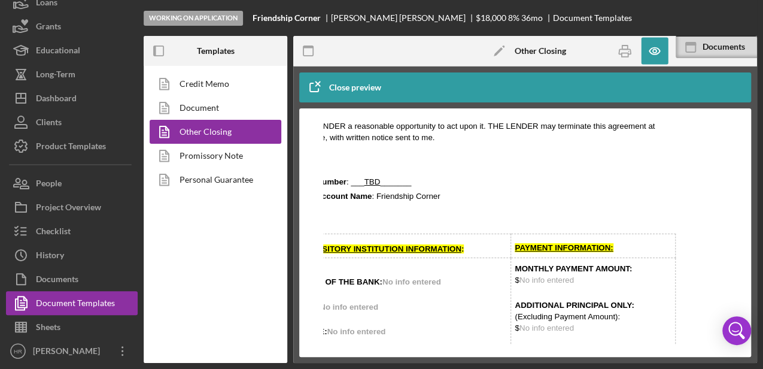
click at [466, 338] on td "NAME OF THE BANK: No info entered CITY: No info entered STATE: No info entered …" at bounding box center [404, 365] width 216 height 214
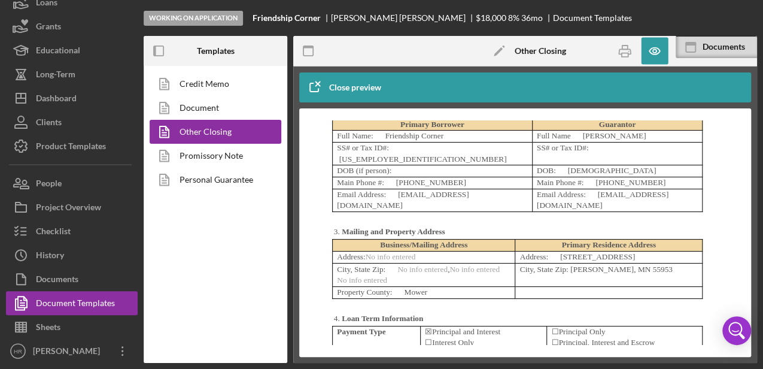
scroll to position [3106, 15]
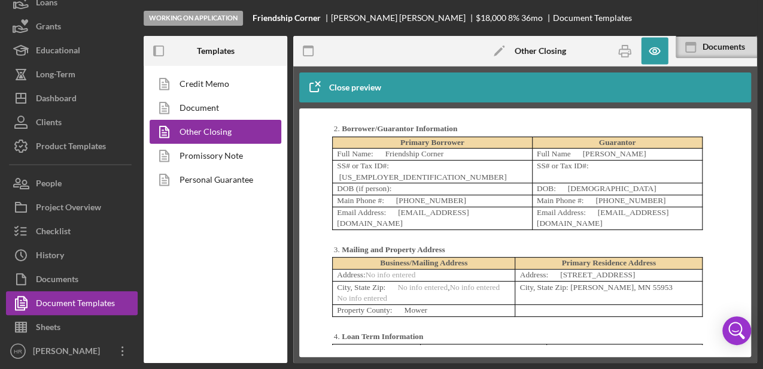
click at [500, 50] on polygon at bounding box center [498, 51] width 9 height 9
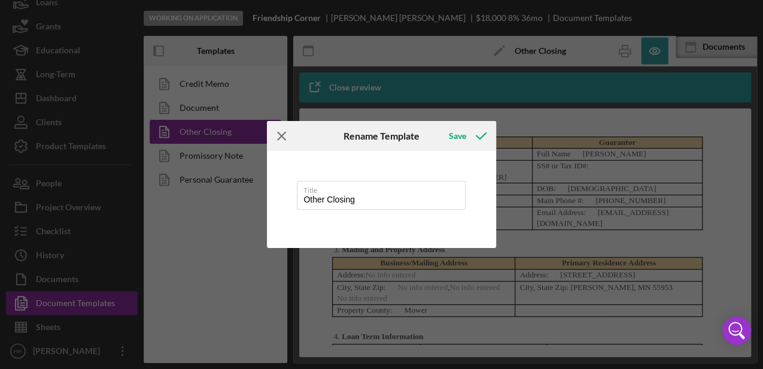
click at [273, 138] on icon "Icon/Menu Close" at bounding box center [282, 136] width 30 height 30
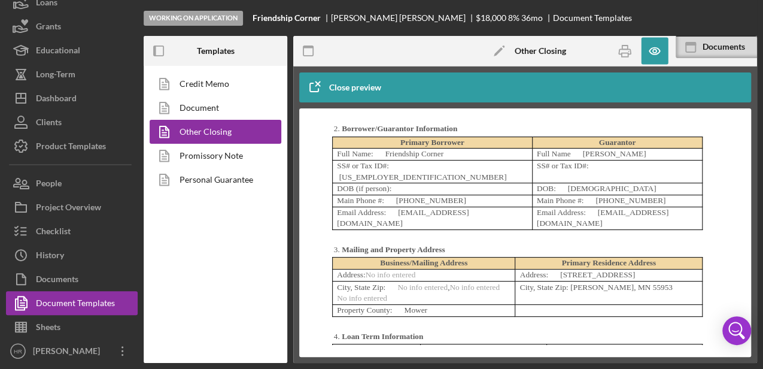
click at [2, 50] on div "Working on Application Friendship Corner Denise Bauer $18,000 $9,000 8 % 36 mo …" at bounding box center [381, 184] width 763 height 369
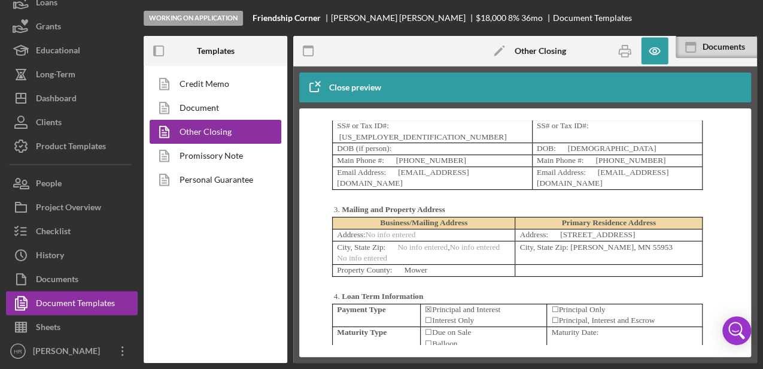
click at [623, 120] on p "Full Name [PERSON_NAME]" at bounding box center [617, 113] width 161 height 11
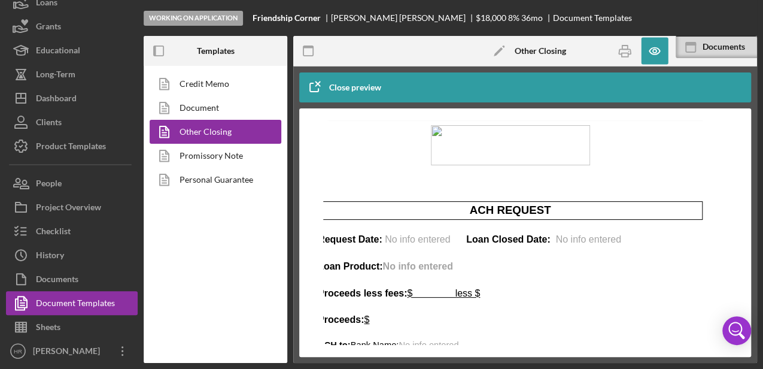
scroll to position [0, 15]
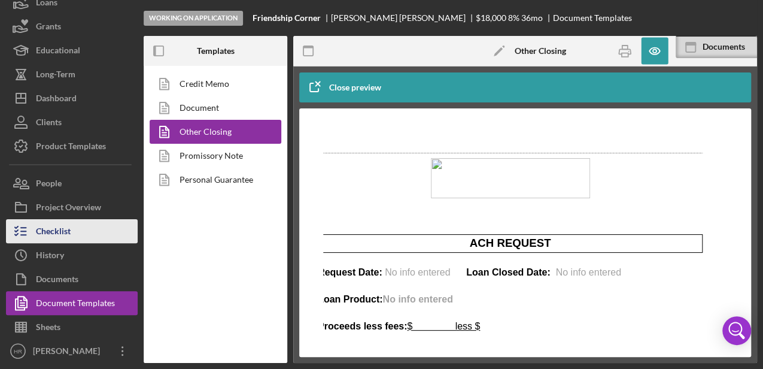
click at [77, 223] on button "Checklist" at bounding box center [72, 231] width 132 height 24
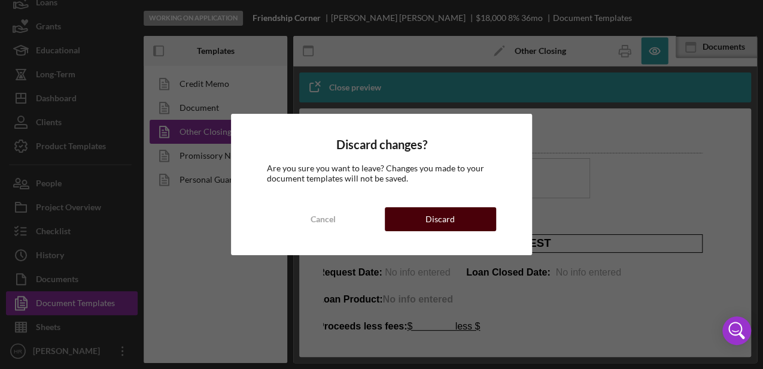
click at [446, 220] on div "Discard" at bounding box center [440, 219] width 29 height 24
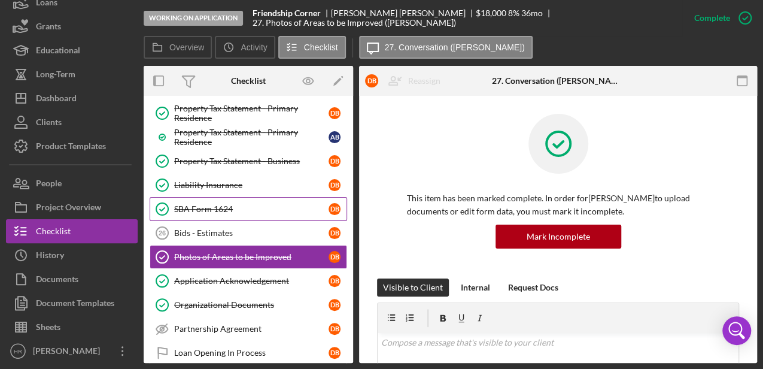
scroll to position [479, 0]
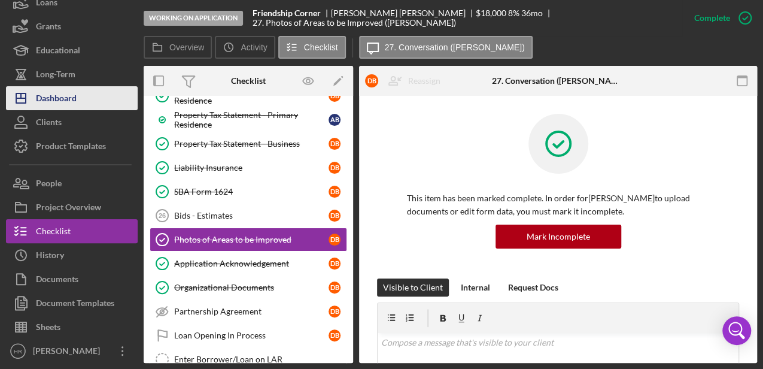
click at [62, 99] on div "Dashboard" at bounding box center [56, 99] width 41 height 27
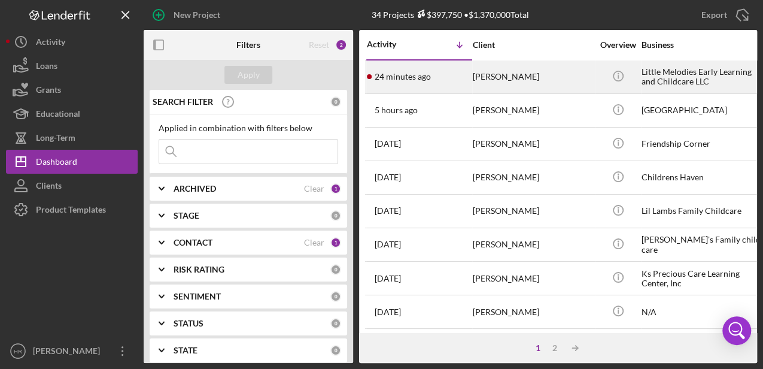
click at [508, 71] on div "[PERSON_NAME]" at bounding box center [533, 77] width 120 height 32
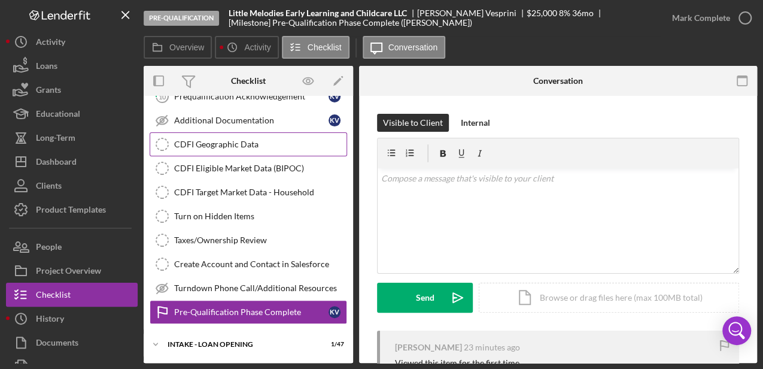
scroll to position [196, 0]
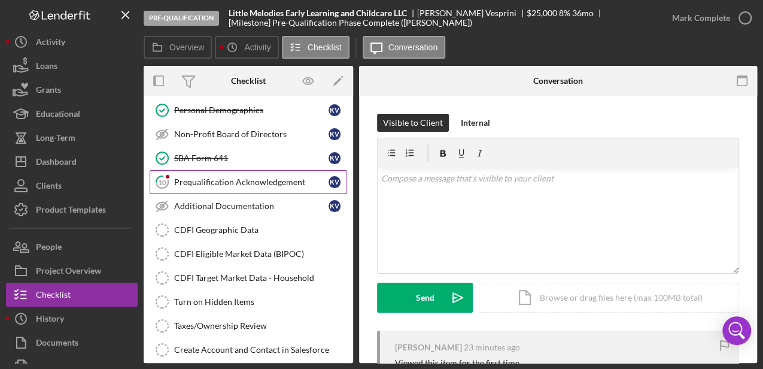
click at [211, 182] on div "Prequalification Acknowledgement" at bounding box center [251, 182] width 154 height 10
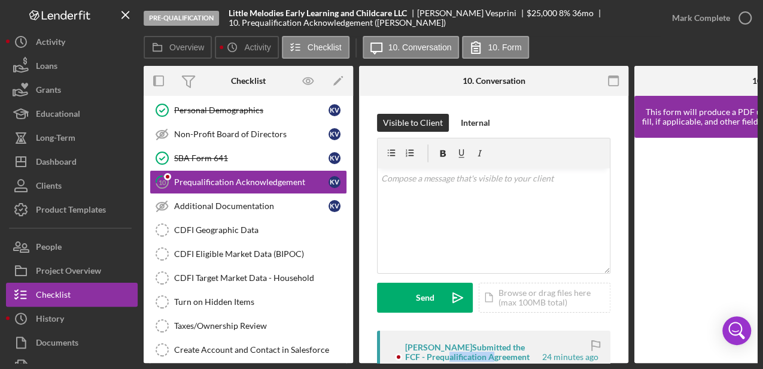
drag, startPoint x: 422, startPoint y: 363, endPoint x: 468, endPoint y: 364, distance: 45.5
click at [468, 364] on div "Pre-Qualification Little Melodies Early Learning and Childcare LLC Karen Vespri…" at bounding box center [381, 184] width 763 height 369
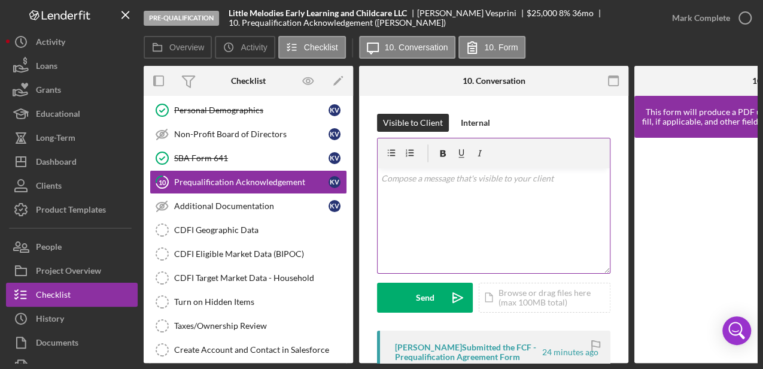
click at [496, 222] on div "v Color teal Color pink Remove color Add row above Add row below Add column bef…" at bounding box center [494, 220] width 232 height 105
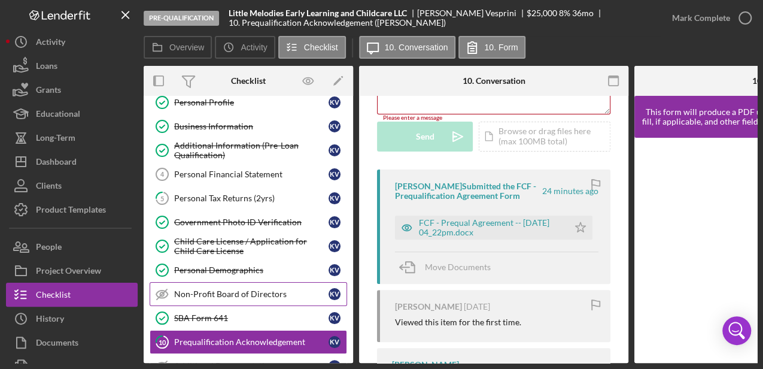
scroll to position [80, 0]
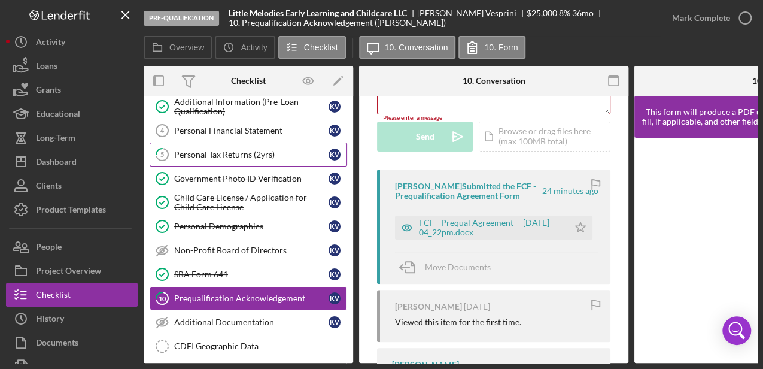
click at [241, 142] on link "5 Personal Tax Returns (2yrs) K V" at bounding box center [249, 154] width 198 height 24
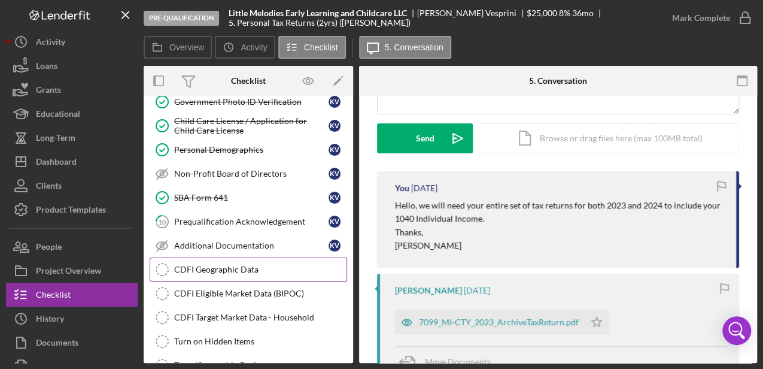
scroll to position [159, 0]
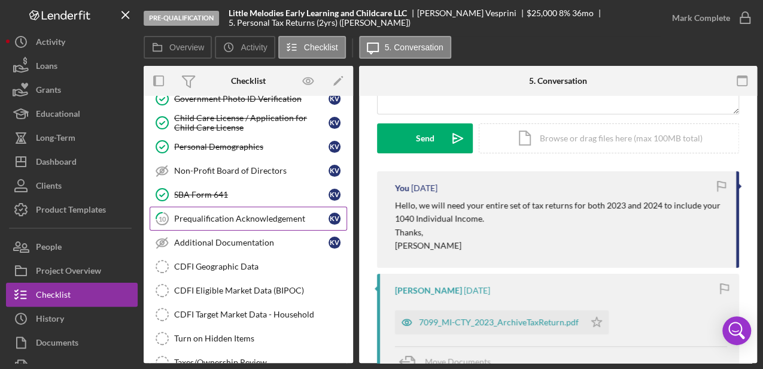
click at [228, 216] on div "Prequalification Acknowledgement" at bounding box center [251, 219] width 154 height 10
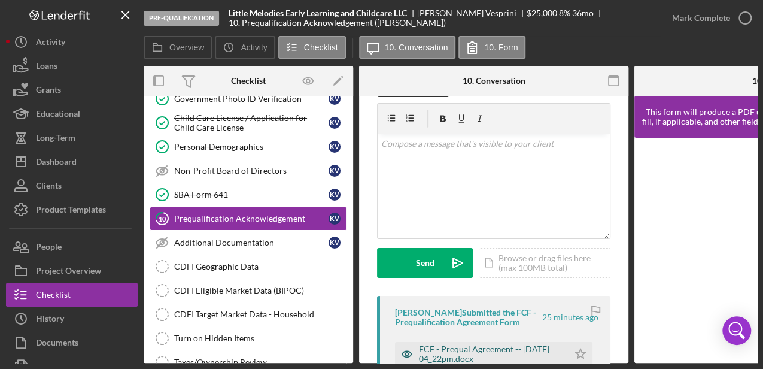
scroll to position [80, 0]
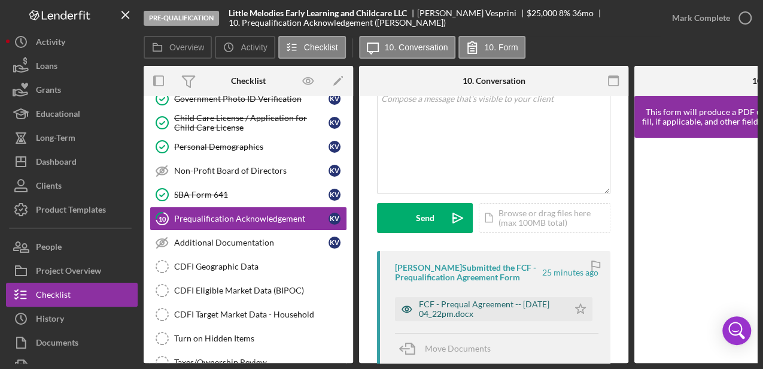
click at [475, 310] on div "FCF - Prequal Agreement -- 2025-09-23 04_22pm.docx" at bounding box center [491, 308] width 144 height 19
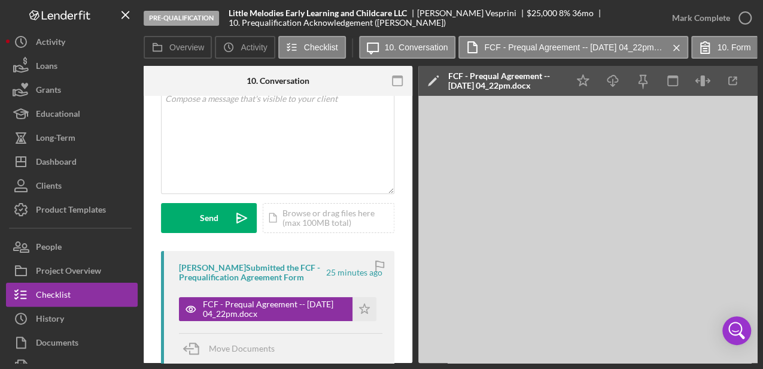
scroll to position [0, 219]
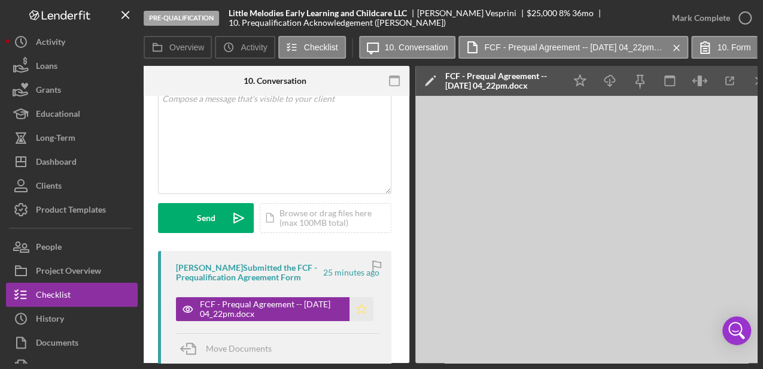
click at [360, 310] on polygon "button" at bounding box center [362, 309] width 10 height 10
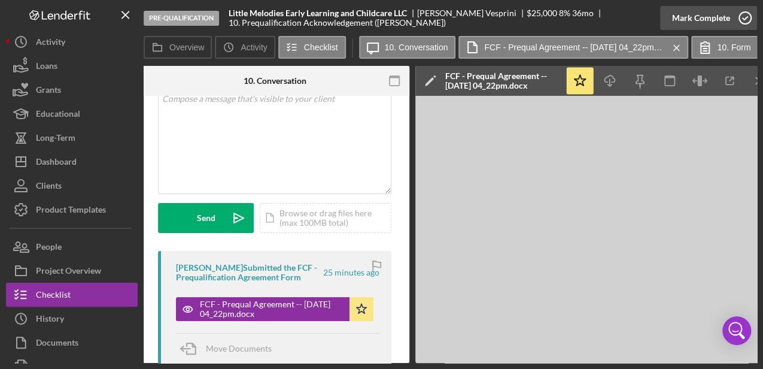
click at [747, 21] on icon "button" at bounding box center [745, 18] width 30 height 30
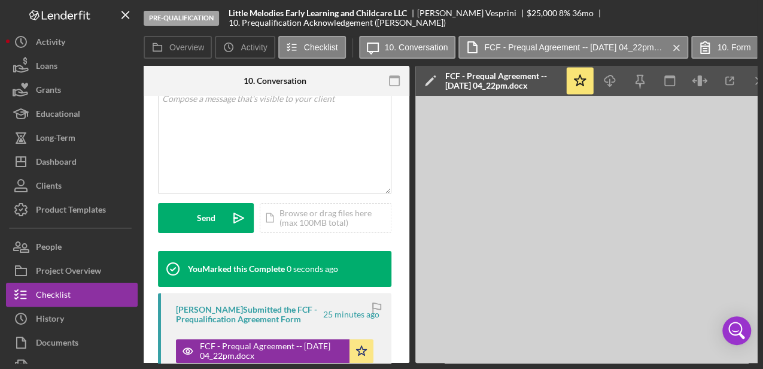
scroll to position [257, 0]
drag, startPoint x: 467, startPoint y: 363, endPoint x: 306, endPoint y: 364, distance: 161.1
click at [306, 364] on div "Pre-Qualification Little Melodies Early Learning and Childcare LLC Karen Vespri…" at bounding box center [381, 184] width 763 height 369
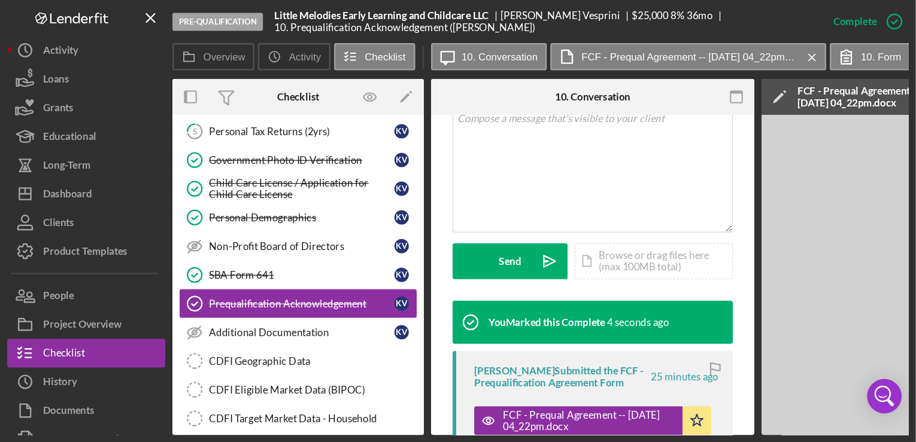
scroll to position [80, 0]
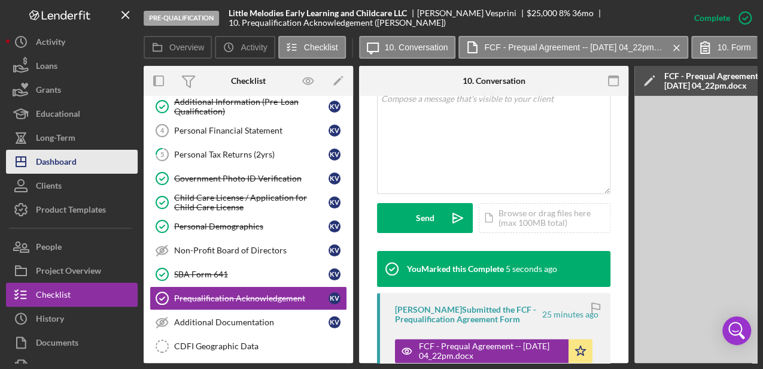
click at [62, 163] on div "Dashboard" at bounding box center [56, 163] width 41 height 27
